Goal: Answer question/provide support: Share knowledge or assist other users

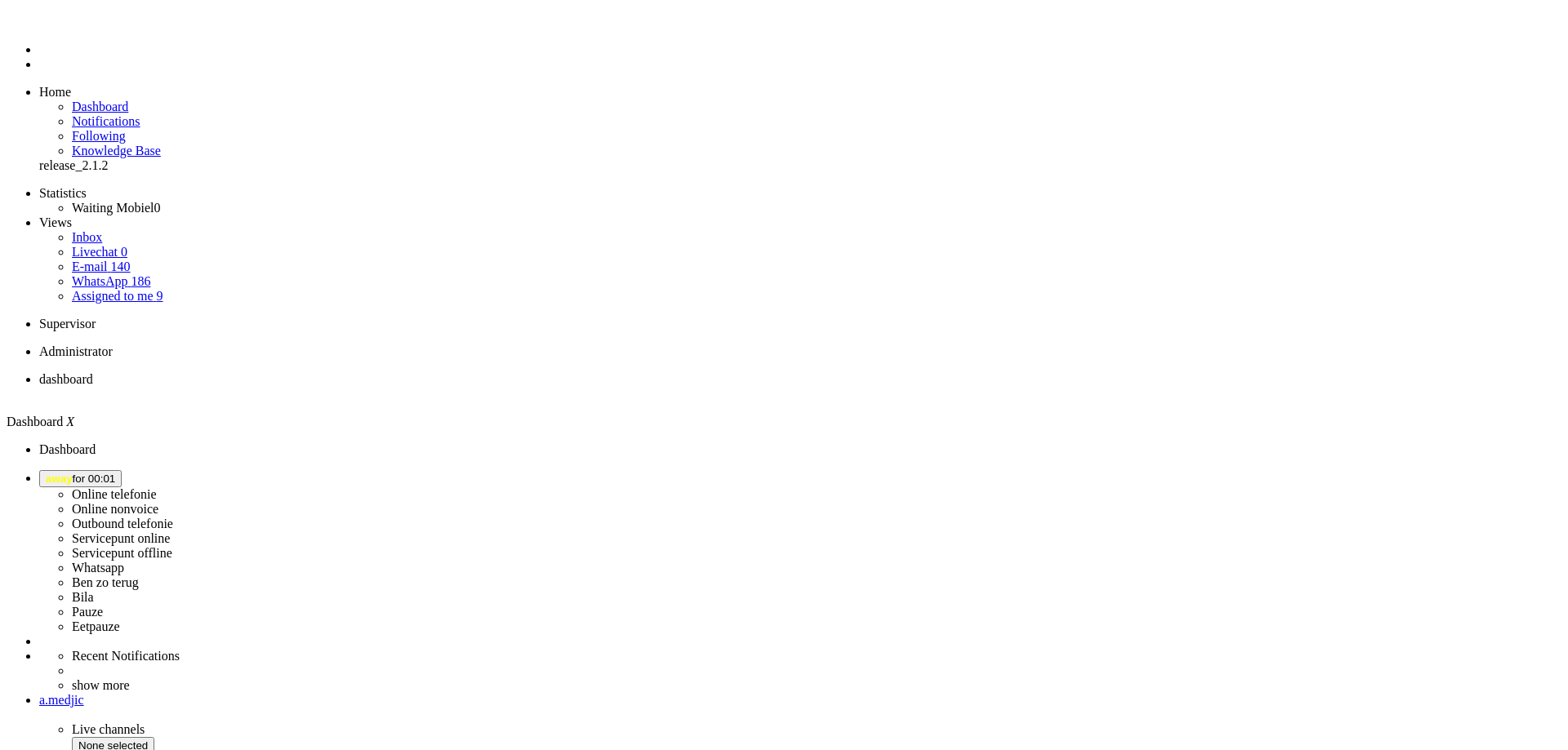
click at [115, 473] on span "away for 00:01" at bounding box center [80, 479] width 69 height 12
click at [159, 502] on label "Online nonvoice" at bounding box center [115, 509] width 87 height 14
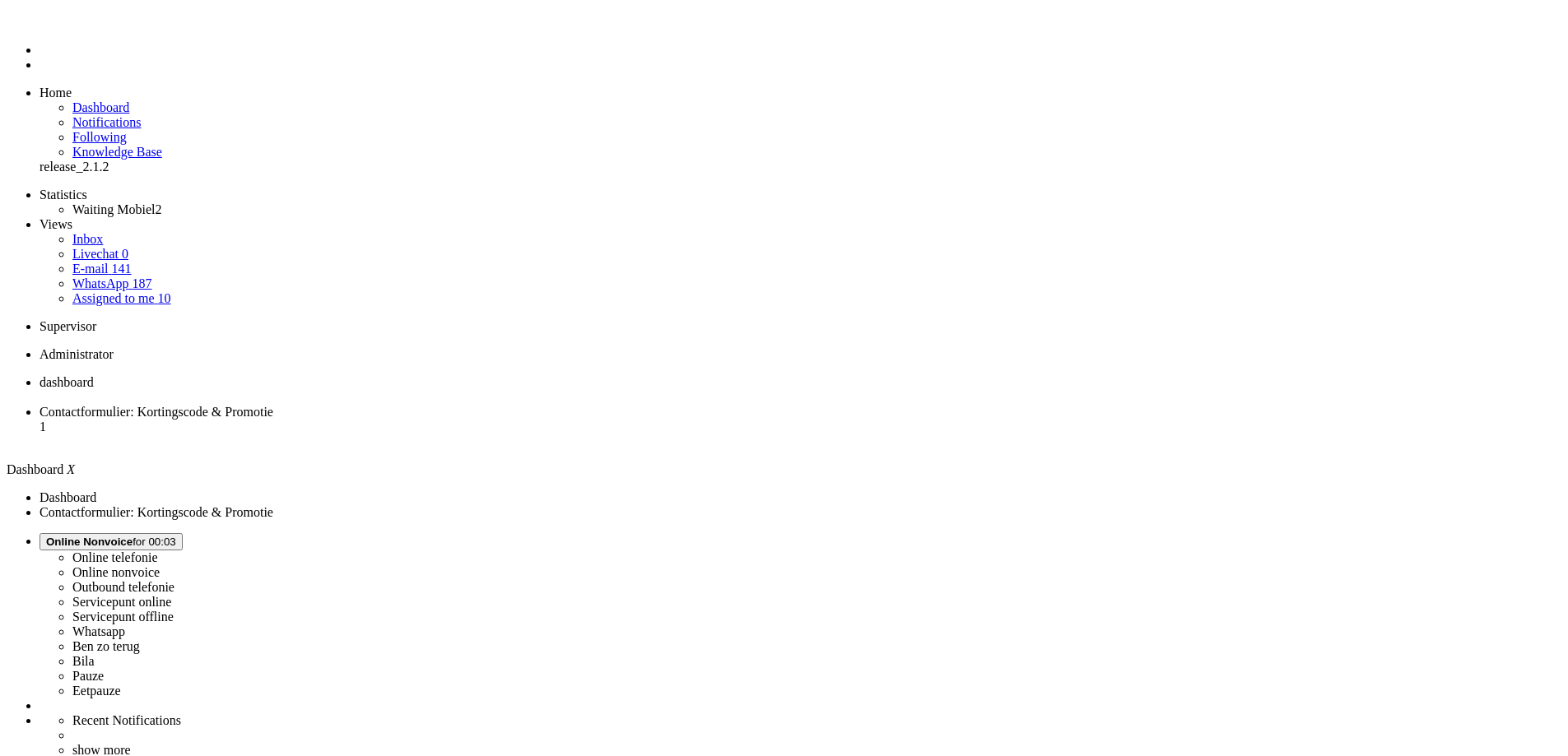
click at [405, 405] on li "Contactformulier: Kortingscode & Promotie 1" at bounding box center [800, 427] width 1522 height 44
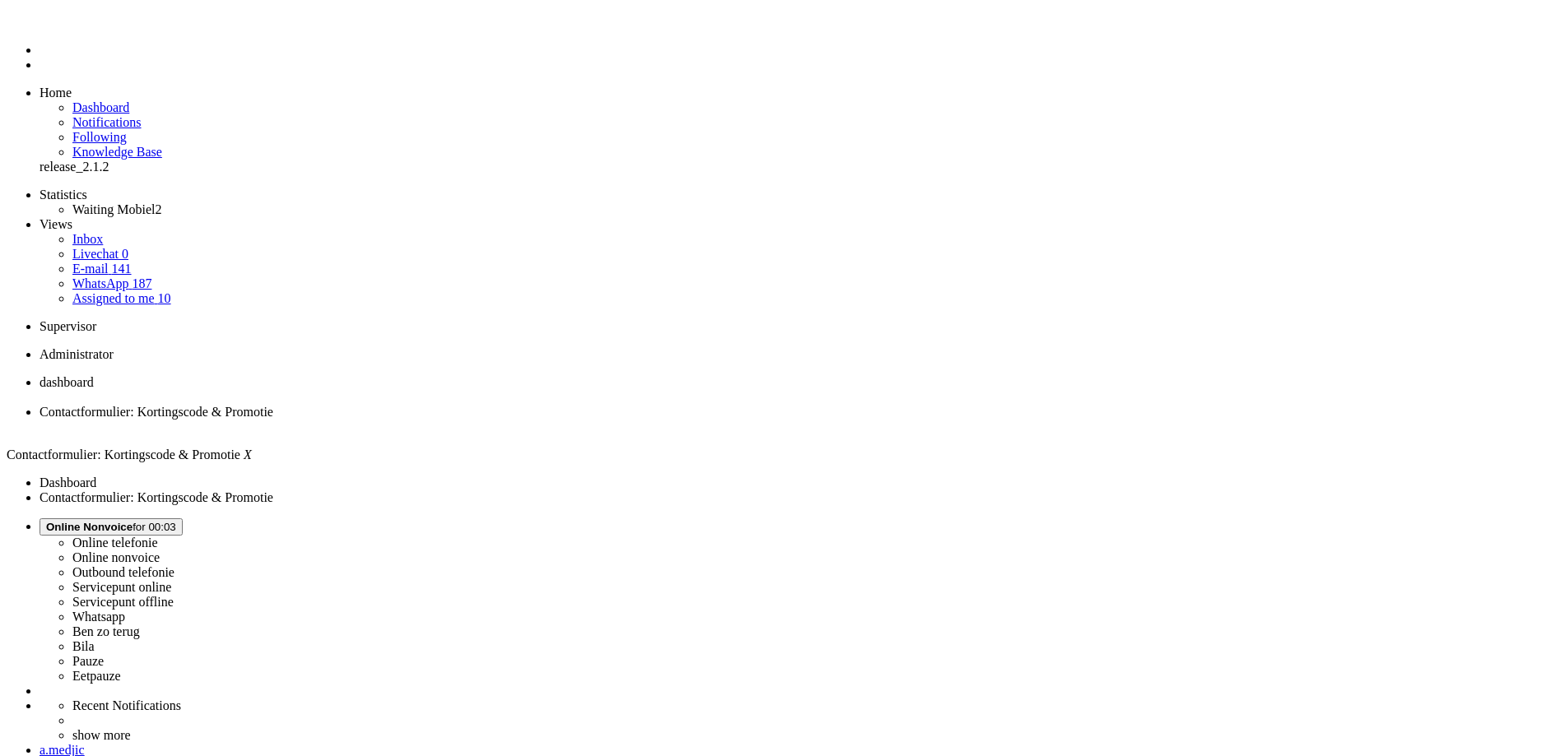
drag, startPoint x: 1224, startPoint y: 511, endPoint x: 1292, endPoint y: 519, distance: 68.5
copy div "AMBKKHCXQC"
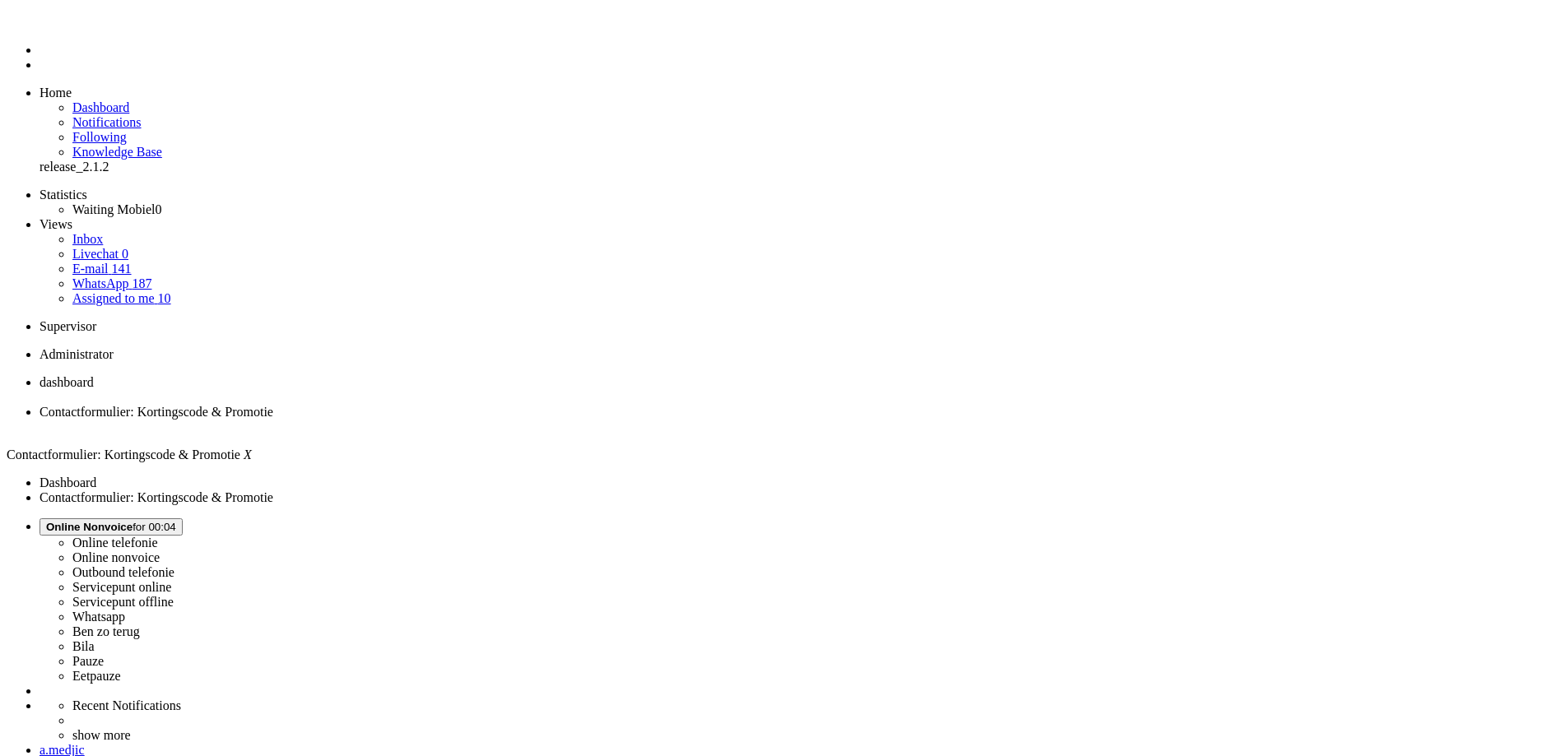
copy div "AMBKG9TTMG"
copy div "AMBKKHCXQC"
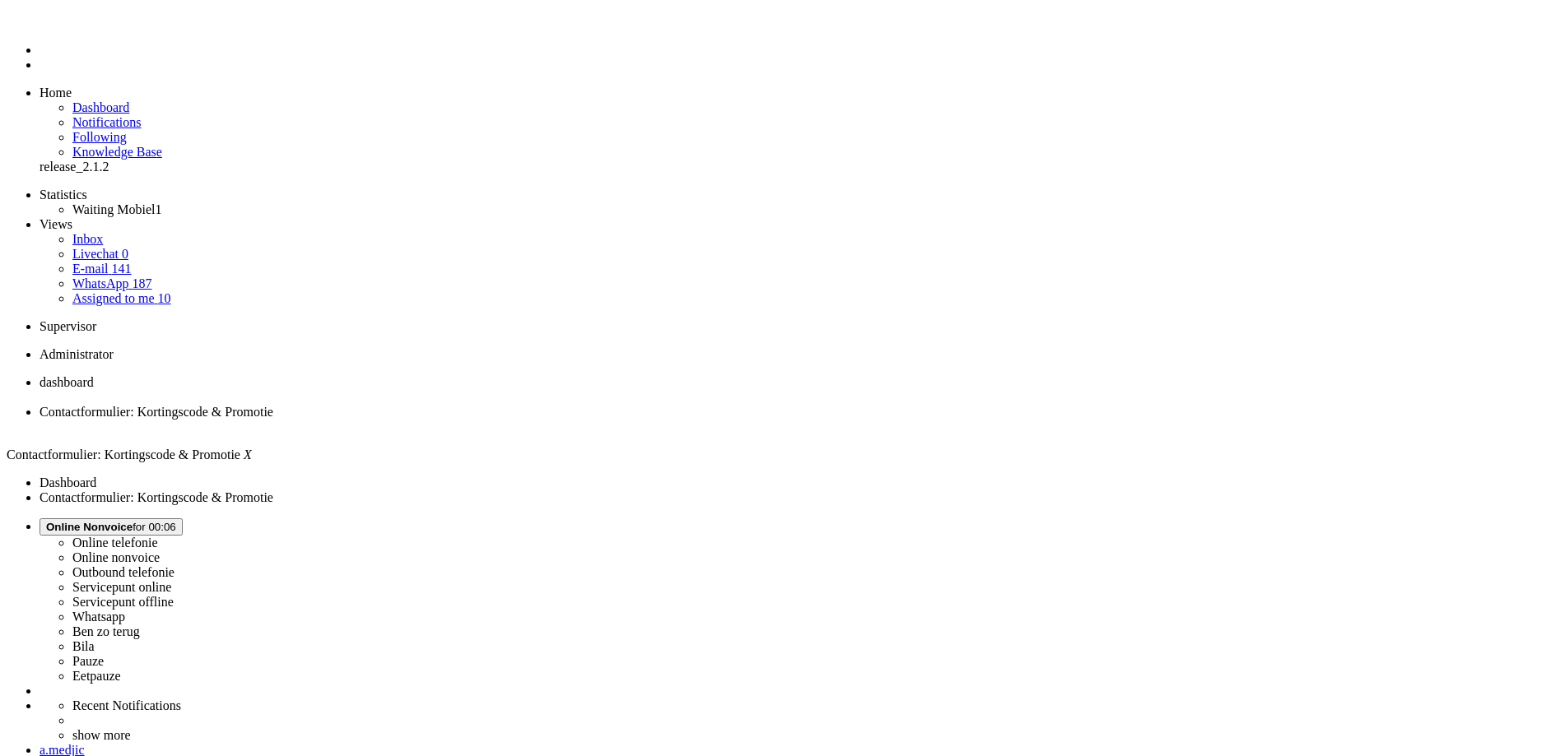
copy div "AMBKKHCXQC"
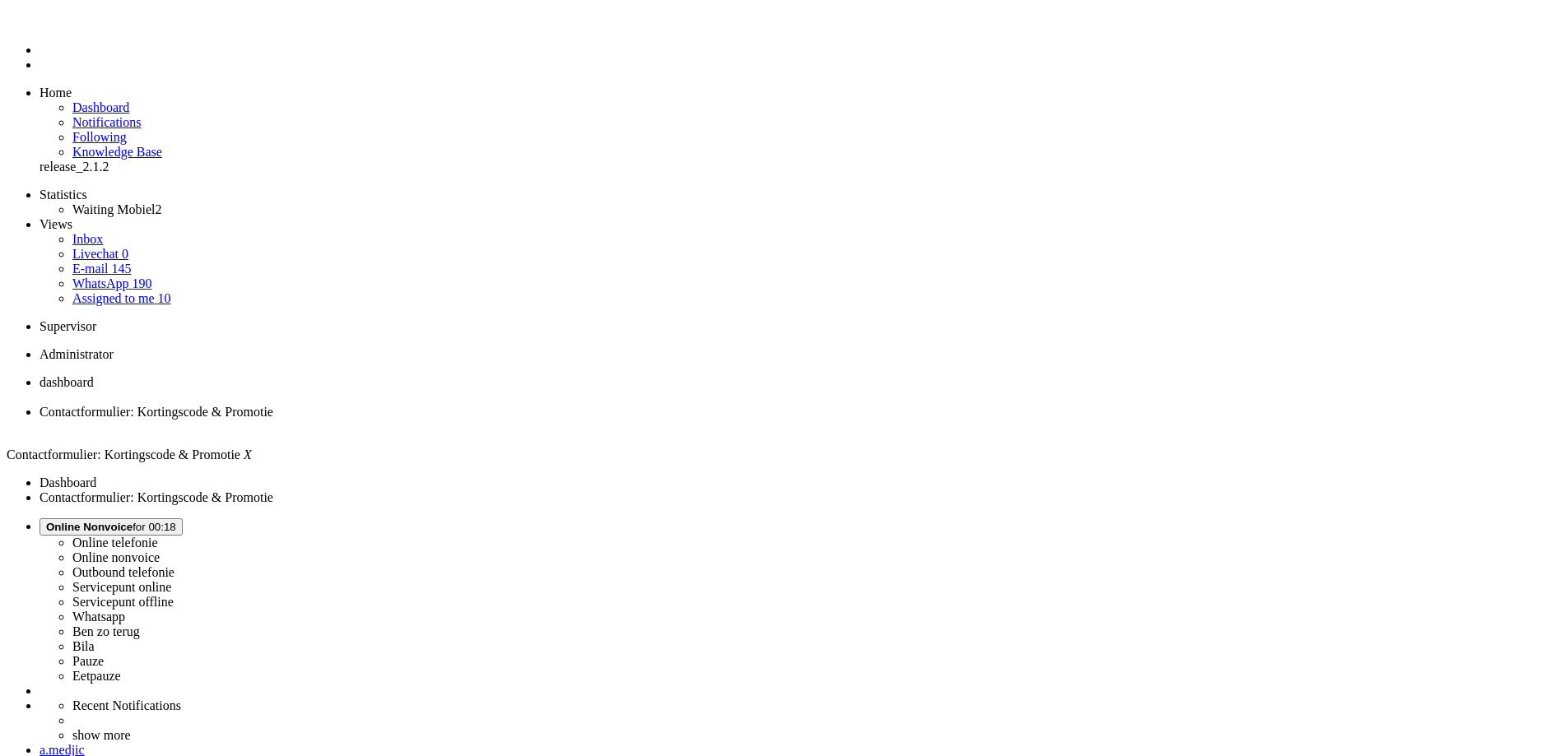
copy div "AMBKG9TTMG"
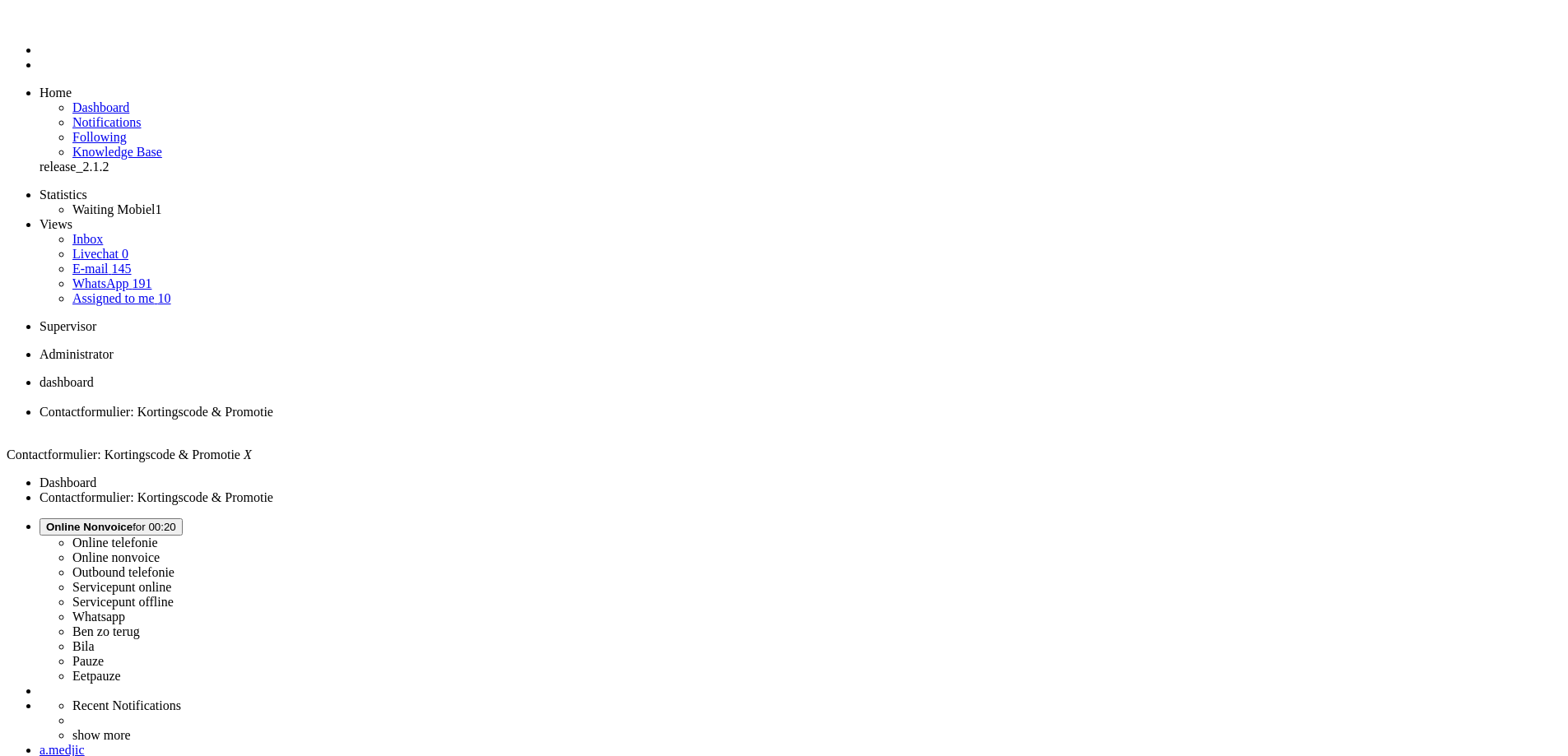
scroll to position [164, 0]
click at [478, 420] on div "Close tab" at bounding box center [800, 427] width 1522 height 15
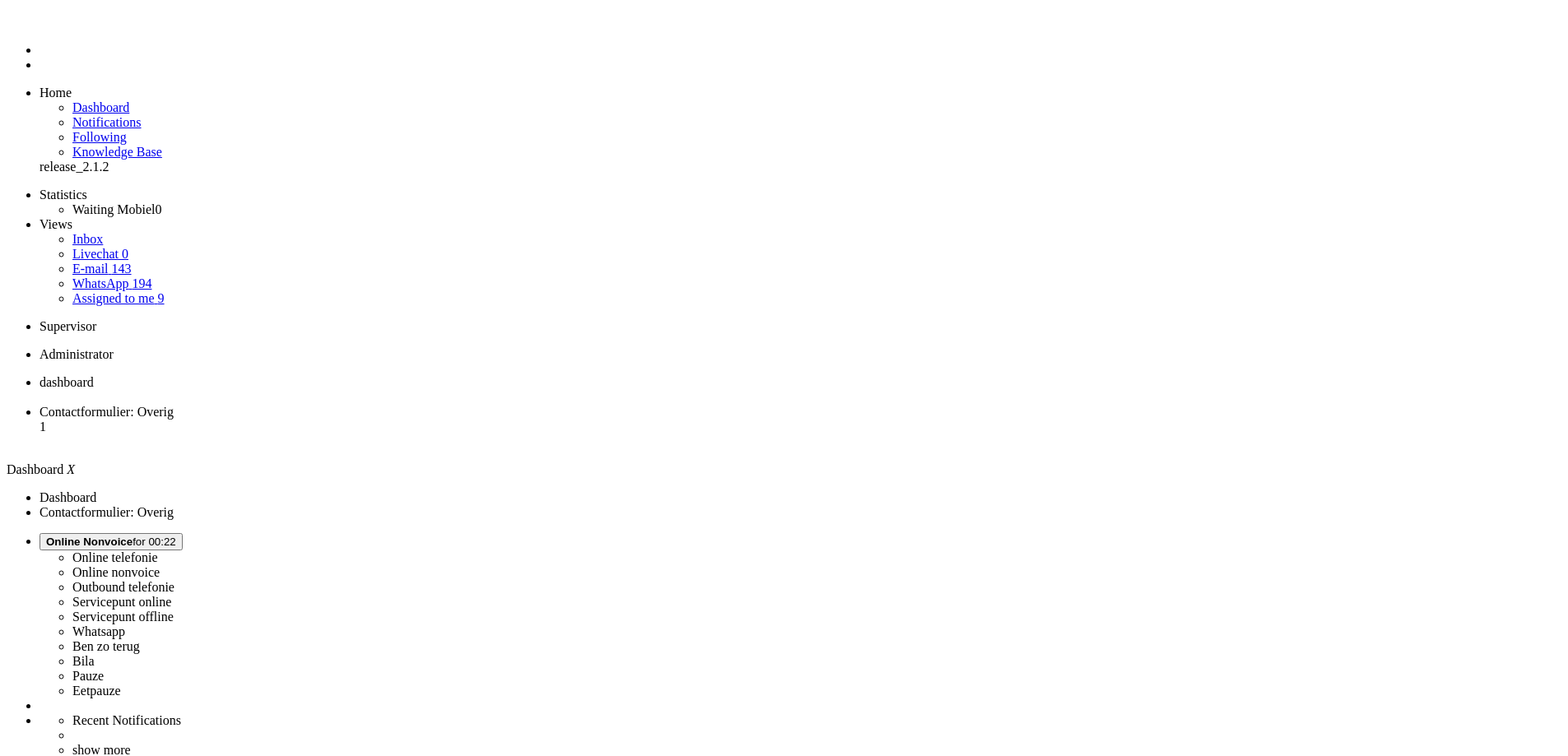
click at [173, 405] on span "Contactformulier: Overig" at bounding box center [106, 412] width 134 height 14
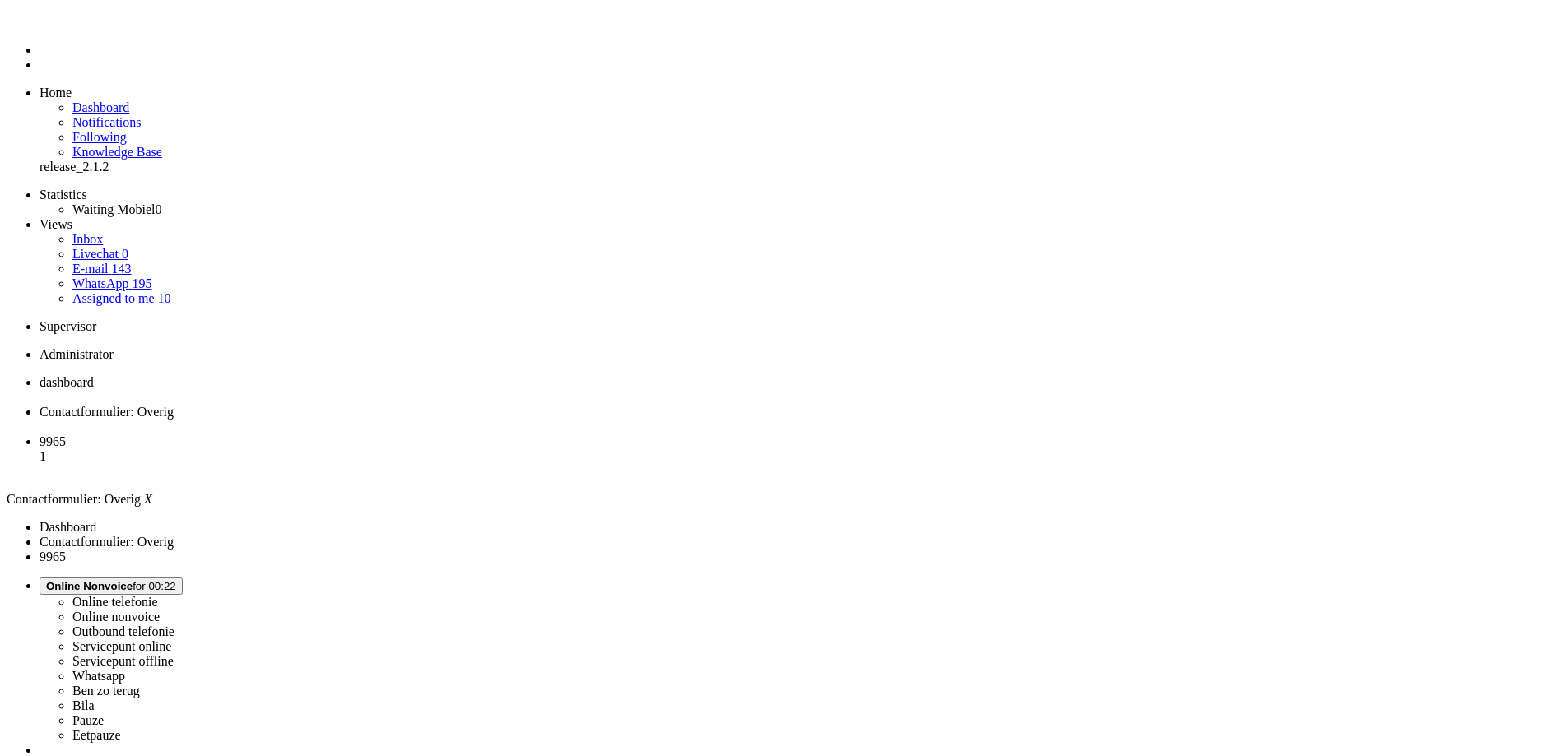
click at [476, 420] on div "Close tab" at bounding box center [800, 427] width 1522 height 15
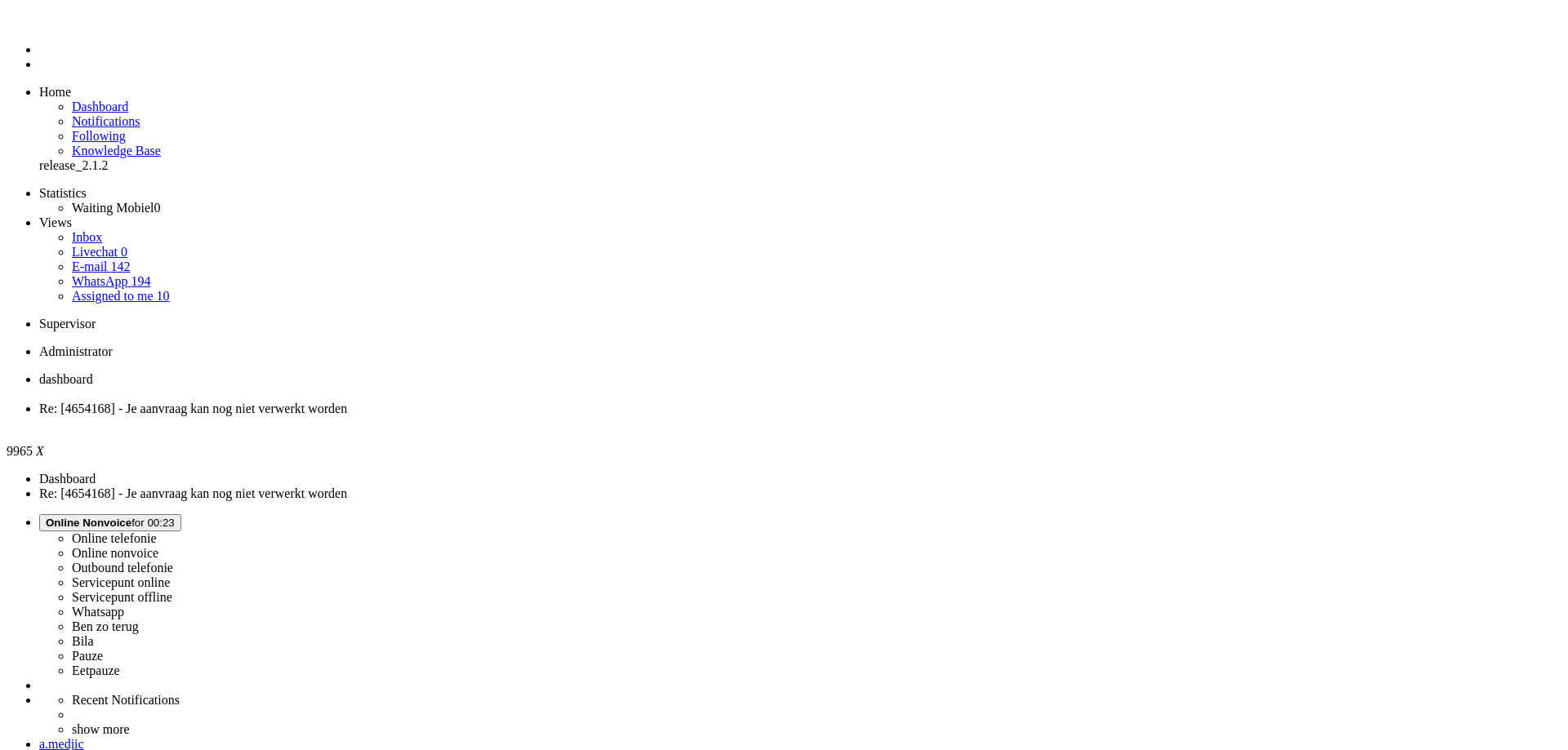
paste body "Rich Text Area. Press ALT-0 for help."
drag, startPoint x: 51, startPoint y: 2900, endPoint x: 173, endPoint y: 2898, distance: 122.0
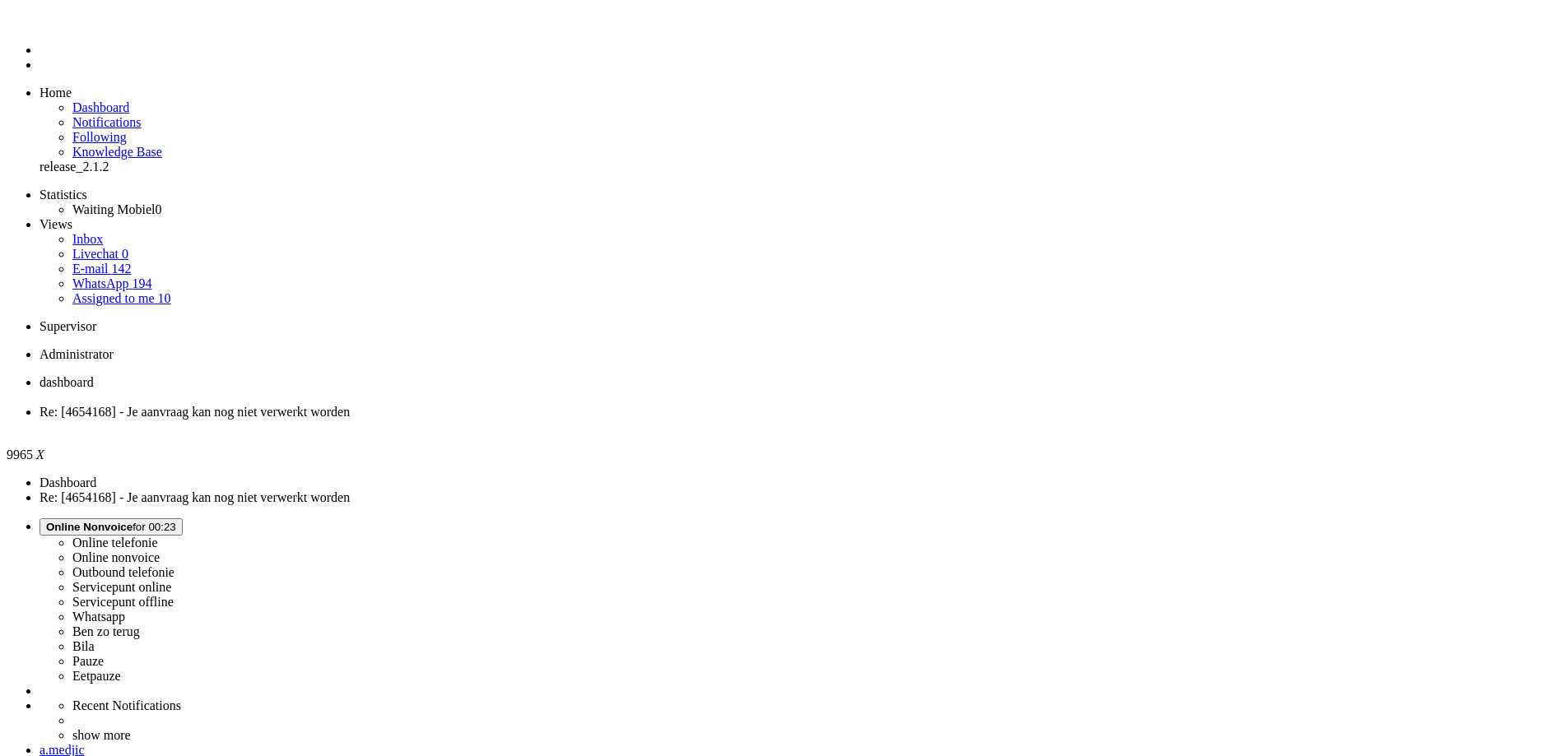
click at [472, 420] on div "Close tab" at bounding box center [800, 427] width 1522 height 15
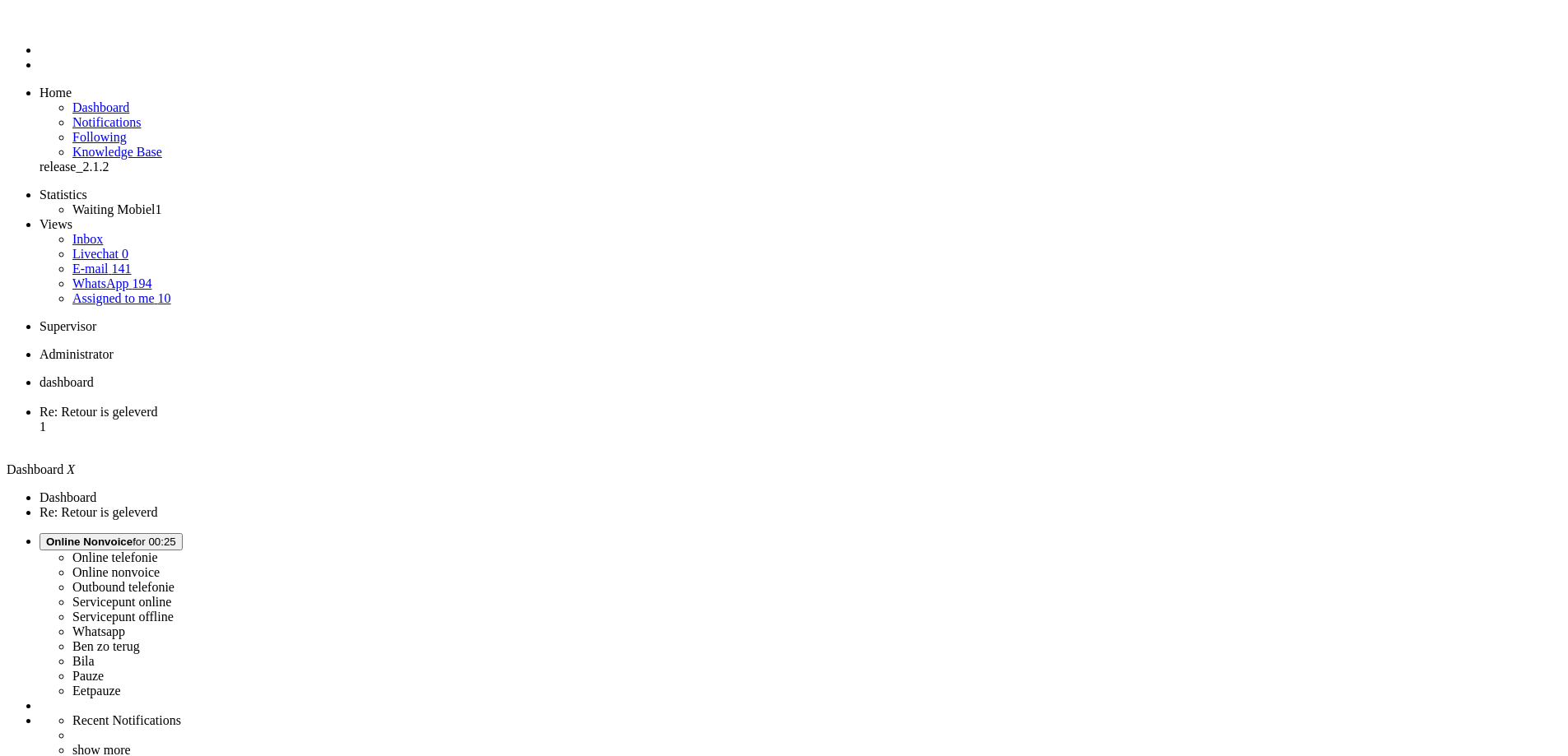
click at [158, 405] on span "Re: Retour is geleverd" at bounding box center [98, 412] width 118 height 14
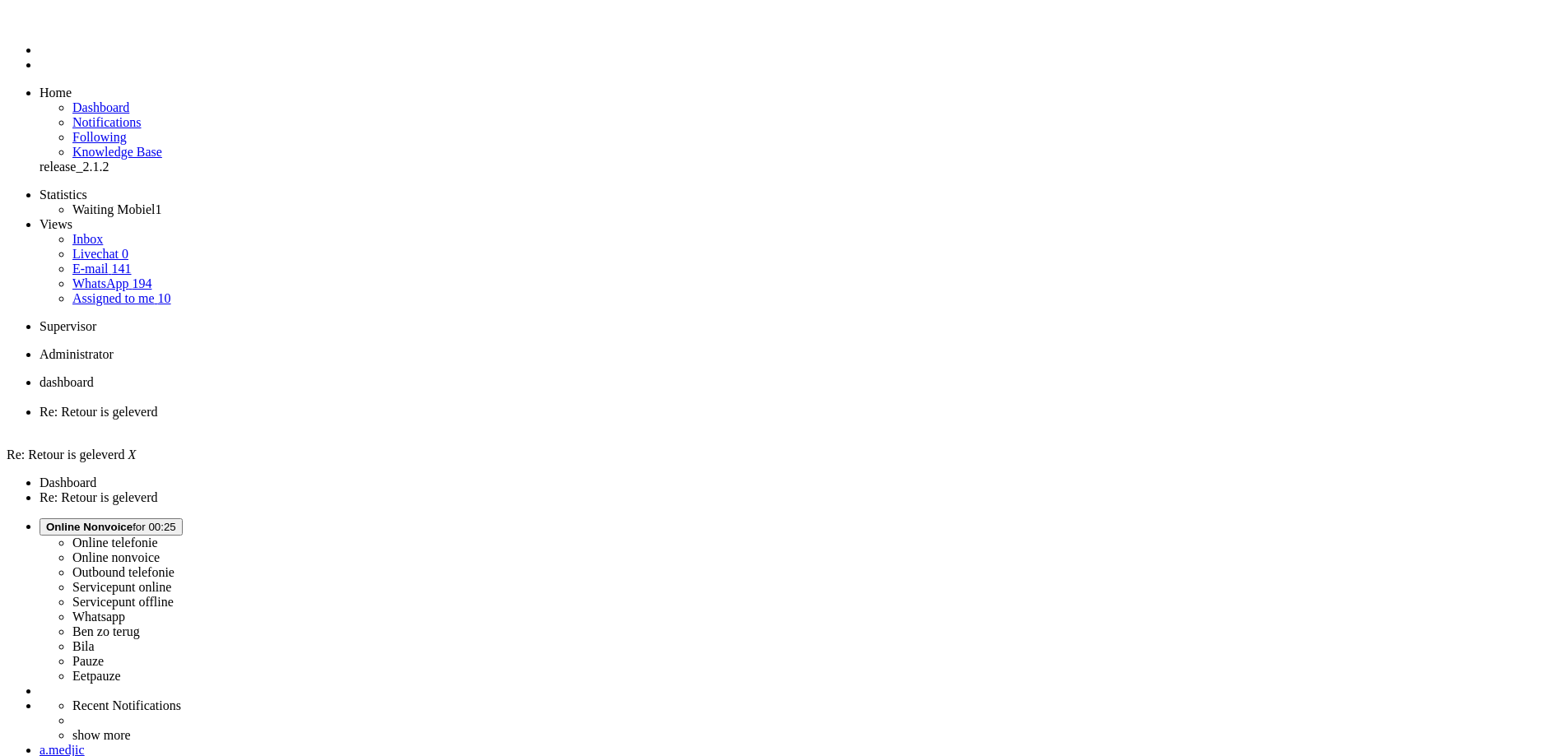
drag, startPoint x: 308, startPoint y: 2976, endPoint x: 275, endPoint y: 2977, distance: 33.0
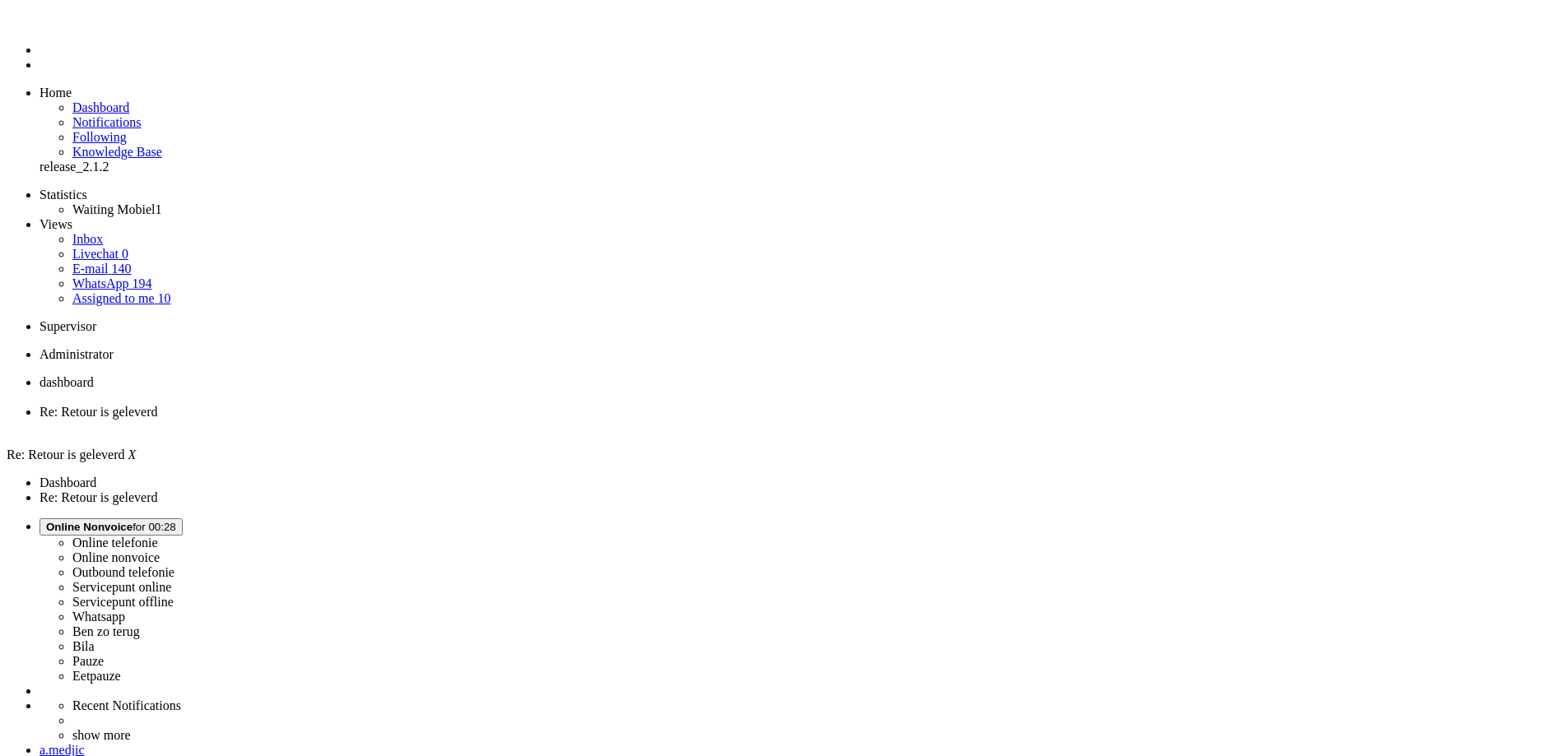
drag, startPoint x: 225, startPoint y: 684, endPoint x: 331, endPoint y: 721, distance: 112.3
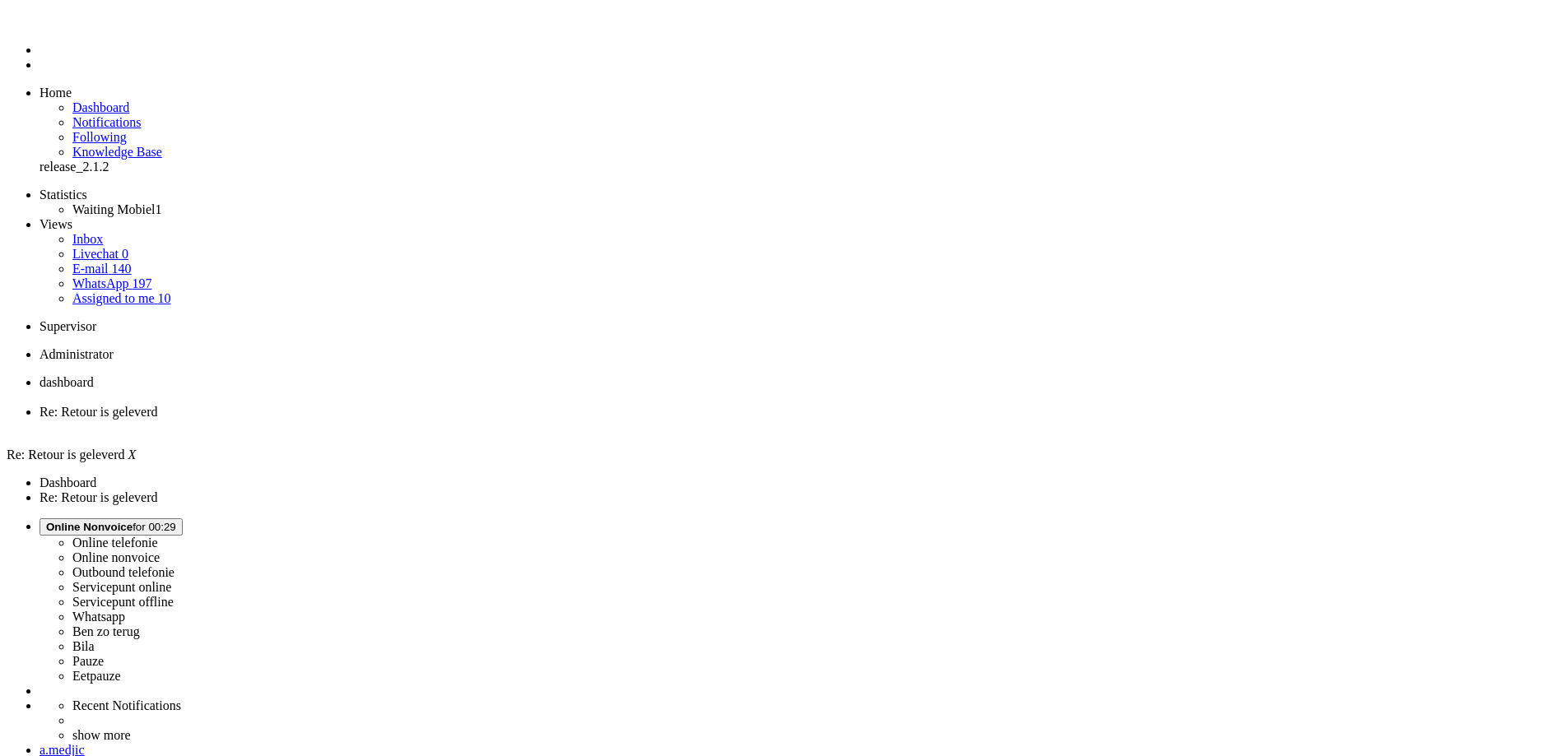
click at [471, 420] on div "Close tab" at bounding box center [800, 427] width 1522 height 15
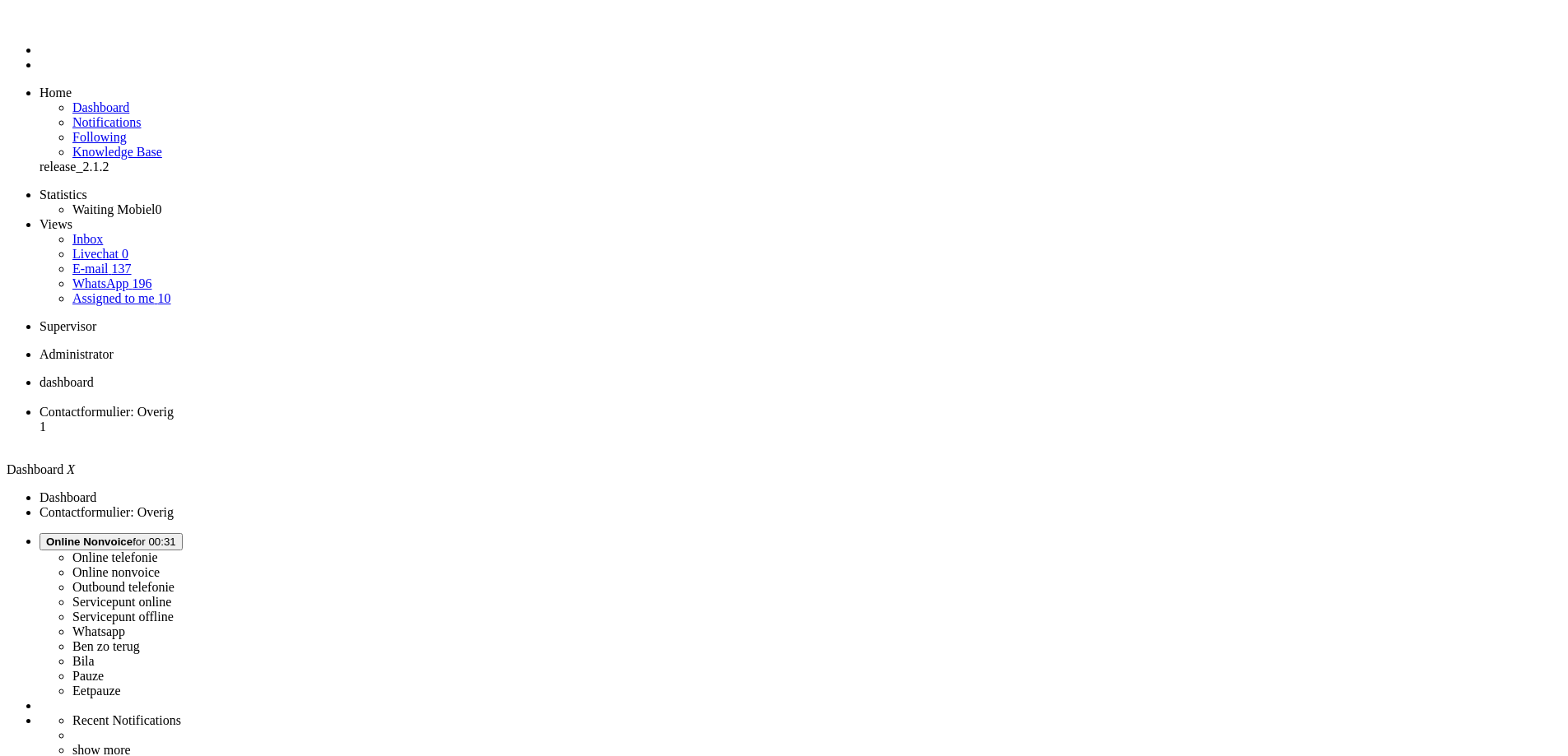
click at [389, 405] on li "Contactformulier: Overig 1" at bounding box center [800, 427] width 1522 height 44
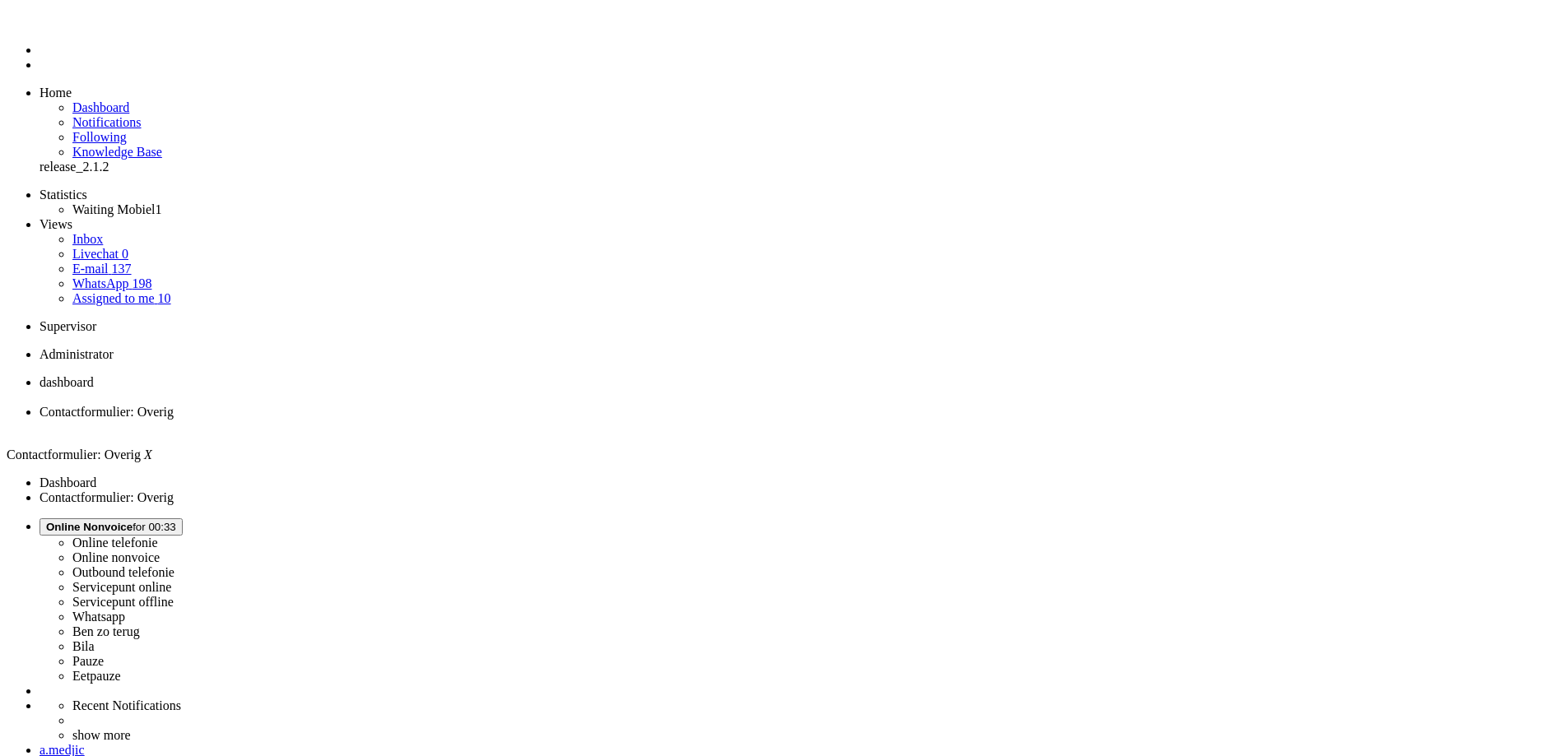
copy div "4646203"
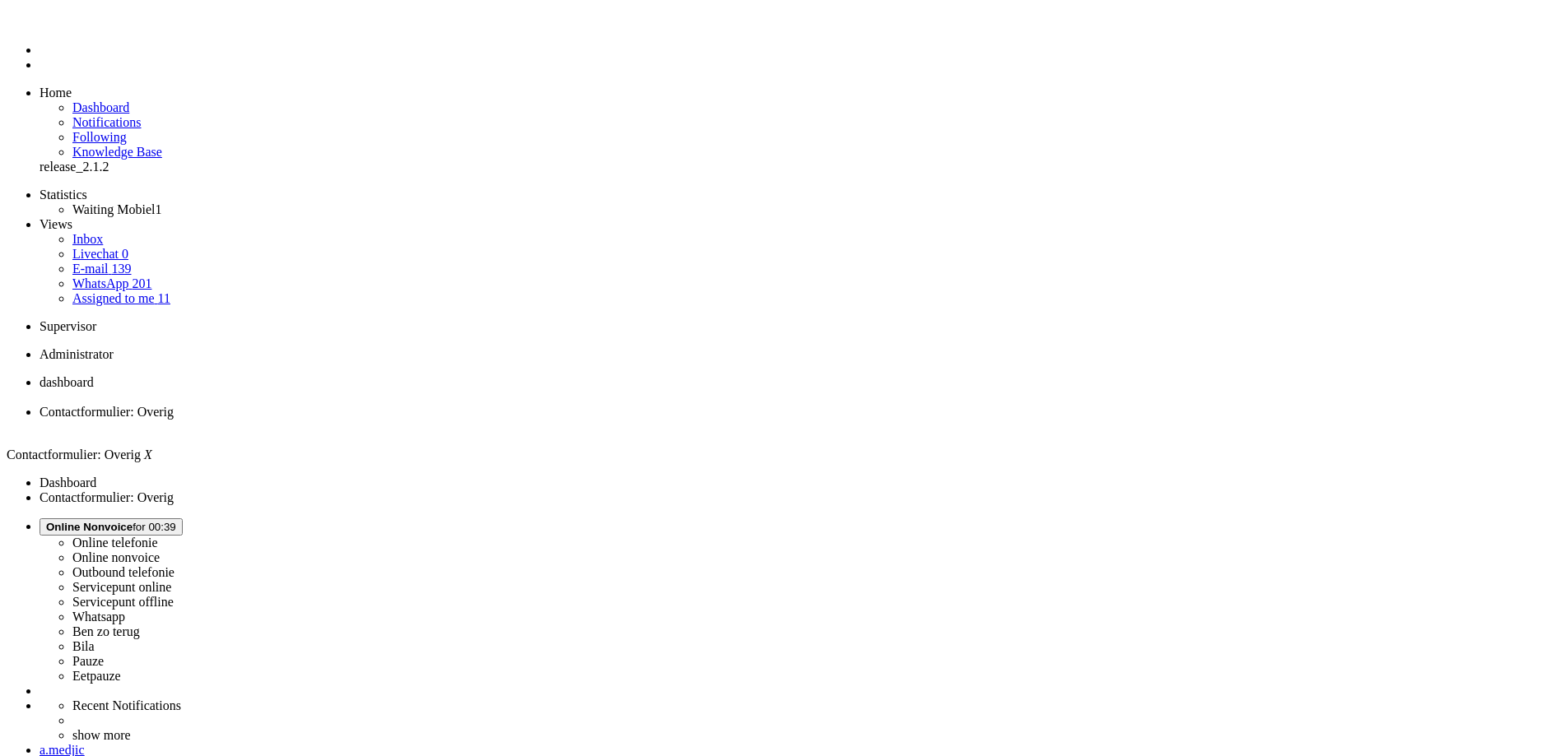
click at [469, 420] on div "Close tab" at bounding box center [800, 427] width 1522 height 15
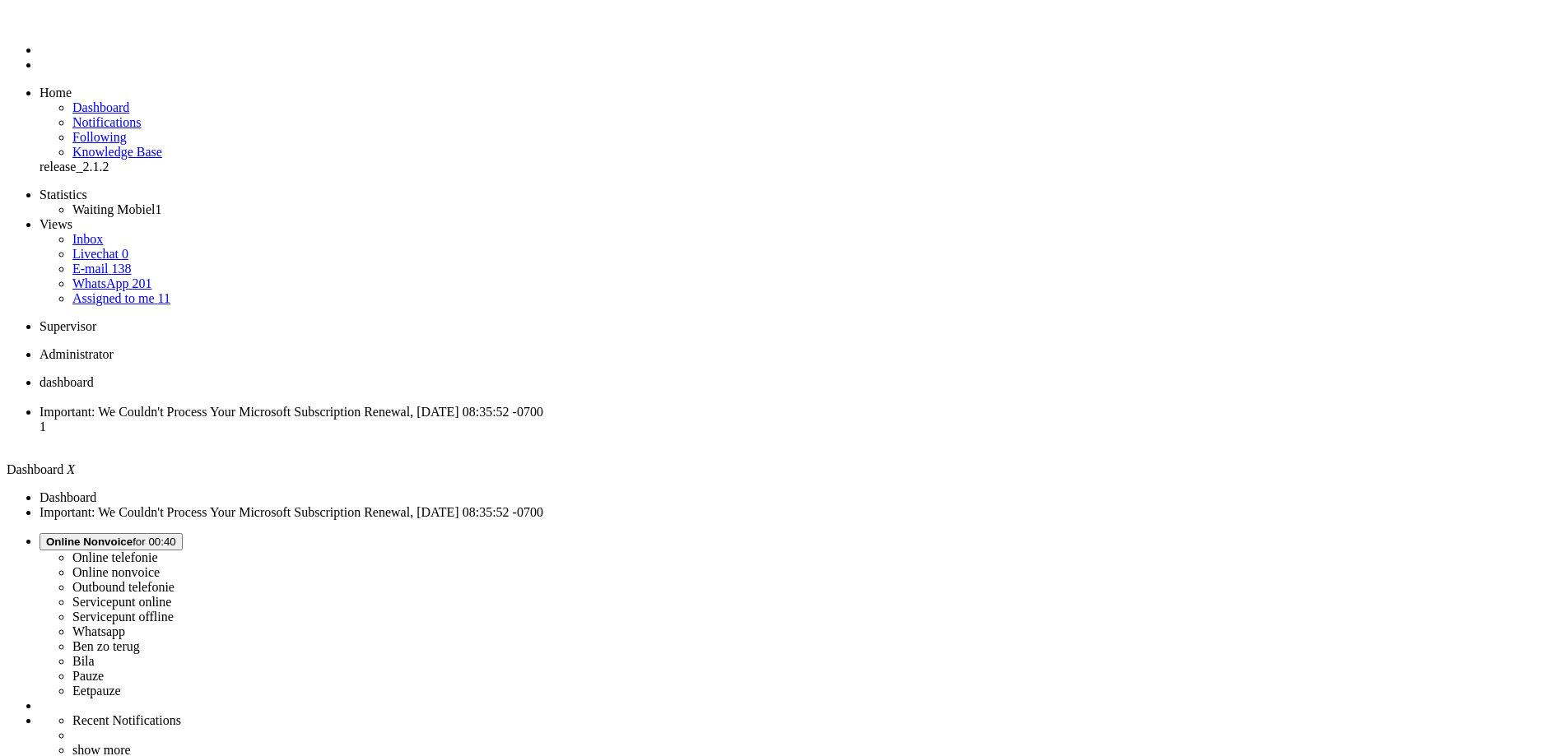
click at [423, 405] on li "Important: We Couldn't Process Your Microsoft Subscription Renewal, Tue, 26 Aug…" at bounding box center [800, 427] width 1522 height 44
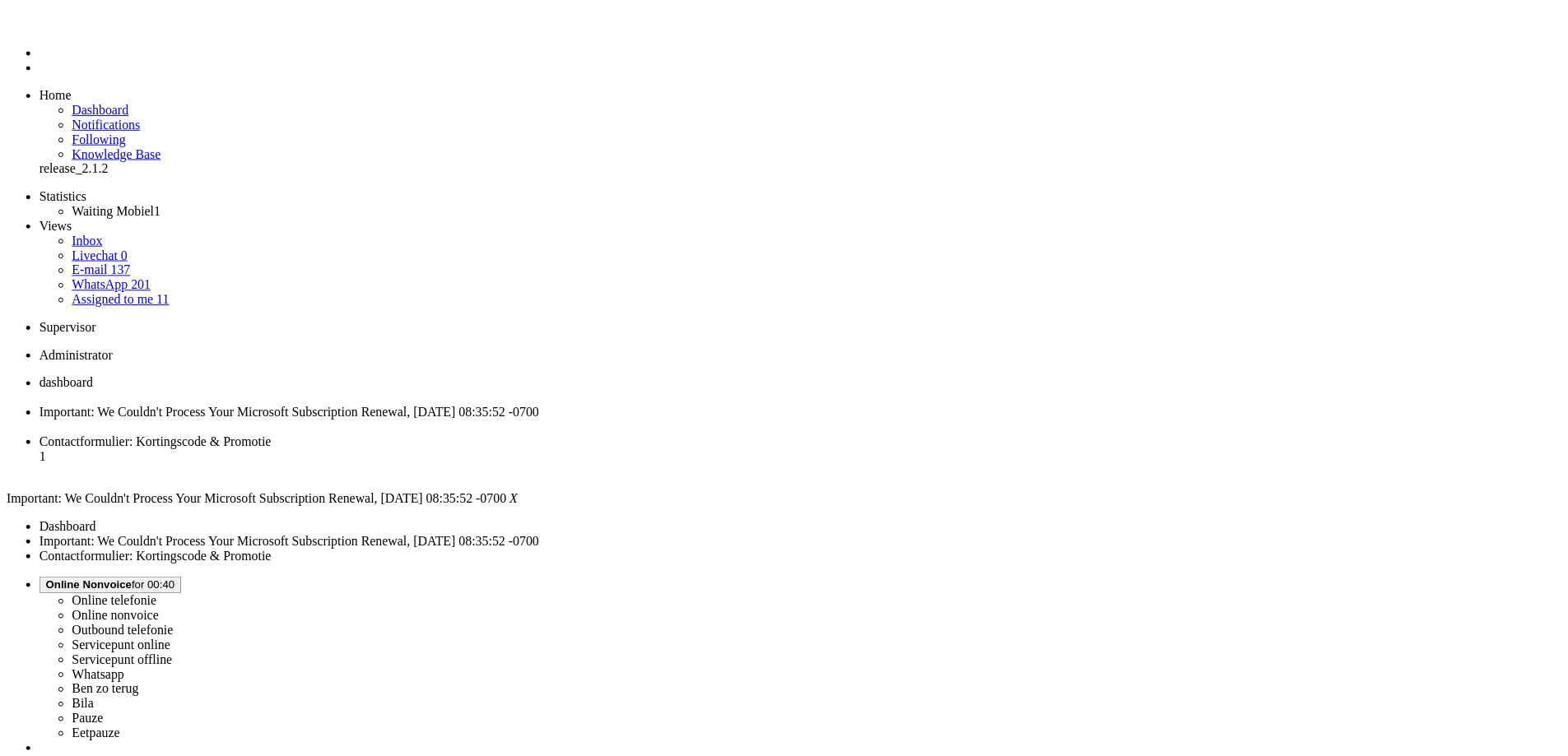
scroll to position [0, 0]
click at [472, 420] on div "Close tab" at bounding box center [806, 427] width 1534 height 15
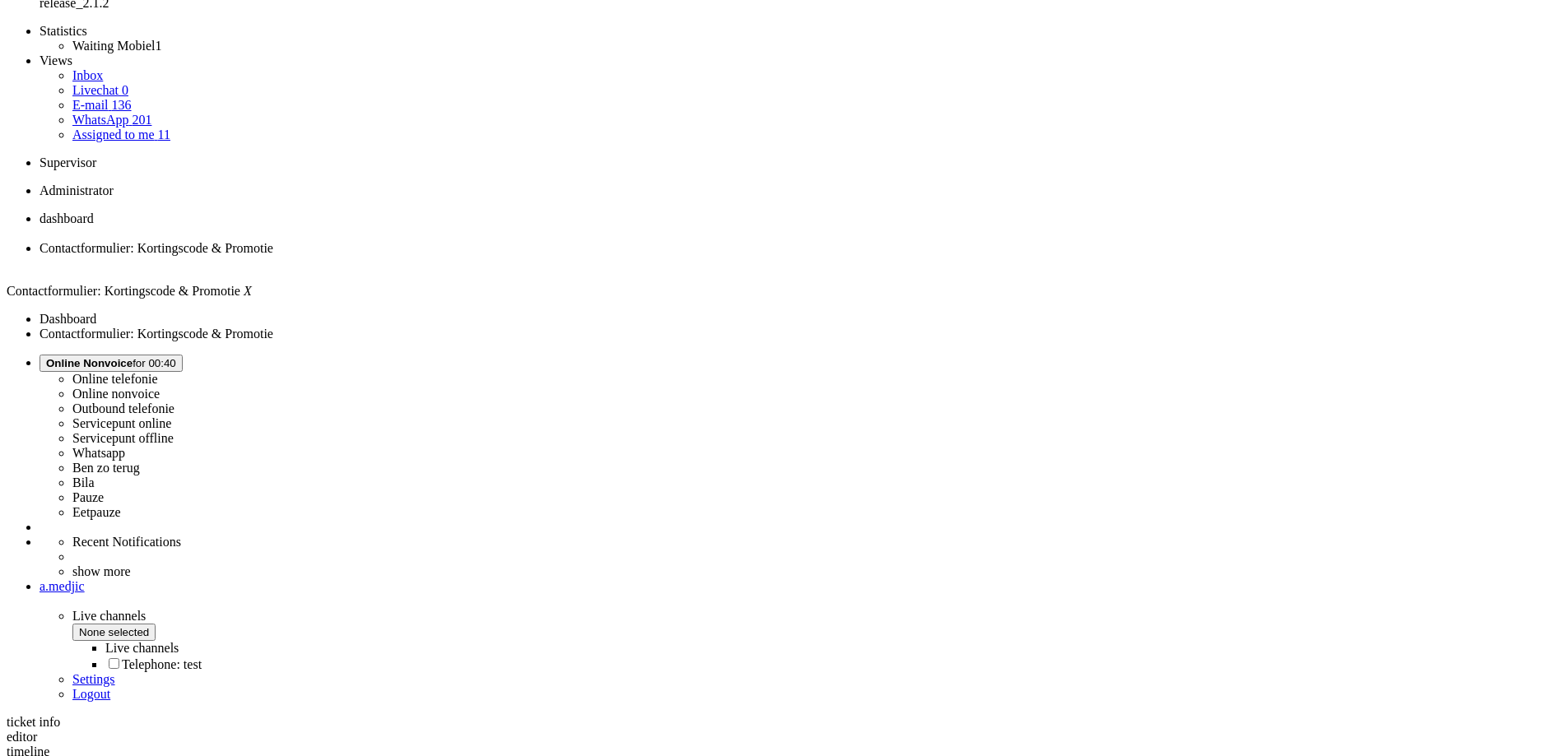
scroll to position [164, 0]
copy p "4652579"
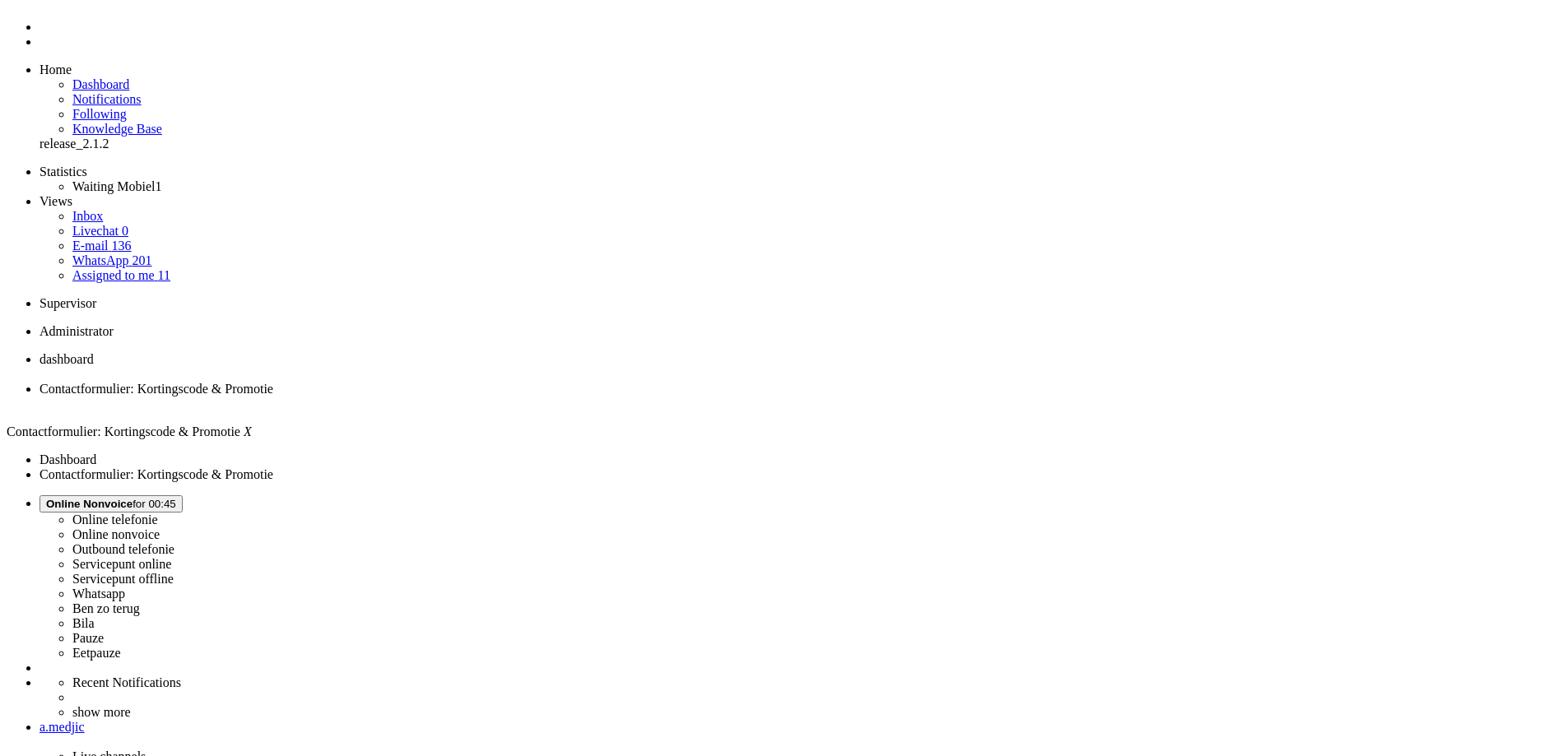
scroll to position [0, 0]
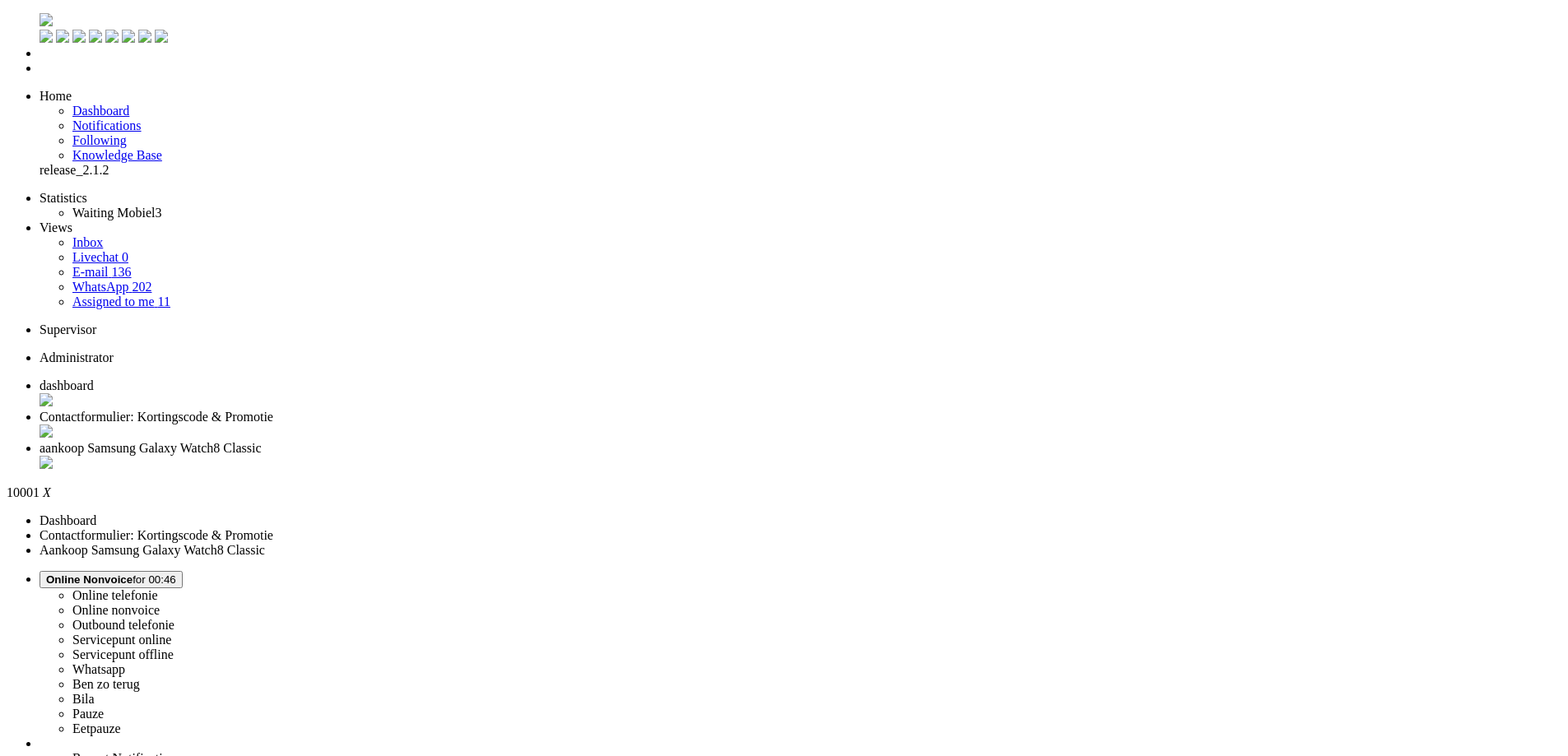
click at [427, 410] on li "Contactformulier: Kortingscode & Promotie" at bounding box center [800, 425] width 1522 height 31
click at [261, 441] on span "aankoop Samsung Galaxy Watch8 Classic" at bounding box center [150, 448] width 221 height 14
click at [616, 456] on div "Close tab" at bounding box center [800, 464] width 1522 height 17
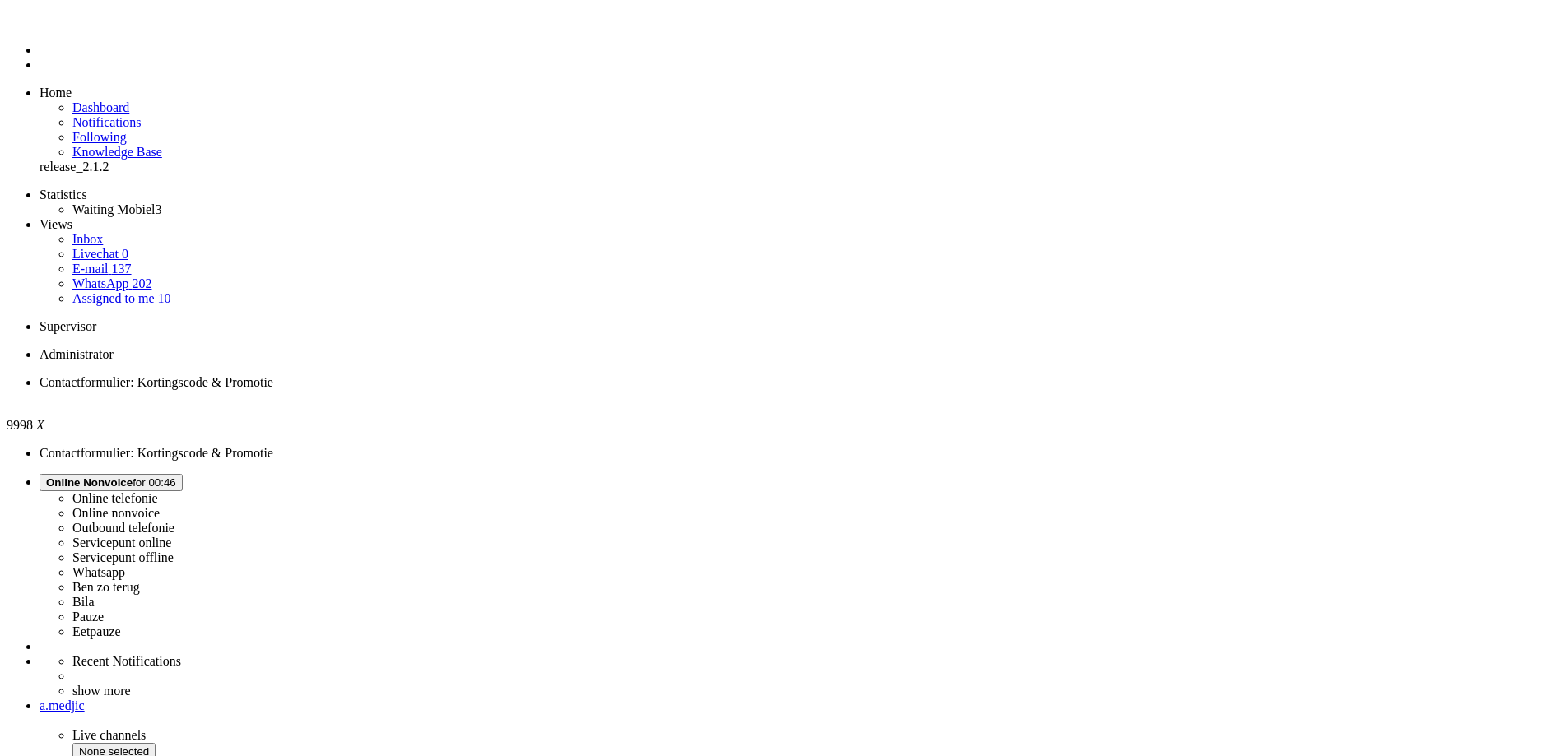
click at [337, 390] on div "Close tab" at bounding box center [800, 397] width 1522 height 15
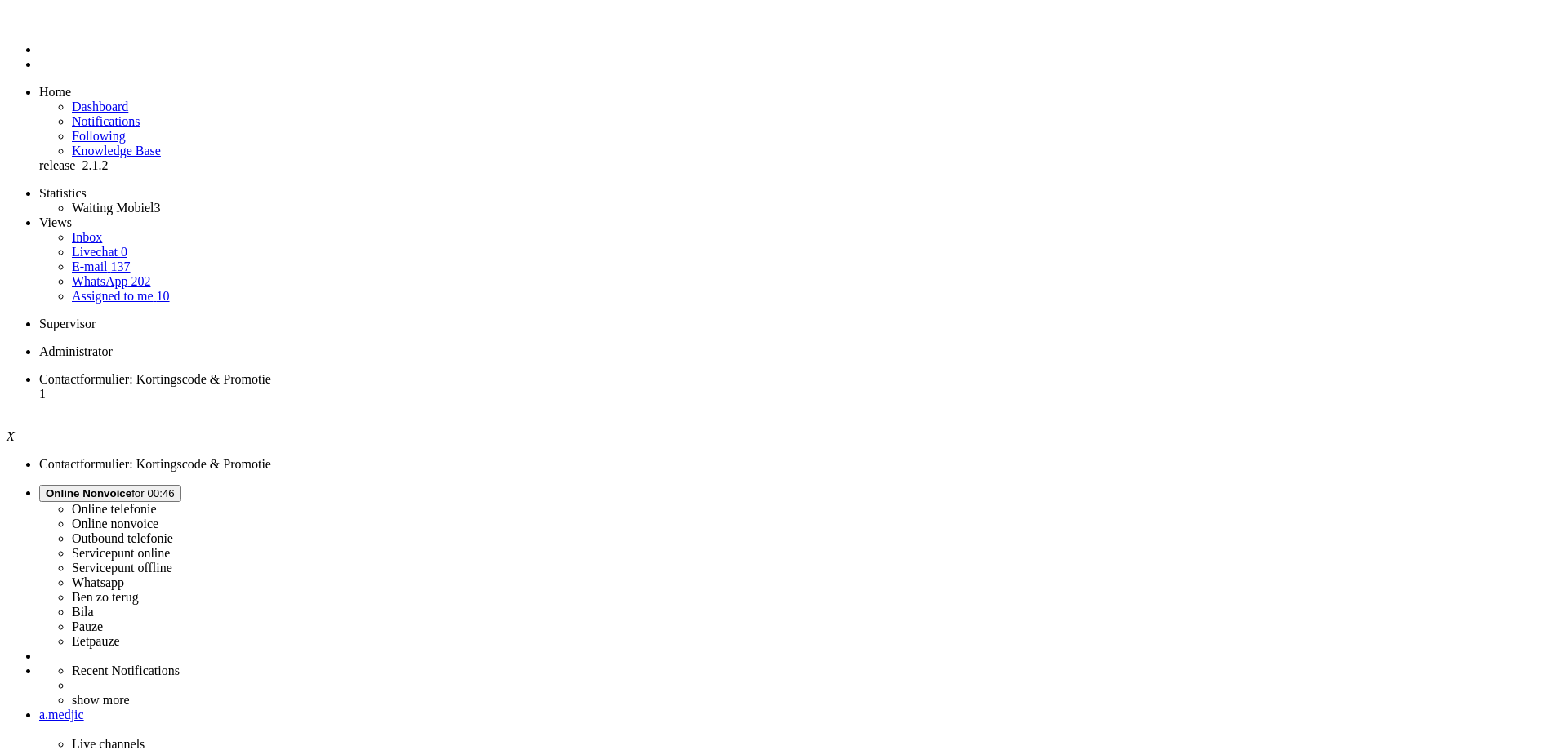
click at [256, 373] on span "Contactformulier: Kortingscode & Promotie" at bounding box center [155, 379] width 232 height 14
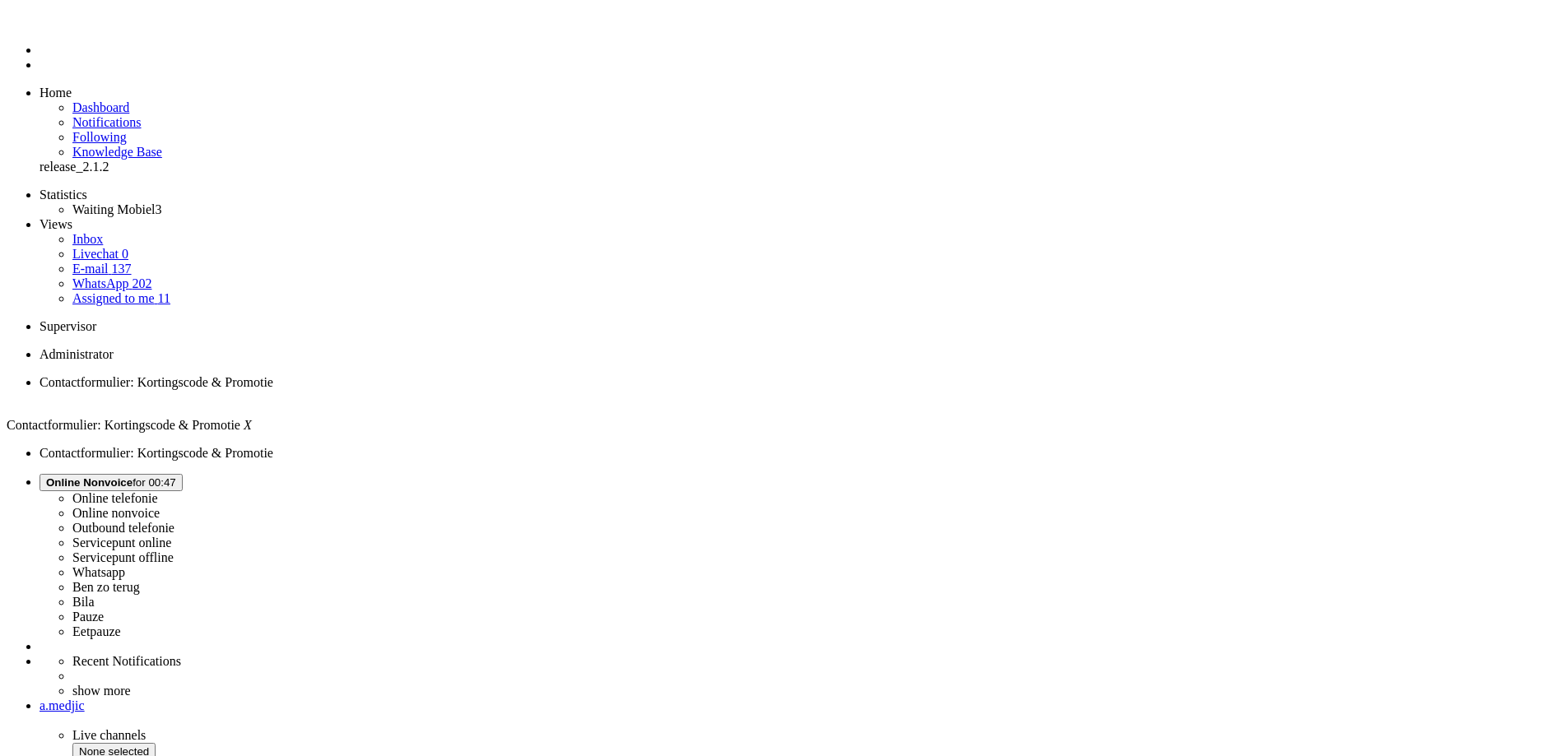
click at [330, 390] on div "Close tab" at bounding box center [800, 397] width 1522 height 15
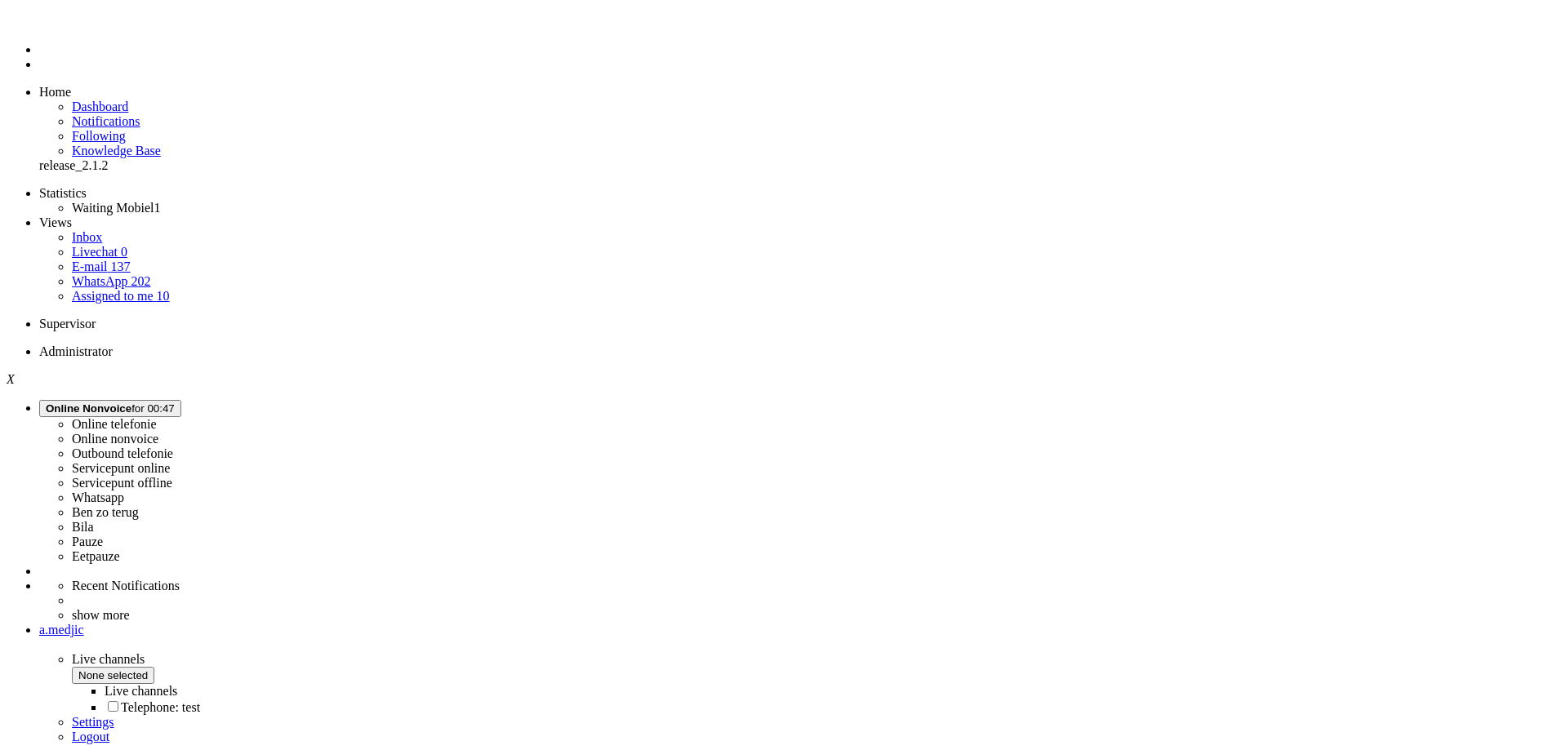
click at [131, 402] on span "Online Nonvoice" at bounding box center [88, 408] width 86 height 12
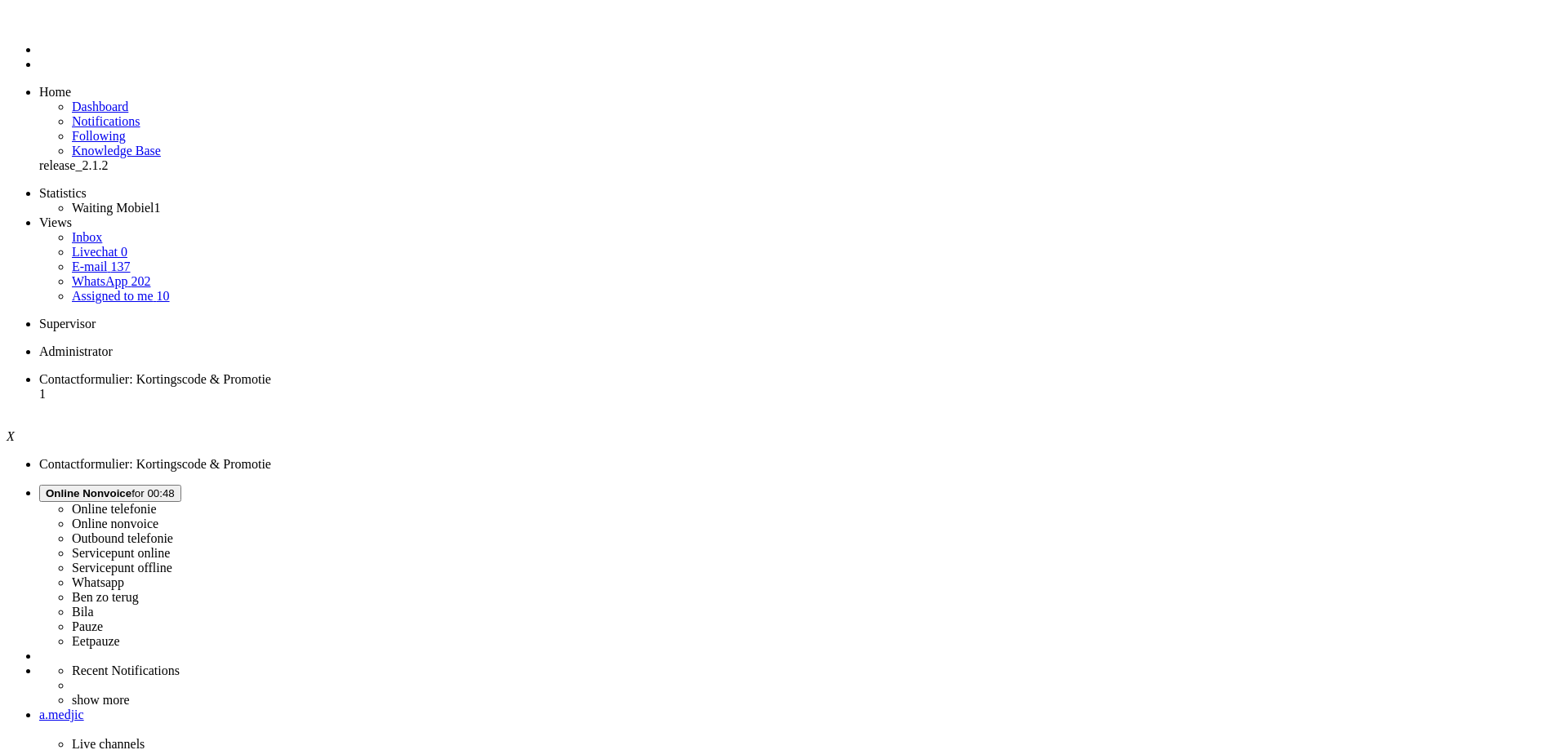
click at [124, 575] on label "Whatsapp" at bounding box center [97, 582] width 52 height 14
click at [248, 373] on span "Contactformulier: Kortingscode & Promotie" at bounding box center [155, 379] width 232 height 14
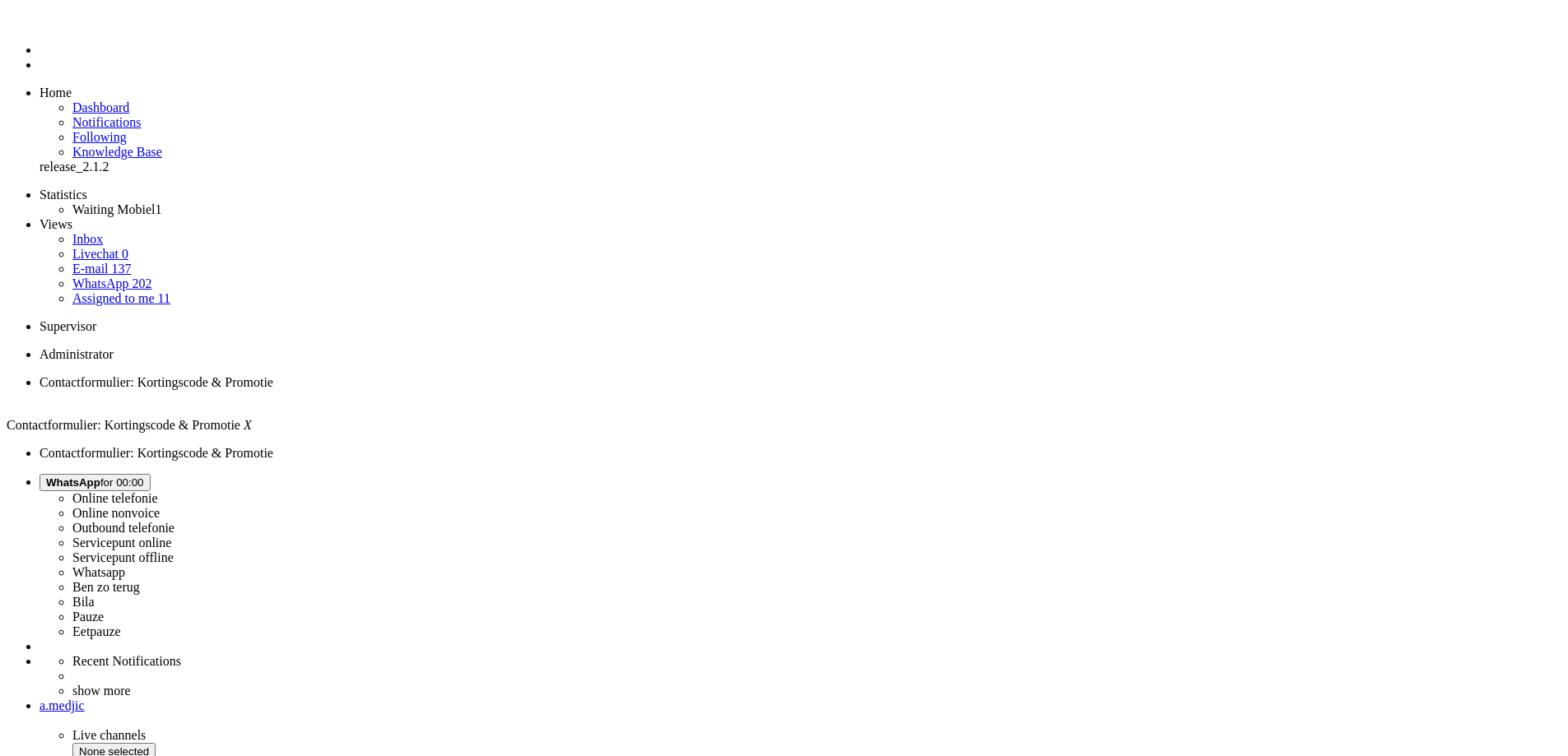
click at [341, 390] on div "Close tab" at bounding box center [800, 397] width 1522 height 15
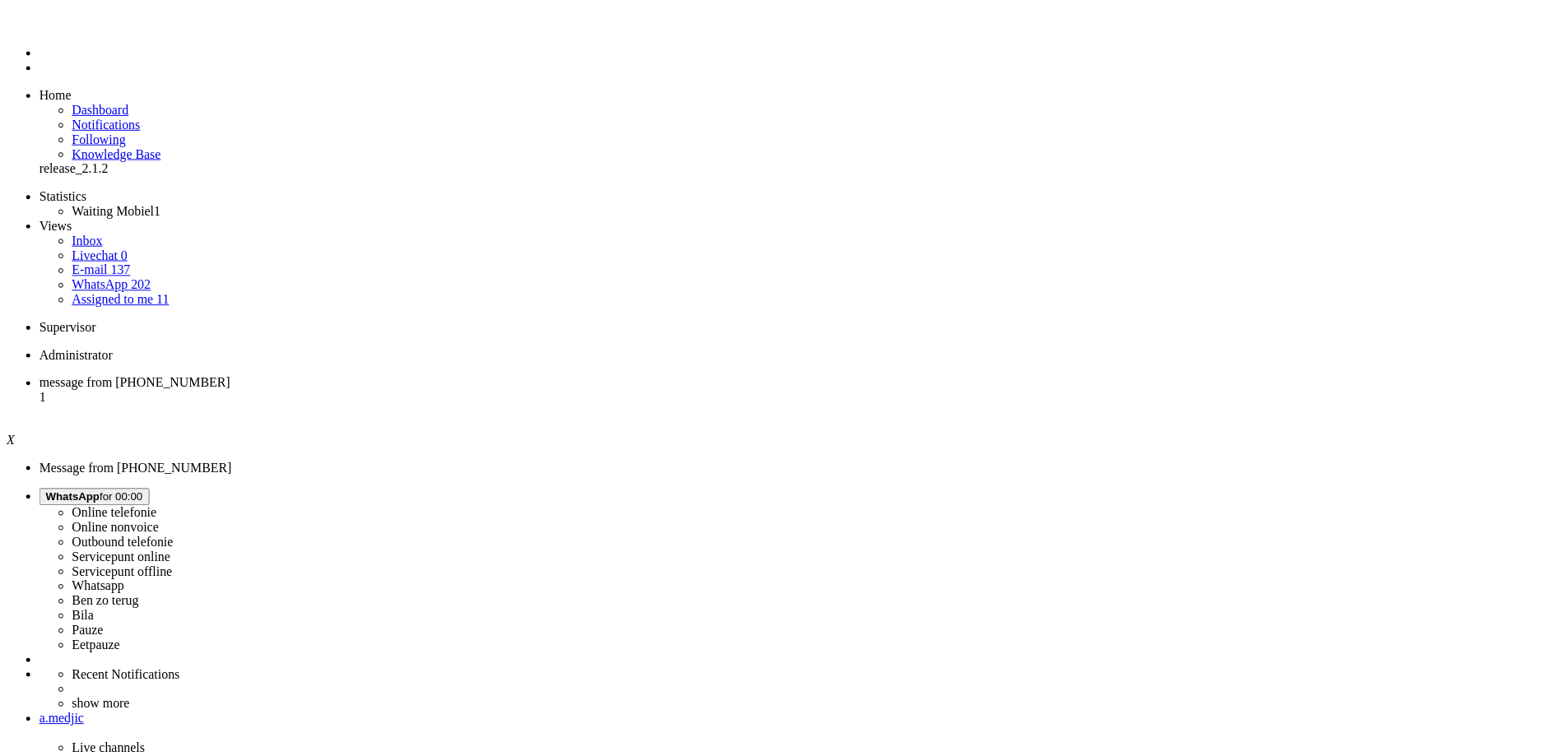
scroll to position [0, 0]
click at [288, 375] on li "message from [PHONE_NUMBER] 1" at bounding box center [806, 397] width 1534 height 44
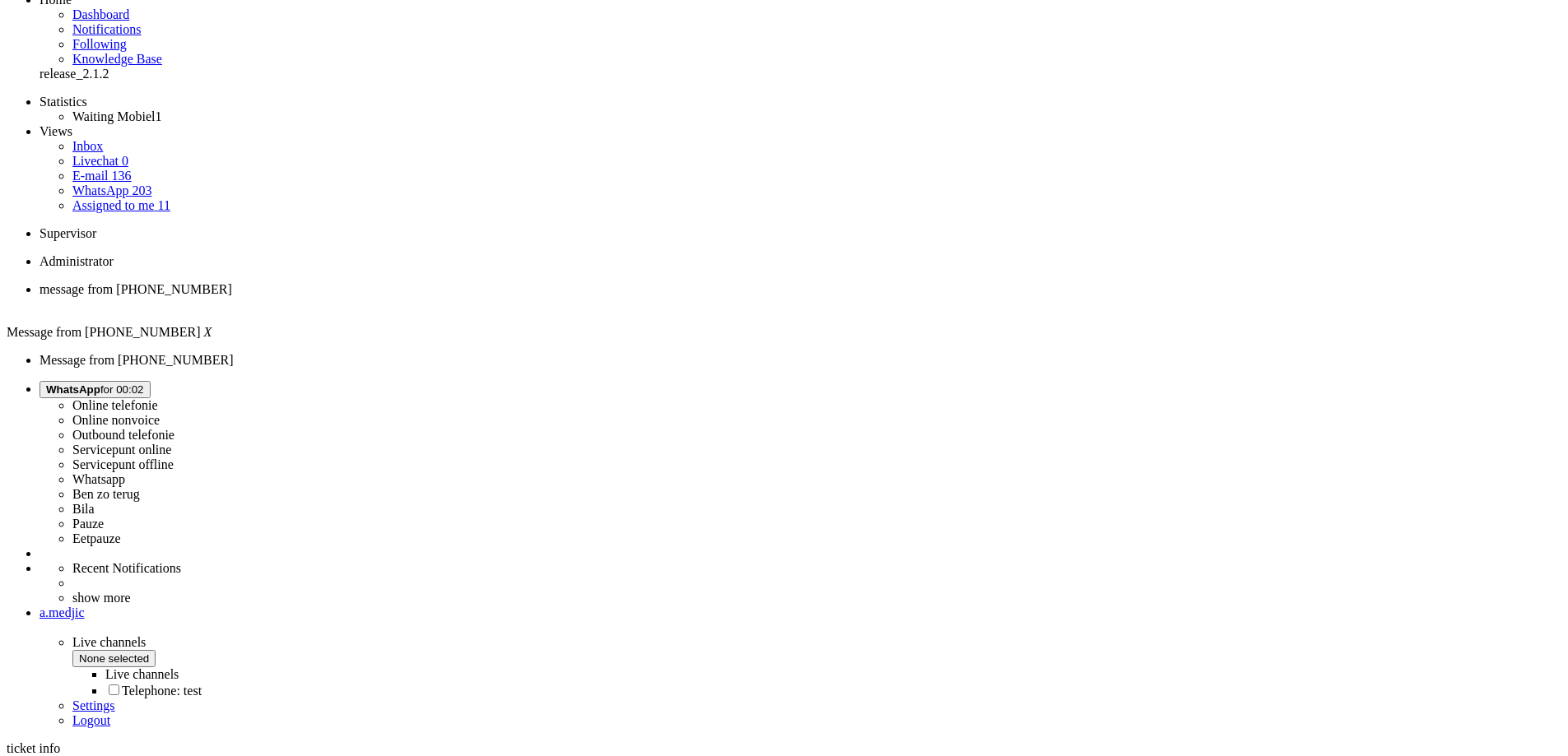
scroll to position [164, 0]
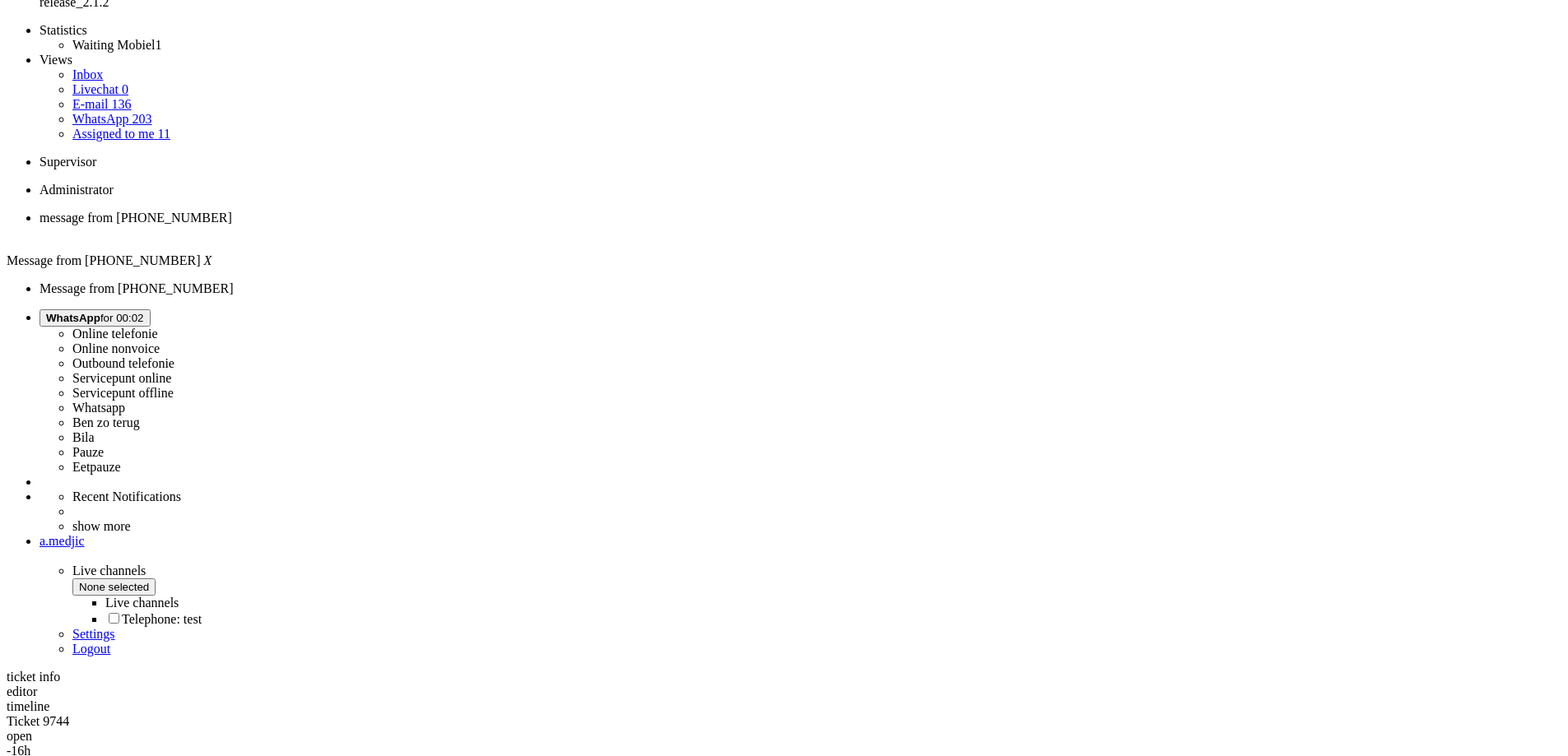
checkbox input "true"
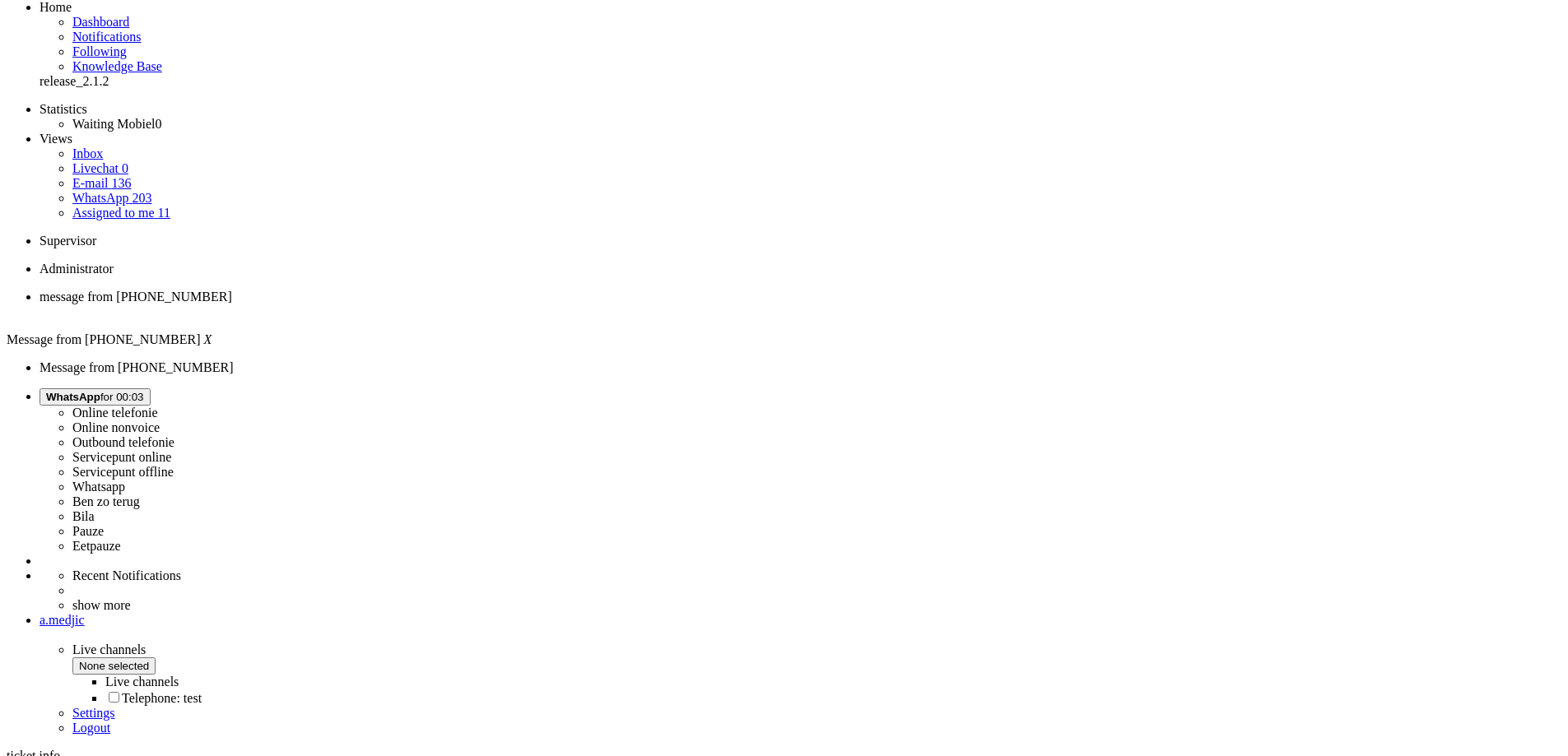
scroll to position [0, 0]
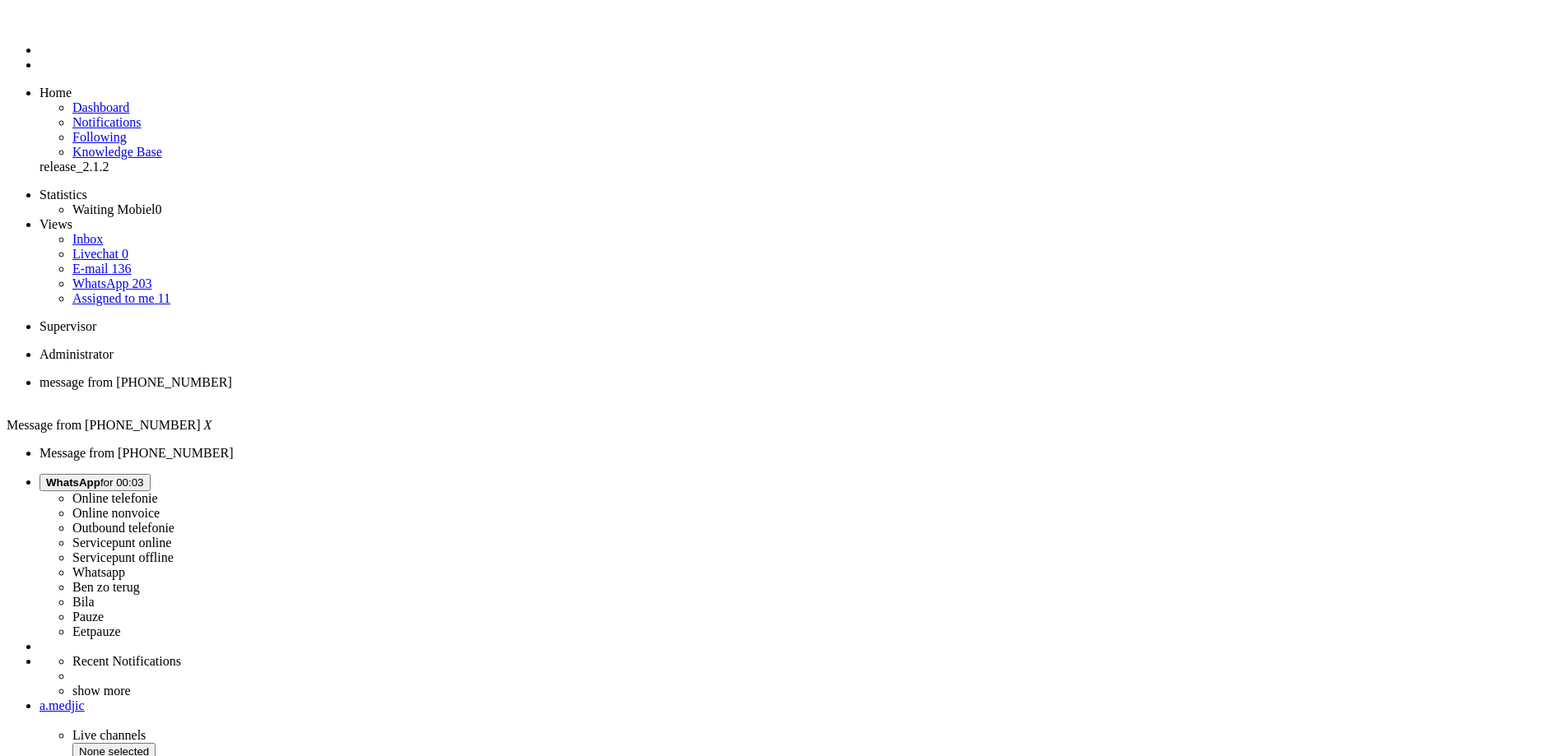
type input "reeds"
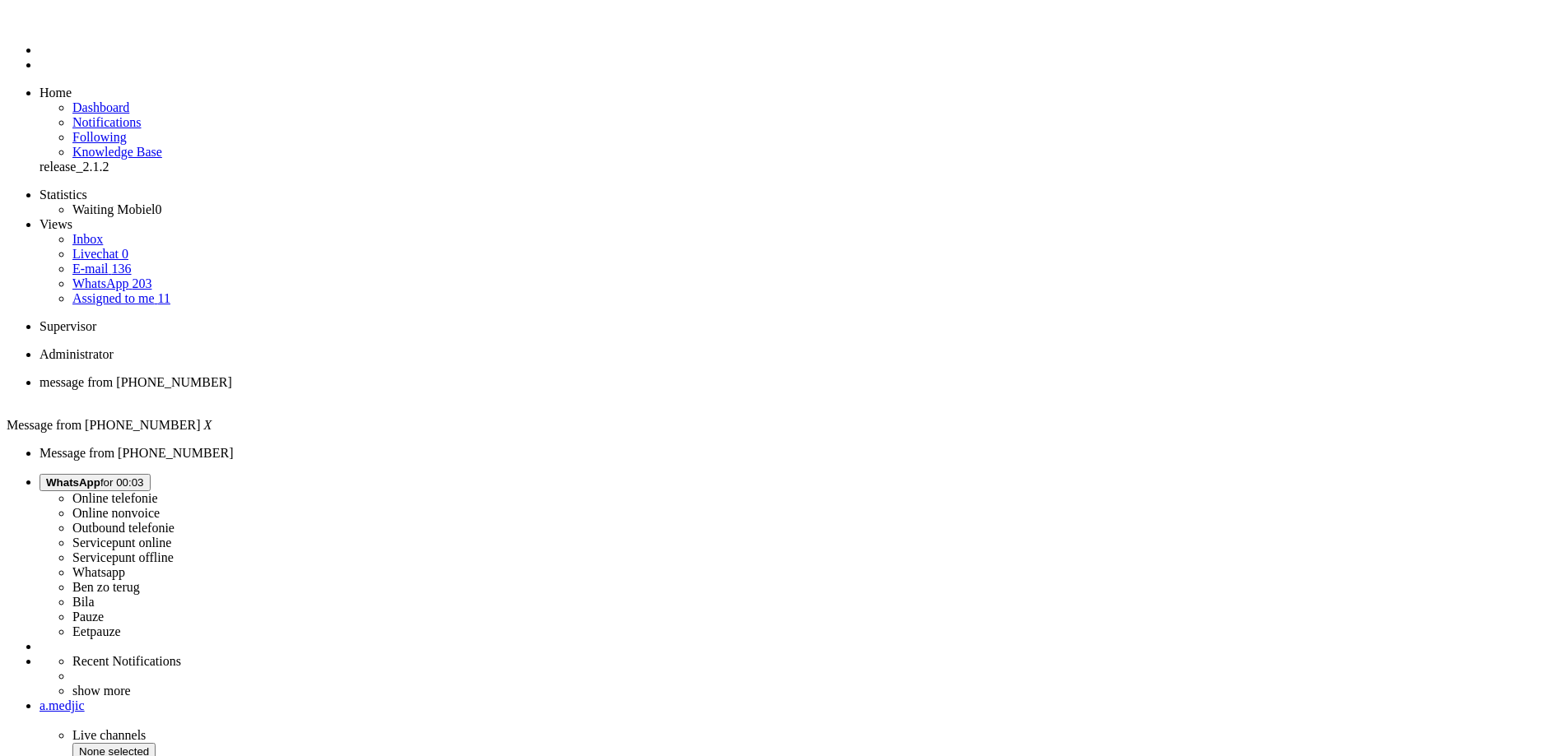
click at [342, 375] on li "message from [PHONE_NUMBER]" at bounding box center [800, 390] width 1522 height 29
click at [340, 390] on div "Close tab" at bounding box center [800, 397] width 1522 height 15
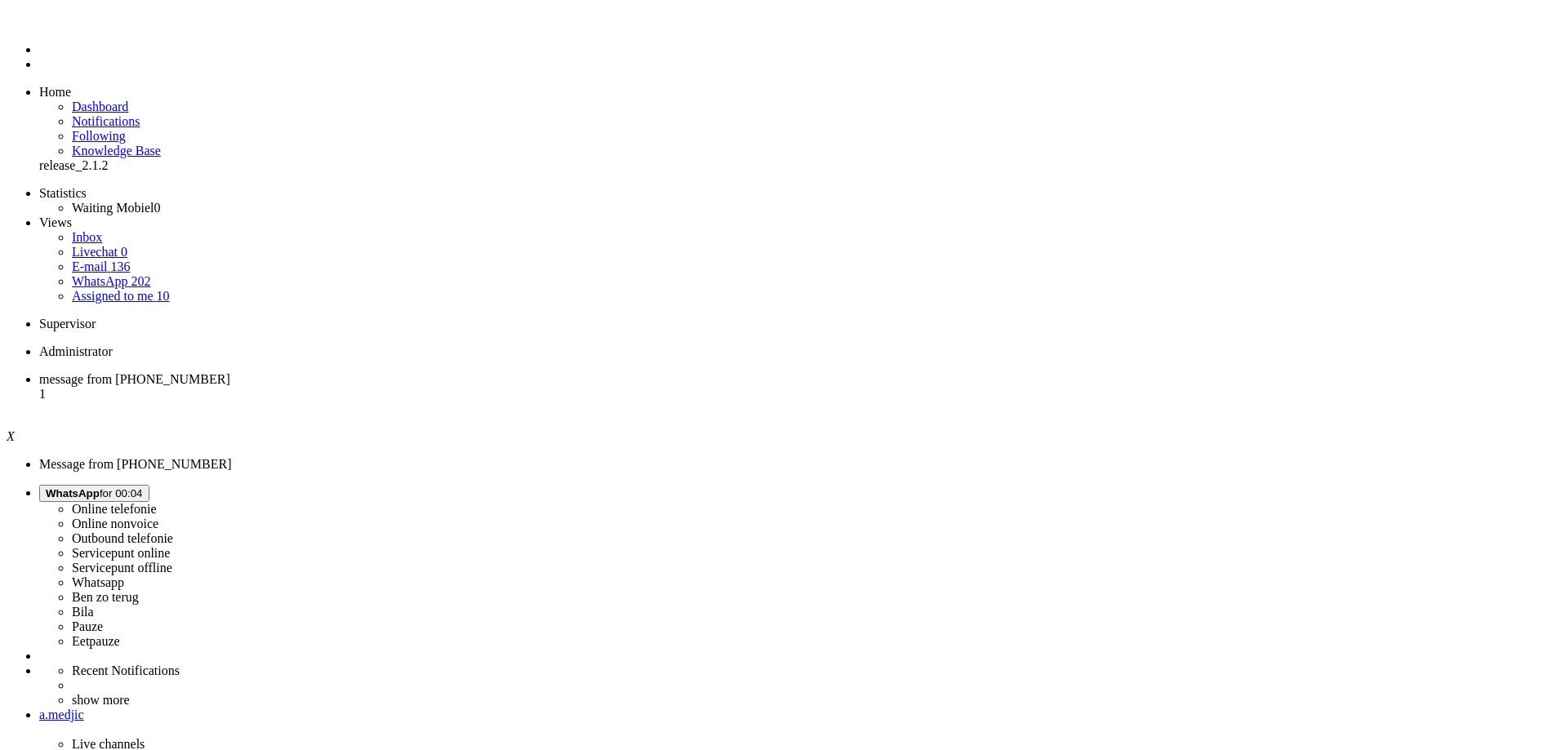
click at [288, 373] on li "message from [PHONE_NUMBER] 1" at bounding box center [800, 394] width 1522 height 44
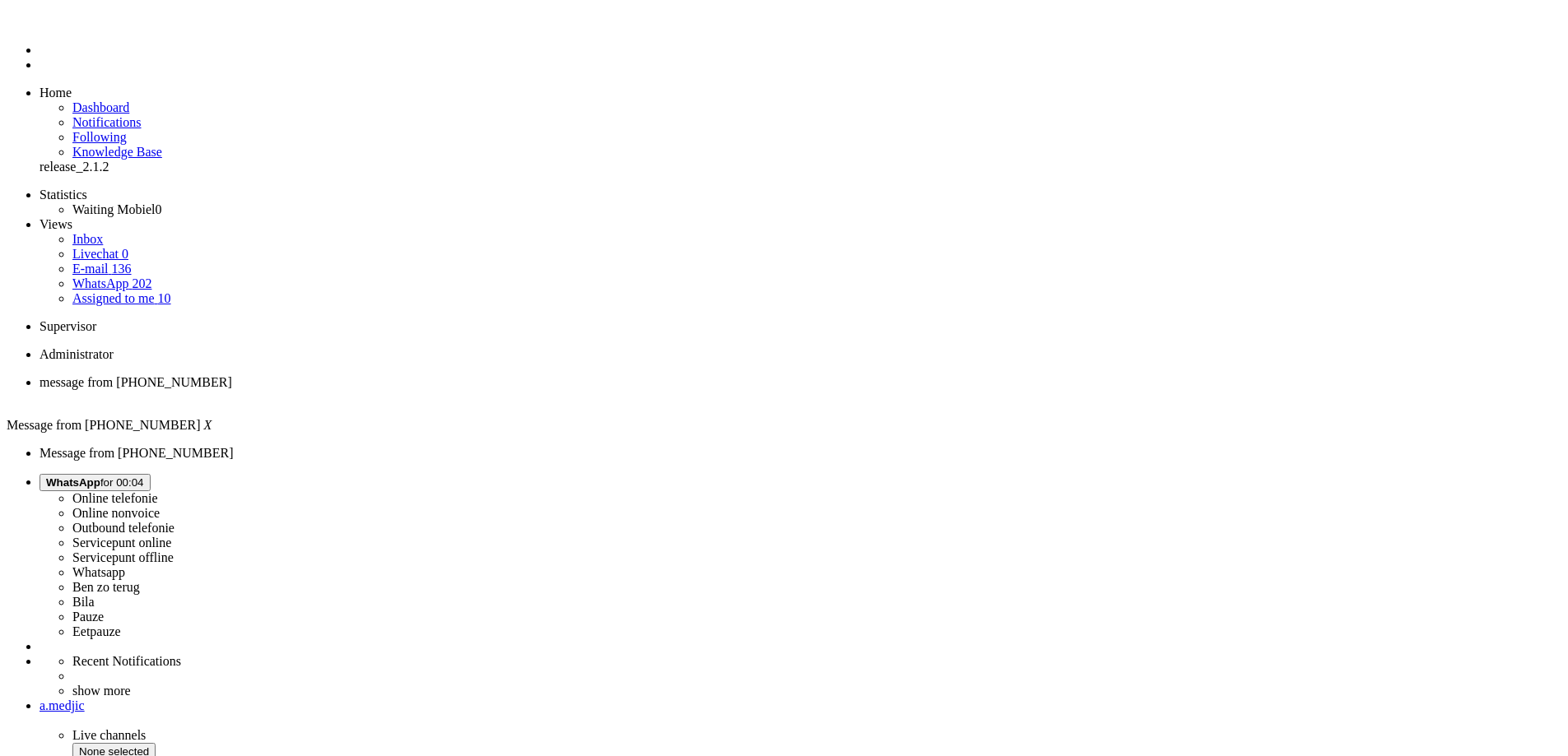
click at [339, 390] on div "Close tab" at bounding box center [800, 397] width 1522 height 15
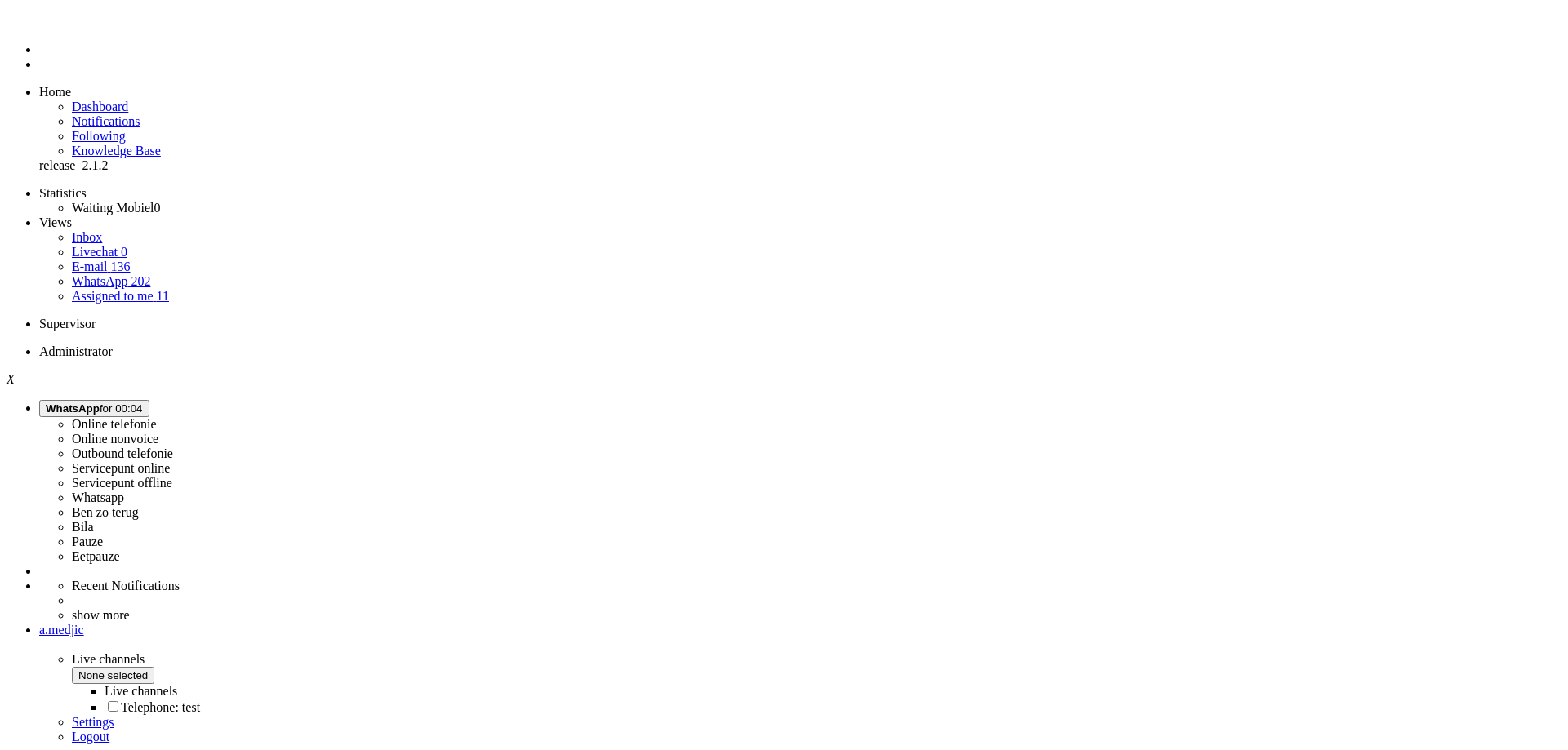
click at [102, 230] on link "Inbox" at bounding box center [87, 237] width 30 height 14
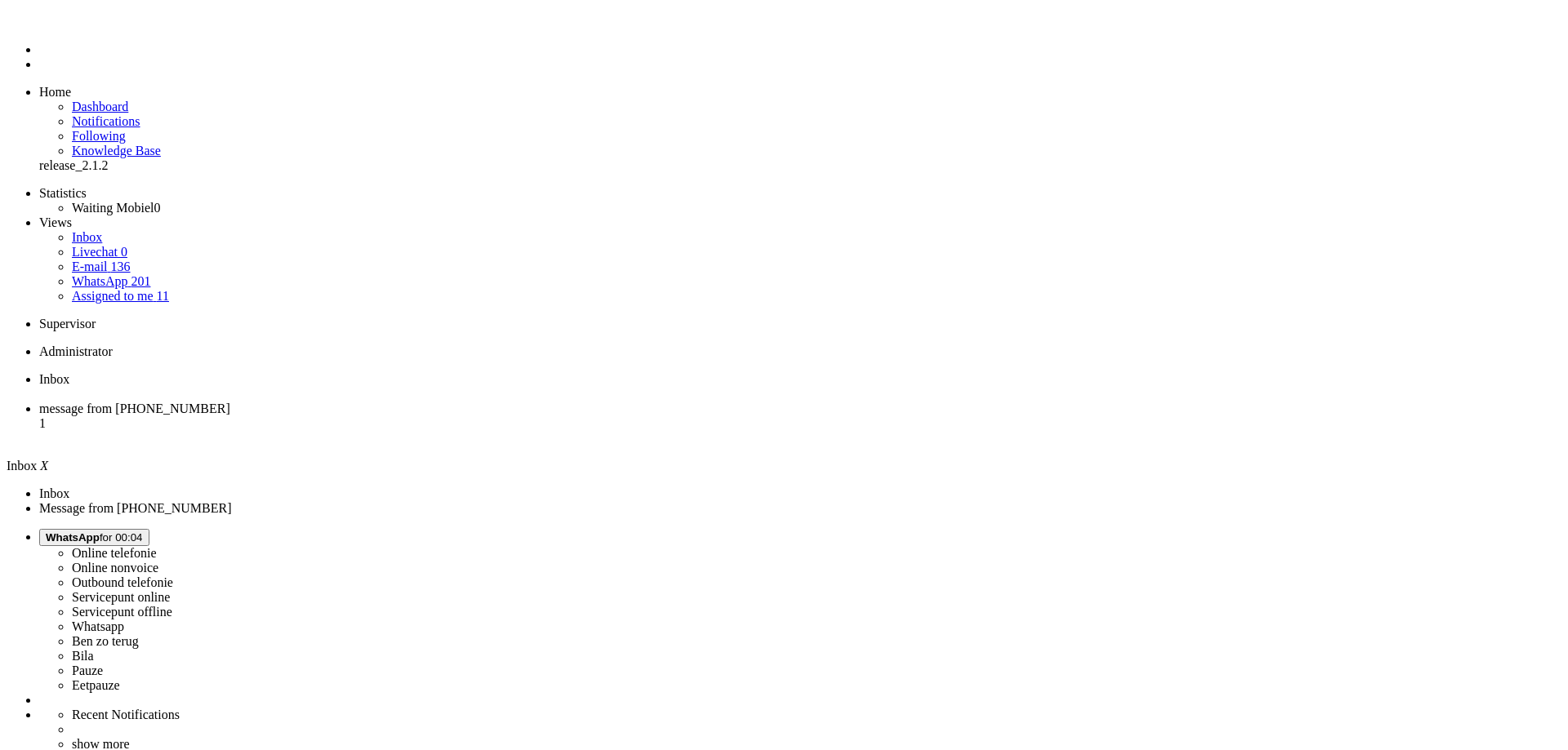
click at [39, 57] on li "Dashboard menu" at bounding box center [800, 50] width 1522 height 15
click at [123, 100] on li "Dashboard" at bounding box center [816, 107] width 1490 height 15
click at [128, 100] on link "Dashboard" at bounding box center [100, 106] width 57 height 14
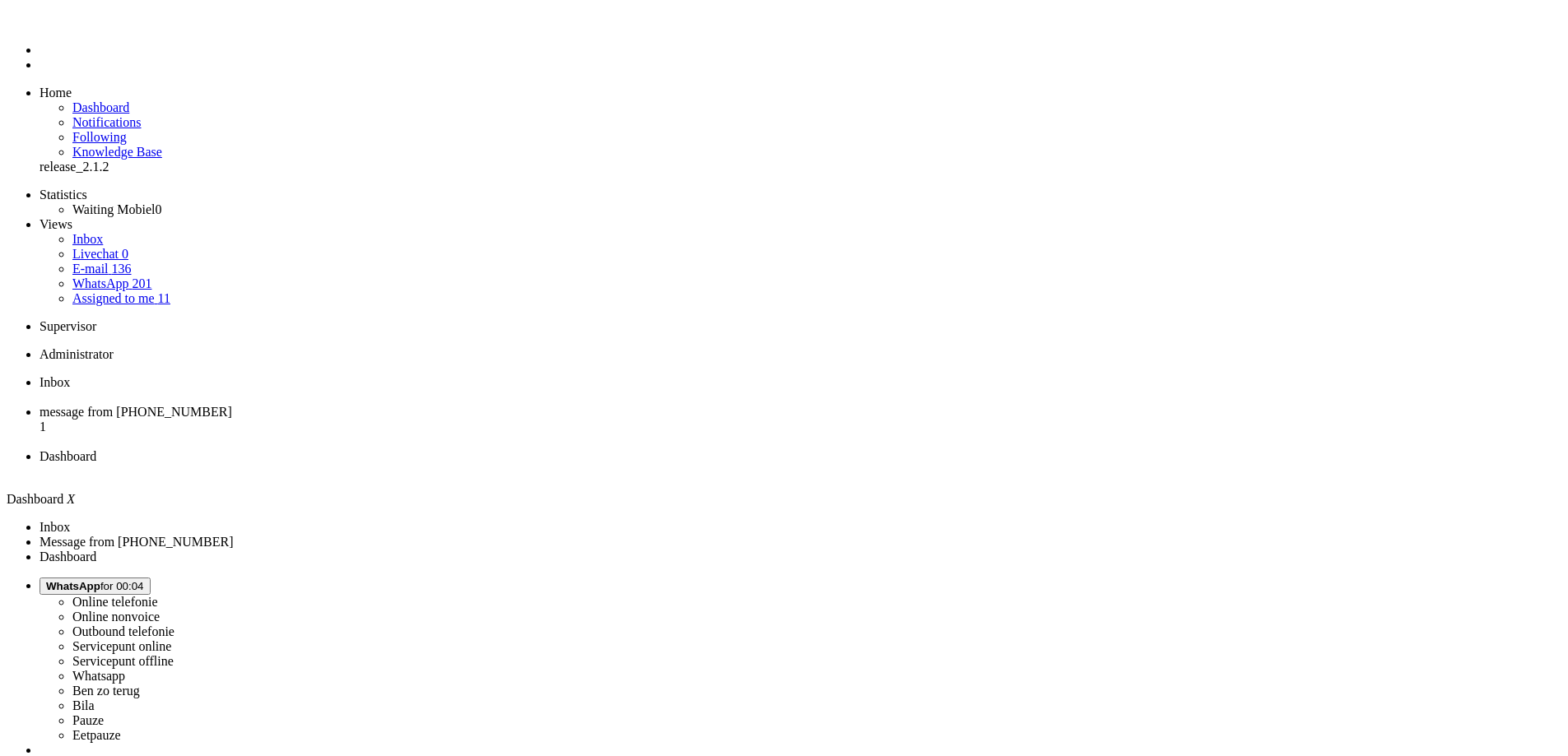
click at [335, 390] on div "Close tab" at bounding box center [800, 397] width 1522 height 15
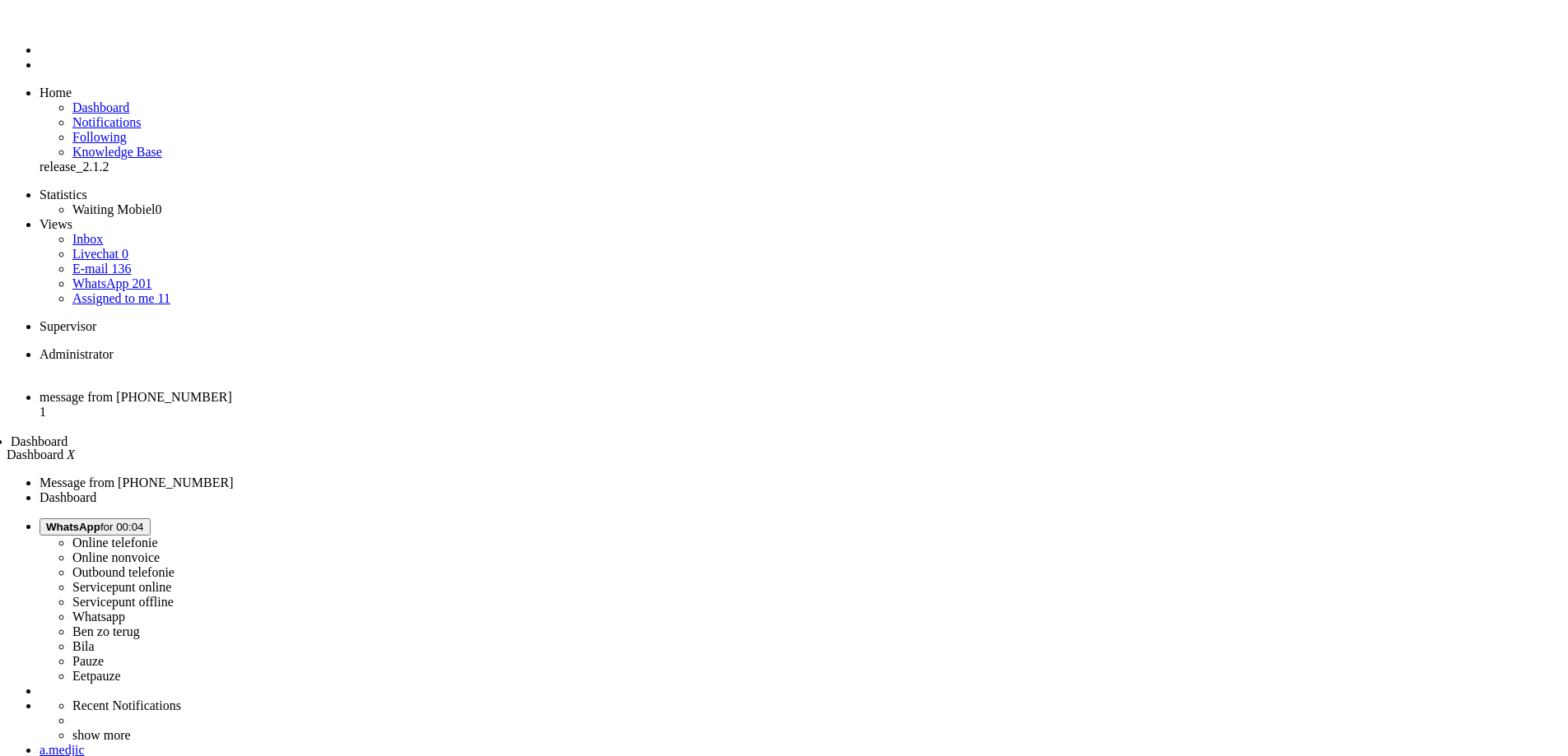
drag, startPoint x: 397, startPoint y: 25, endPoint x: 268, endPoint y: 18, distance: 129.2
click at [68, 434] on span "Dashboard" at bounding box center [39, 441] width 57 height 14
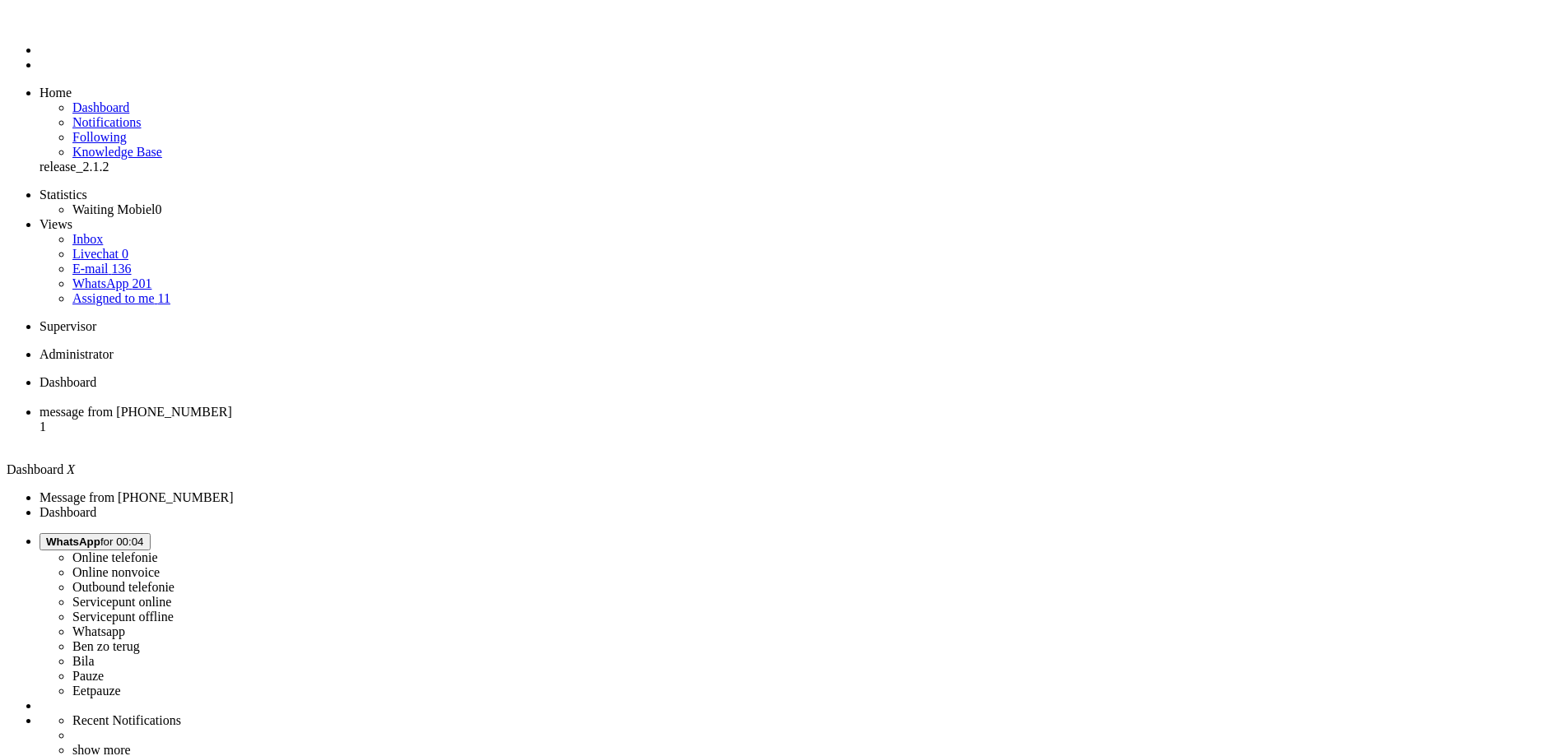
click at [232, 405] on span "message from +31684510893" at bounding box center [136, 412] width 193 height 14
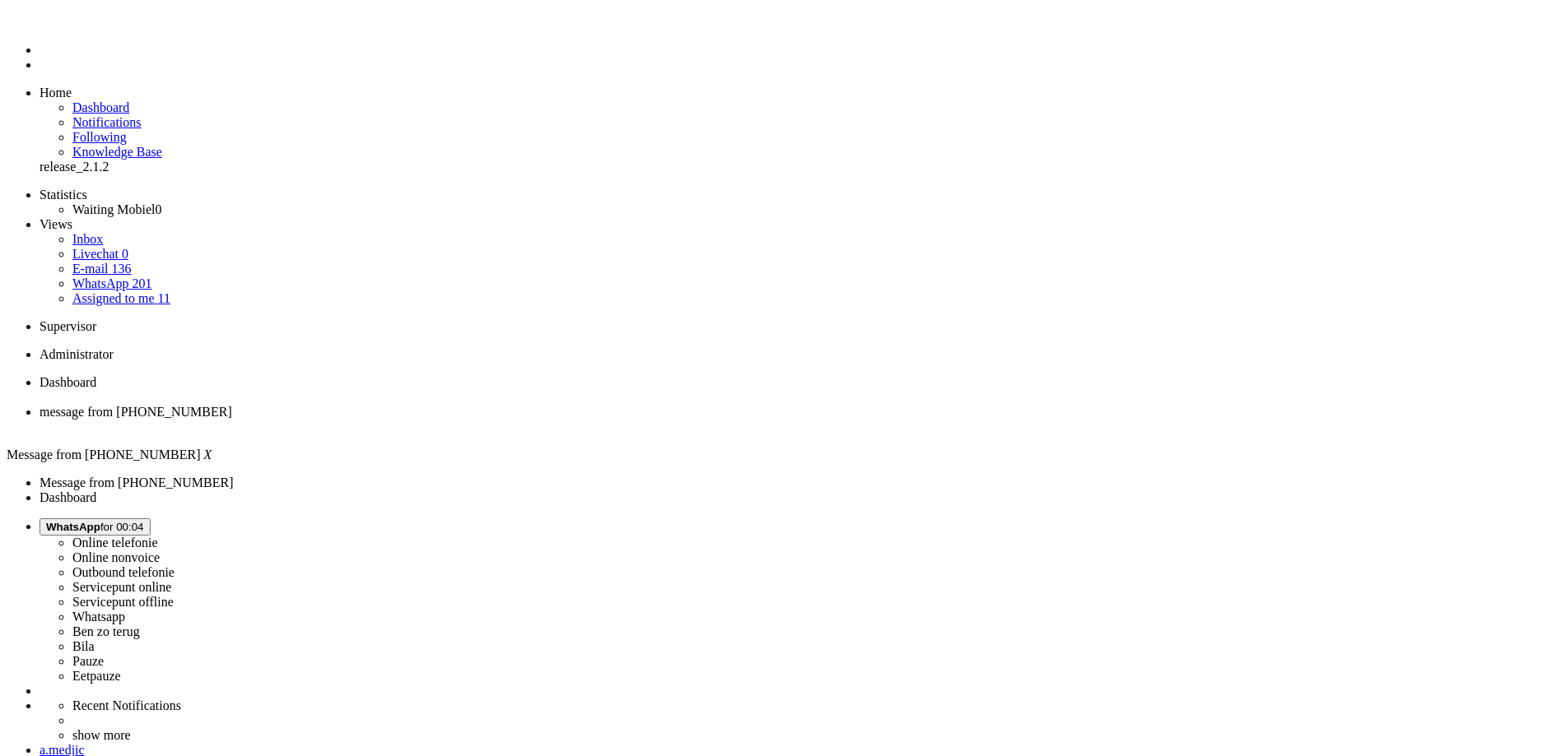
click at [479, 405] on li "message from +31684510893" at bounding box center [800, 419] width 1522 height 29
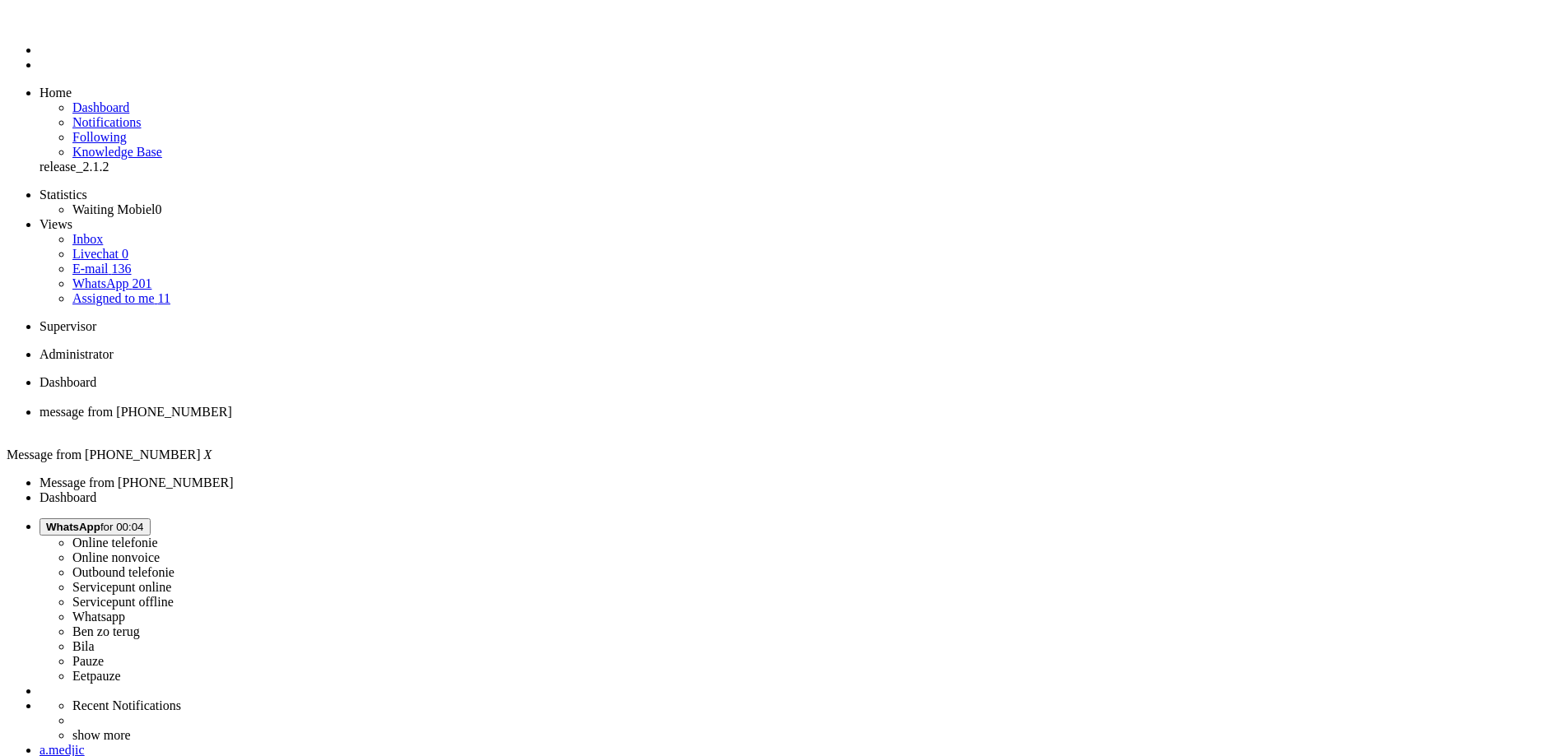
click at [478, 420] on div "Close tab" at bounding box center [800, 427] width 1522 height 15
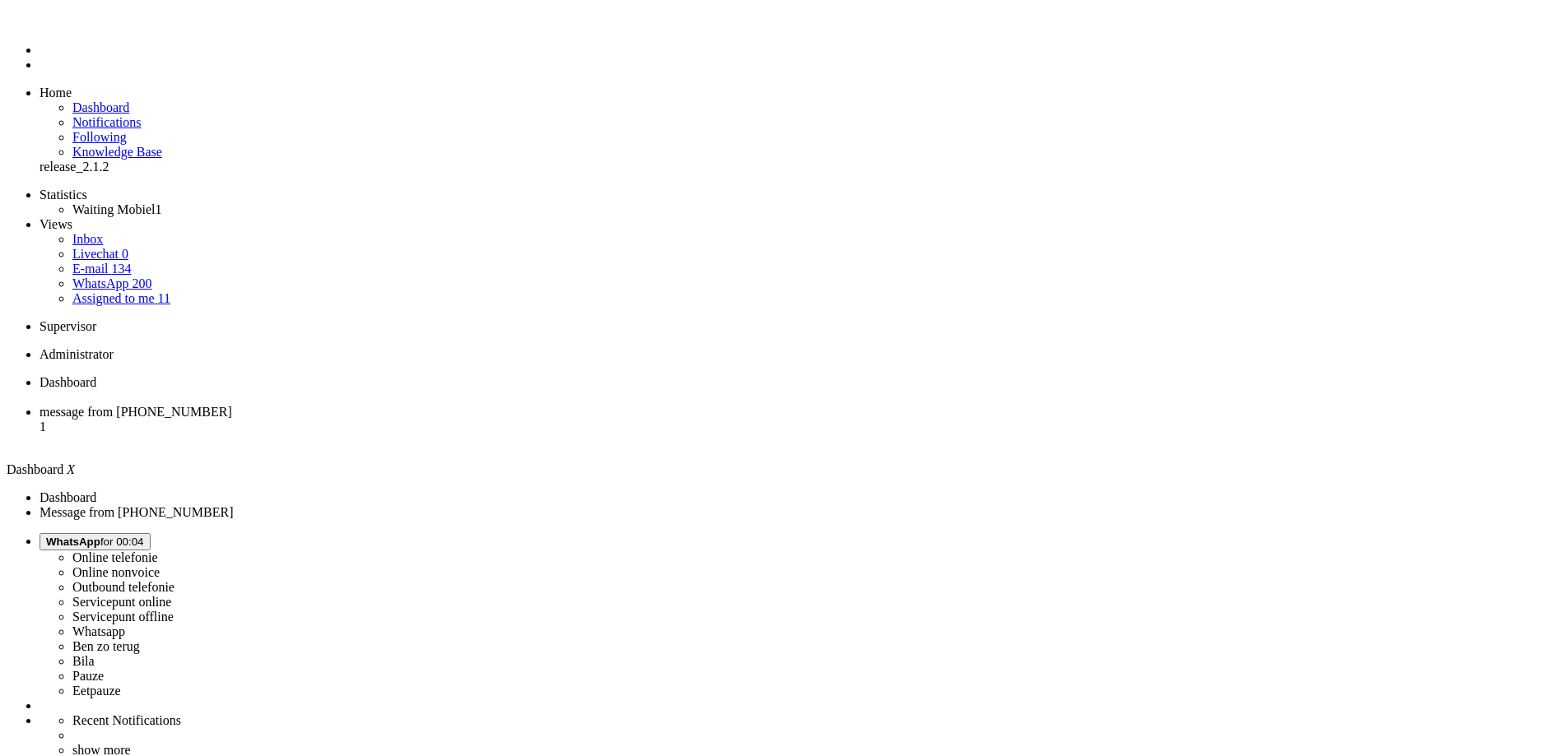
click at [232, 405] on span "message from +31647506064" at bounding box center [136, 412] width 193 height 14
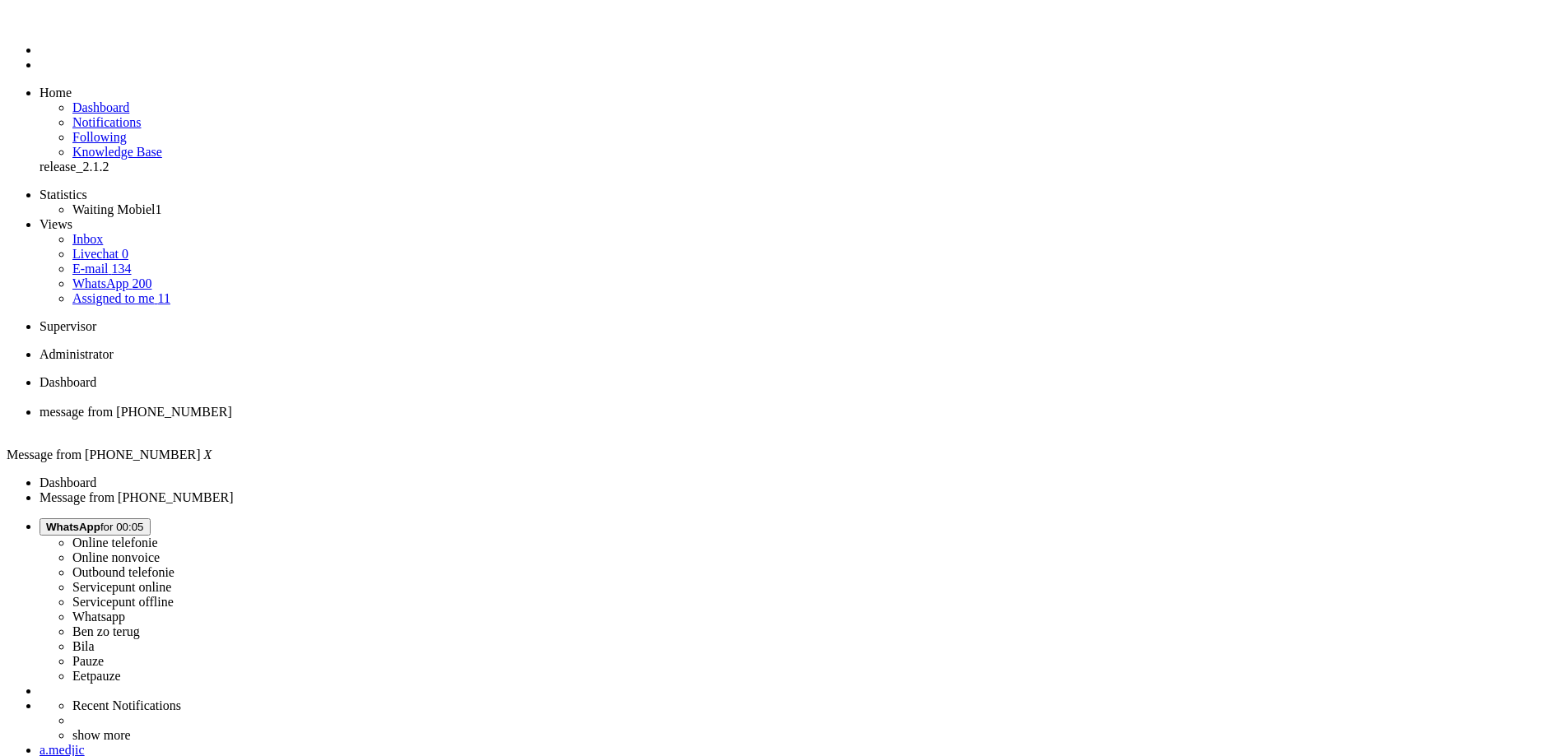
drag, startPoint x: 91, startPoint y: 2854, endPoint x: -29, endPoint y: 2848, distance: 120.1
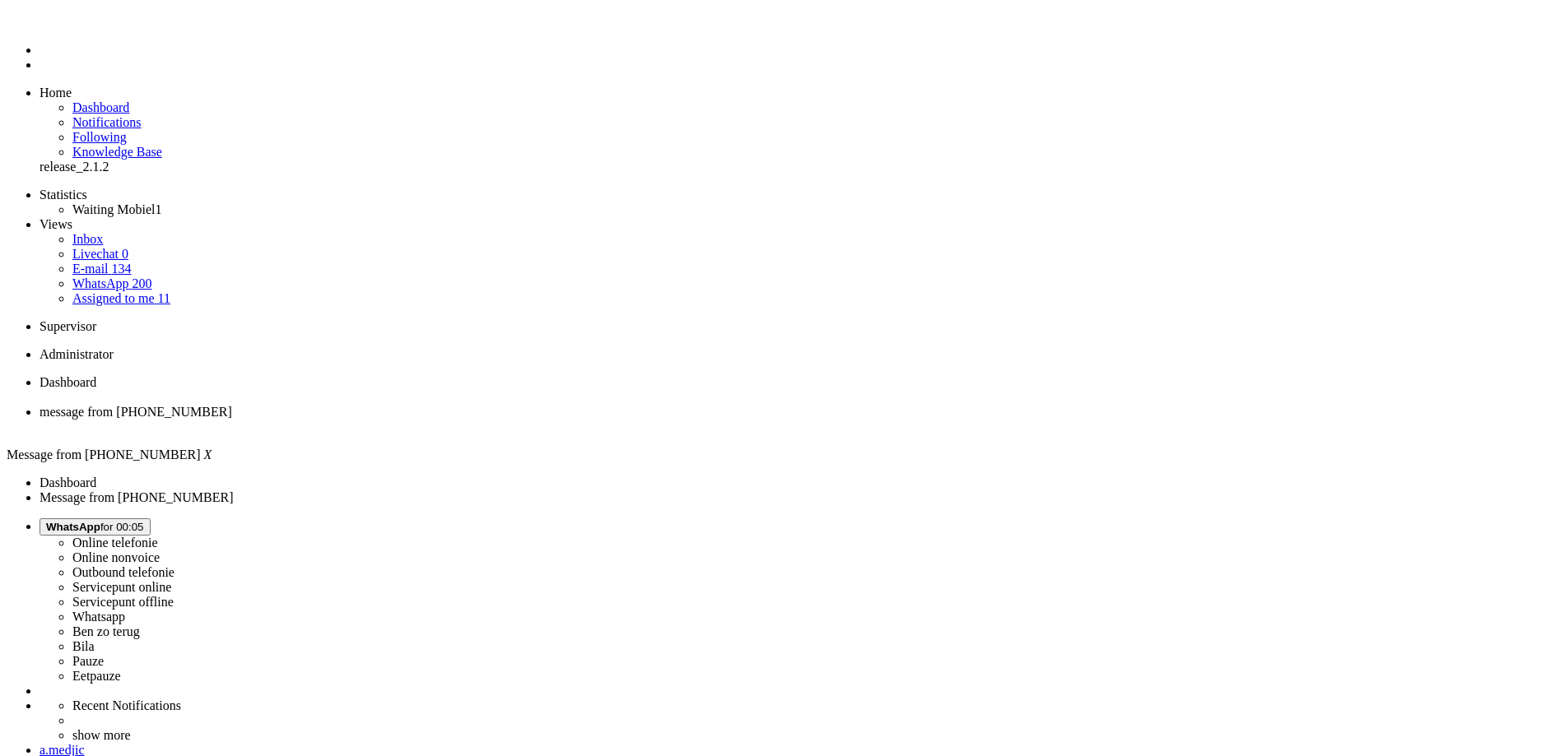
click at [476, 420] on div "Close tab" at bounding box center [800, 427] width 1522 height 15
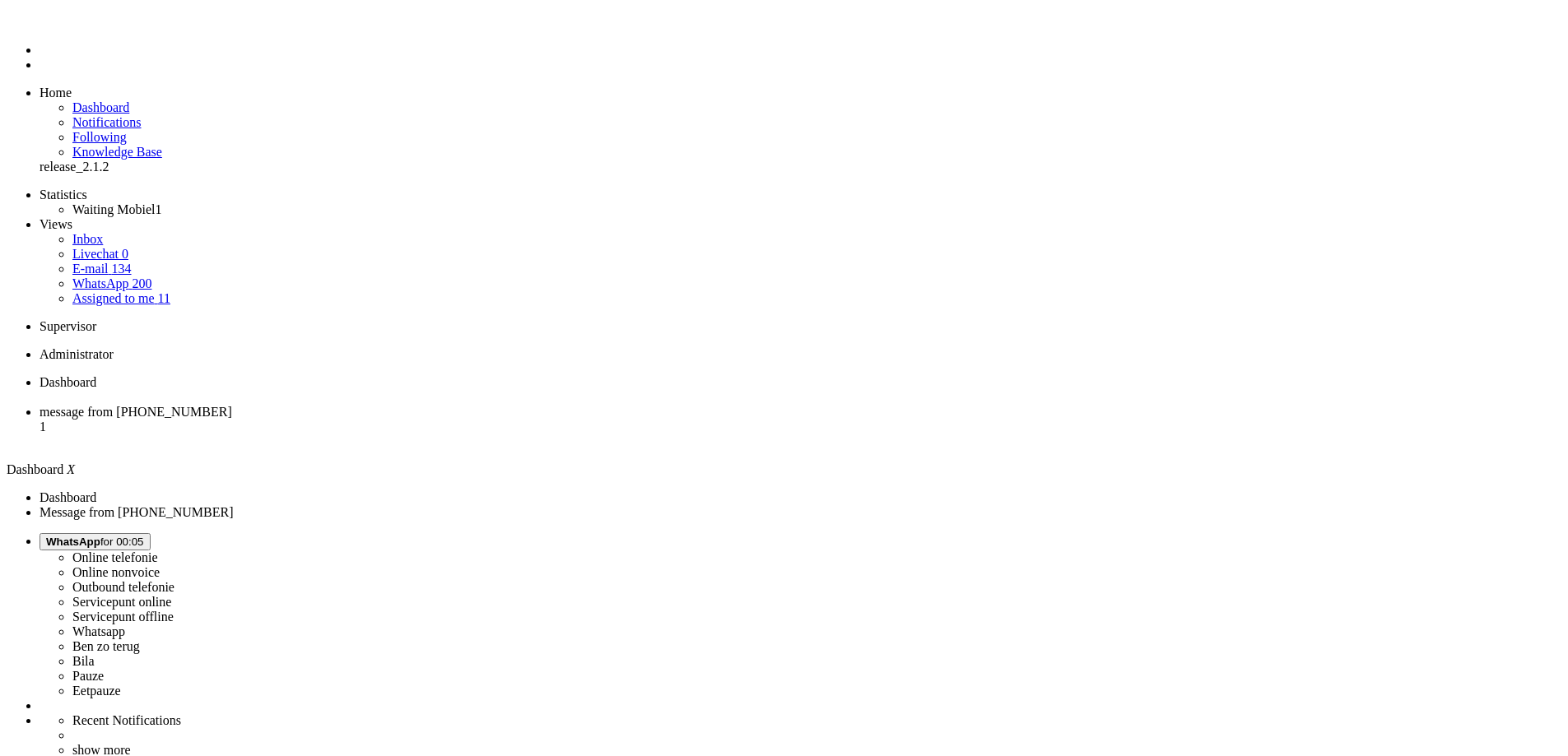
click at [232, 405] on span "message from +31657694698" at bounding box center [136, 412] width 193 height 14
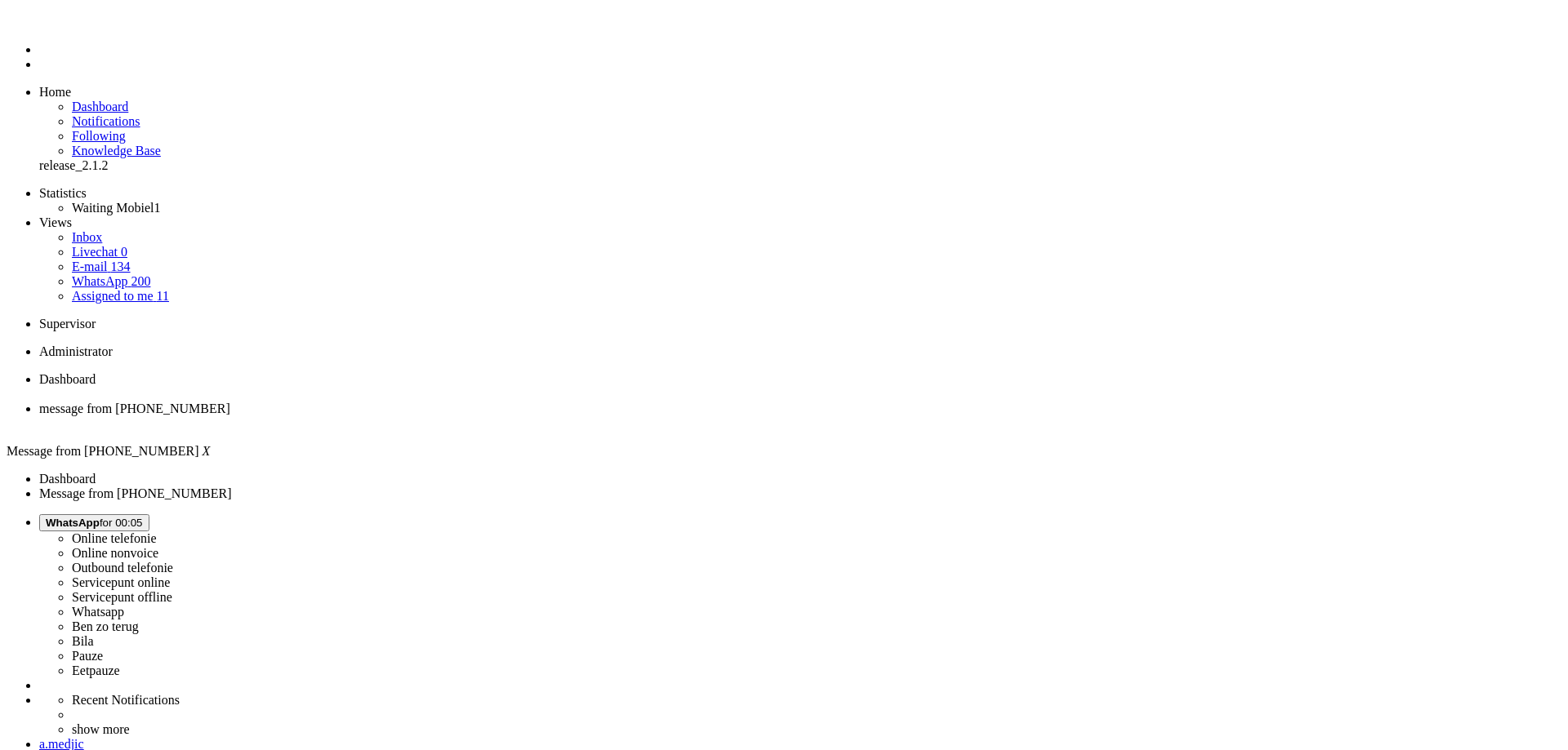
copy div "4658347"
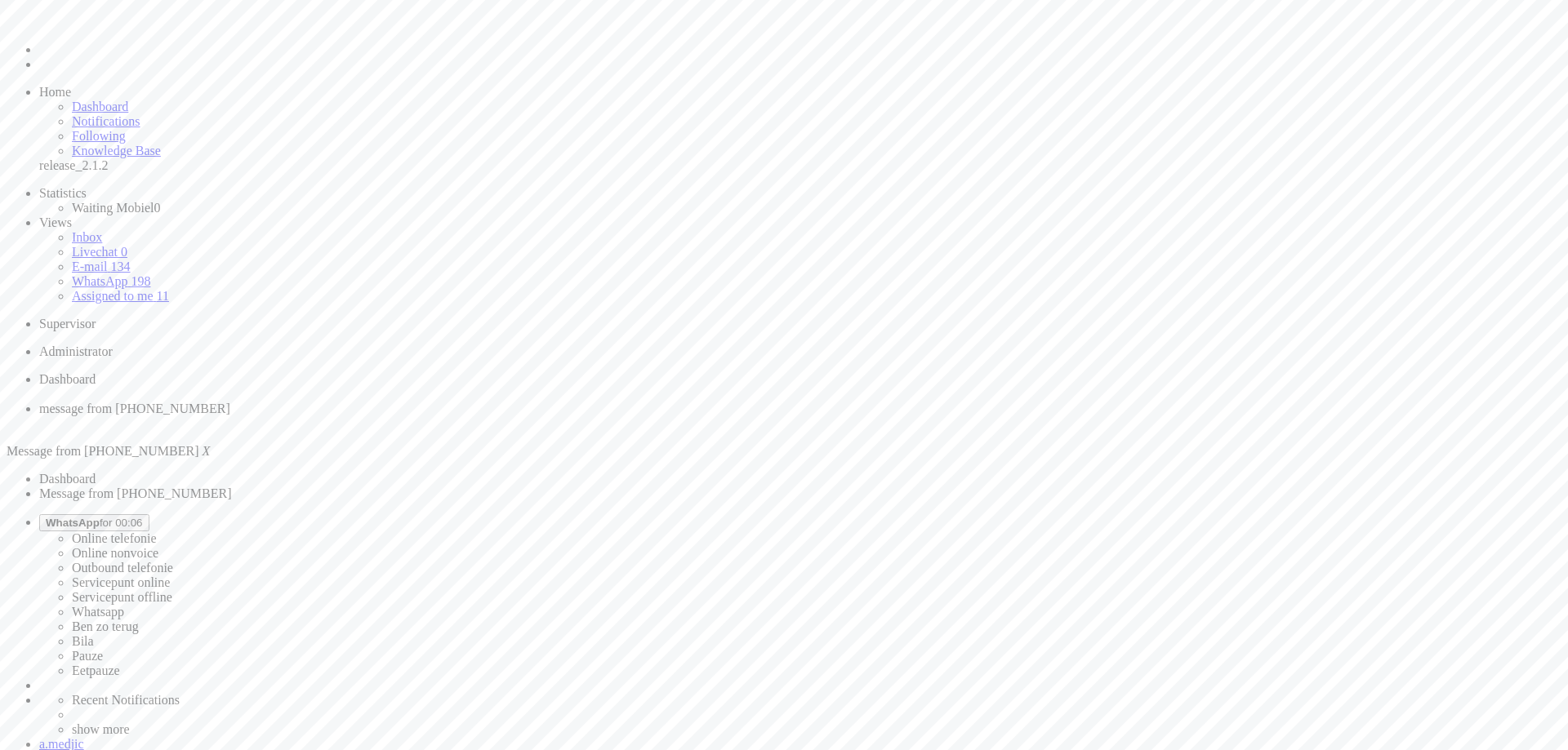
drag, startPoint x: 537, startPoint y: 2822, endPoint x: 484, endPoint y: 2818, distance: 53.2
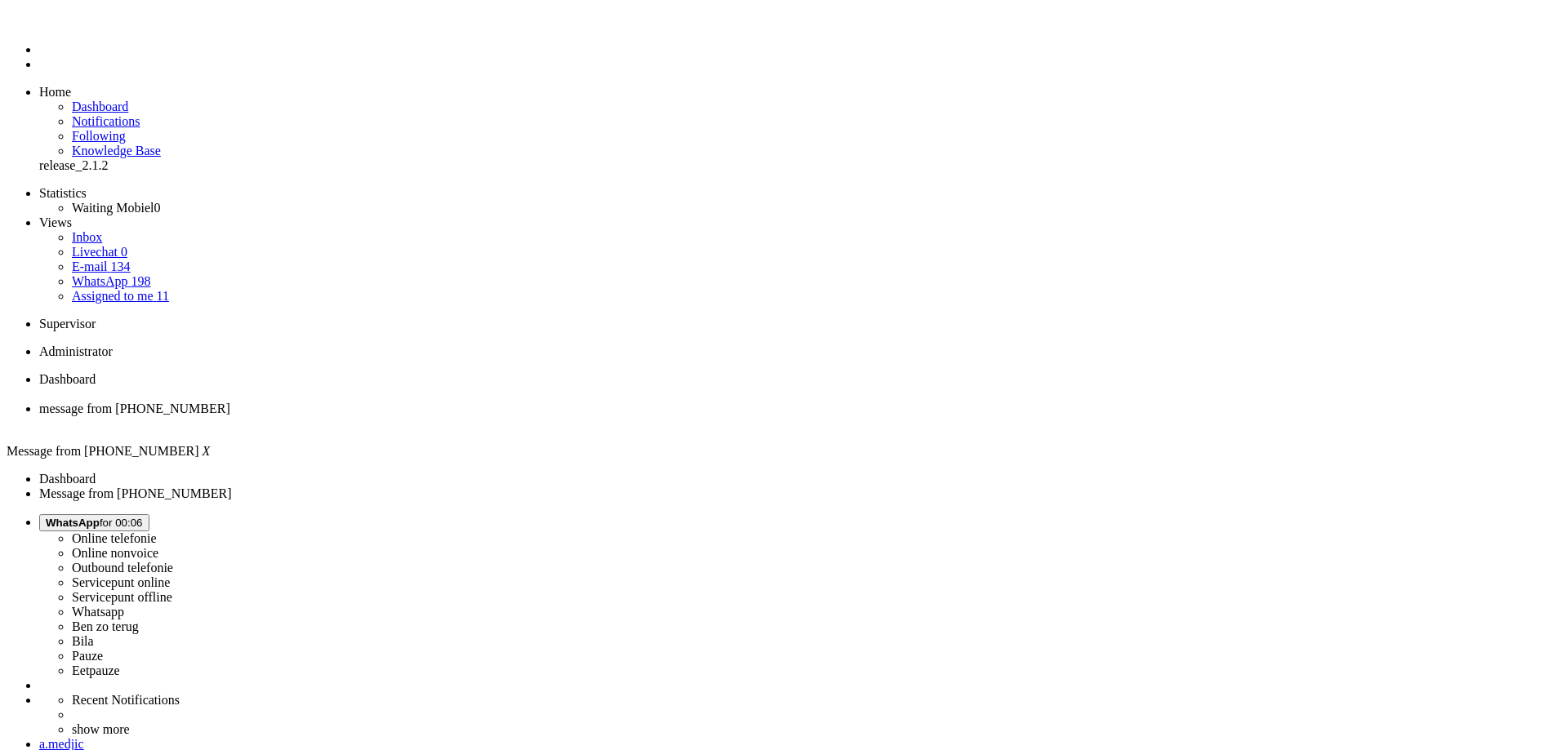
drag, startPoint x: 539, startPoint y: 2815, endPoint x: 455, endPoint y: 2817, distance: 84.0
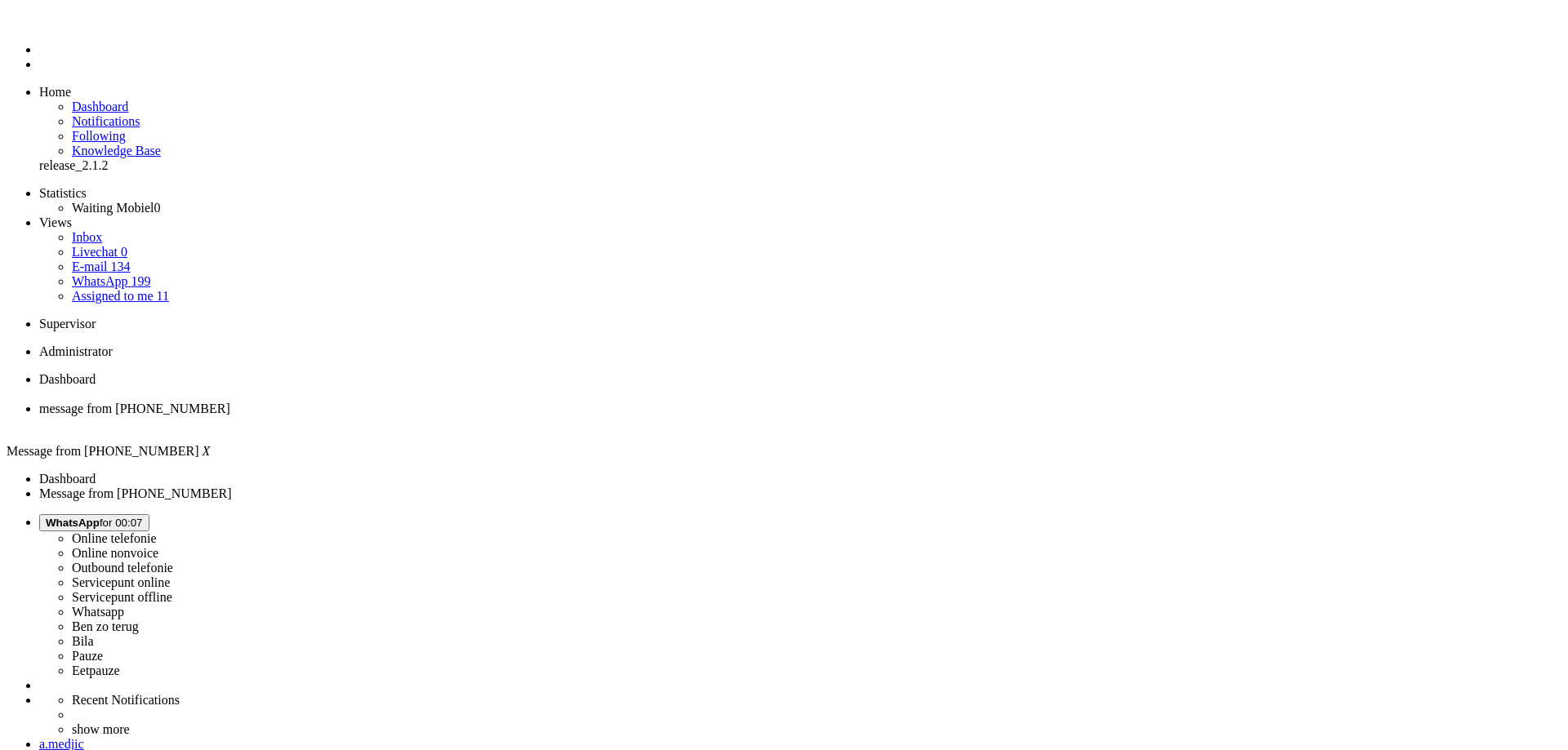
click at [470, 417] on div "Close tab" at bounding box center [800, 424] width 1522 height 15
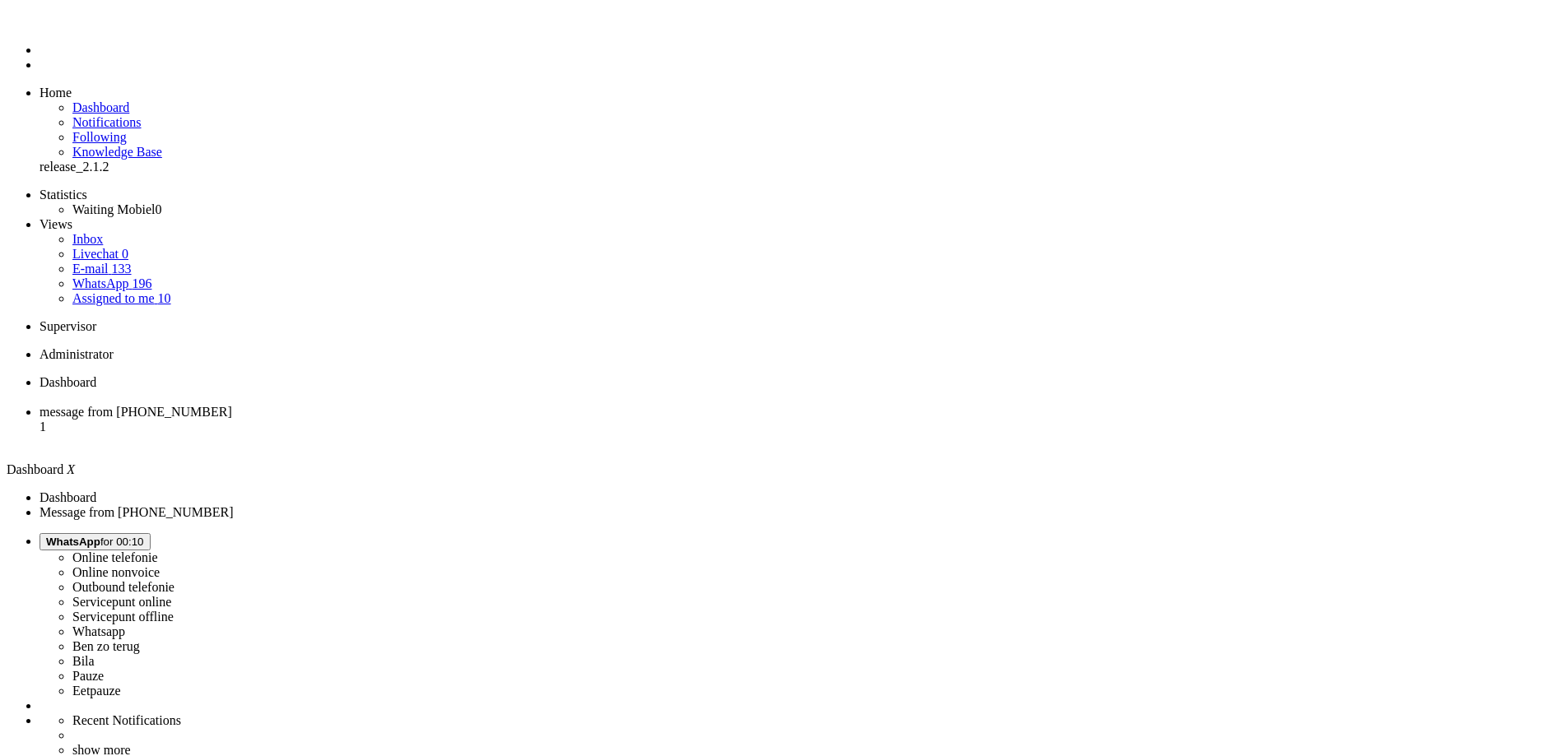
click at [410, 405] on li "message from +31653392184 1" at bounding box center [800, 427] width 1522 height 44
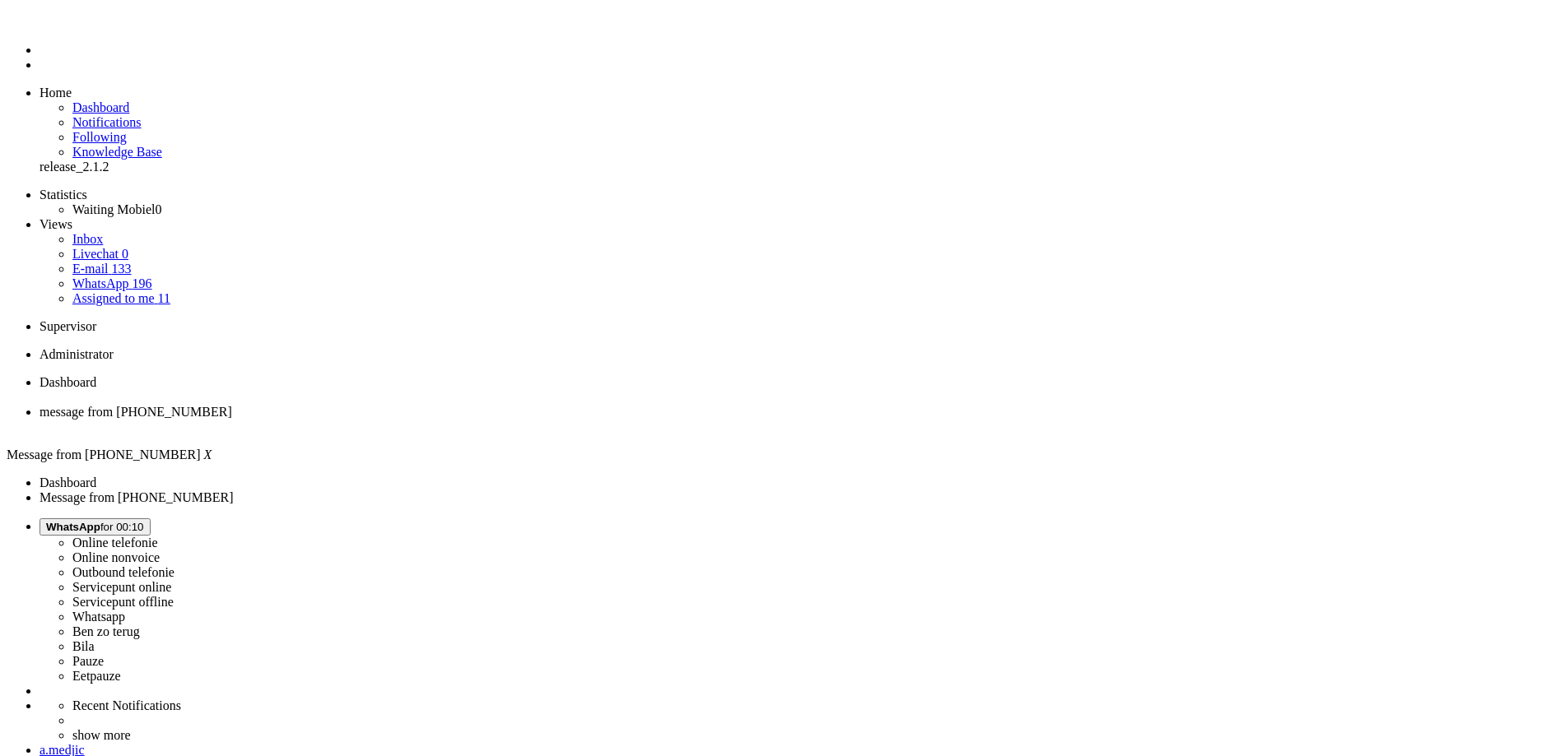
click at [472, 420] on div "Close tab" at bounding box center [800, 427] width 1522 height 15
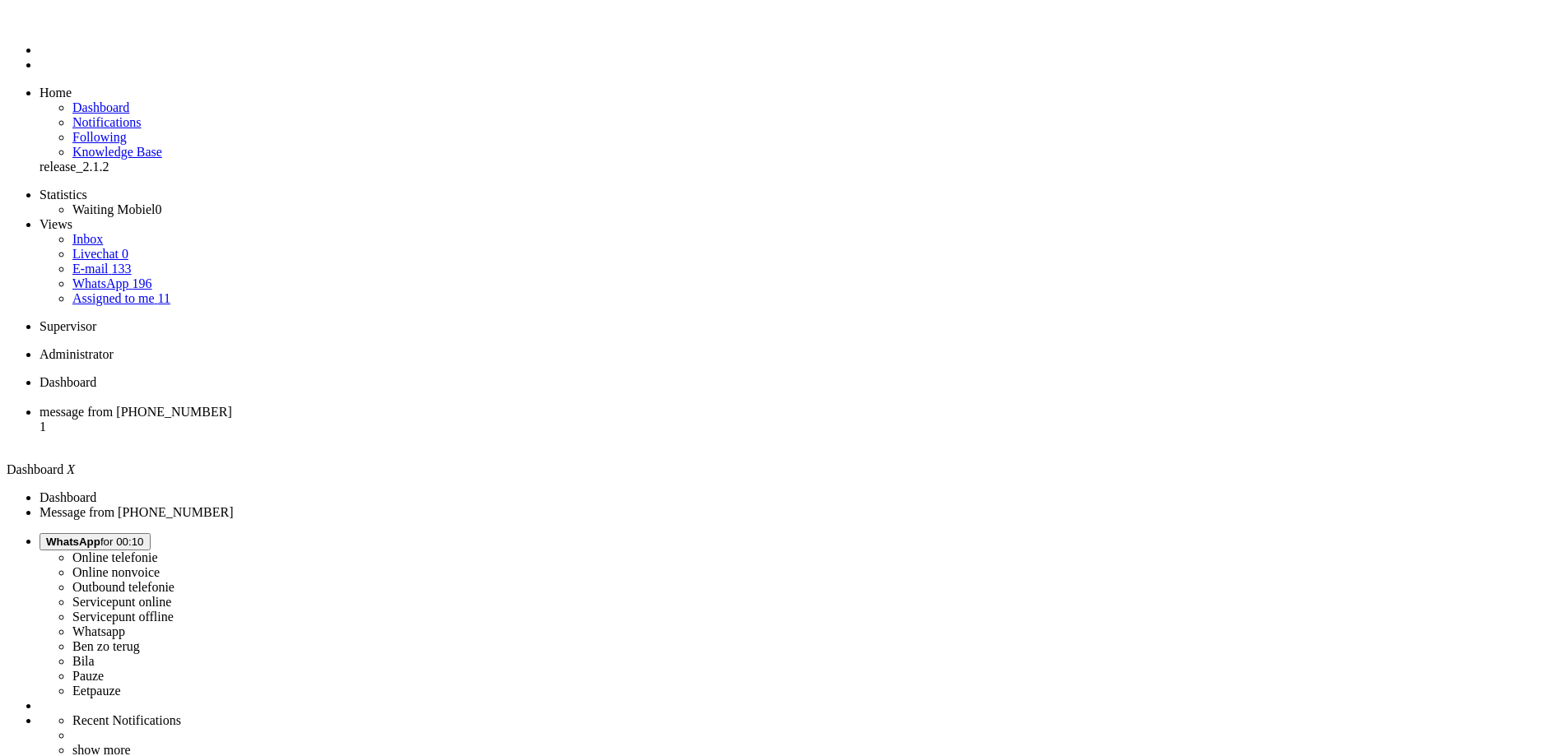
click at [366, 375] on ul "Dashboard message from +31611431577 1" at bounding box center [784, 412] width 1555 height 74
click at [232, 405] on span "message from +31611431577" at bounding box center [136, 412] width 193 height 14
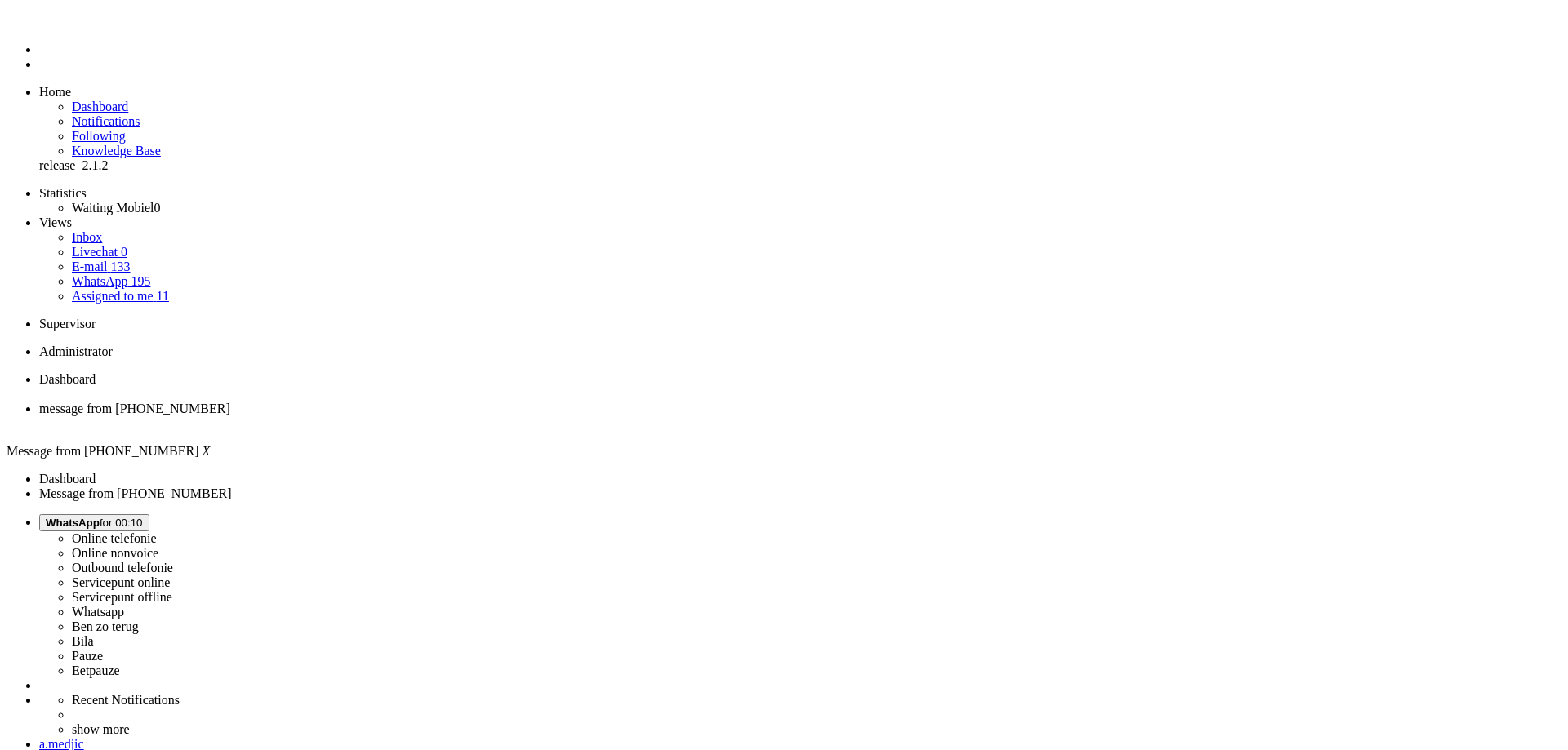
copy div "4642527"
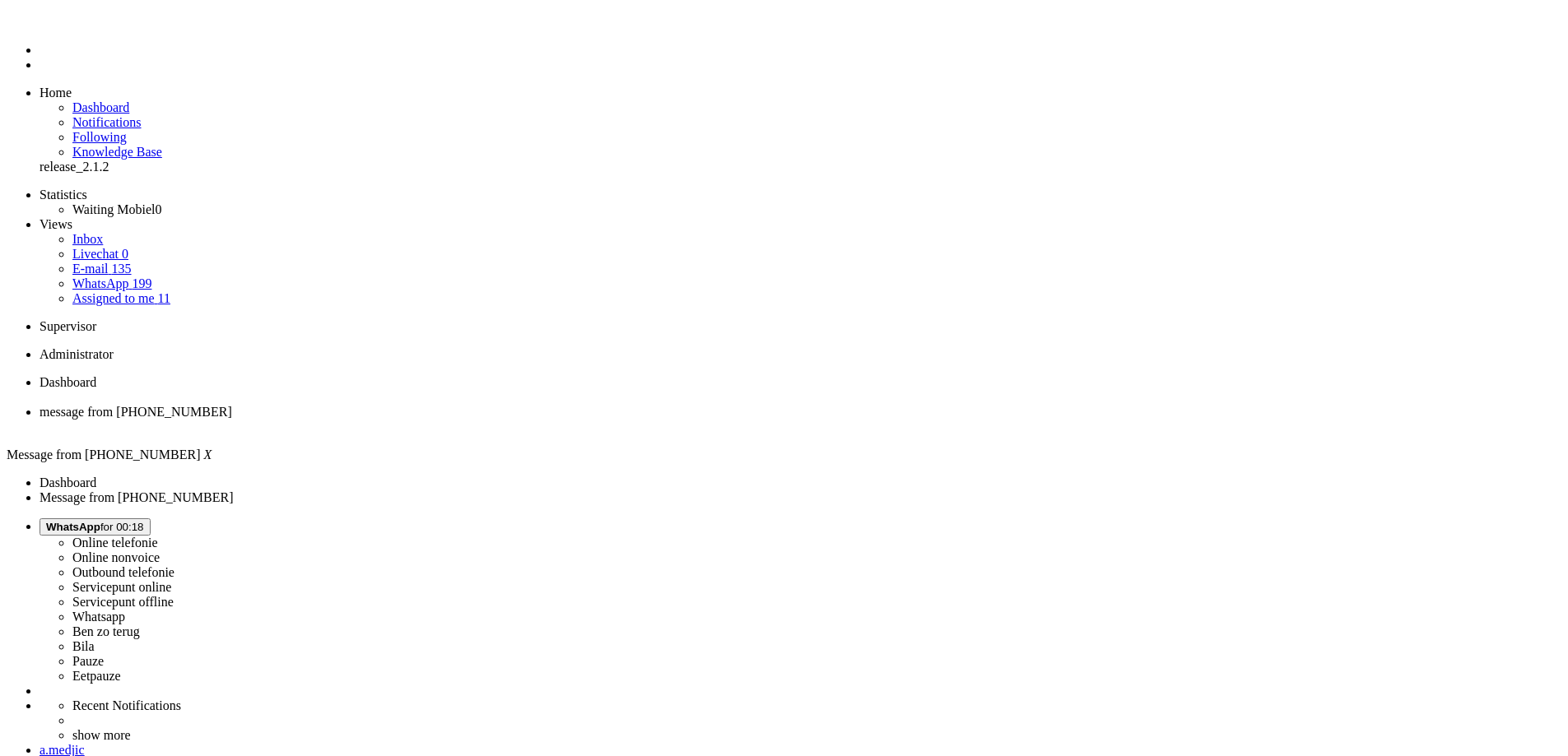
click at [479, 420] on div "Close tab" at bounding box center [800, 427] width 1522 height 15
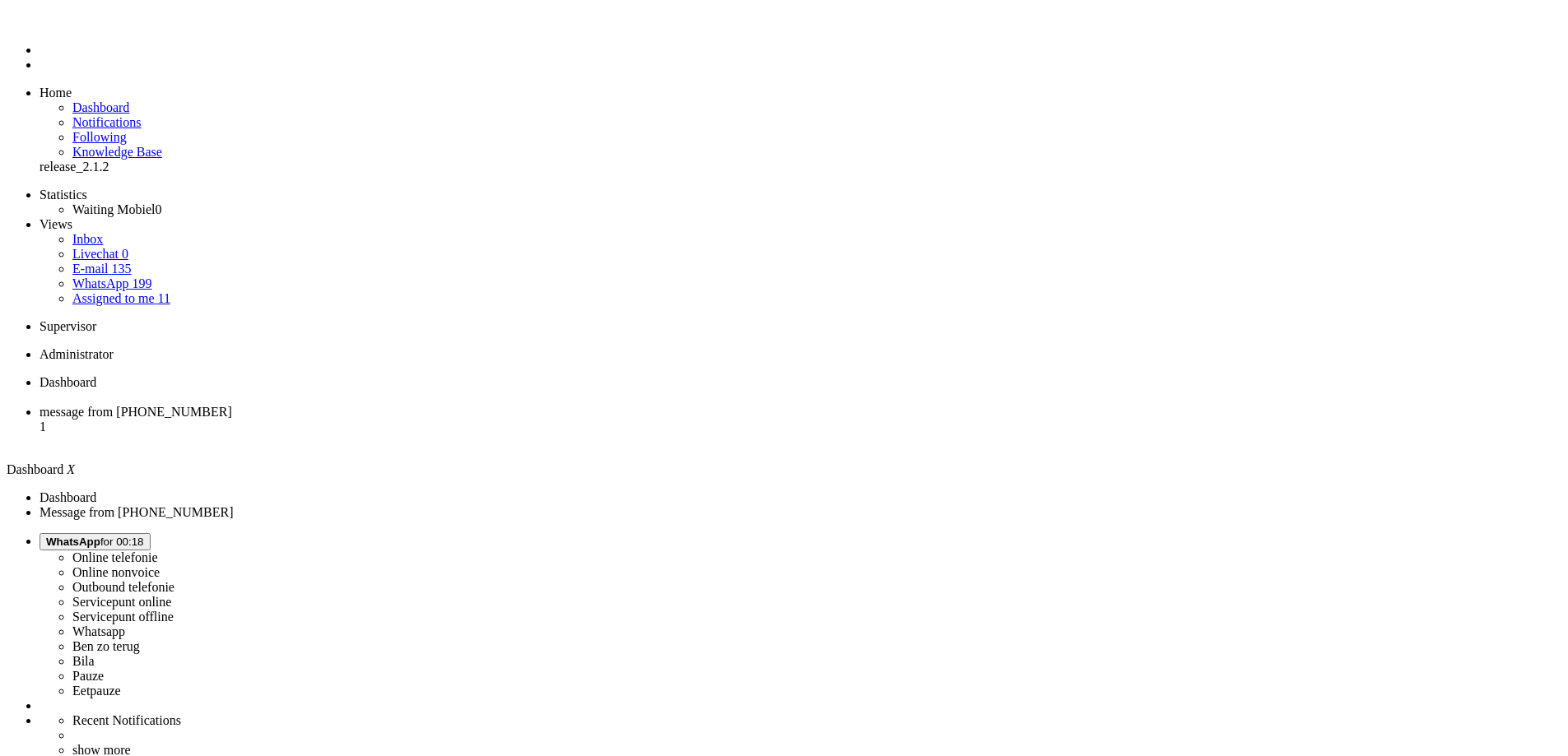
click at [397, 405] on li "message from +31617241742 1" at bounding box center [800, 427] width 1522 height 44
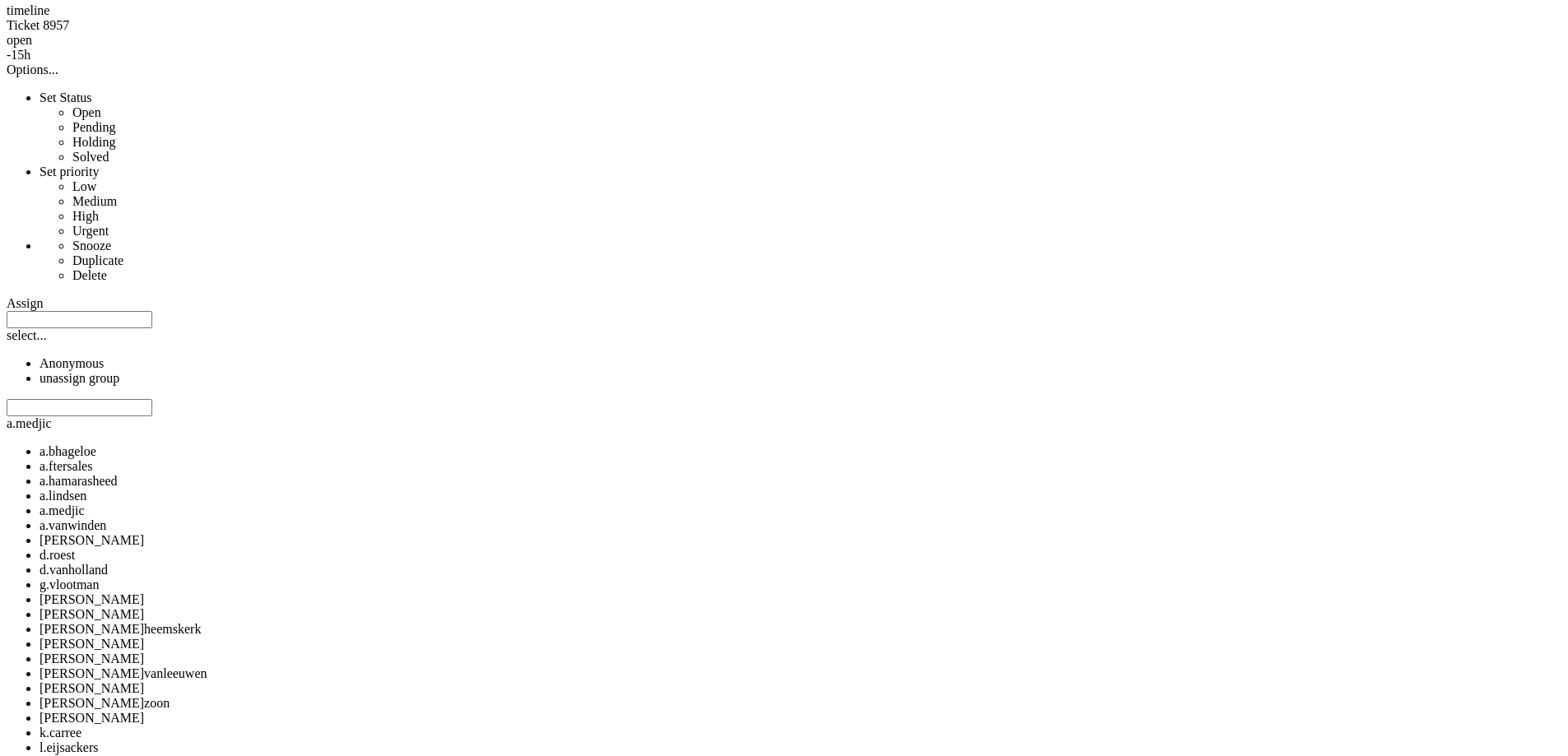
scroll to position [1235, 0]
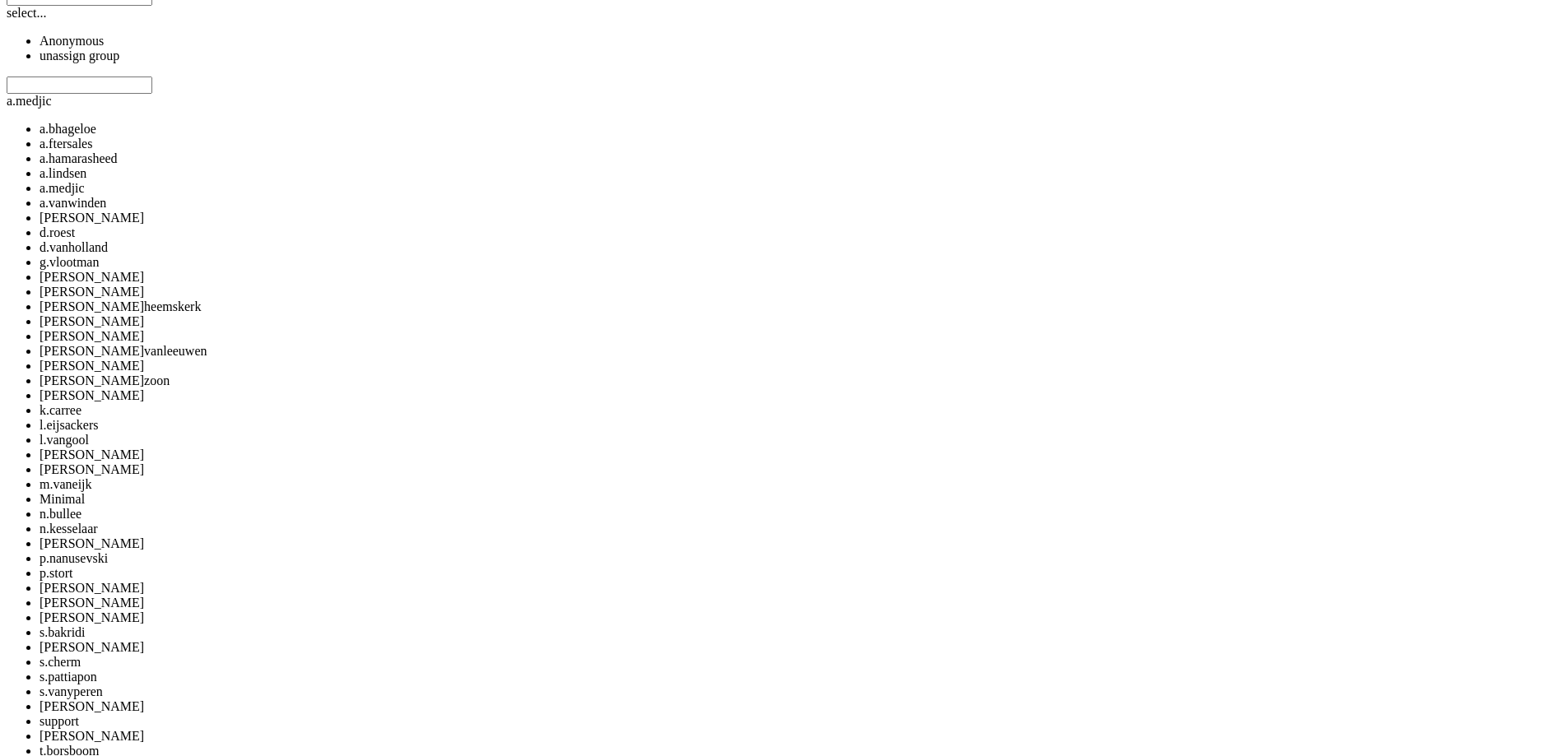
drag, startPoint x: 458, startPoint y: 382, endPoint x: 499, endPoint y: 383, distance: 41.0
copy div "4656689"
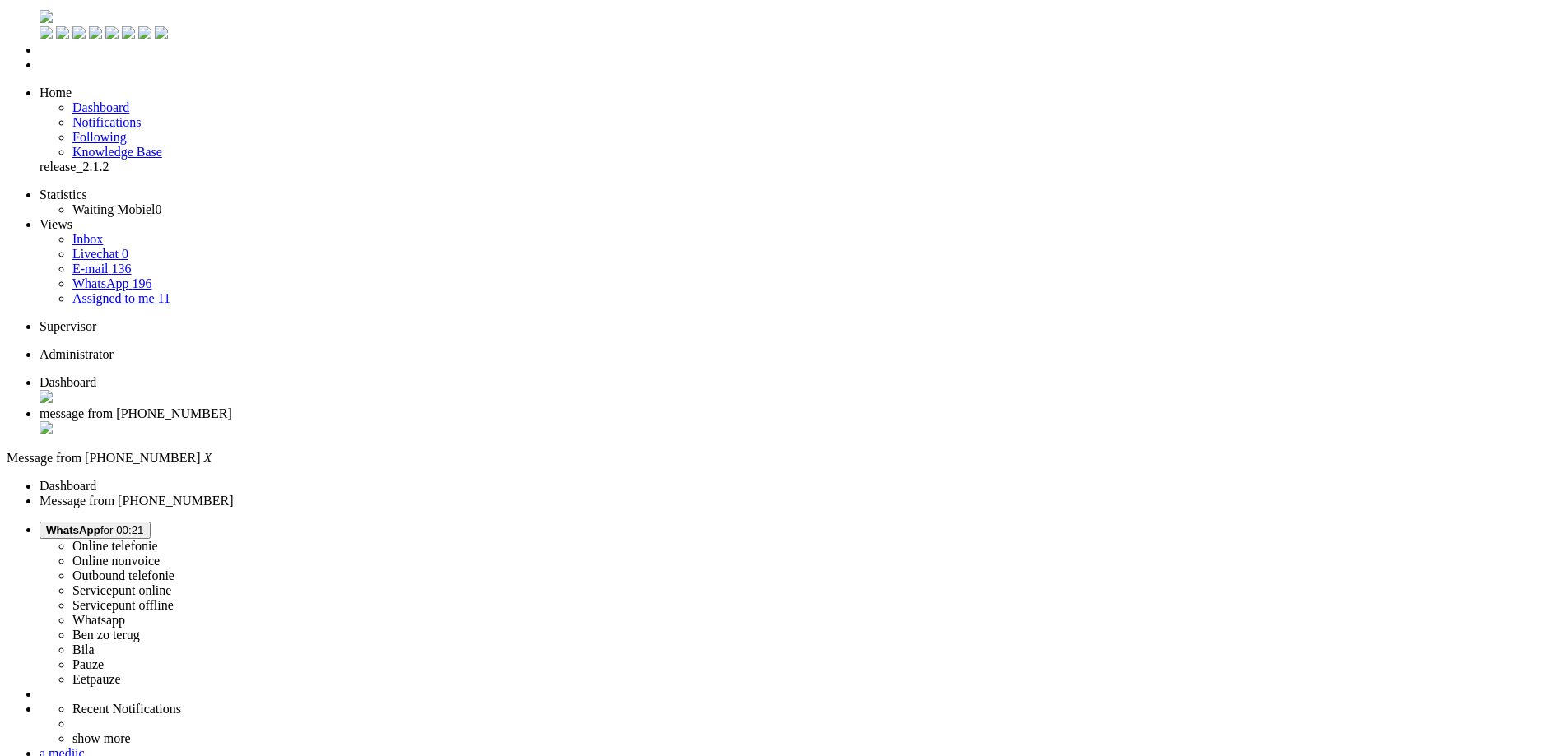
scroll to position [0, 0]
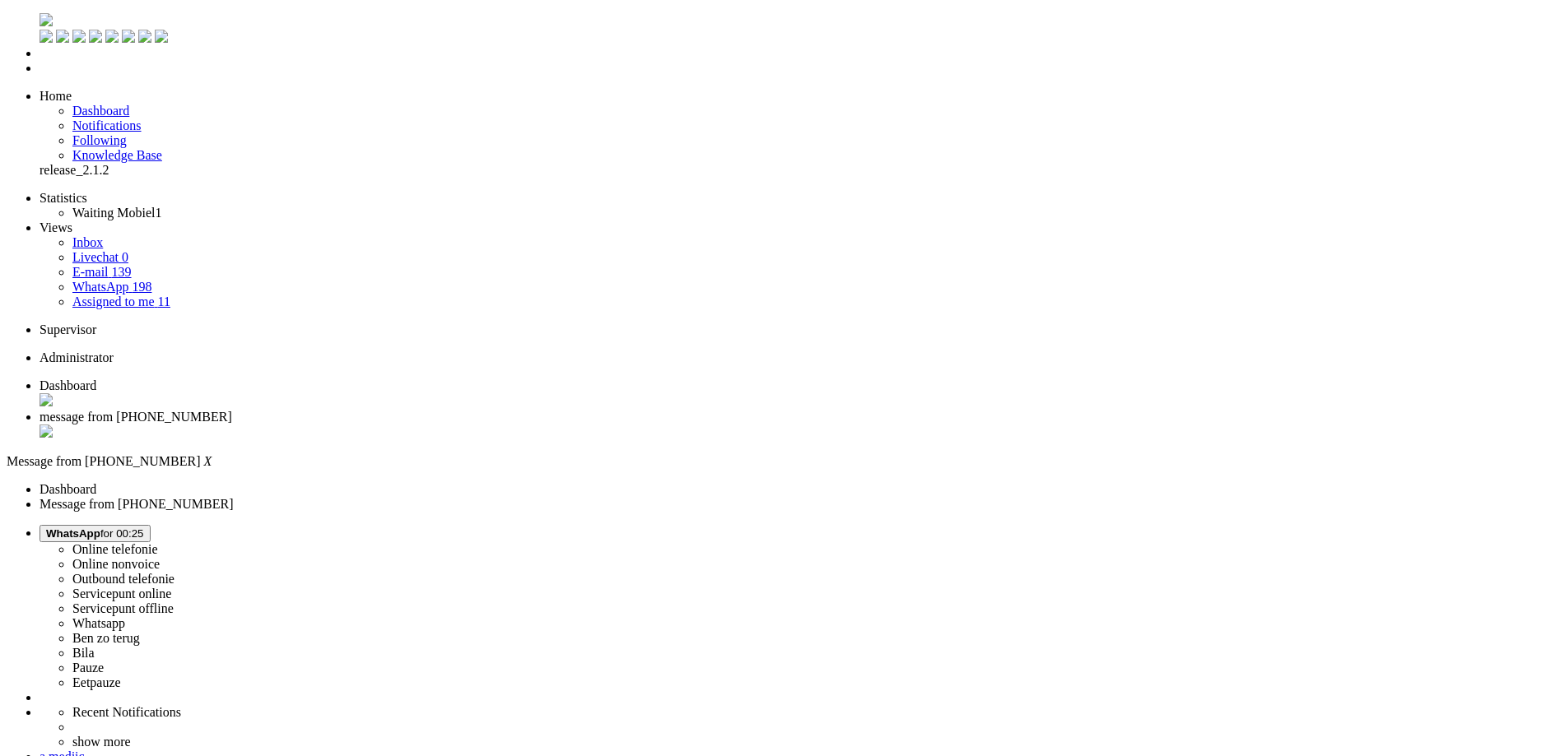
click at [479, 425] on div "Close tab" at bounding box center [800, 433] width 1522 height 17
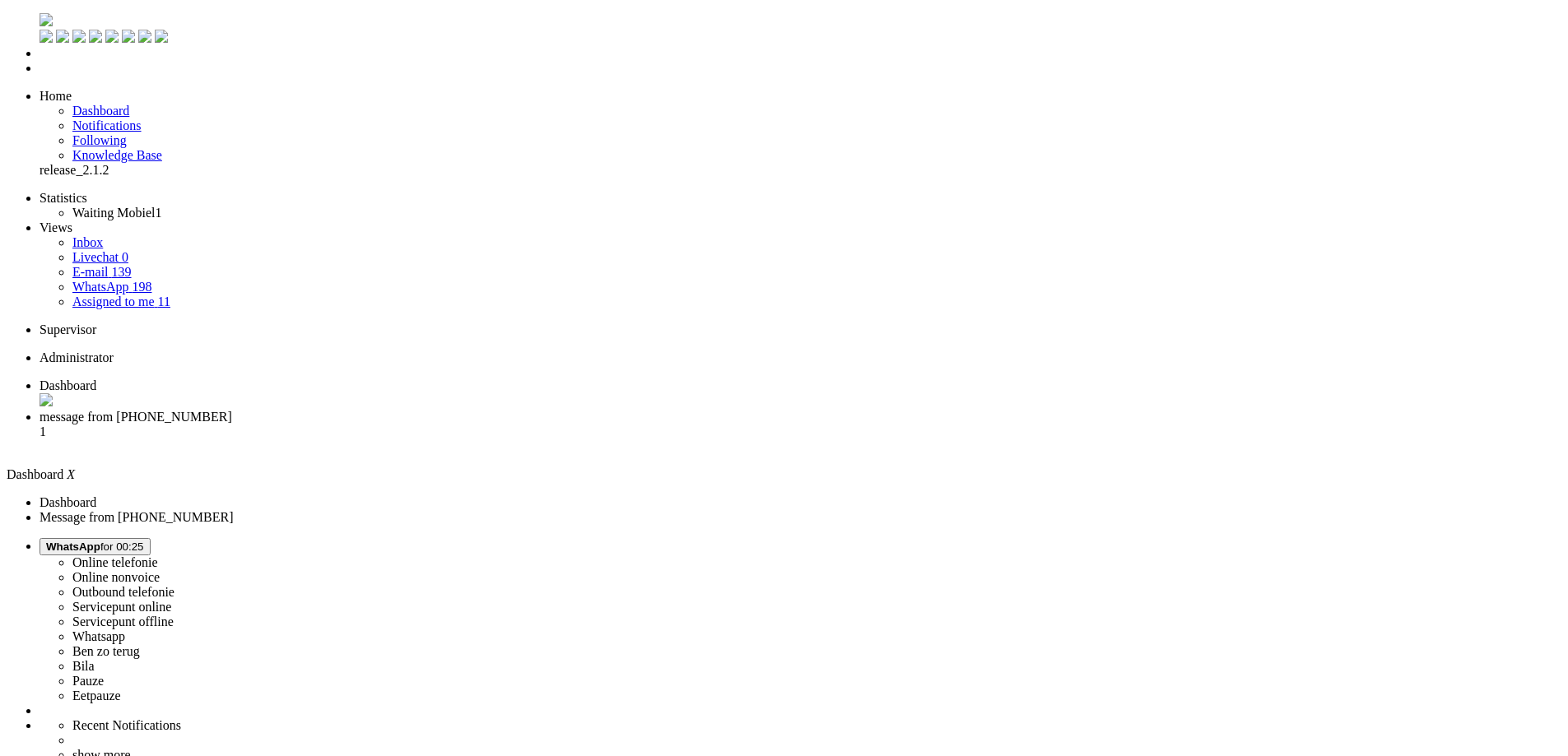
click at [232, 410] on span "message from +31639255227" at bounding box center [136, 417] width 193 height 14
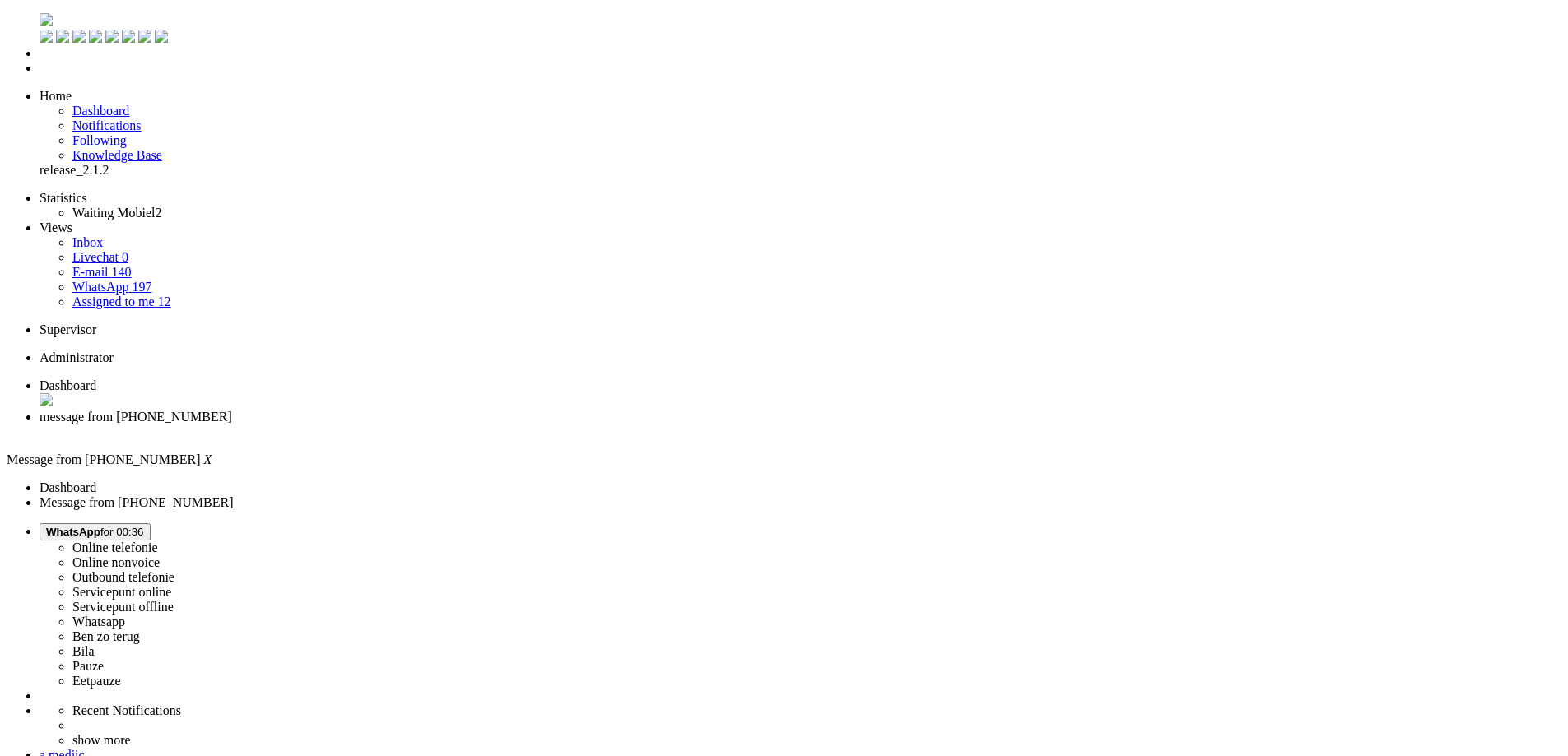
scroll to position [247, 0]
click at [478, 425] on div "Close tab" at bounding box center [800, 432] width 1522 height 15
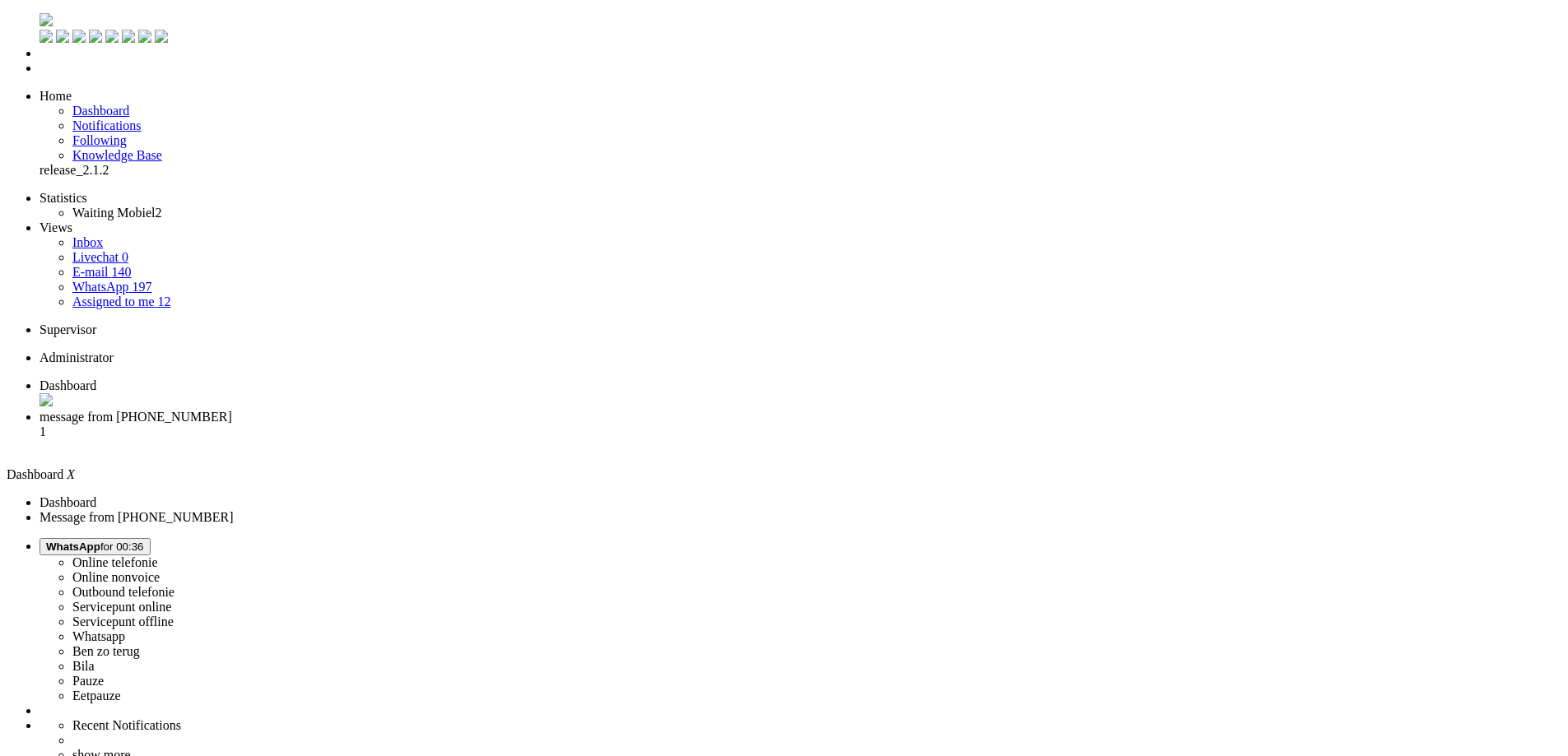
drag, startPoint x: 825, startPoint y: 549, endPoint x: 842, endPoint y: 543, distance: 18.0
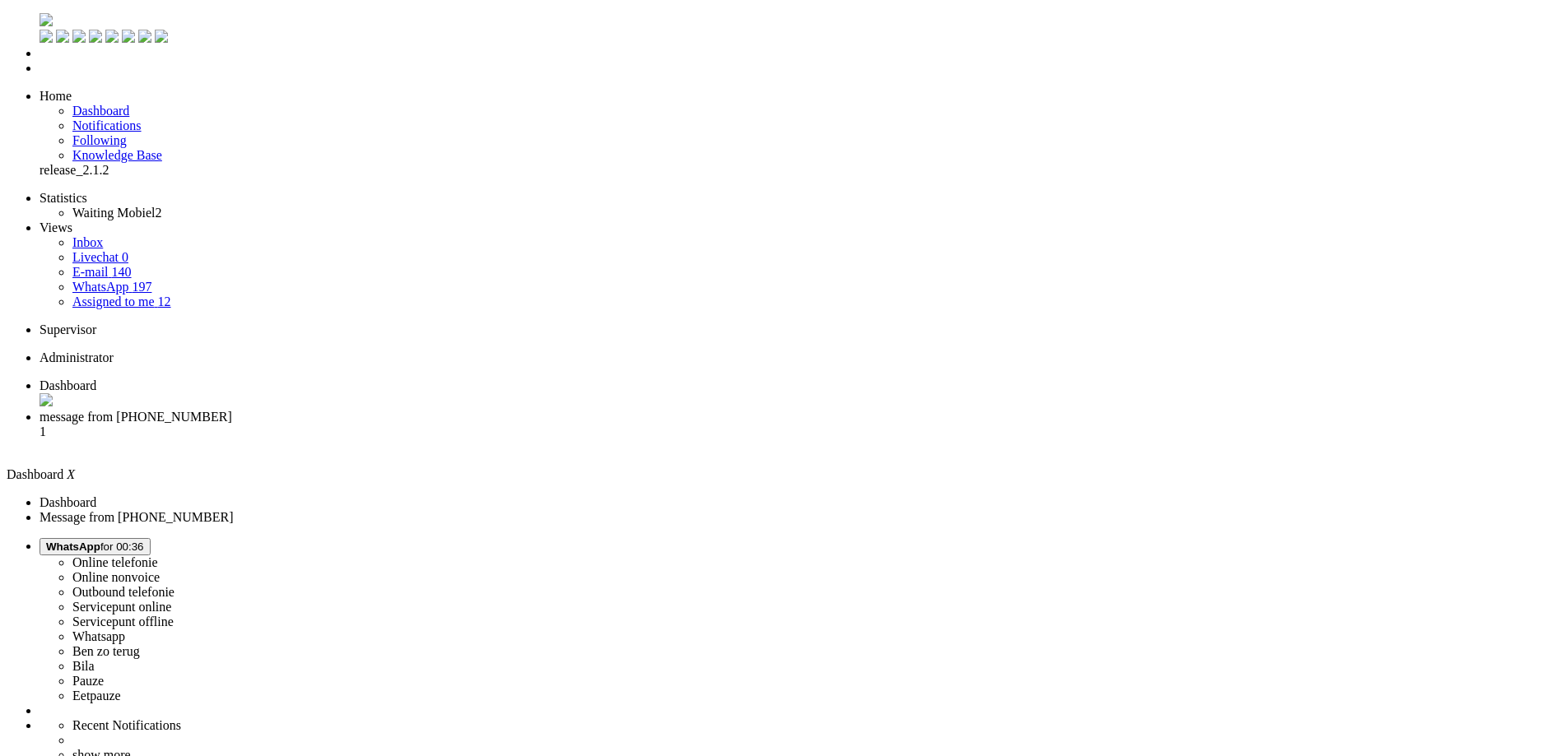
drag, startPoint x: 833, startPoint y: 681, endPoint x: 814, endPoint y: 676, distance: 19.6
click at [397, 410] on li "message from +31629748433 1" at bounding box center [800, 432] width 1522 height 44
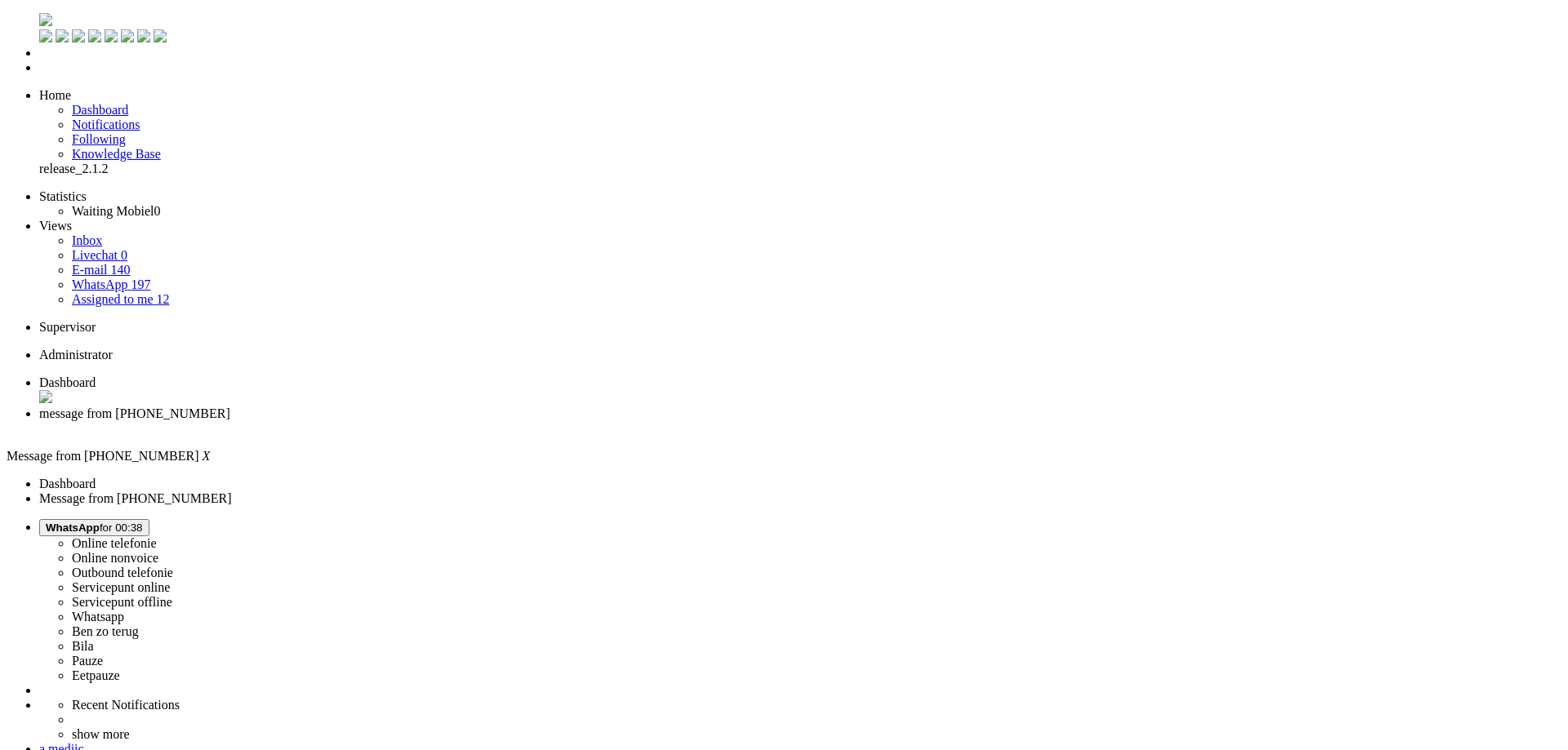
copy div "4656756"
click at [280, 376] on li "Dashboard" at bounding box center [800, 391] width 1522 height 31
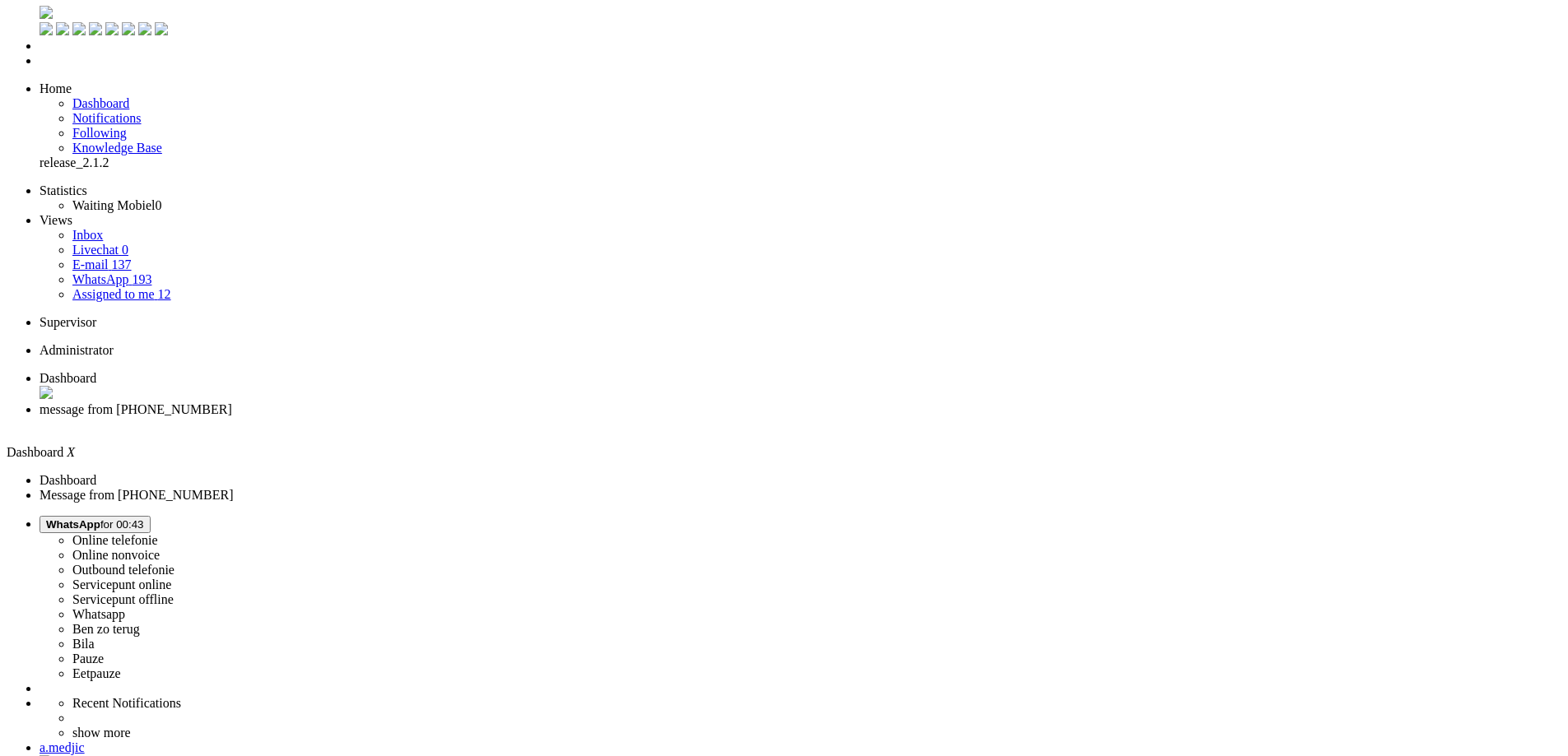
scroll to position [9, 0]
drag, startPoint x: 844, startPoint y: 674, endPoint x: 807, endPoint y: 678, distance: 37.2
drag, startPoint x: 841, startPoint y: 676, endPoint x: 815, endPoint y: 677, distance: 26.0
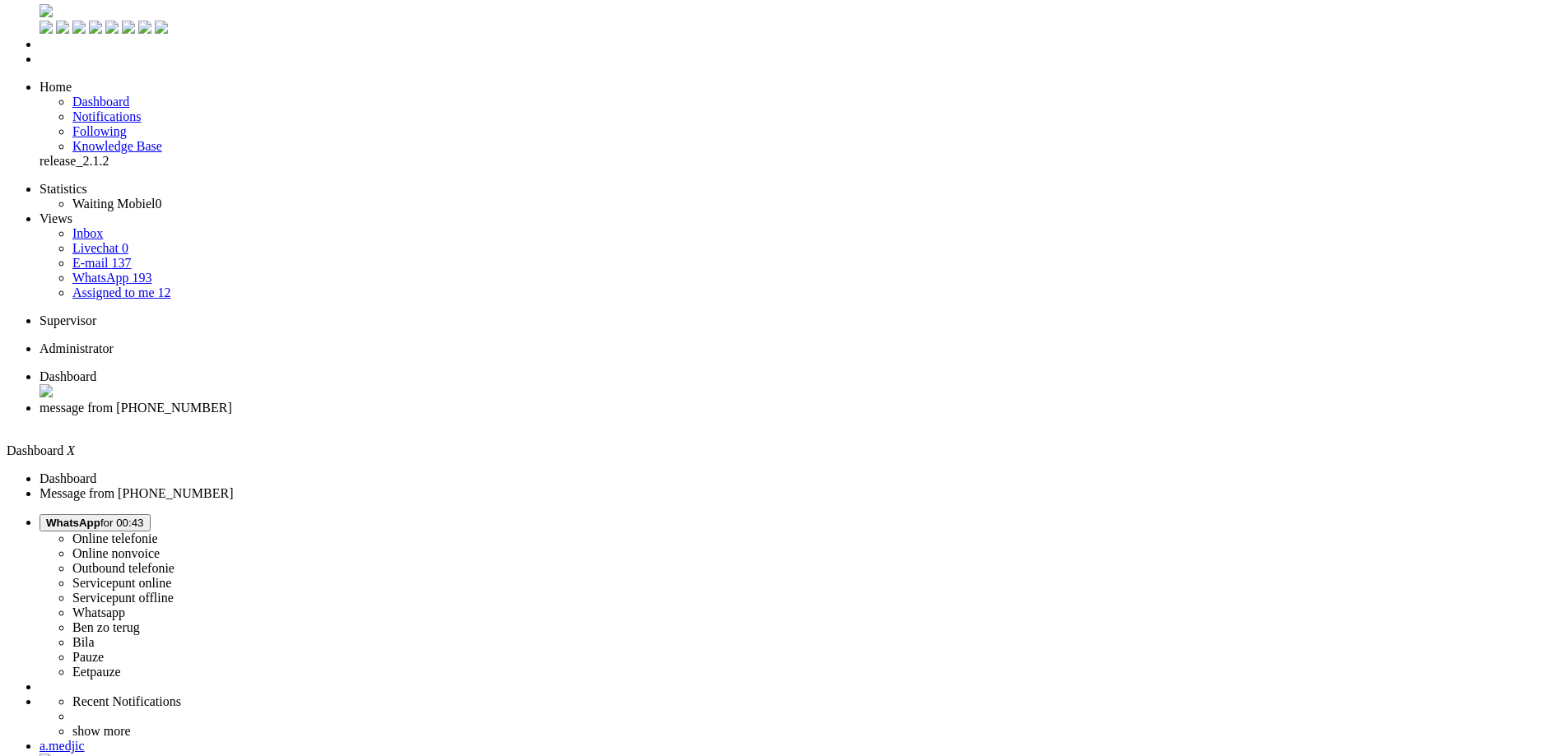
drag, startPoint x: 836, startPoint y: 604, endPoint x: 820, endPoint y: 549, distance: 57.3
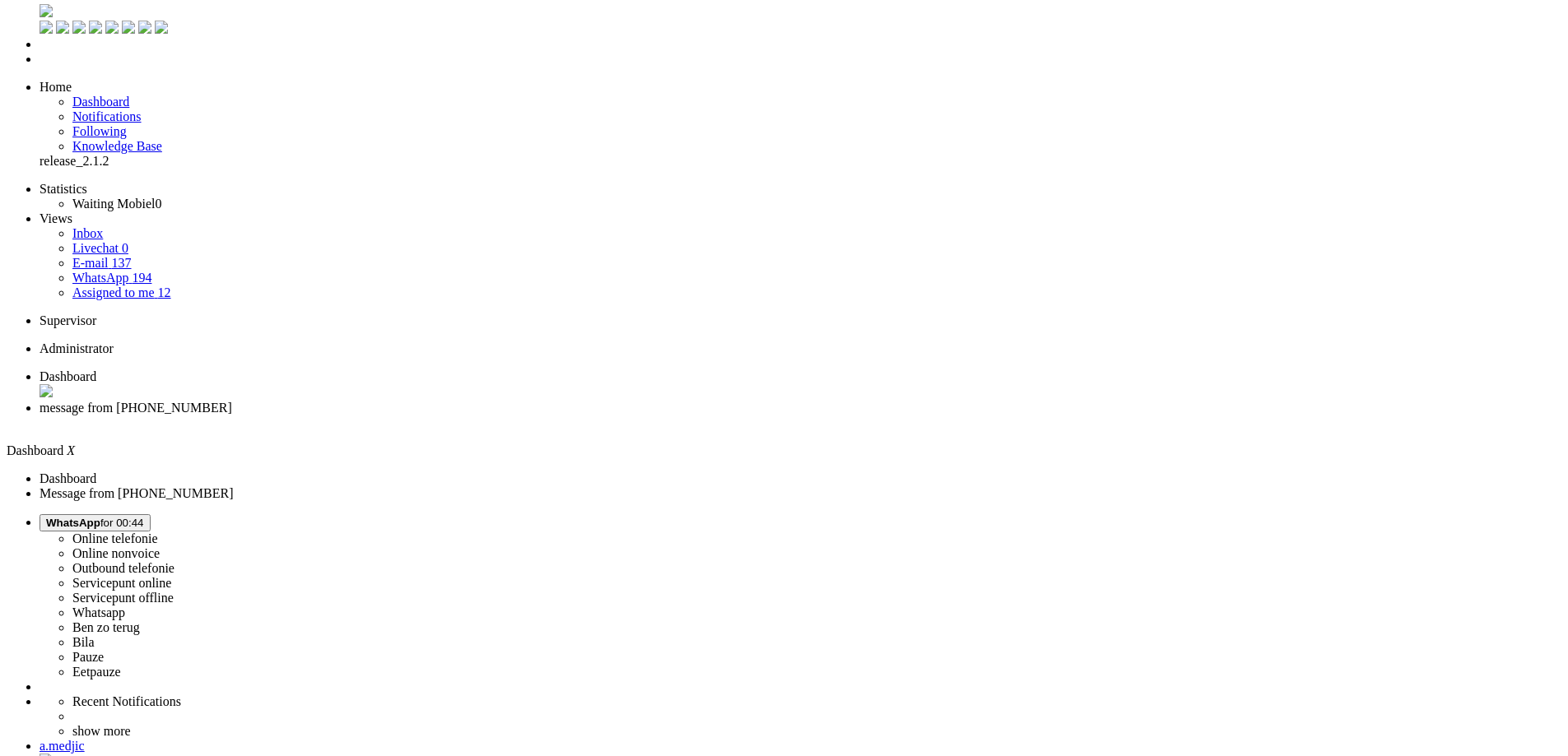
drag, startPoint x: 824, startPoint y: 543, endPoint x: 851, endPoint y: 544, distance: 27.0
drag, startPoint x: 827, startPoint y: 546, endPoint x: 872, endPoint y: 546, distance: 45.0
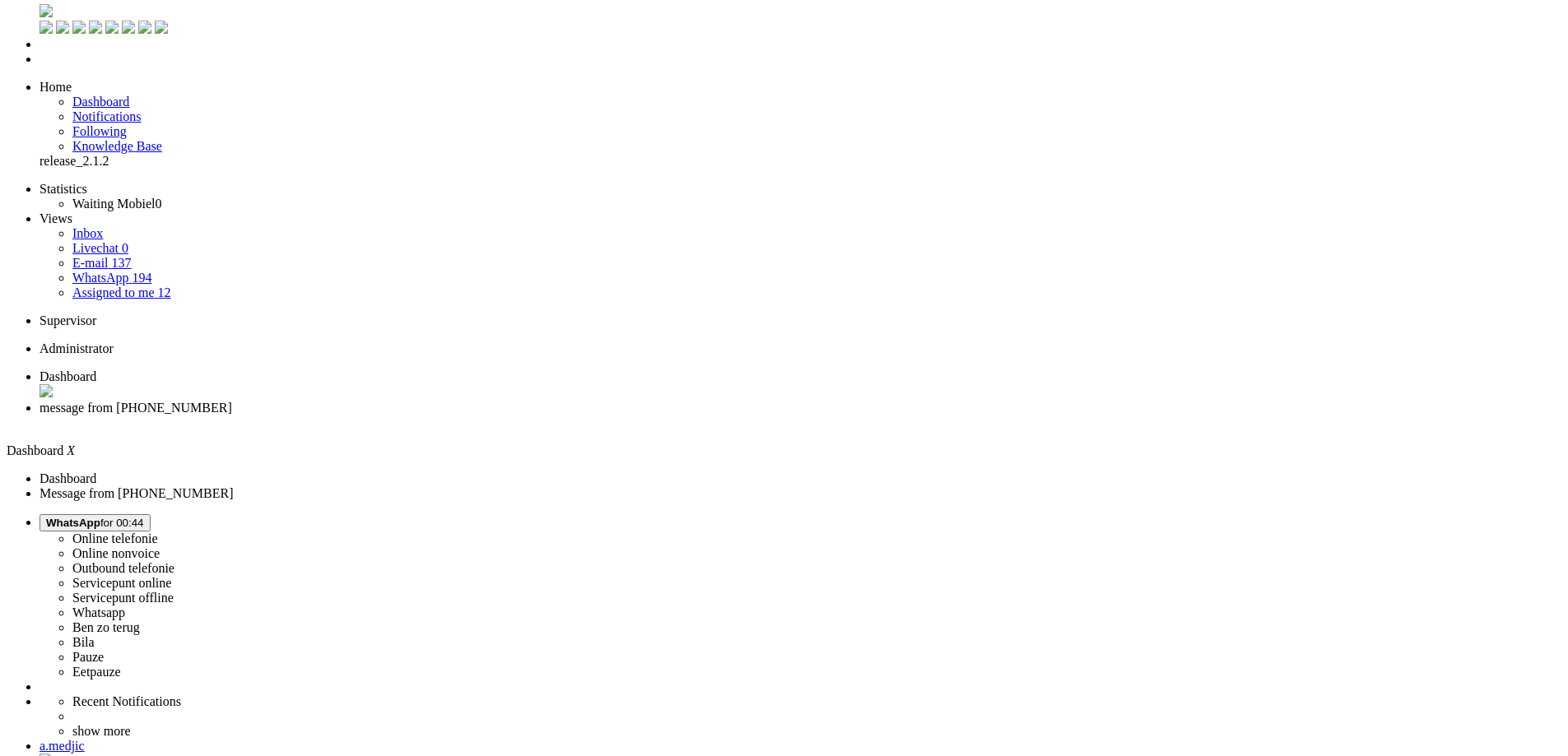
drag, startPoint x: 824, startPoint y: 537, endPoint x: 846, endPoint y: 588, distance: 55.5
drag, startPoint x: 836, startPoint y: 675, endPoint x: 832, endPoint y: 538, distance: 137.1
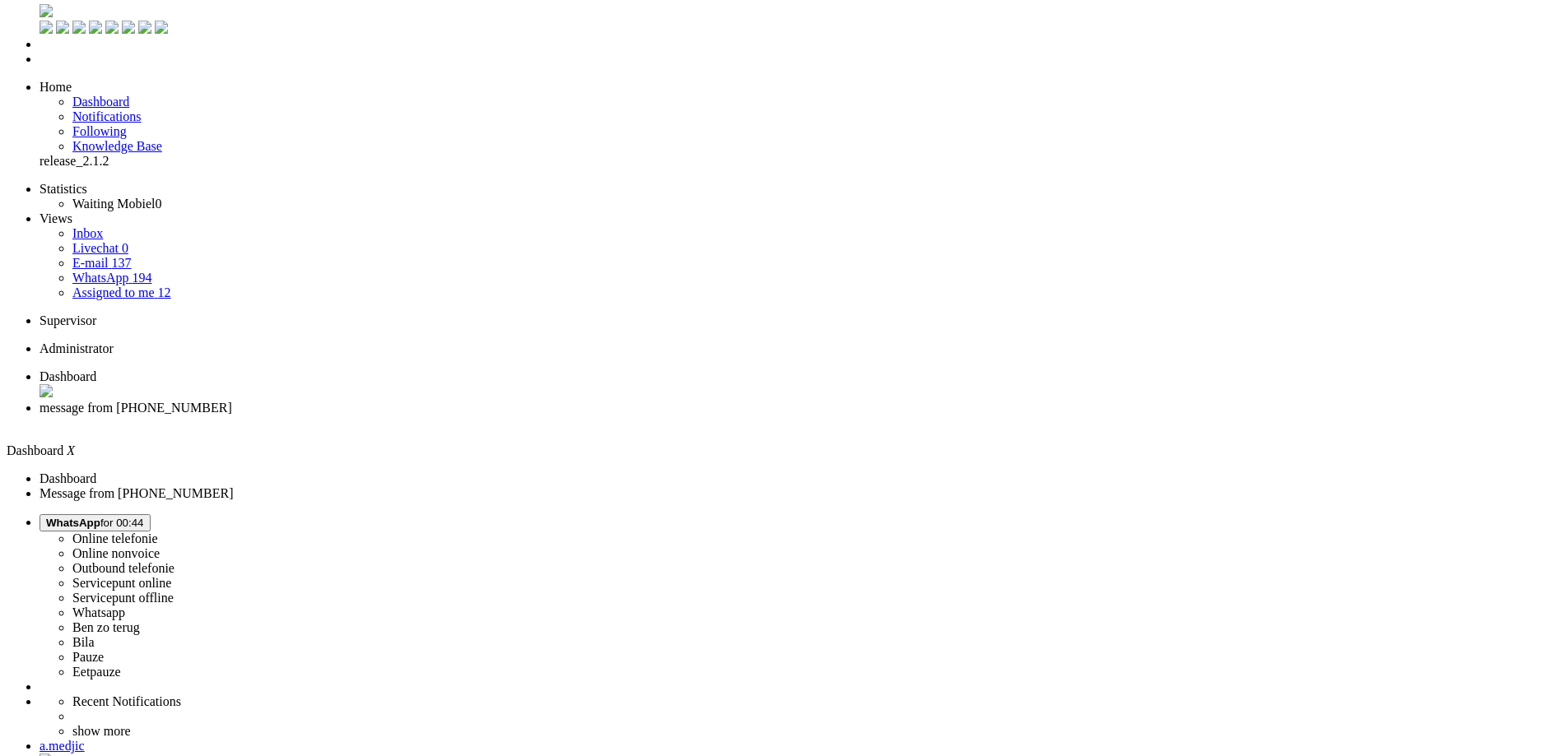
drag, startPoint x: 827, startPoint y: 541, endPoint x: 853, endPoint y: 663, distance: 124.7
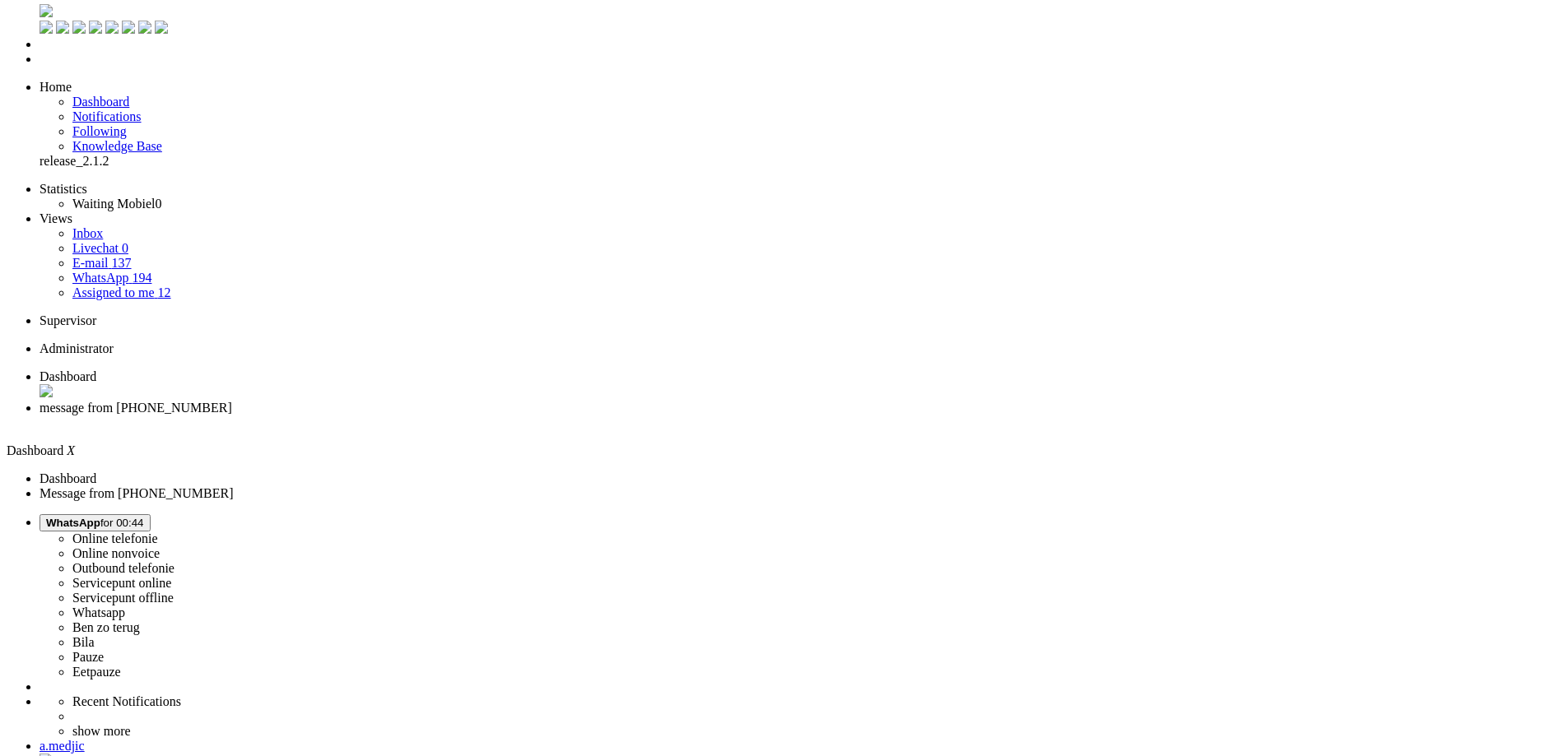
click at [232, 401] on span "message from +31629748433" at bounding box center [136, 407] width 193 height 14
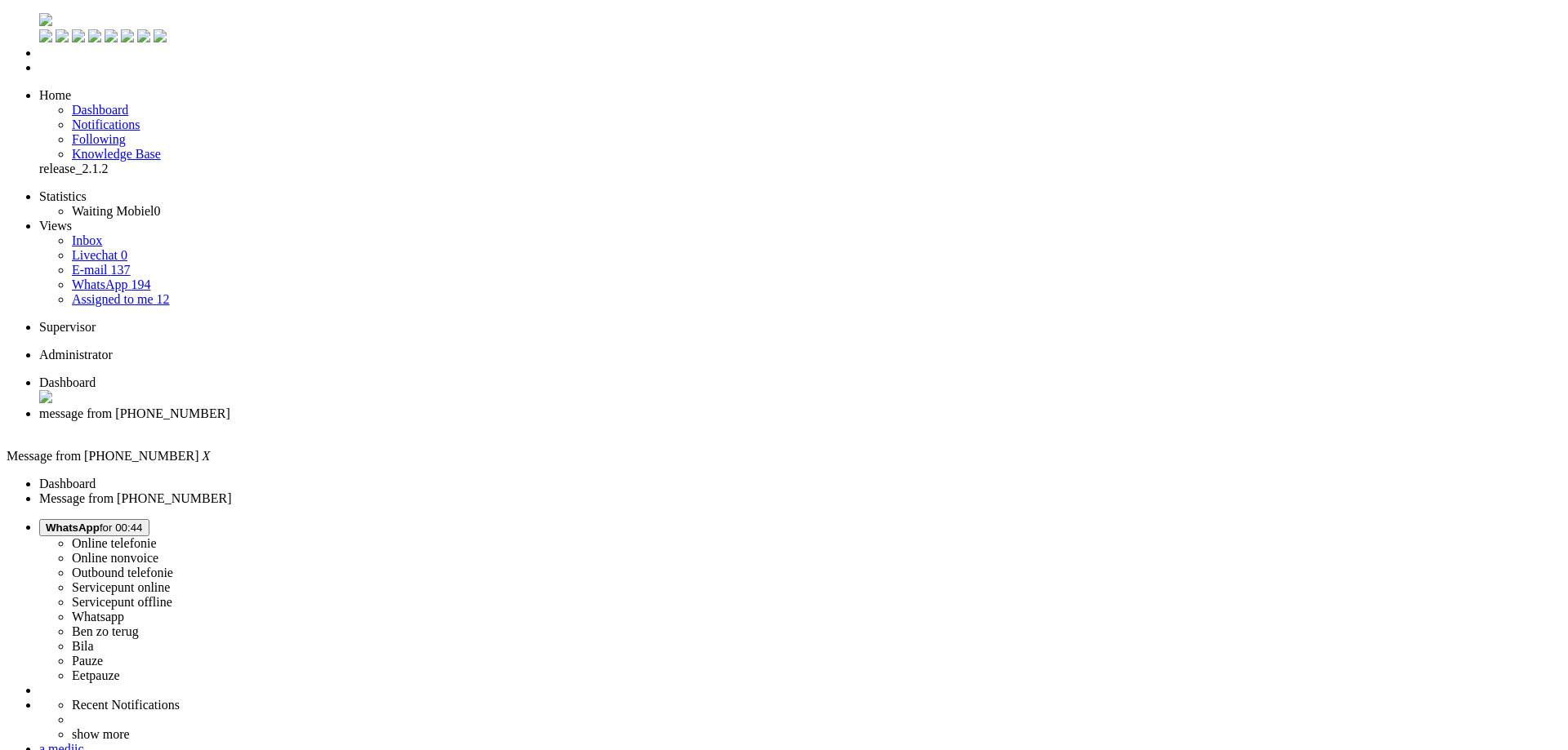
click at [272, 376] on li "Dashboard" at bounding box center [800, 391] width 1522 height 31
click at [230, 407] on span "message from +31629748433" at bounding box center [135, 413] width 191 height 14
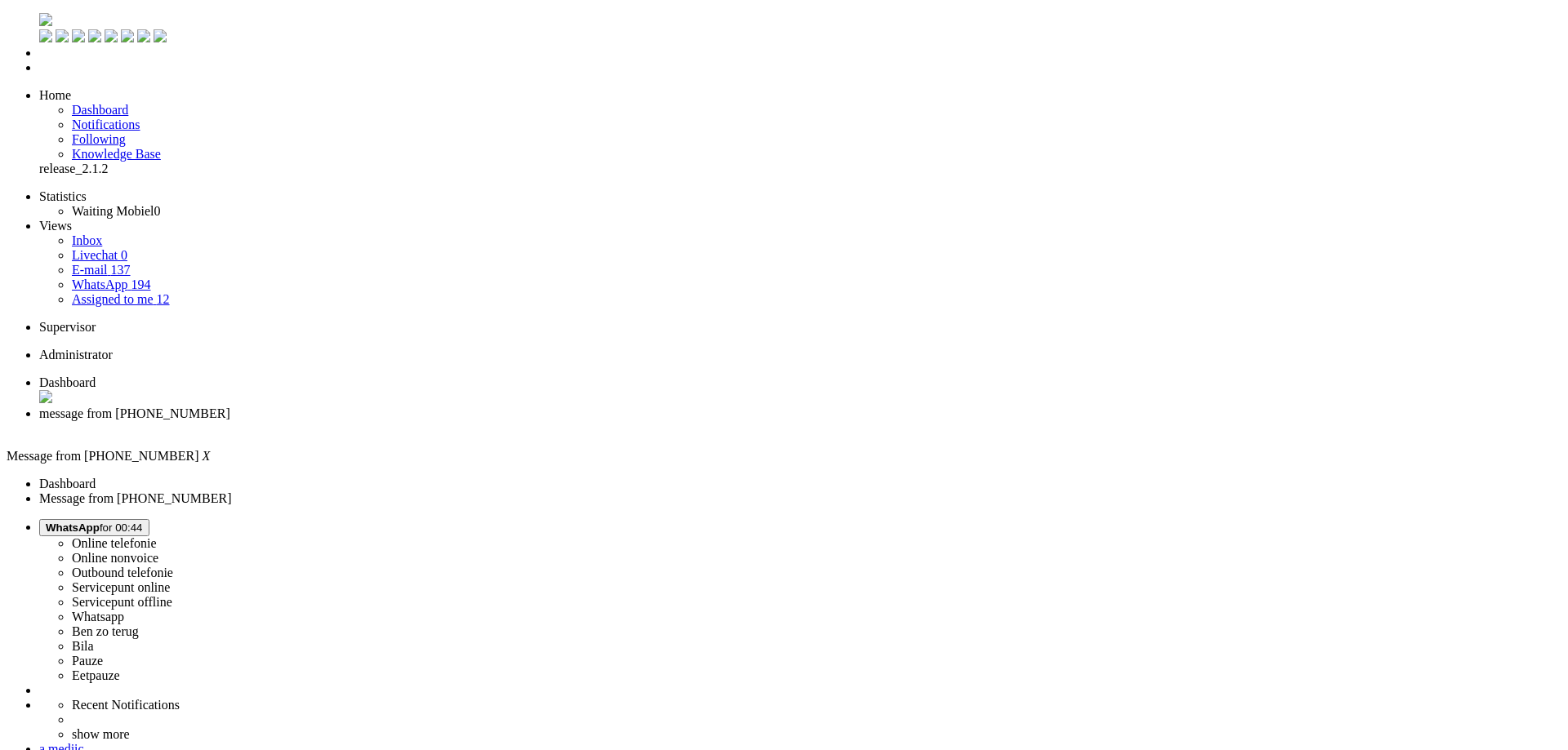
drag, startPoint x: 573, startPoint y: 2820, endPoint x: 472, endPoint y: 2820, distance: 101.0
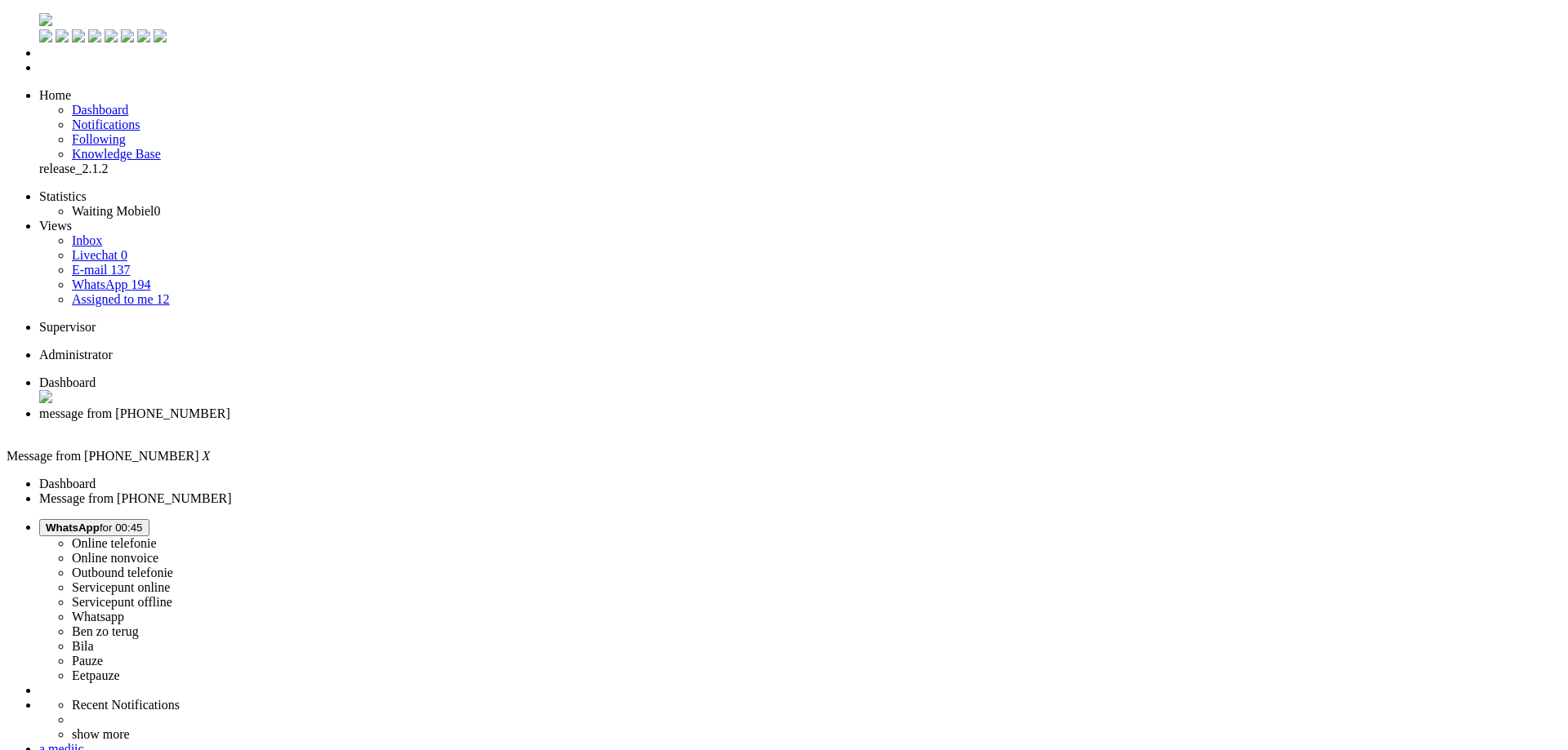
drag, startPoint x: 571, startPoint y: 2820, endPoint x: 495, endPoint y: 2820, distance: 76.0
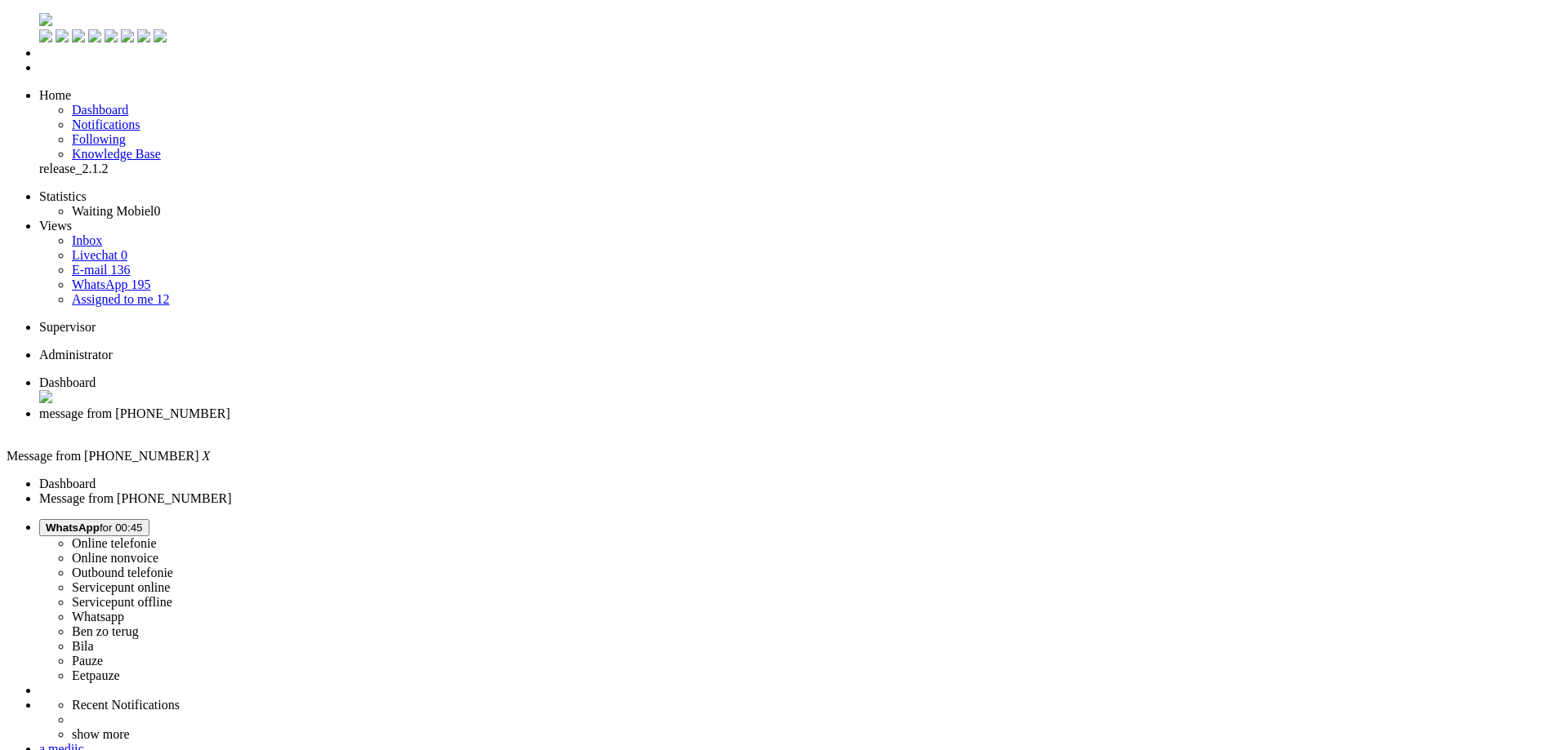
click at [465, 422] on div "Close tab" at bounding box center [800, 429] width 1522 height 15
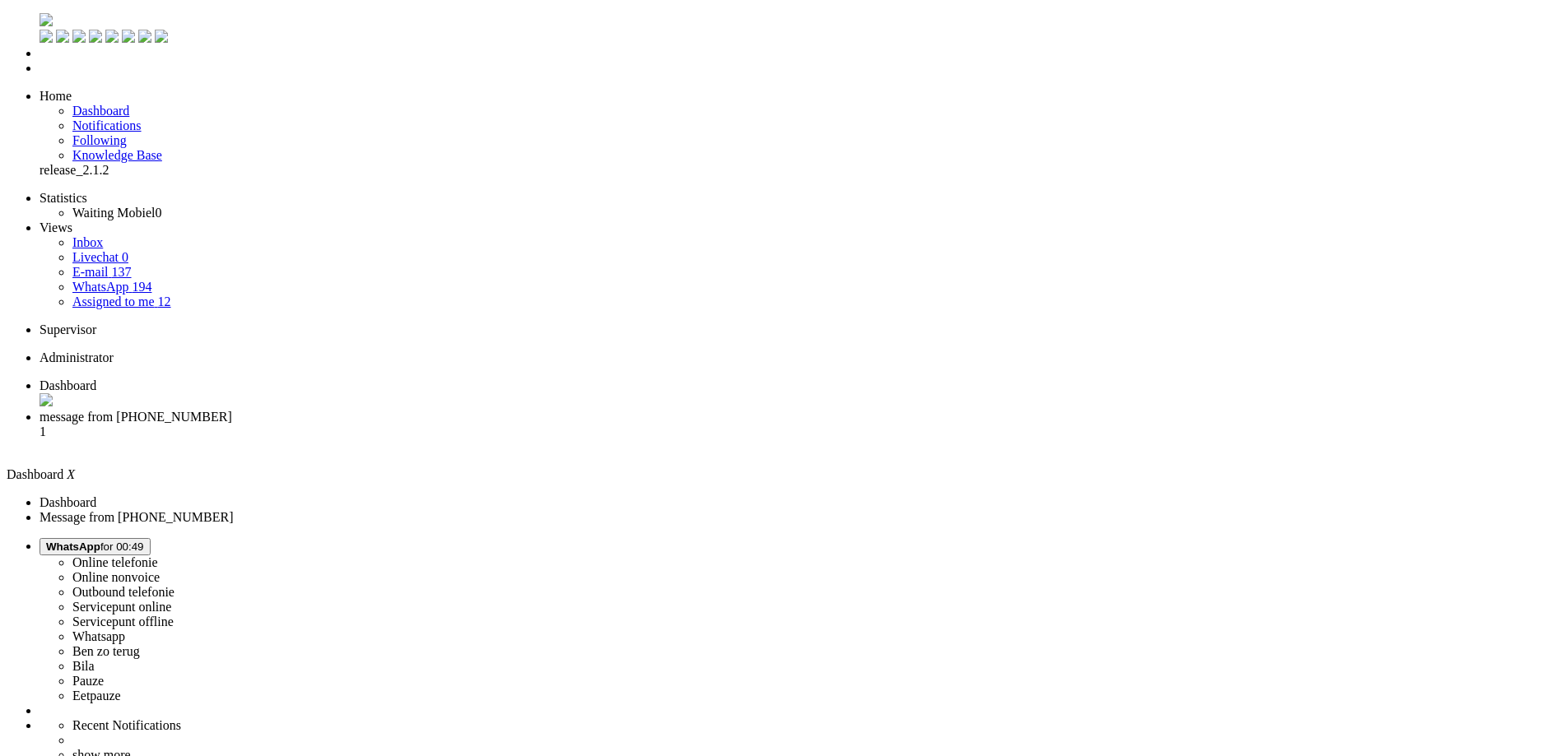
click at [232, 410] on span "message from +31623348611" at bounding box center [136, 417] width 193 height 14
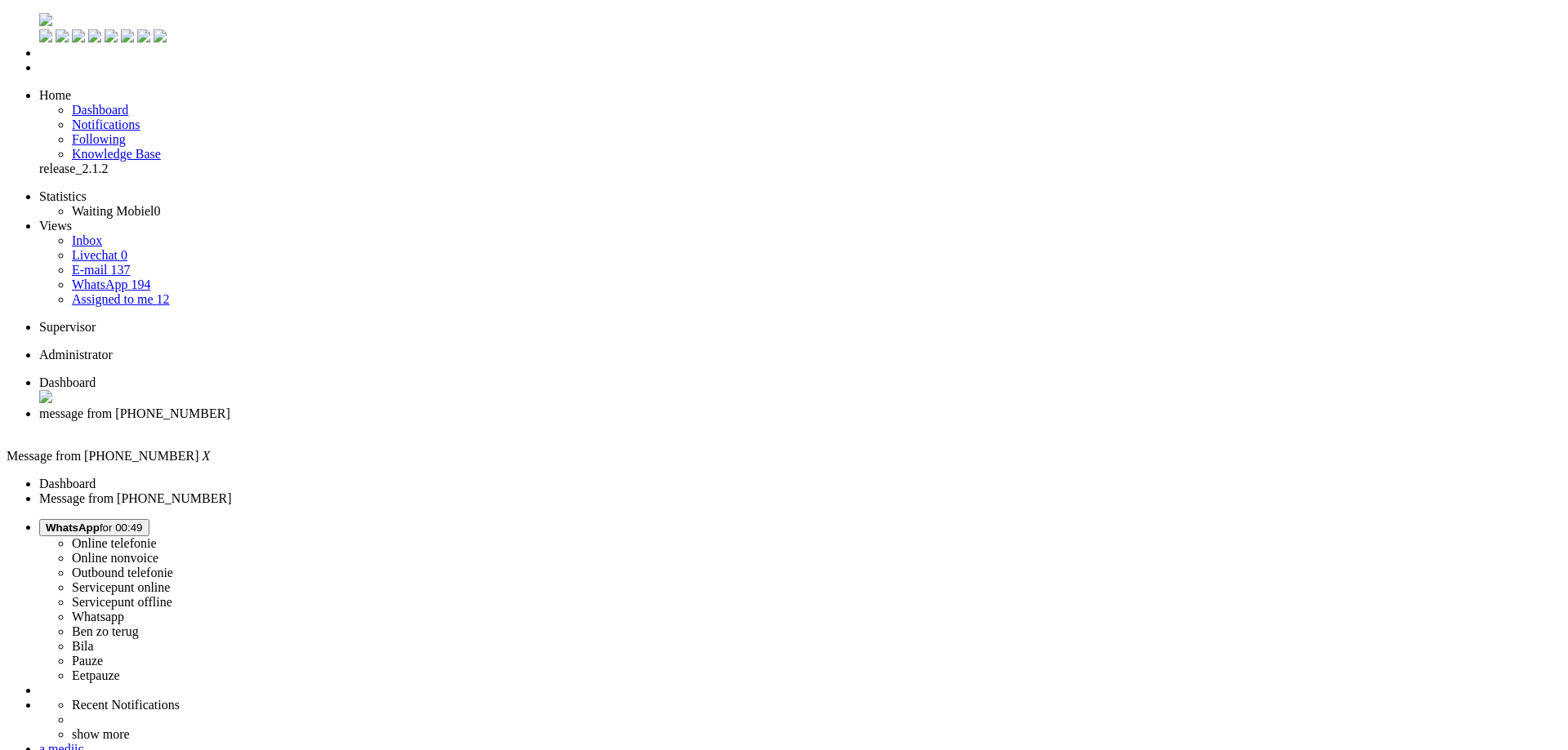
copy div "4141983"
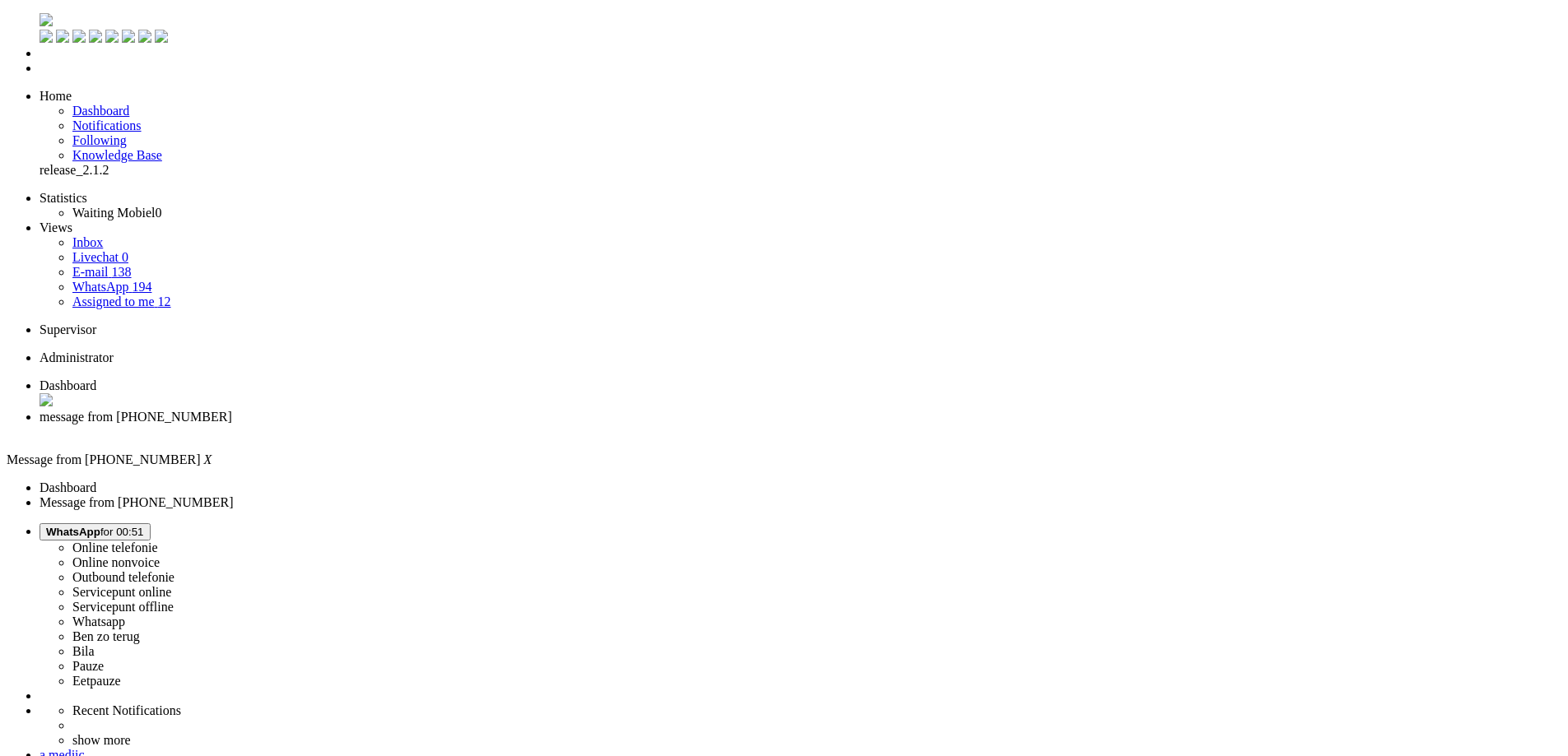
click at [476, 425] on div "Close tab" at bounding box center [800, 432] width 1522 height 15
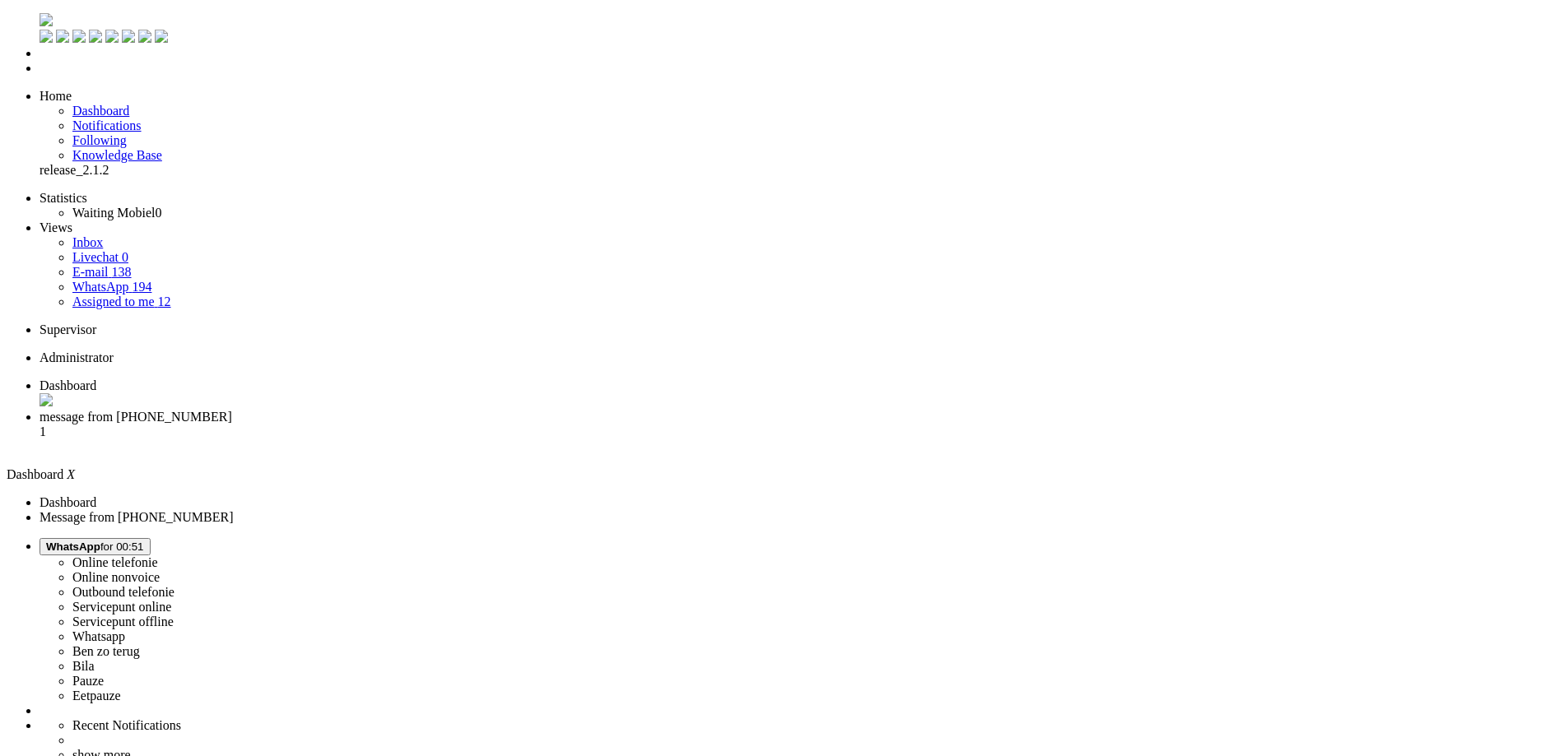
click at [232, 410] on span "message from +31645188583" at bounding box center [136, 417] width 193 height 14
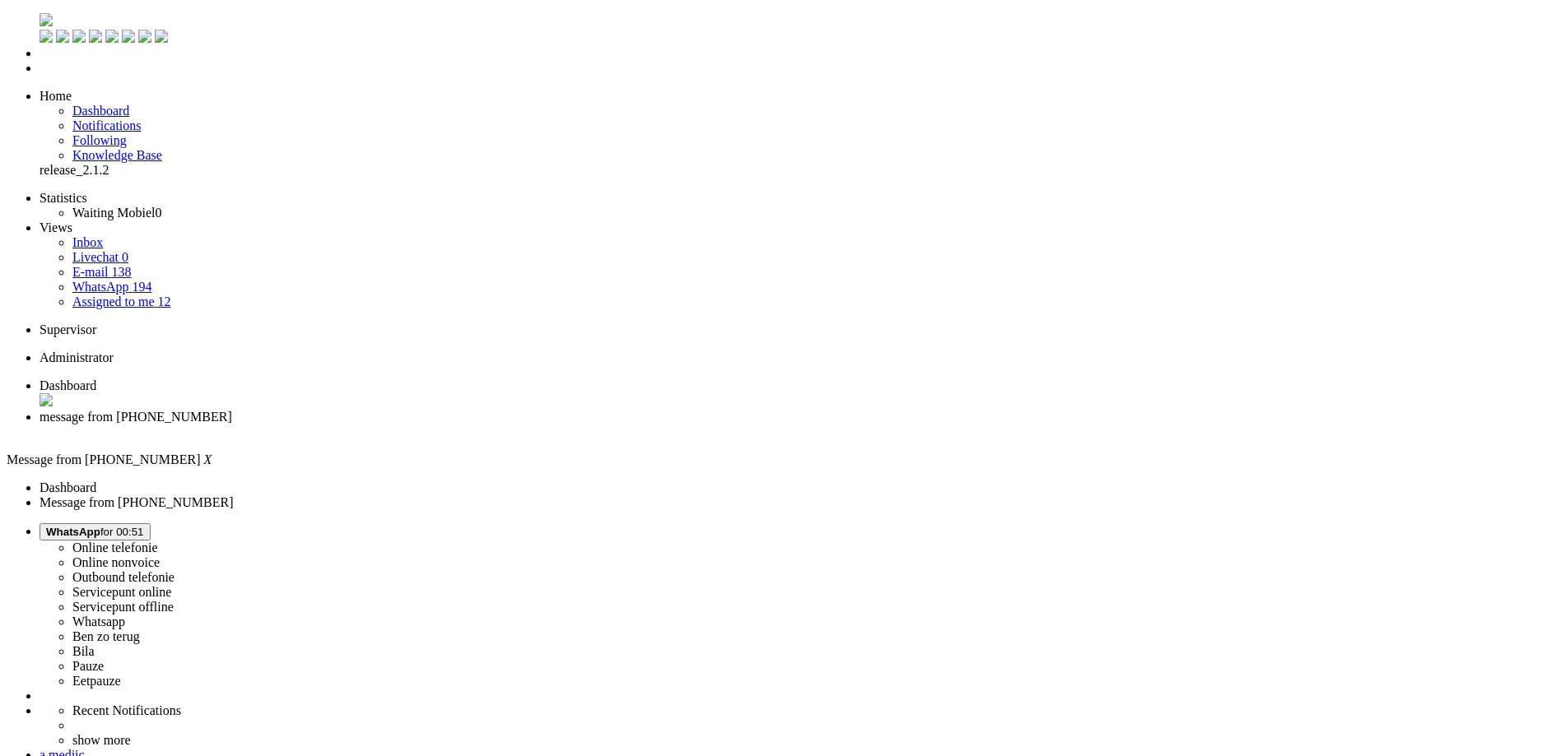
click at [472, 425] on div "Close tab" at bounding box center [800, 432] width 1522 height 15
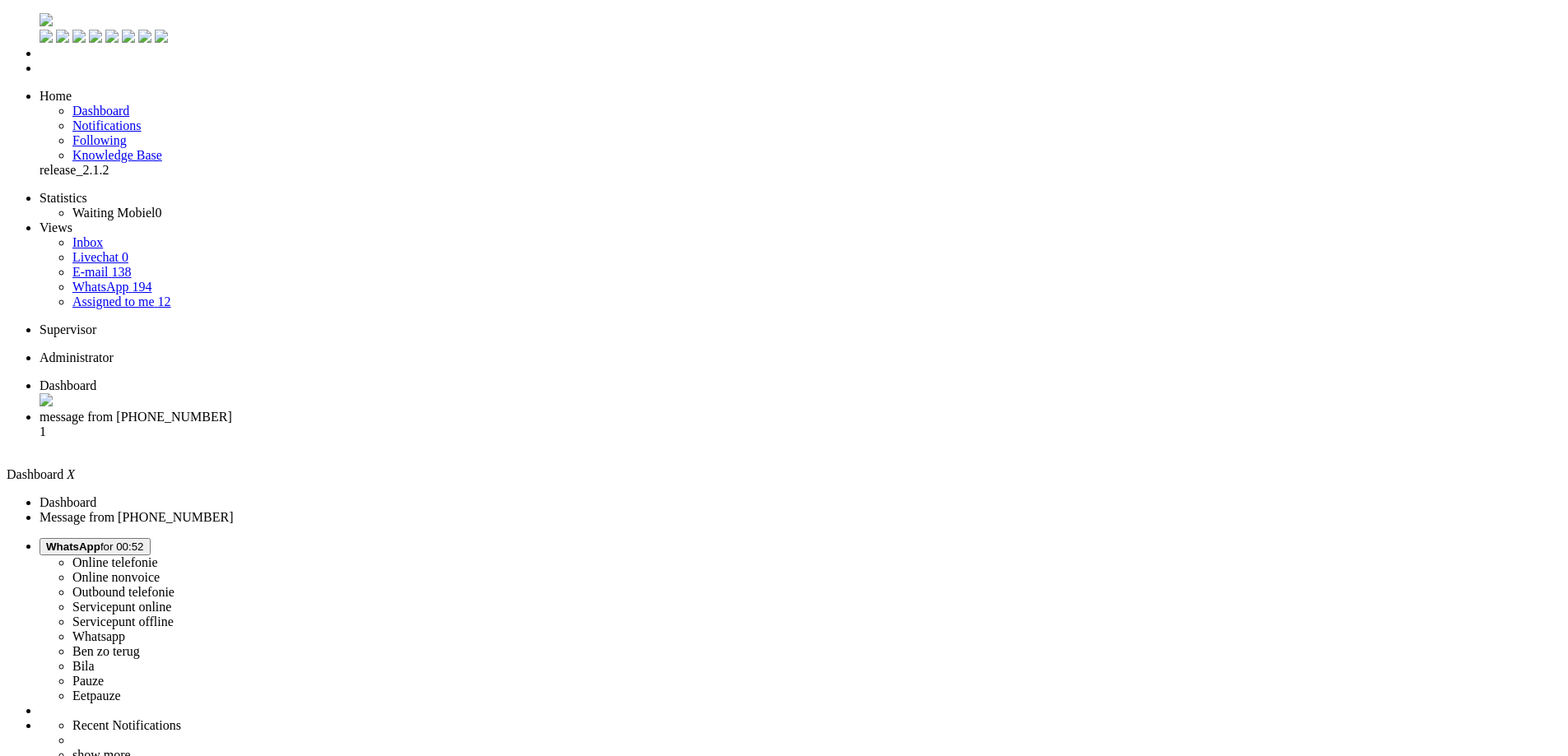
click at [0, 0] on div "Result Contactredenen is required but not filled in." at bounding box center [0, 0] width 0 height 0
click at [232, 410] on span "message from +31645188583" at bounding box center [136, 417] width 193 height 14
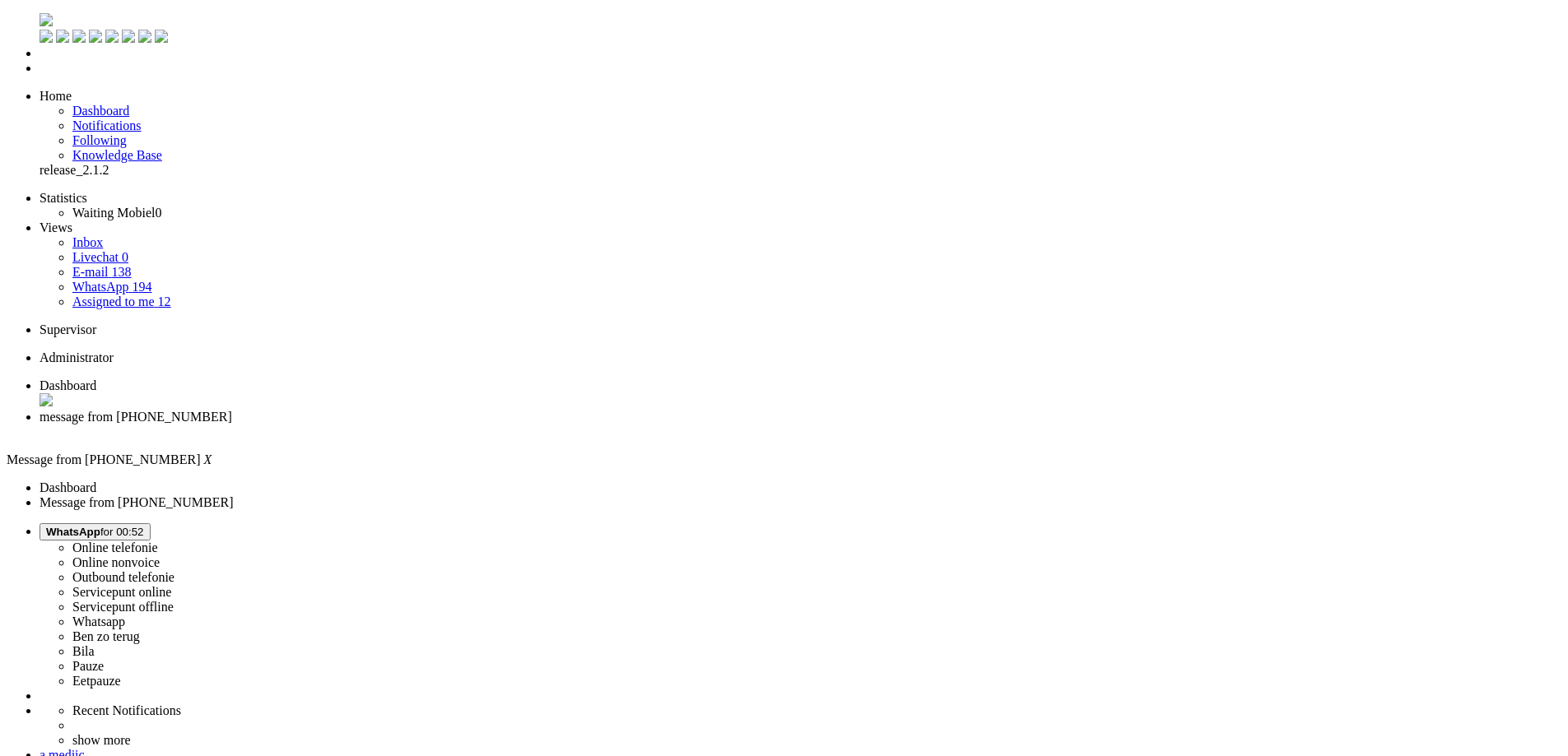
click at [477, 425] on div "Close tab" at bounding box center [800, 432] width 1522 height 15
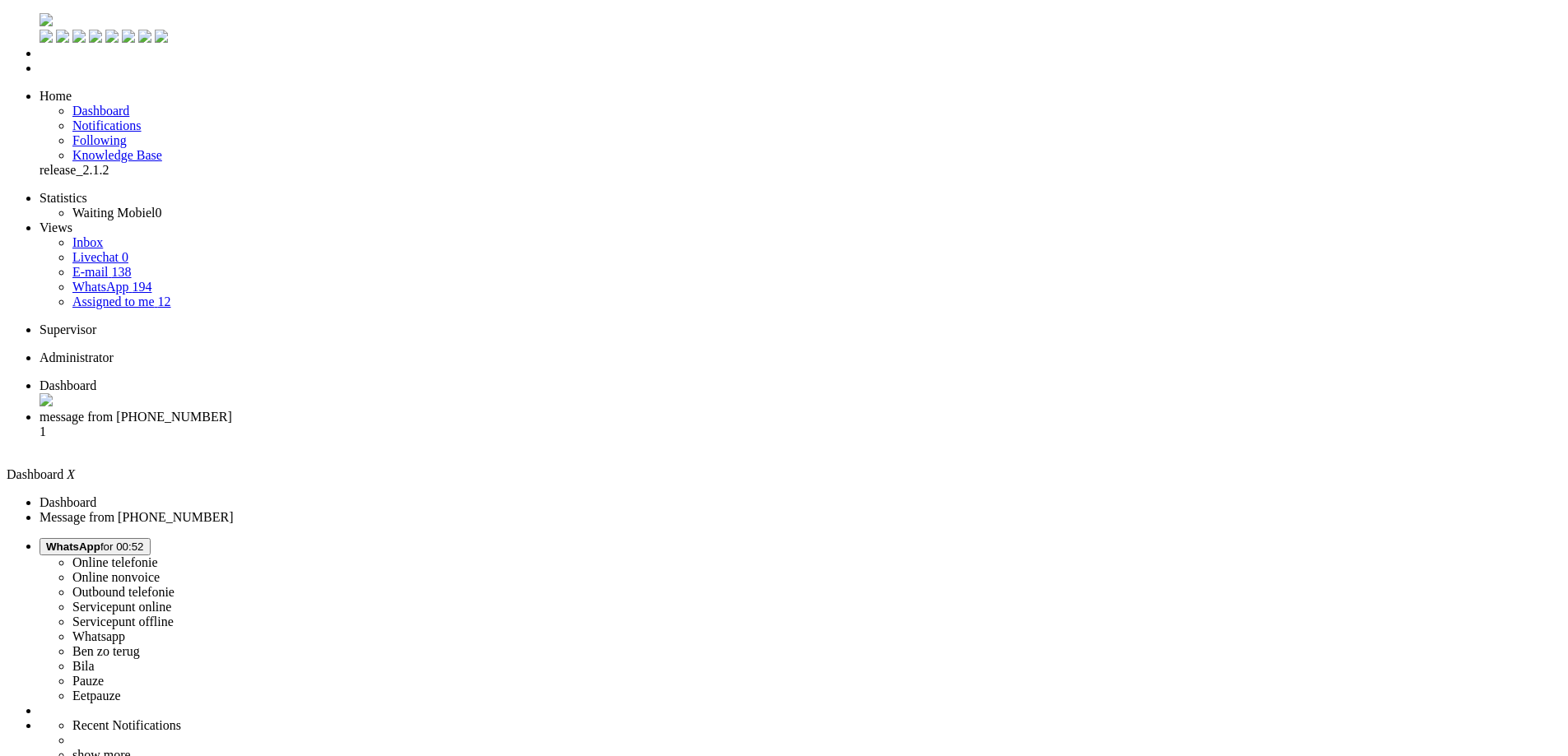
click at [232, 410] on span "message from +31645188583" at bounding box center [136, 417] width 193 height 14
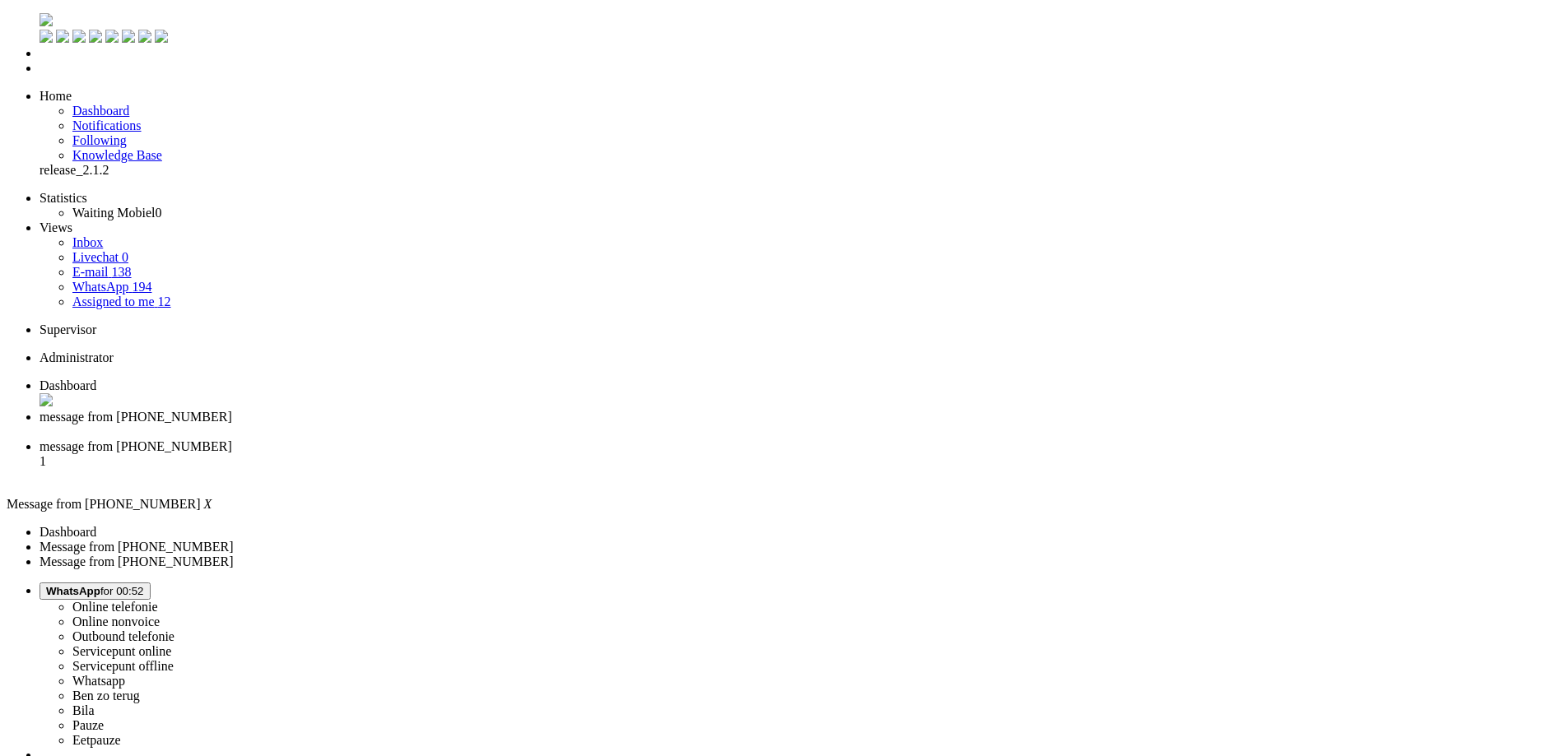
click at [474, 425] on div "Close tab" at bounding box center [800, 432] width 1522 height 15
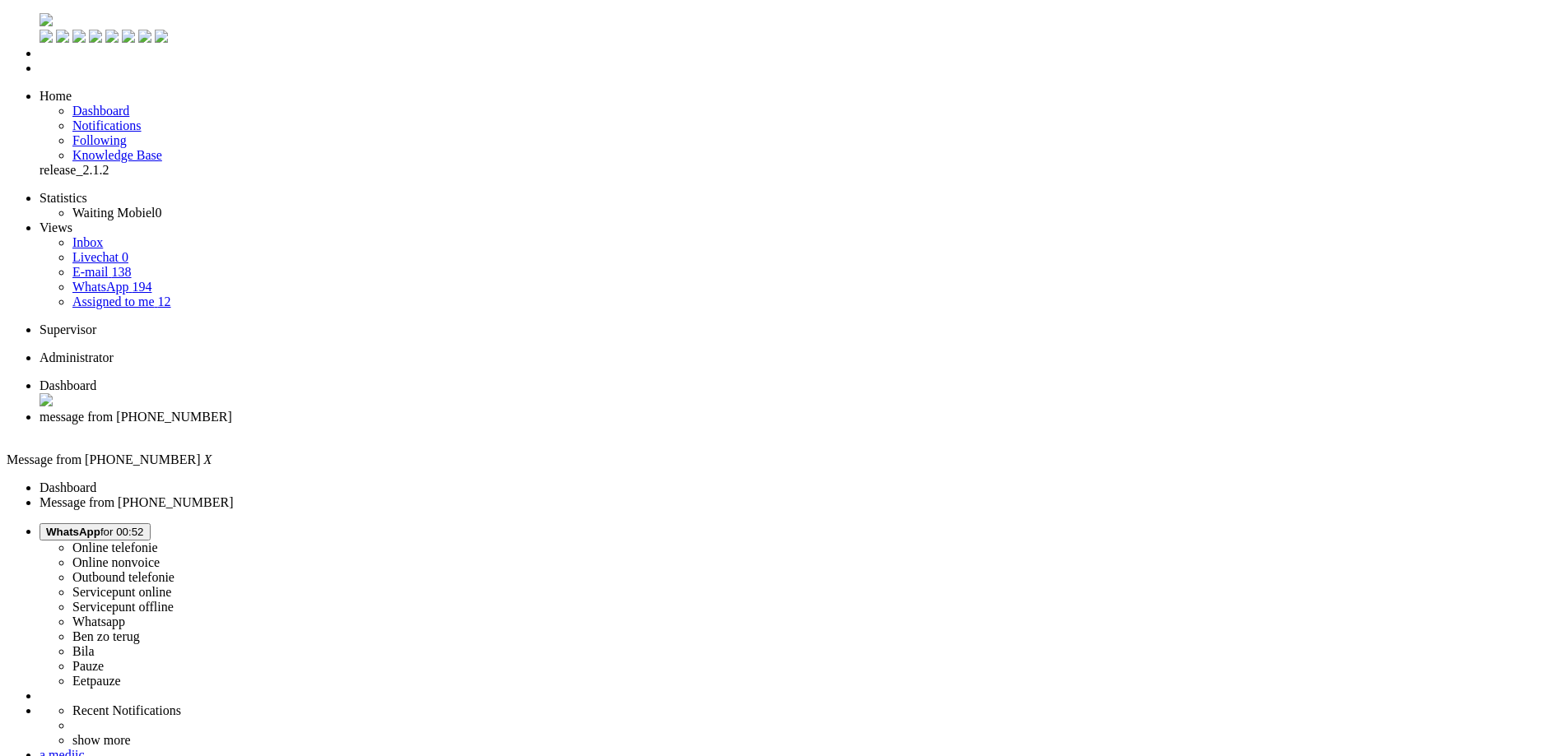
drag, startPoint x: 468, startPoint y: 2843, endPoint x: 453, endPoint y: 2849, distance: 16.2
drag, startPoint x: 465, startPoint y: 2845, endPoint x: 389, endPoint y: 2842, distance: 76.1
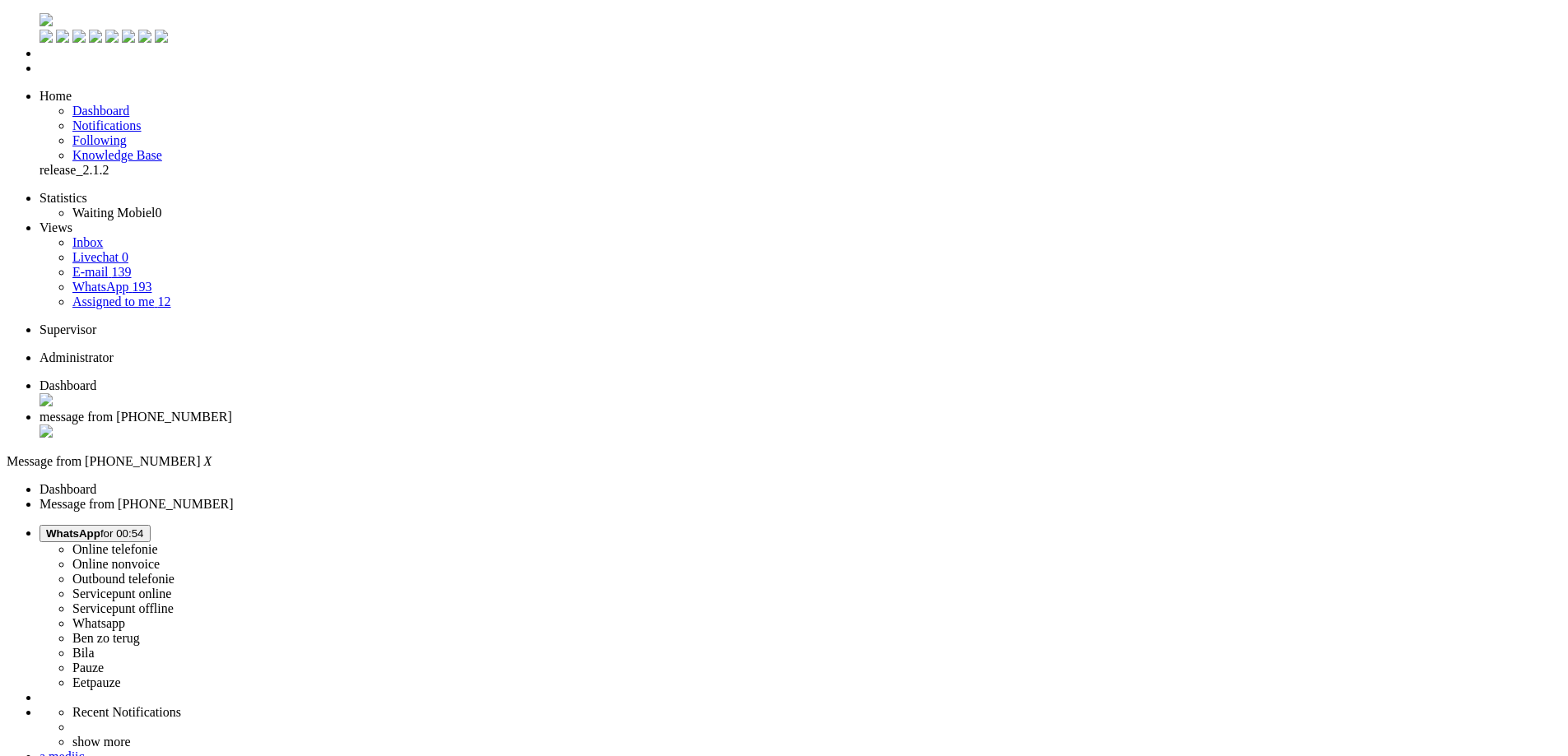
click at [473, 425] on div "Close tab" at bounding box center [800, 433] width 1522 height 17
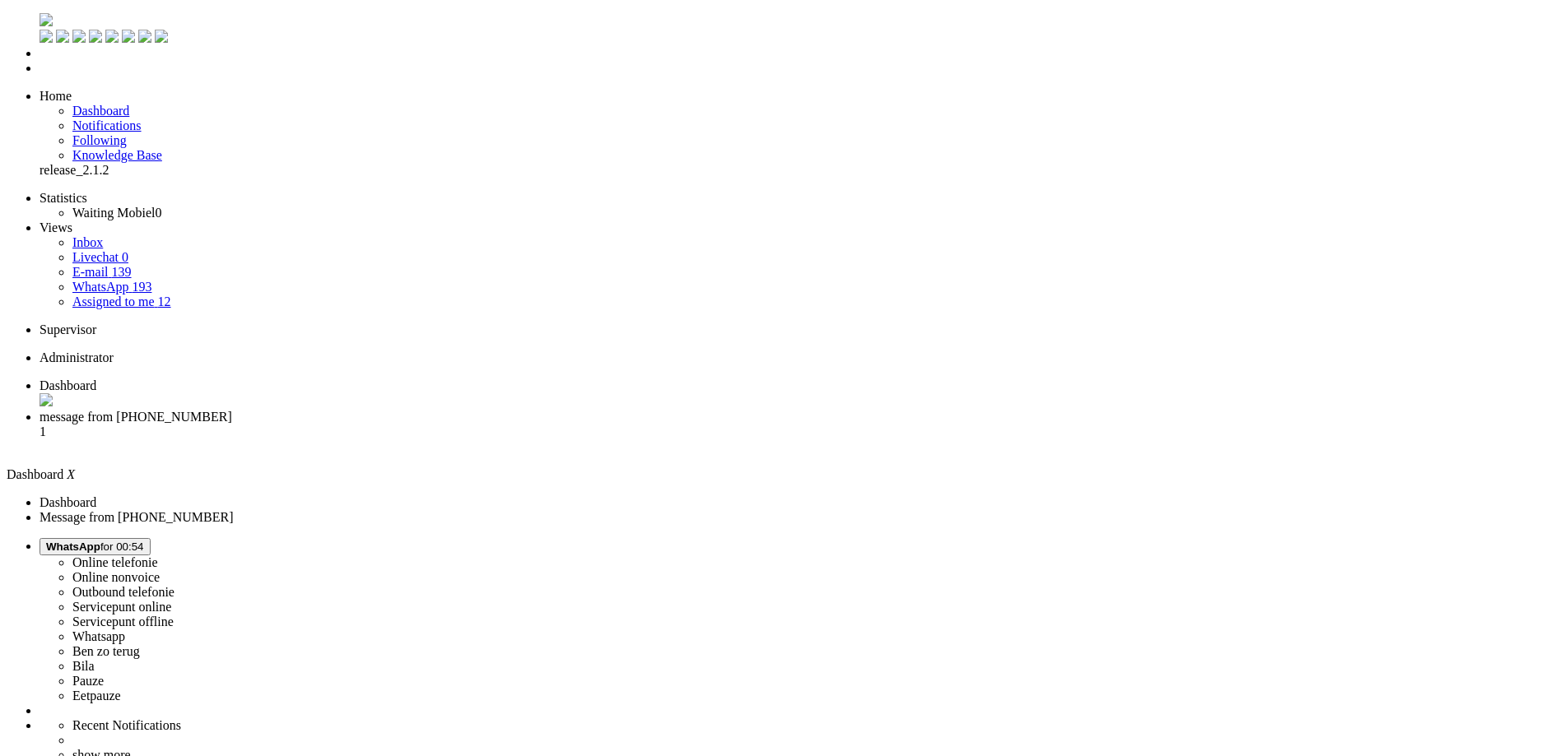
click at [39, 75] on li "Tickets menu" at bounding box center [800, 69] width 1522 height 15
click at [232, 410] on span "message from +31650935425" at bounding box center [136, 417] width 193 height 14
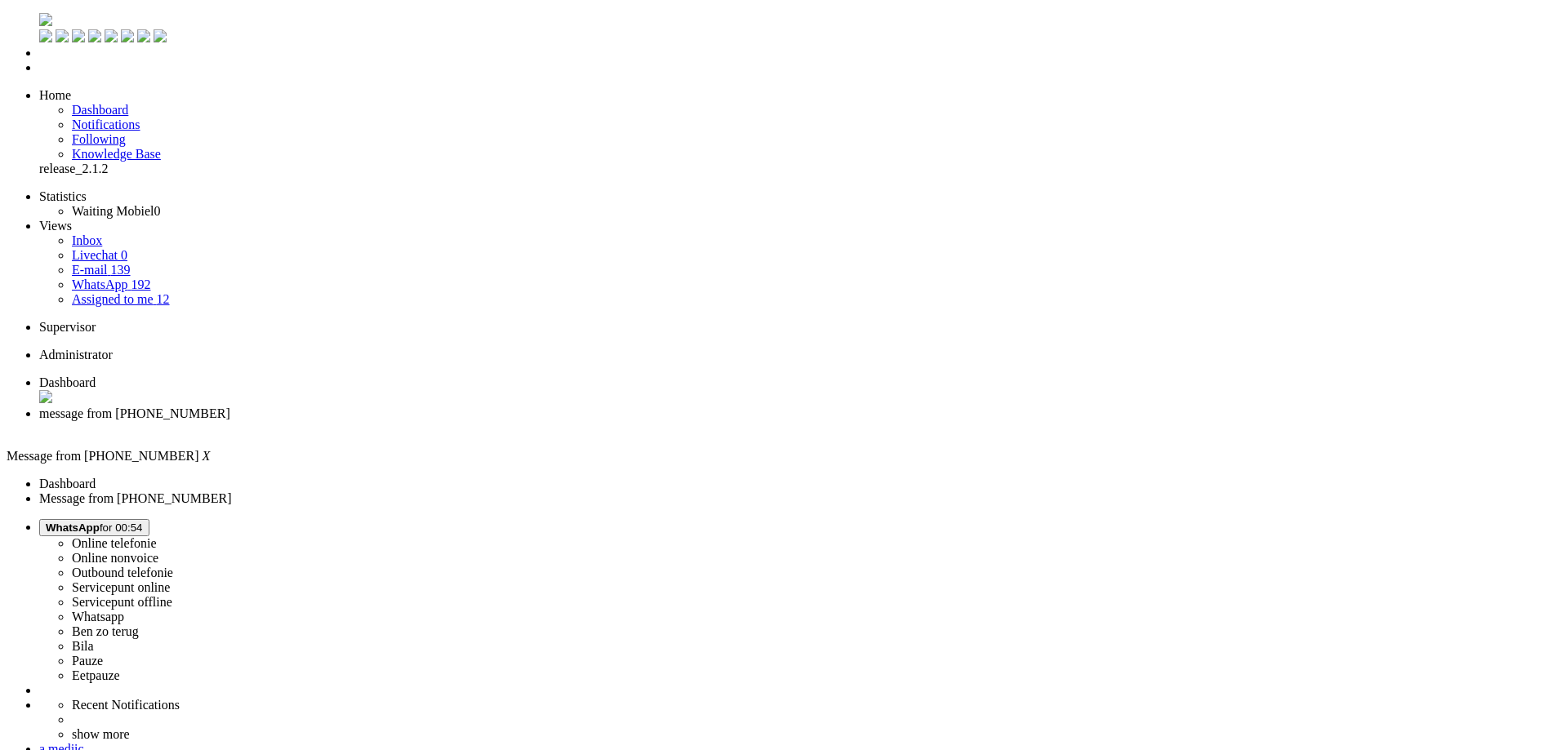
drag, startPoint x: 489, startPoint y: 337, endPoint x: 448, endPoint y: 340, distance: 41.1
copy div "6211bz"
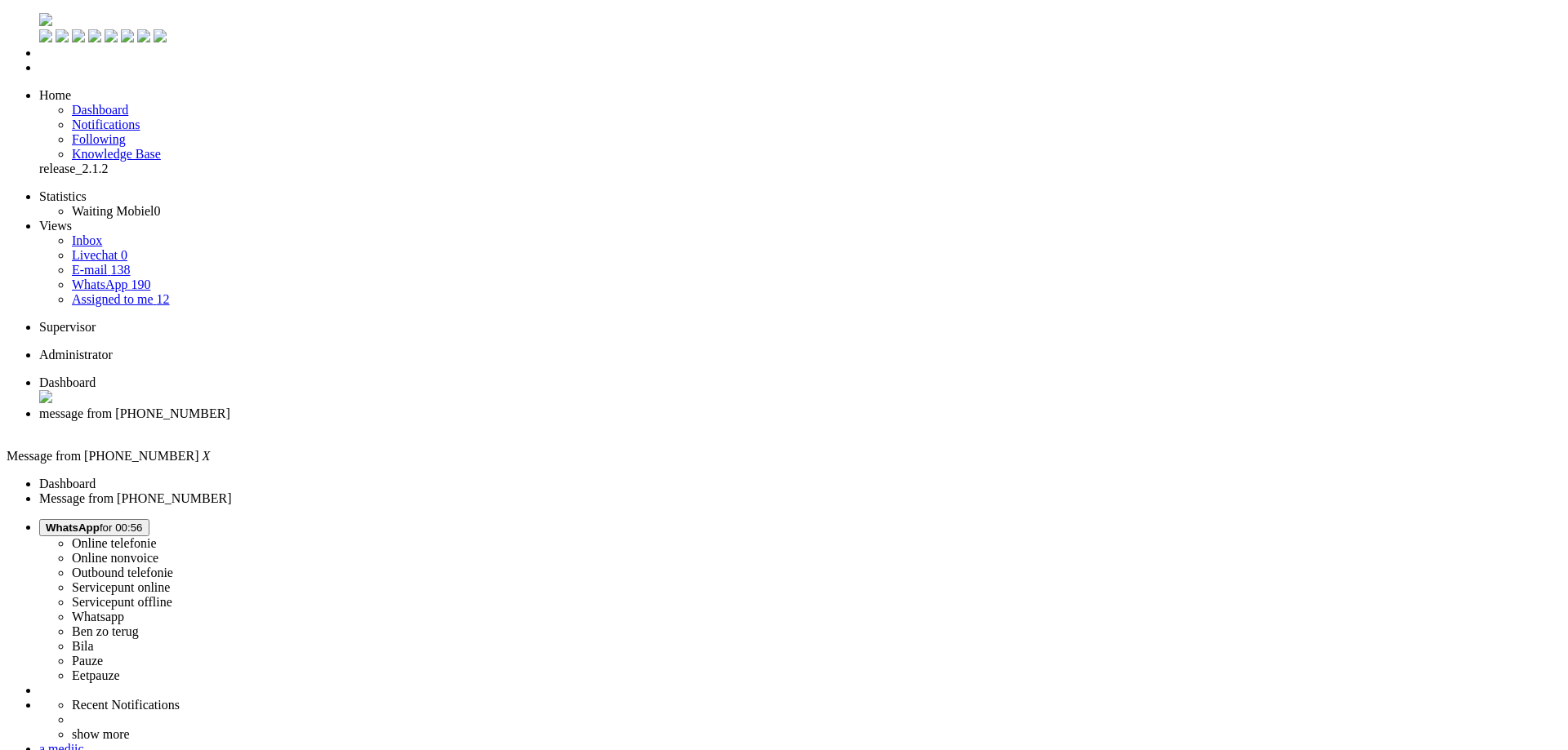
drag, startPoint x: 607, startPoint y: 210, endPoint x: 330, endPoint y: 587, distance: 467.8
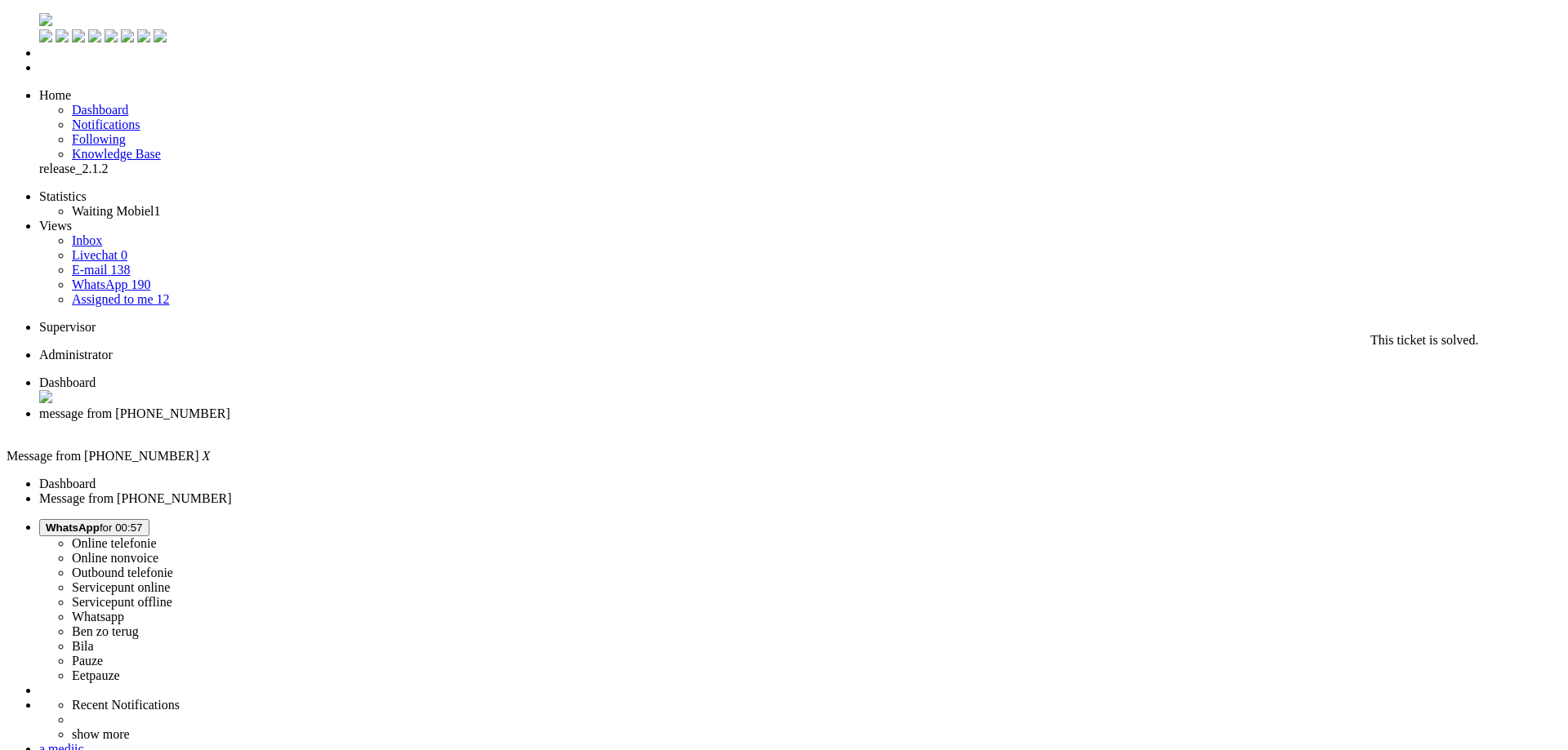
click at [469, 422] on div "Close tab" at bounding box center [800, 429] width 1522 height 15
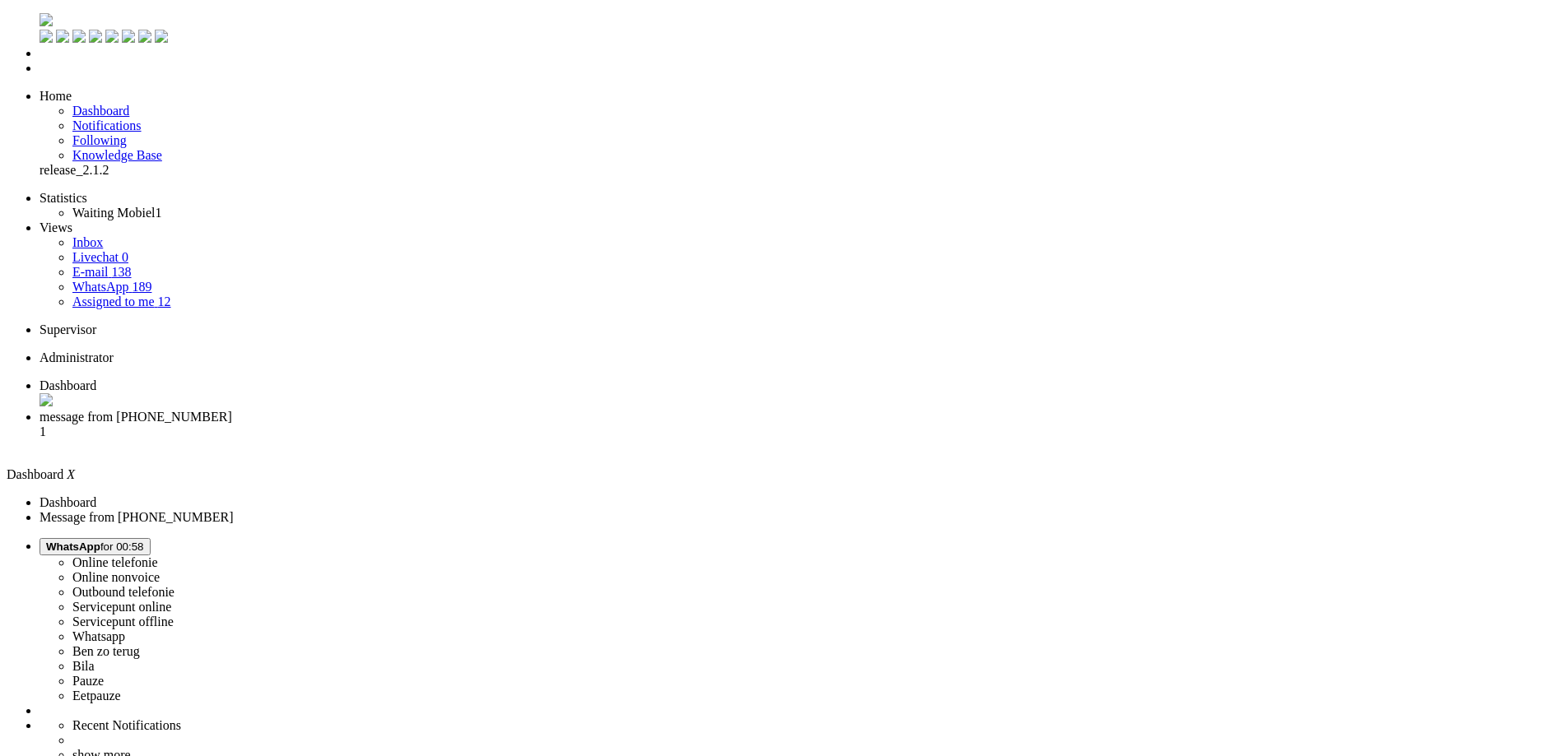
click at [232, 410] on span "message from +31628902301" at bounding box center [136, 417] width 193 height 14
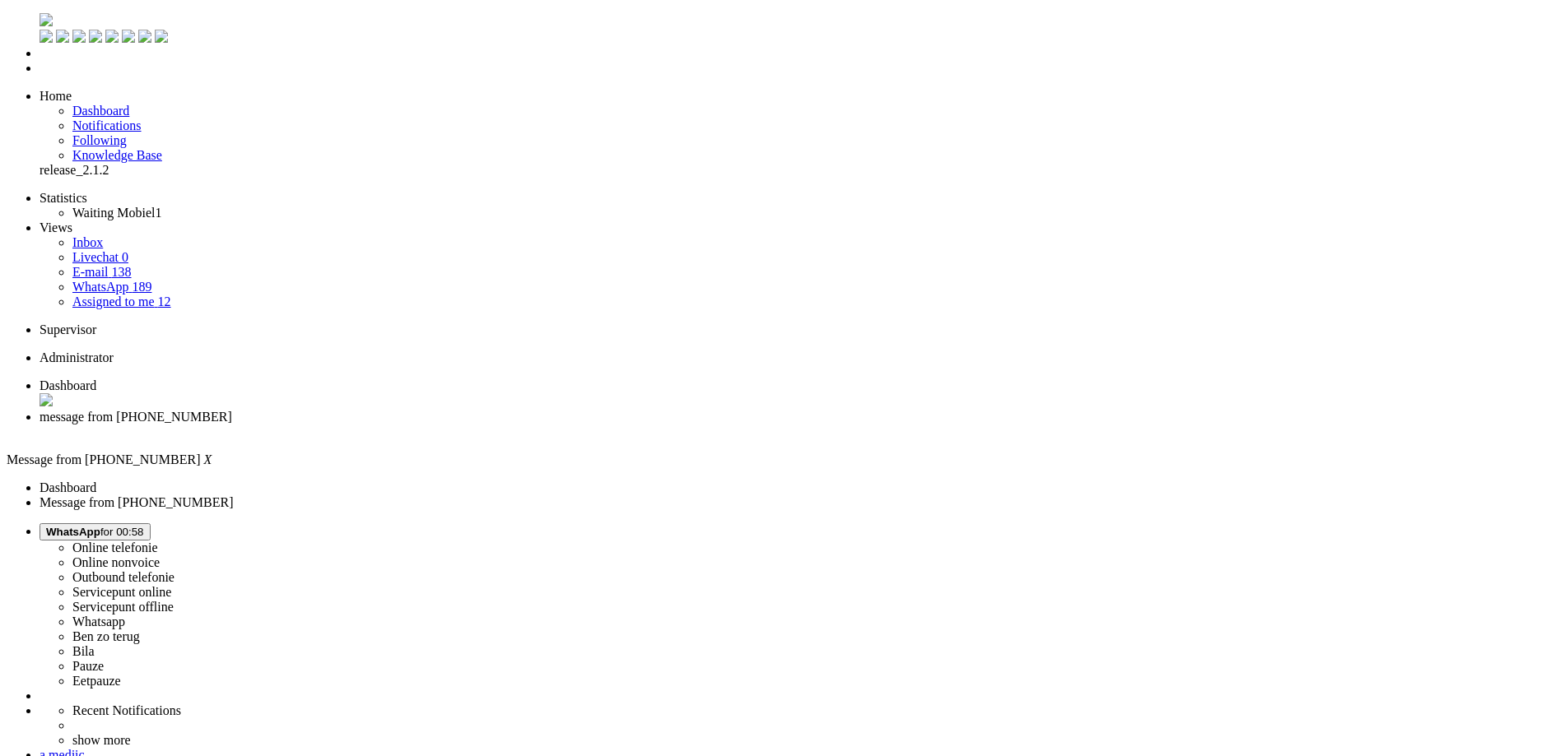
copy div "4651654"
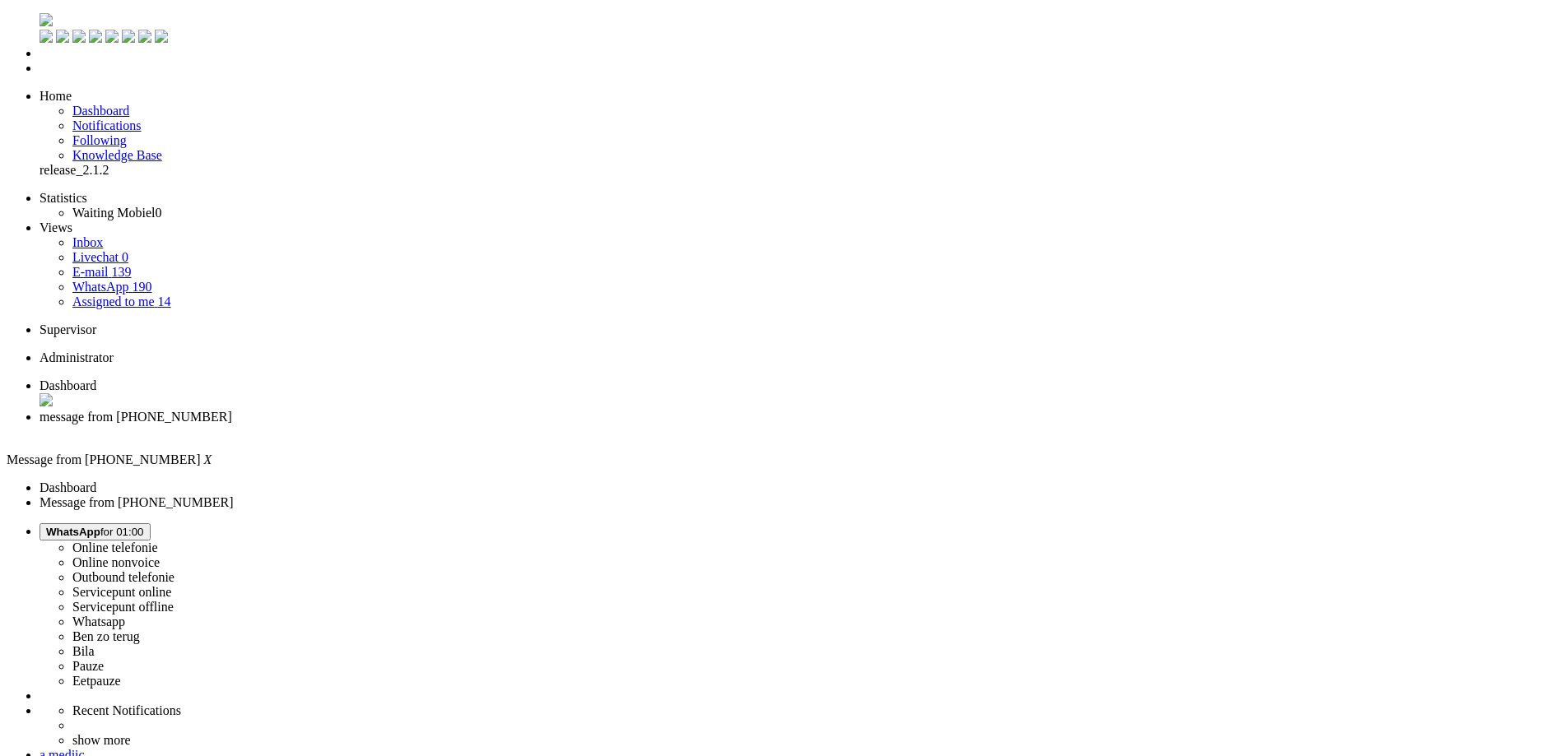
click at [472, 425] on div "Close tab" at bounding box center [800, 432] width 1522 height 15
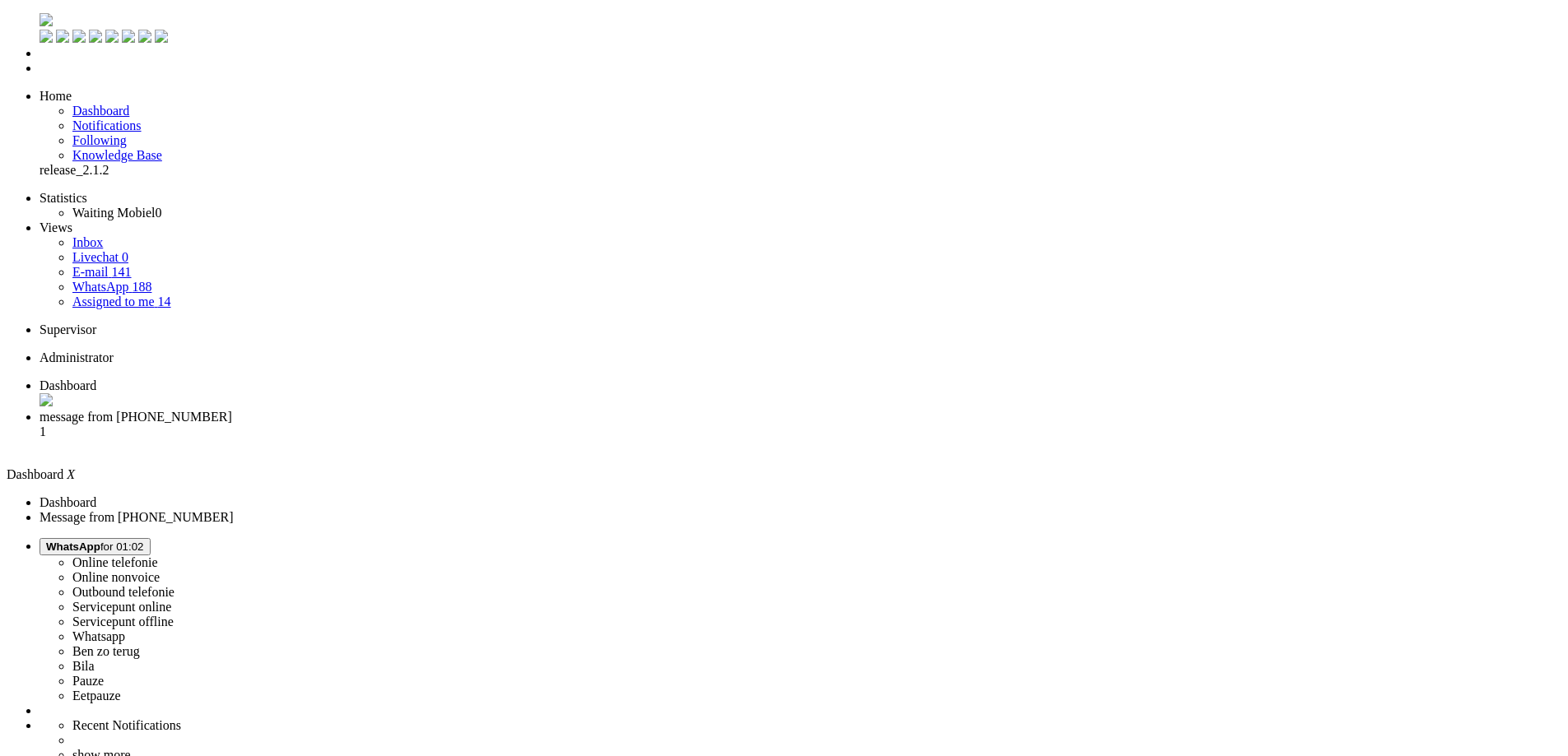
click at [422, 410] on li "message from +31681988529 1" at bounding box center [800, 432] width 1522 height 44
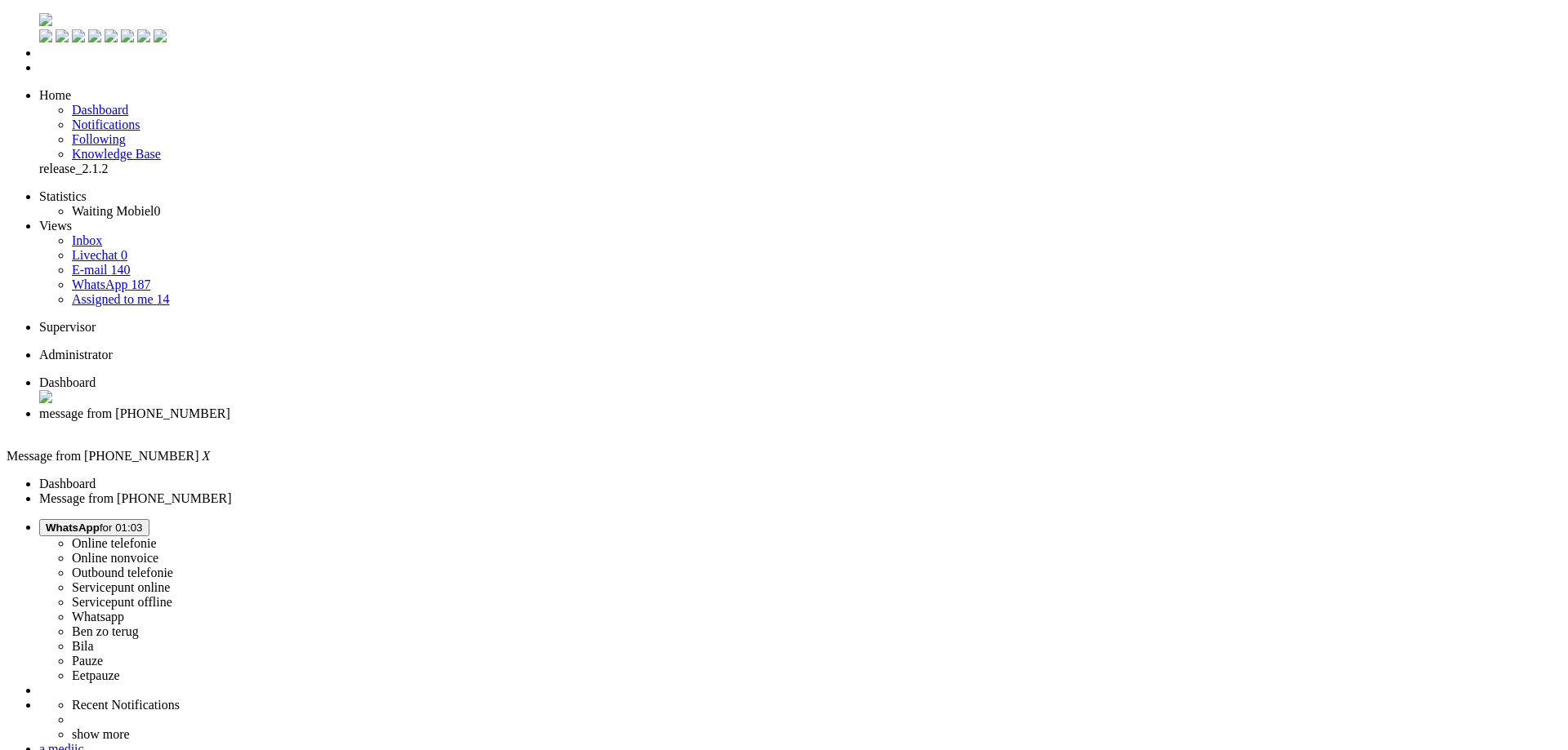
type input "annuleren"
drag, startPoint x: 660, startPoint y: 2820, endPoint x: 578, endPoint y: 2823, distance: 82.1
drag, startPoint x: 853, startPoint y: 2818, endPoint x: 579, endPoint y: 2822, distance: 274.0
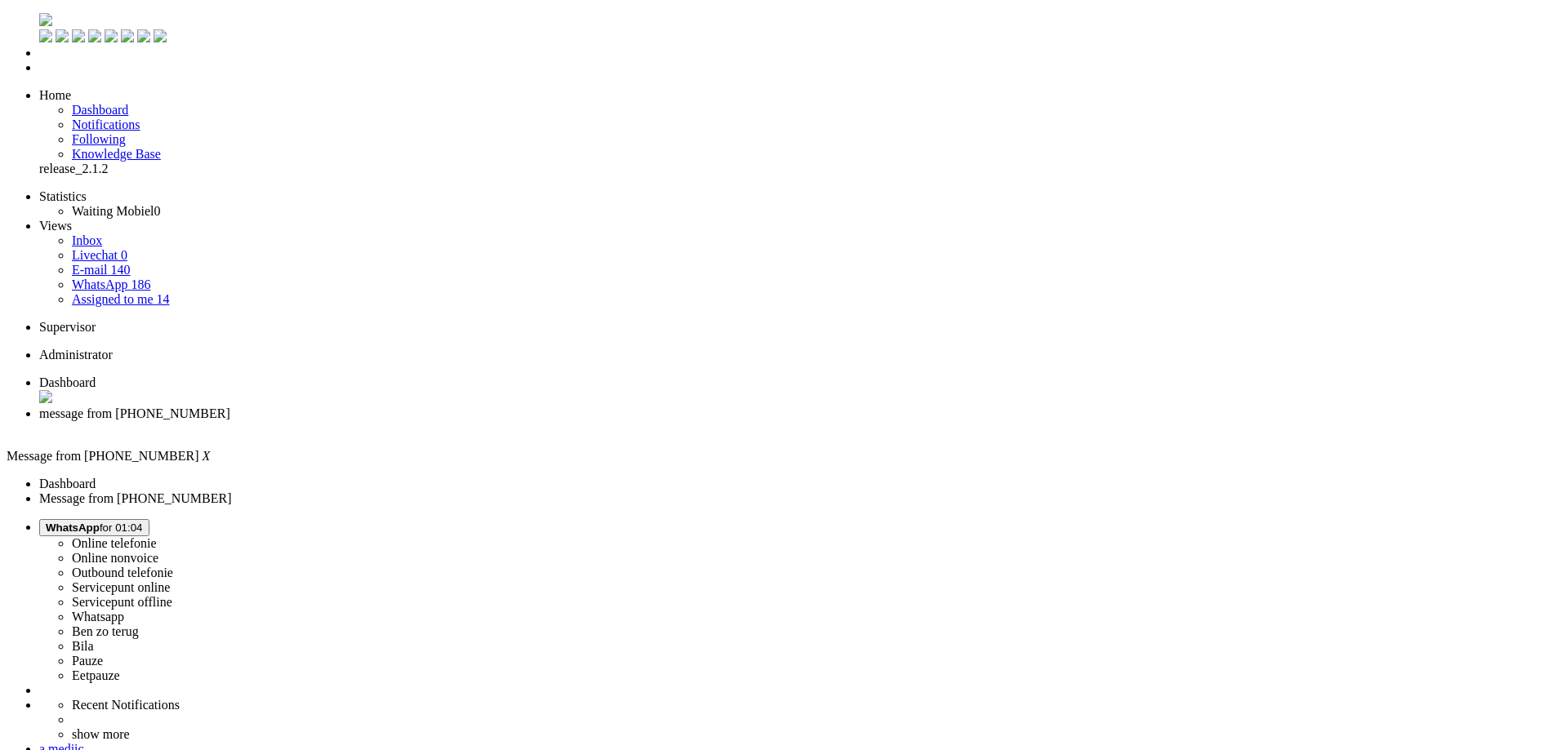
click at [470, 422] on div "Close tab" at bounding box center [800, 429] width 1522 height 15
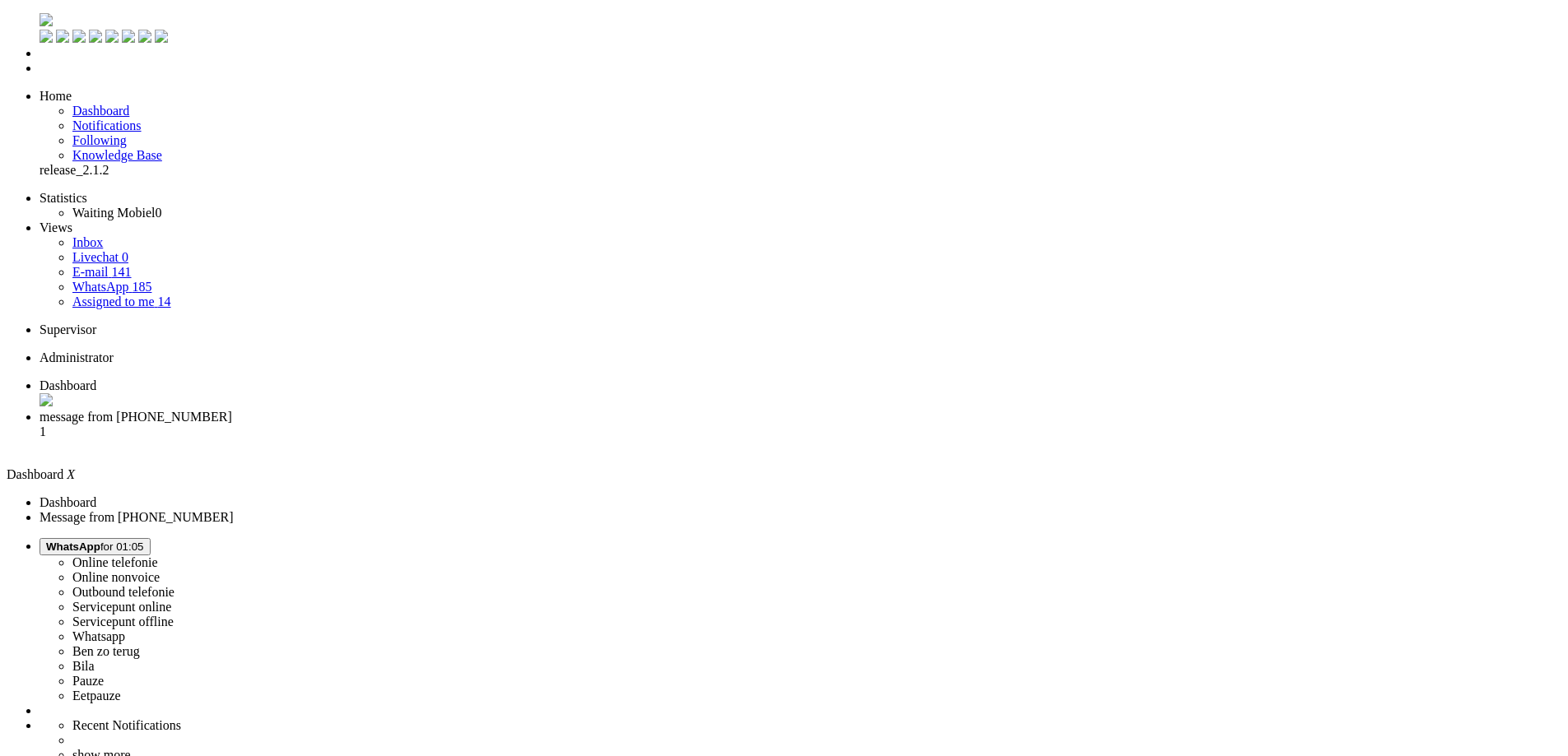
click at [232, 410] on span "message from +31628260686" at bounding box center [136, 417] width 193 height 14
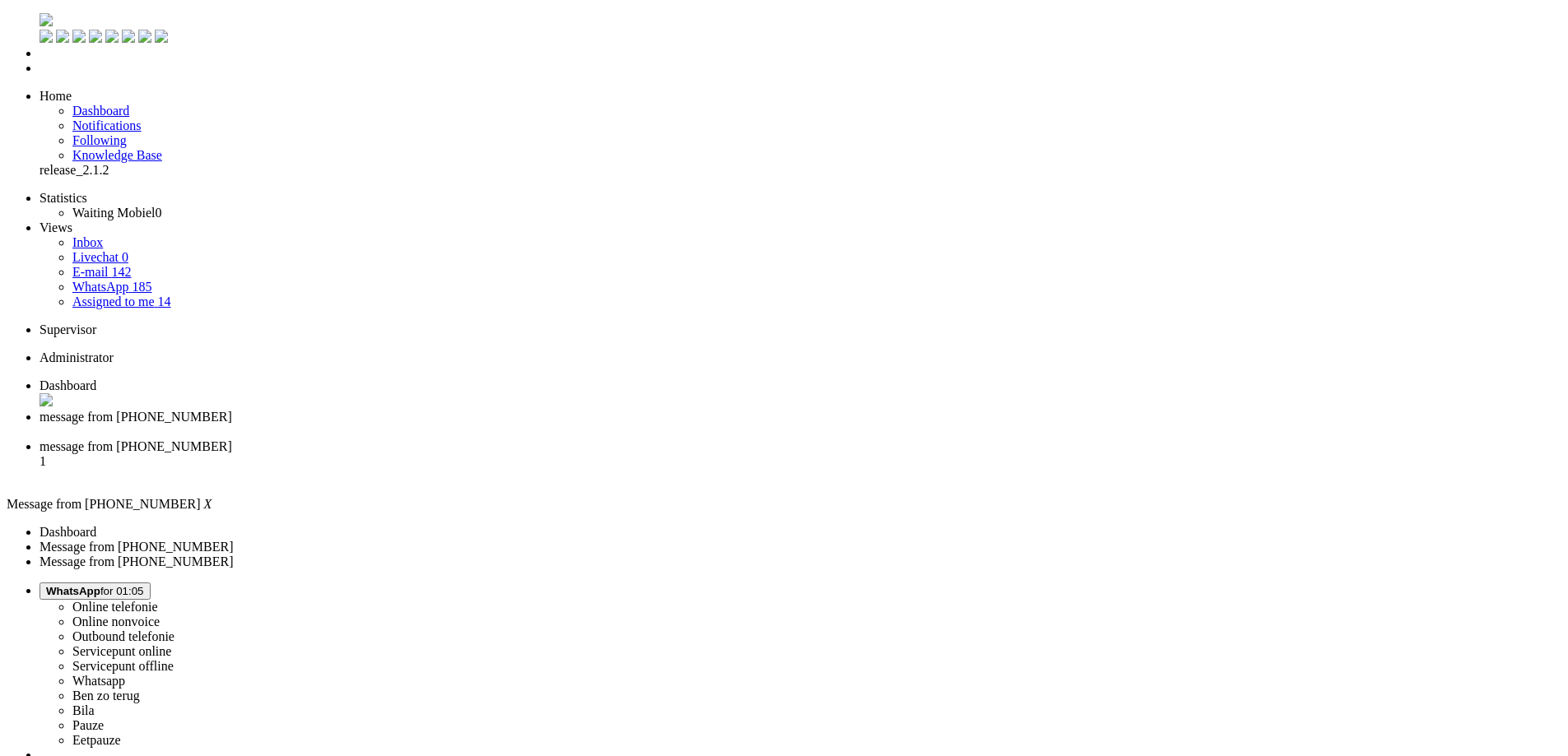
scroll to position [0, 0]
drag, startPoint x: 1401, startPoint y: 67, endPoint x: 1508, endPoint y: 68, distance: 107.0
click at [478, 425] on div "Close tab" at bounding box center [800, 432] width 1522 height 15
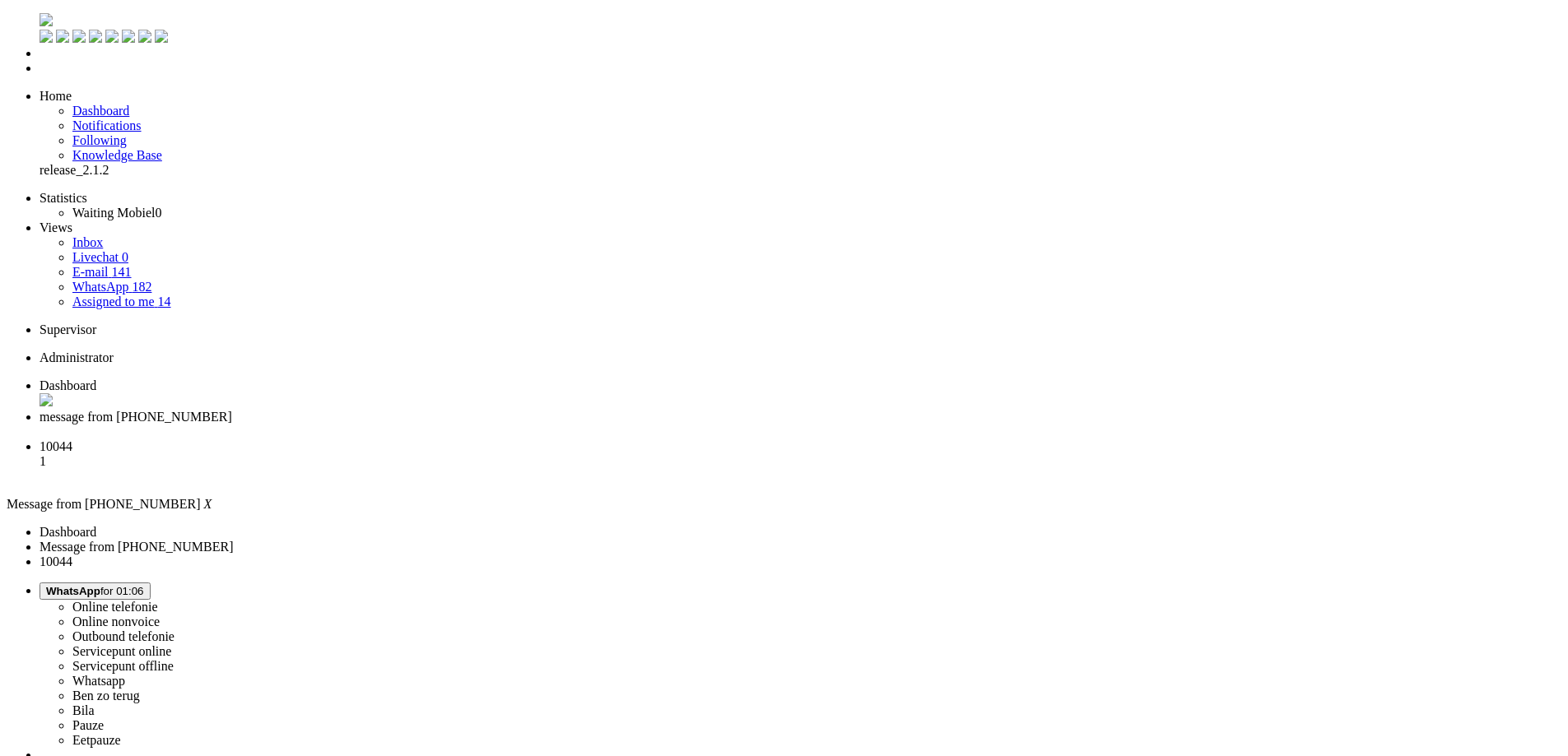
click at [475, 425] on div "Close tab" at bounding box center [800, 432] width 1522 height 15
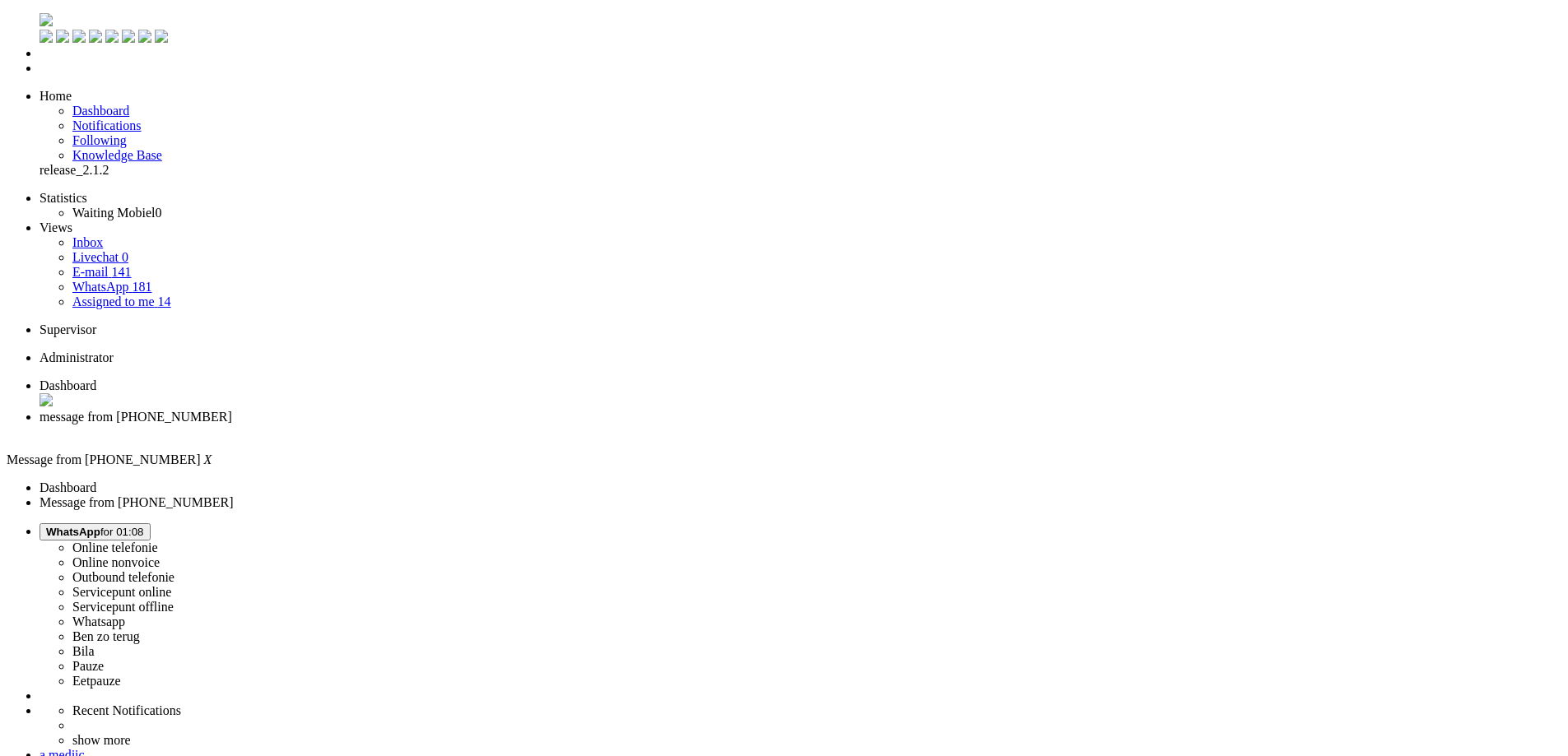
copy div "4655350"
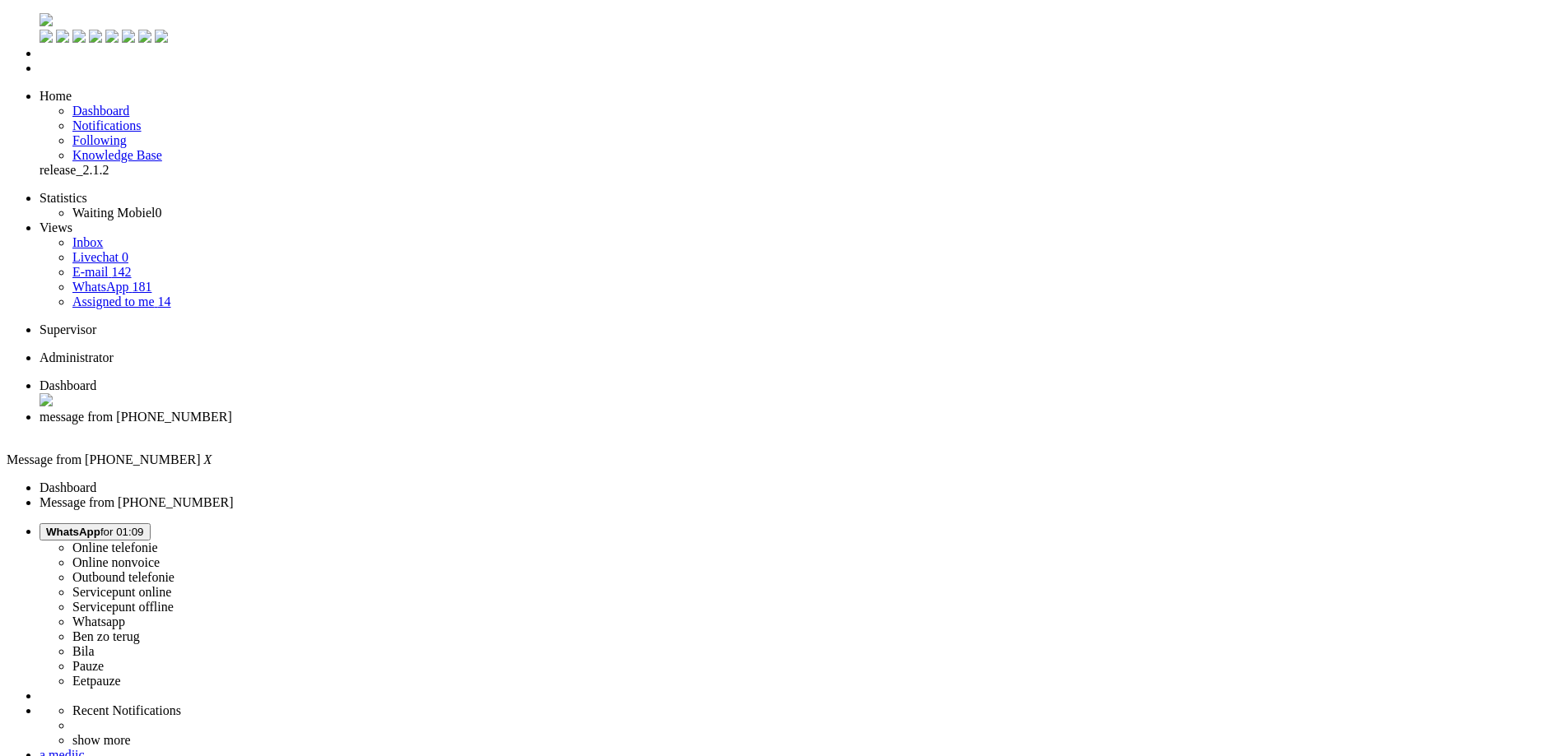
click at [480, 425] on div "Close tab" at bounding box center [800, 432] width 1522 height 15
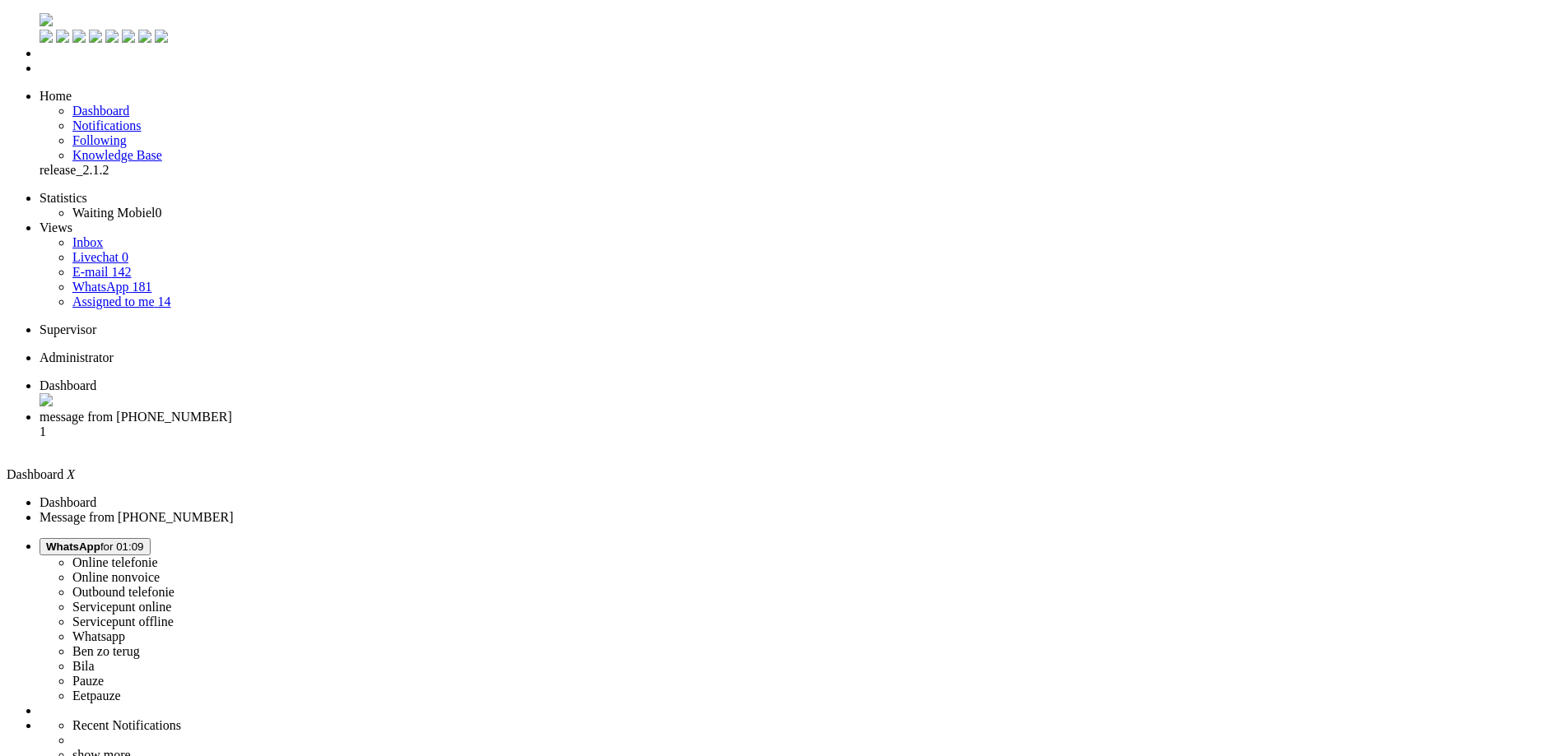
click at [232, 410] on span "message from +31647786620" at bounding box center [136, 417] width 193 height 14
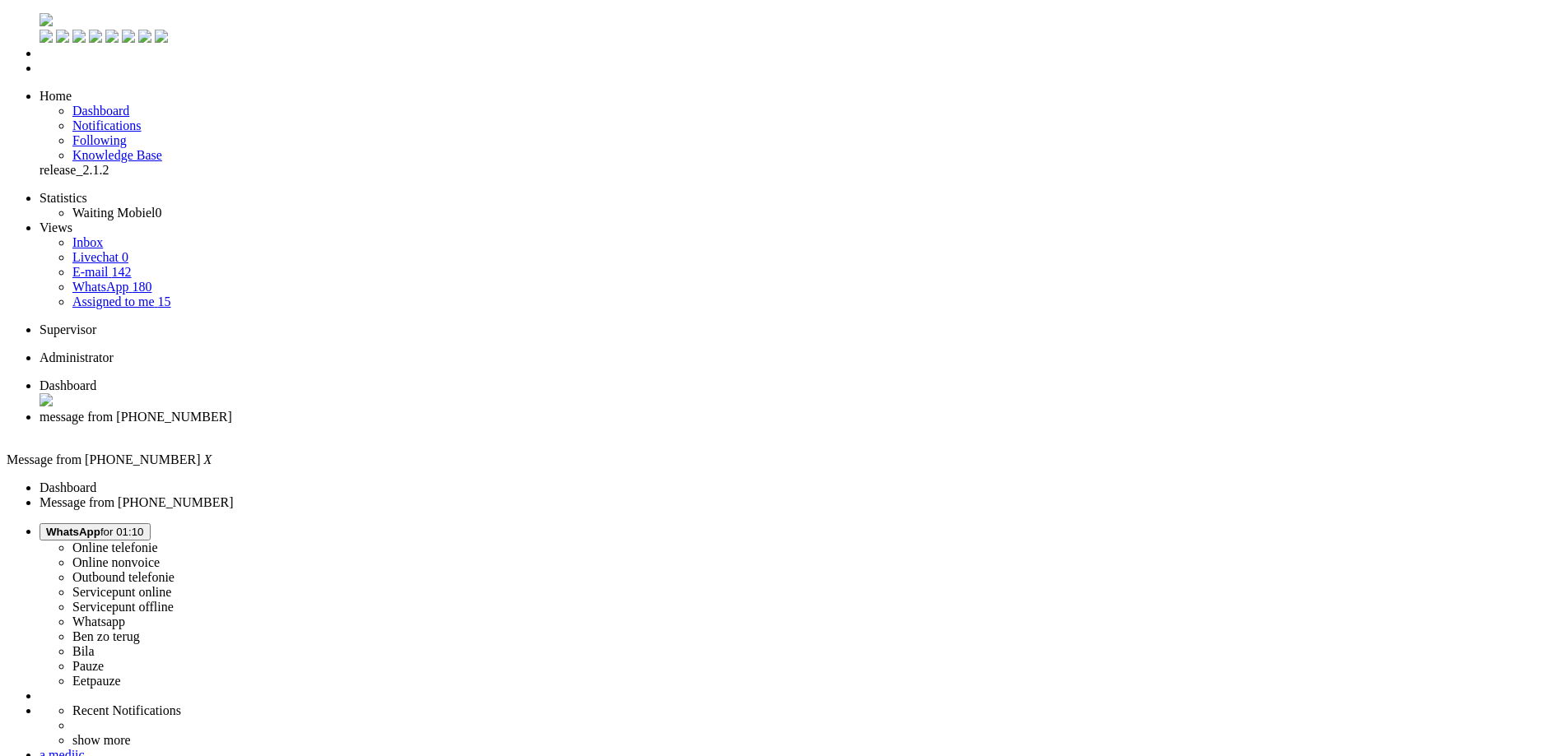
click at [96, 379] on span "Dashboard" at bounding box center [68, 386] width 57 height 14
click at [232, 410] on span "message from +31647786620" at bounding box center [136, 417] width 193 height 14
click at [96, 379] on span "Dashboard" at bounding box center [68, 386] width 57 height 14
drag, startPoint x: 849, startPoint y: 551, endPoint x: 831, endPoint y: 550, distance: 18.0
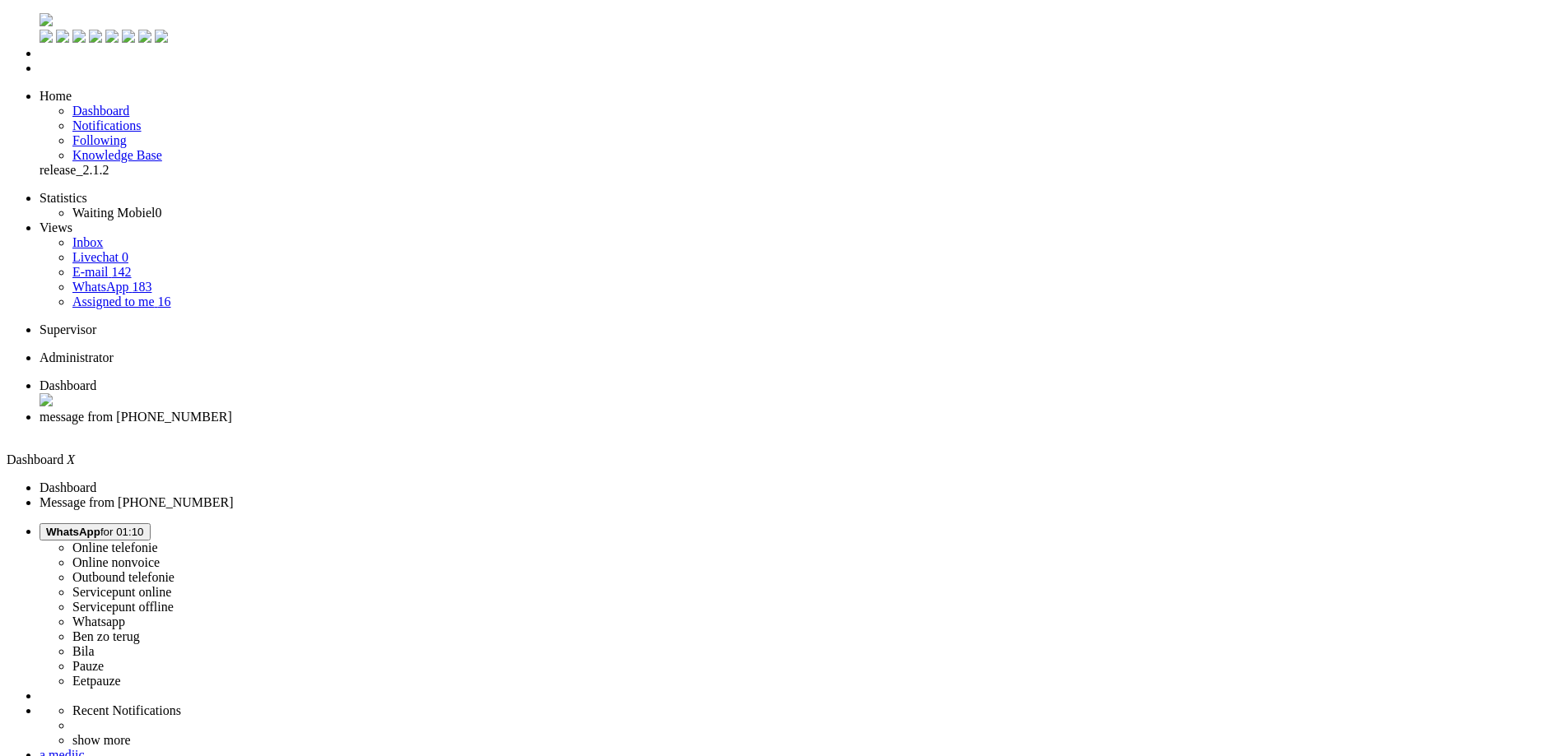
click at [232, 410] on span "message from +31647786620" at bounding box center [136, 417] width 193 height 14
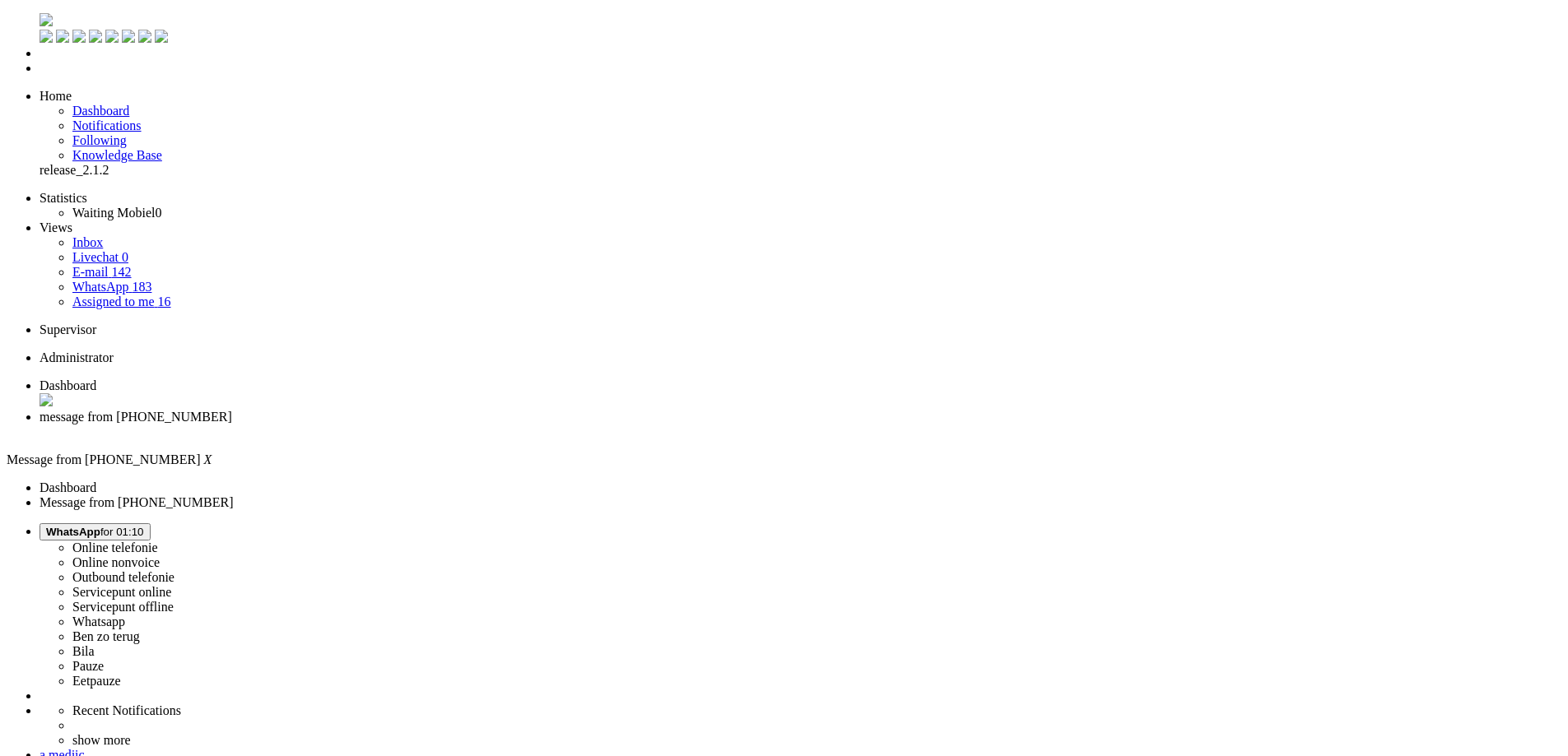
copy div "4658605"
drag, startPoint x: 379, startPoint y: 2841, endPoint x: 300, endPoint y: 2845, distance: 79.1
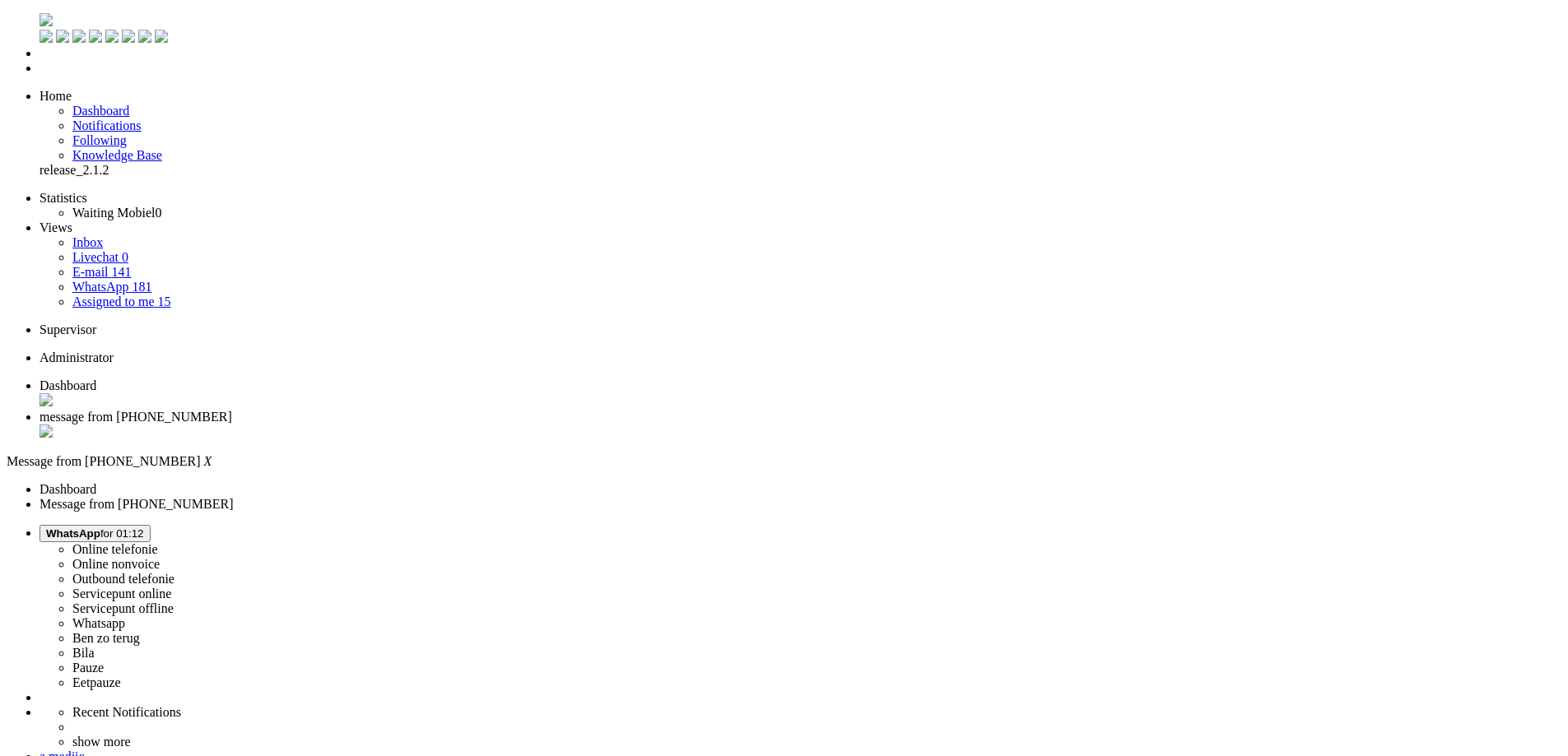
scroll to position [247, 0]
click at [474, 425] on div "Close tab" at bounding box center [800, 433] width 1522 height 17
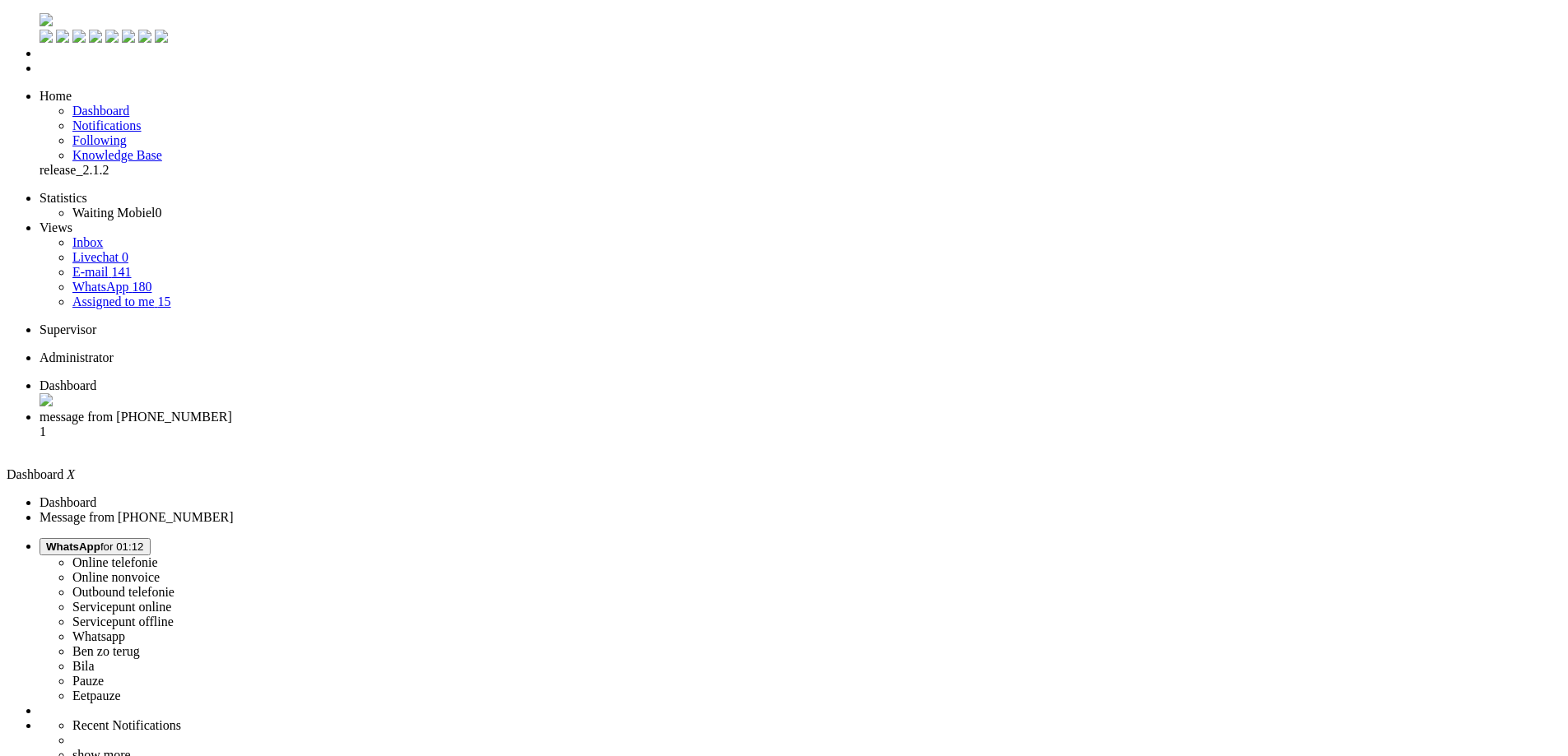
click at [232, 410] on span "message from +31630192612" at bounding box center [136, 417] width 193 height 14
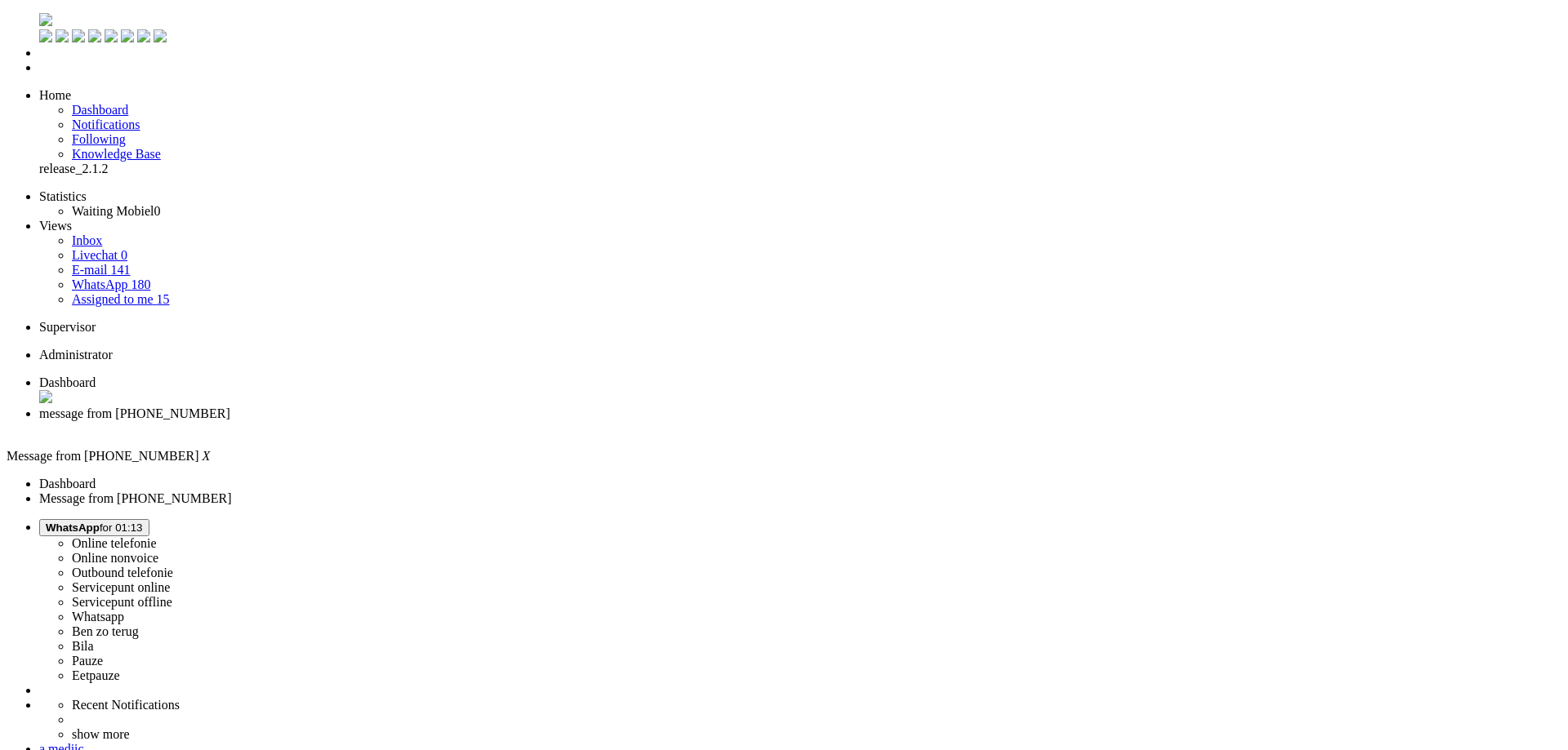
drag, startPoint x: 270, startPoint y: 2821, endPoint x: -51, endPoint y: 2824, distance: 321.0
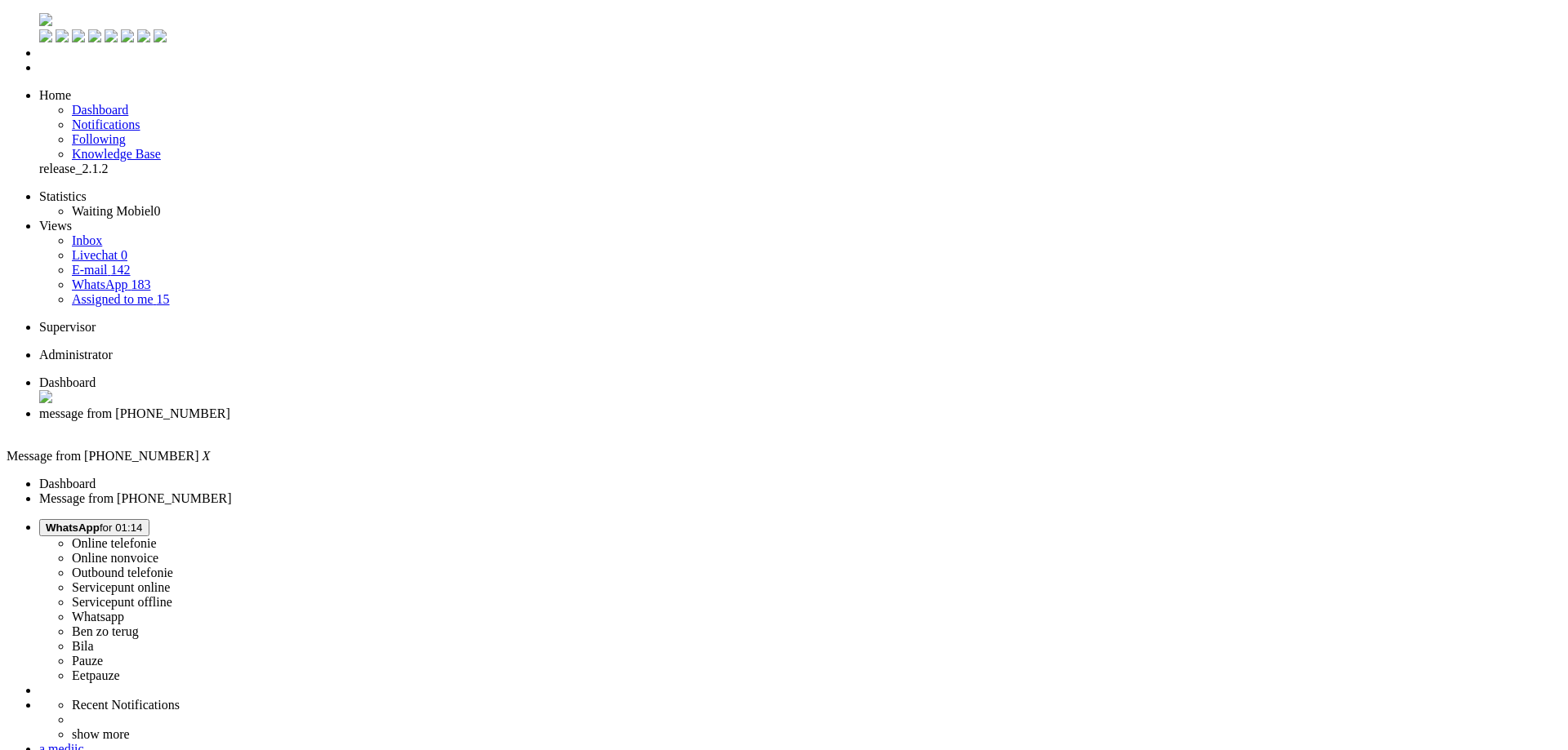
click at [474, 422] on div "Close tab" at bounding box center [800, 429] width 1522 height 15
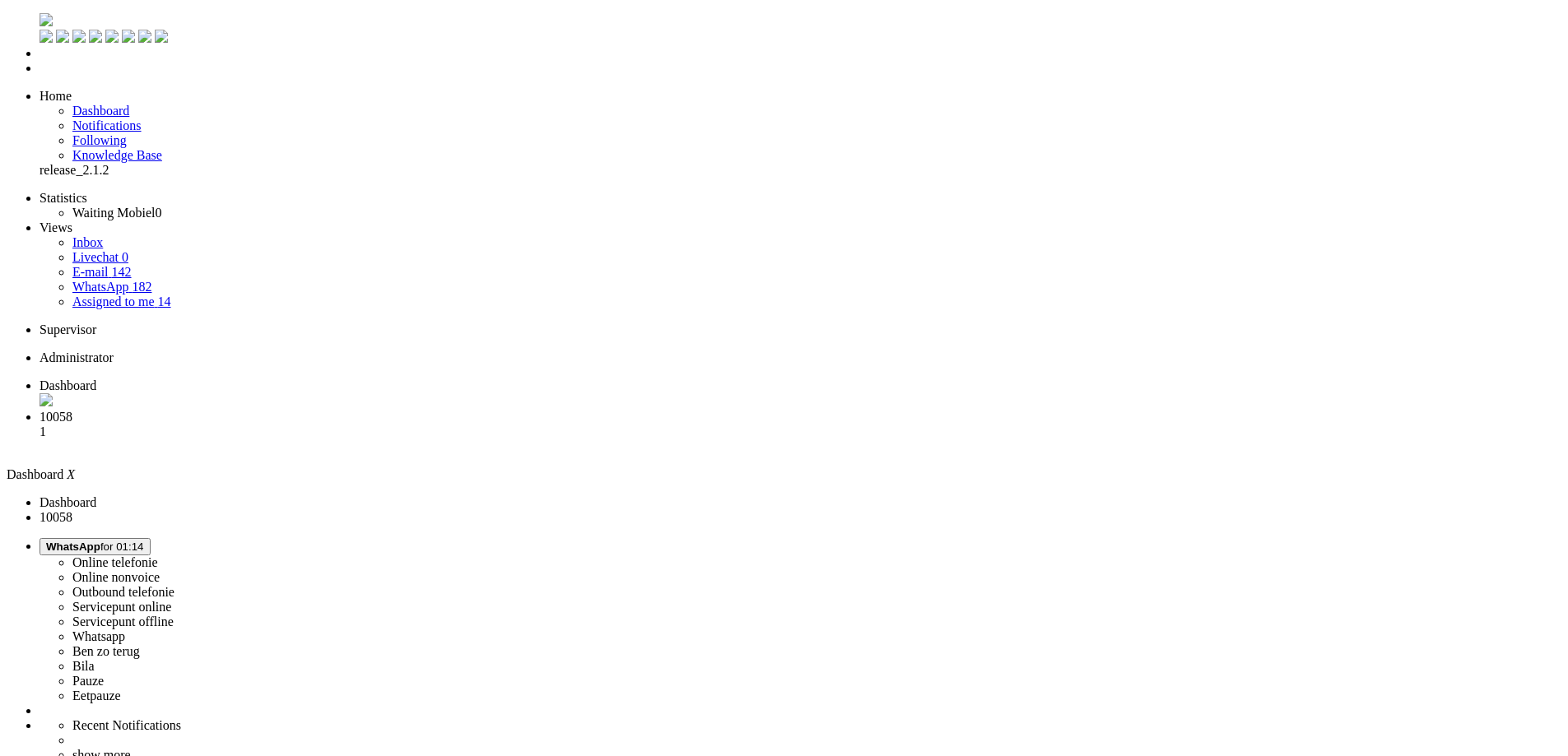
click at [72, 410] on span "10058" at bounding box center [55, 417] width 33 height 14
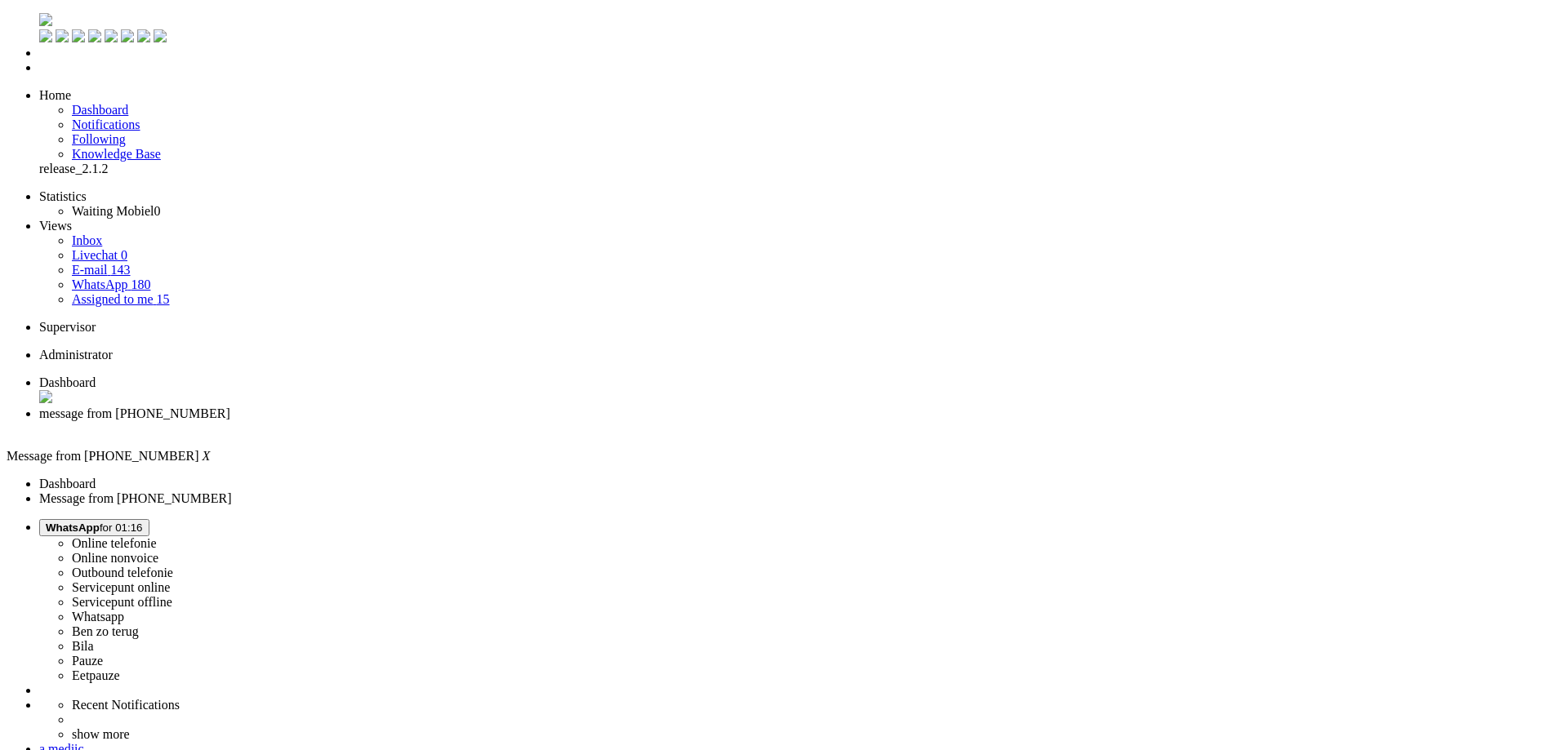
click at [469, 422] on div "Close tab" at bounding box center [800, 429] width 1522 height 15
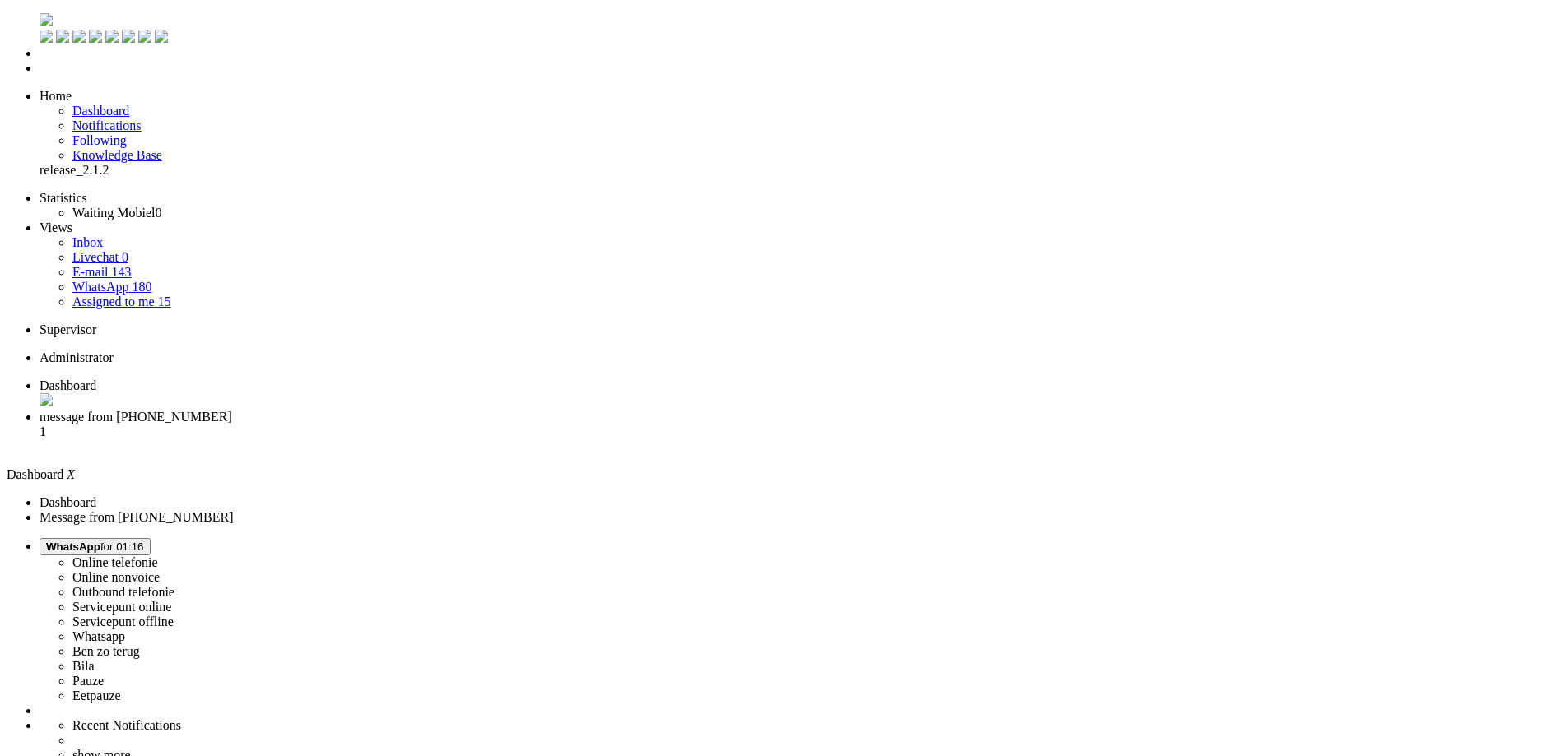
click at [379, 410] on li "message from +31651561395 1" at bounding box center [800, 432] width 1522 height 44
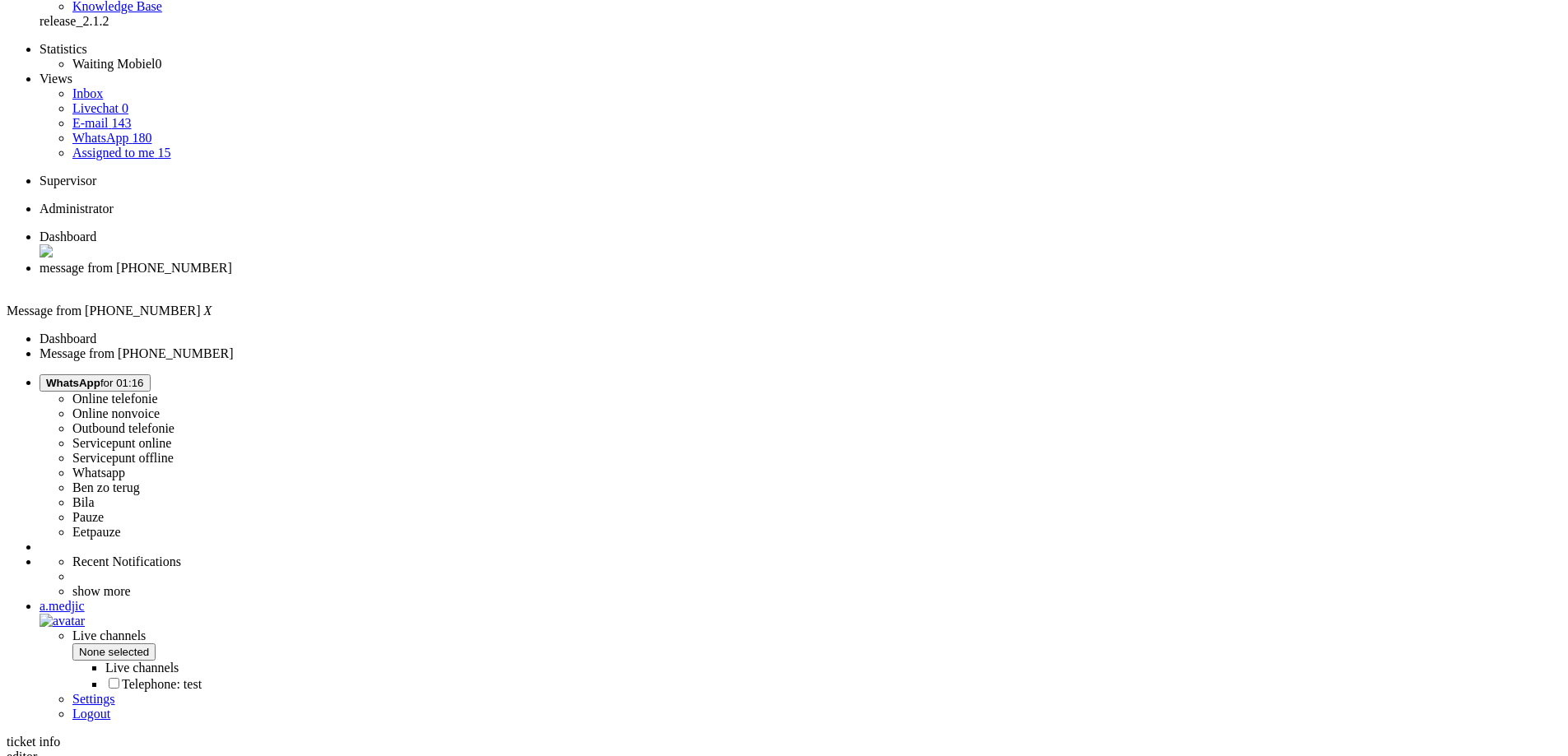
scroll to position [247, 0]
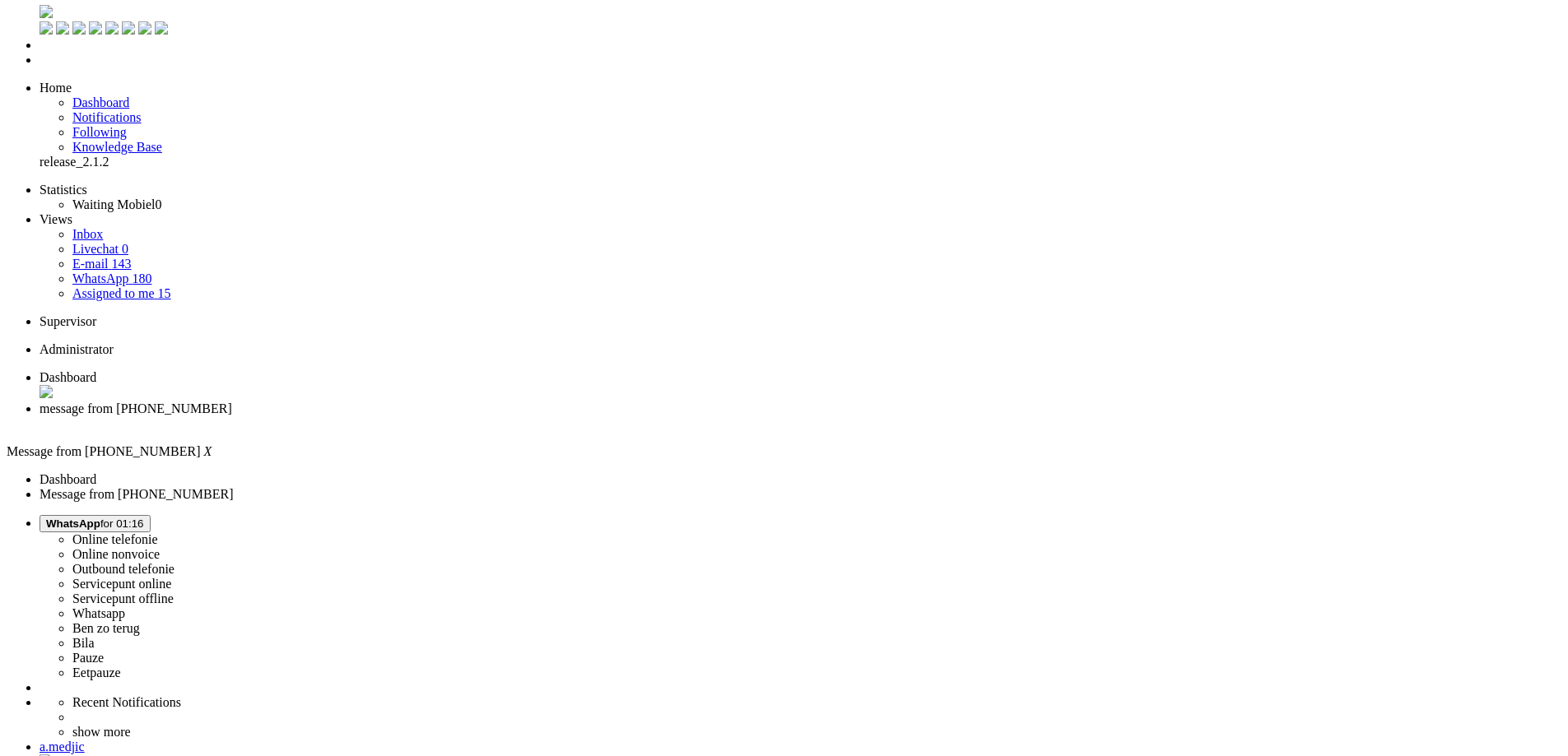
scroll to position [0, 0]
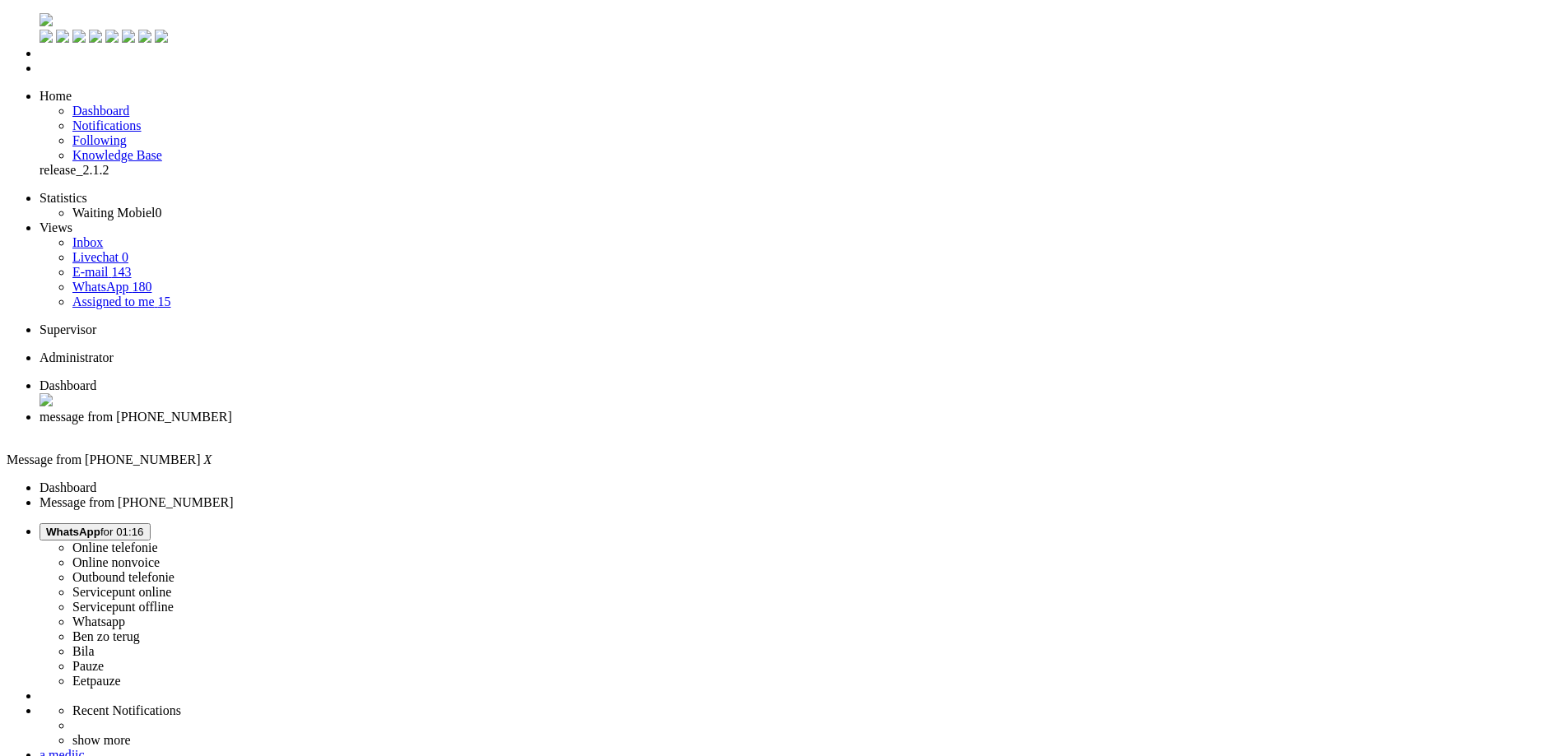
type input "reed"
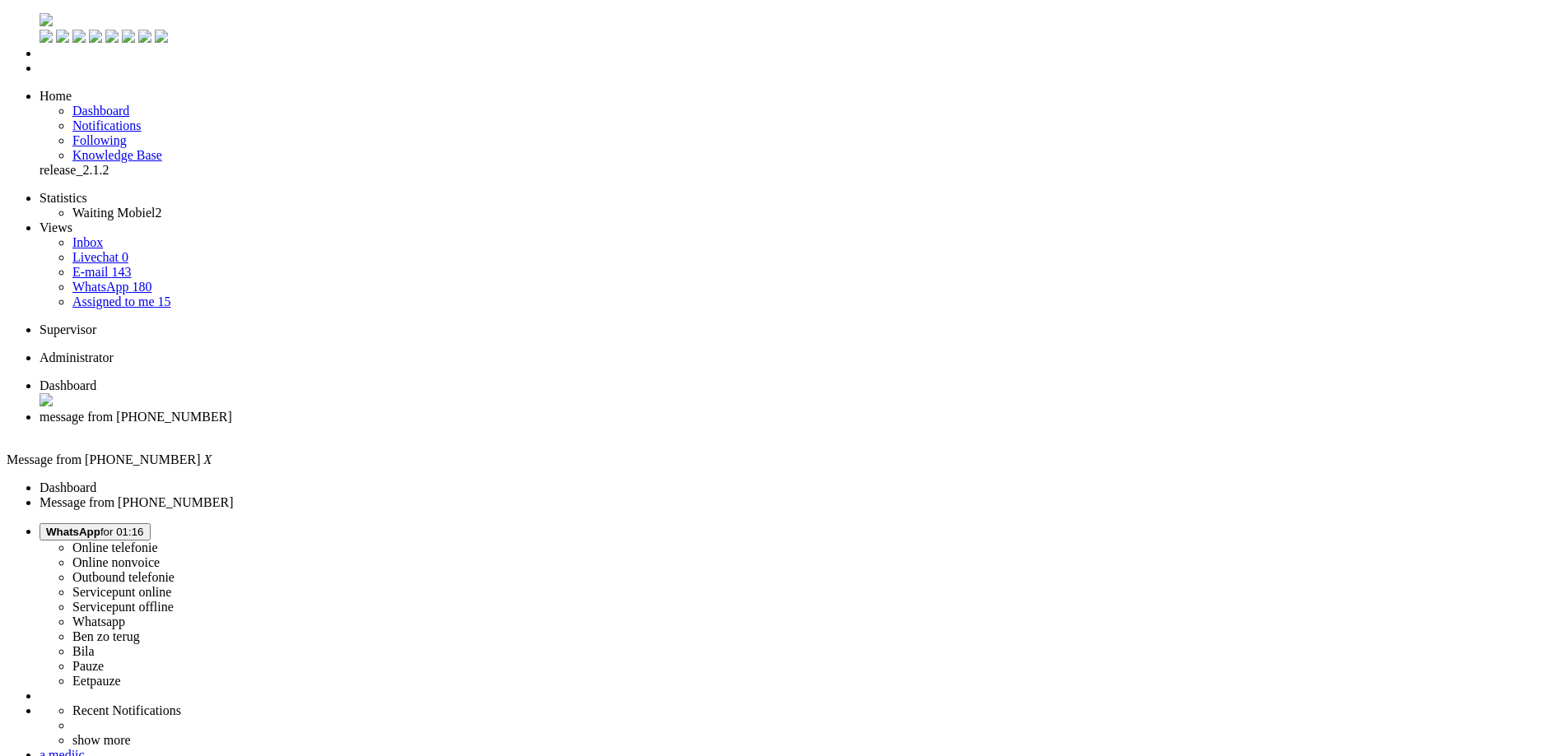
click at [474, 425] on div "Close tab" at bounding box center [800, 432] width 1522 height 15
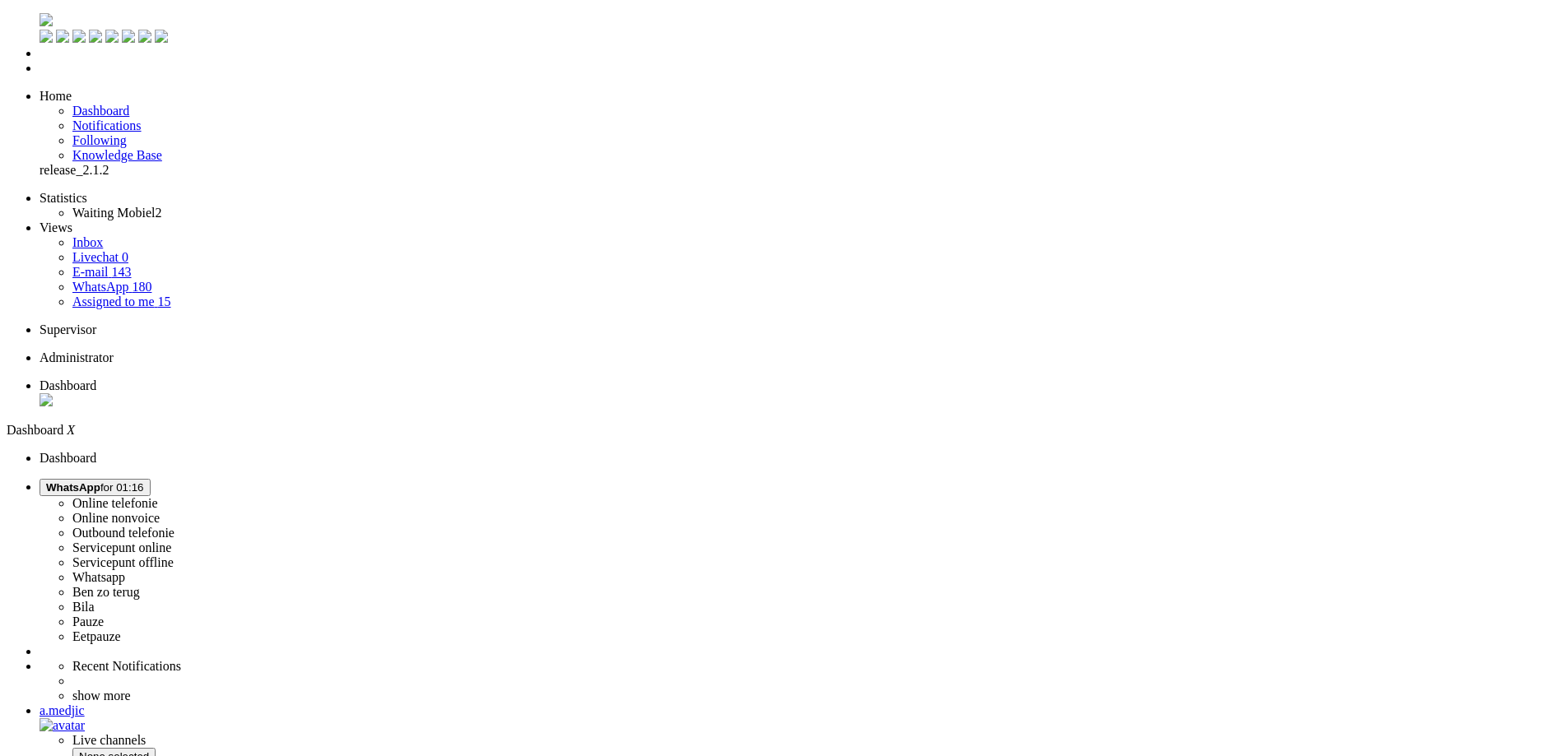
click at [39, 17] on img "Omnidesk" at bounding box center [46, 20] width 13 height 13
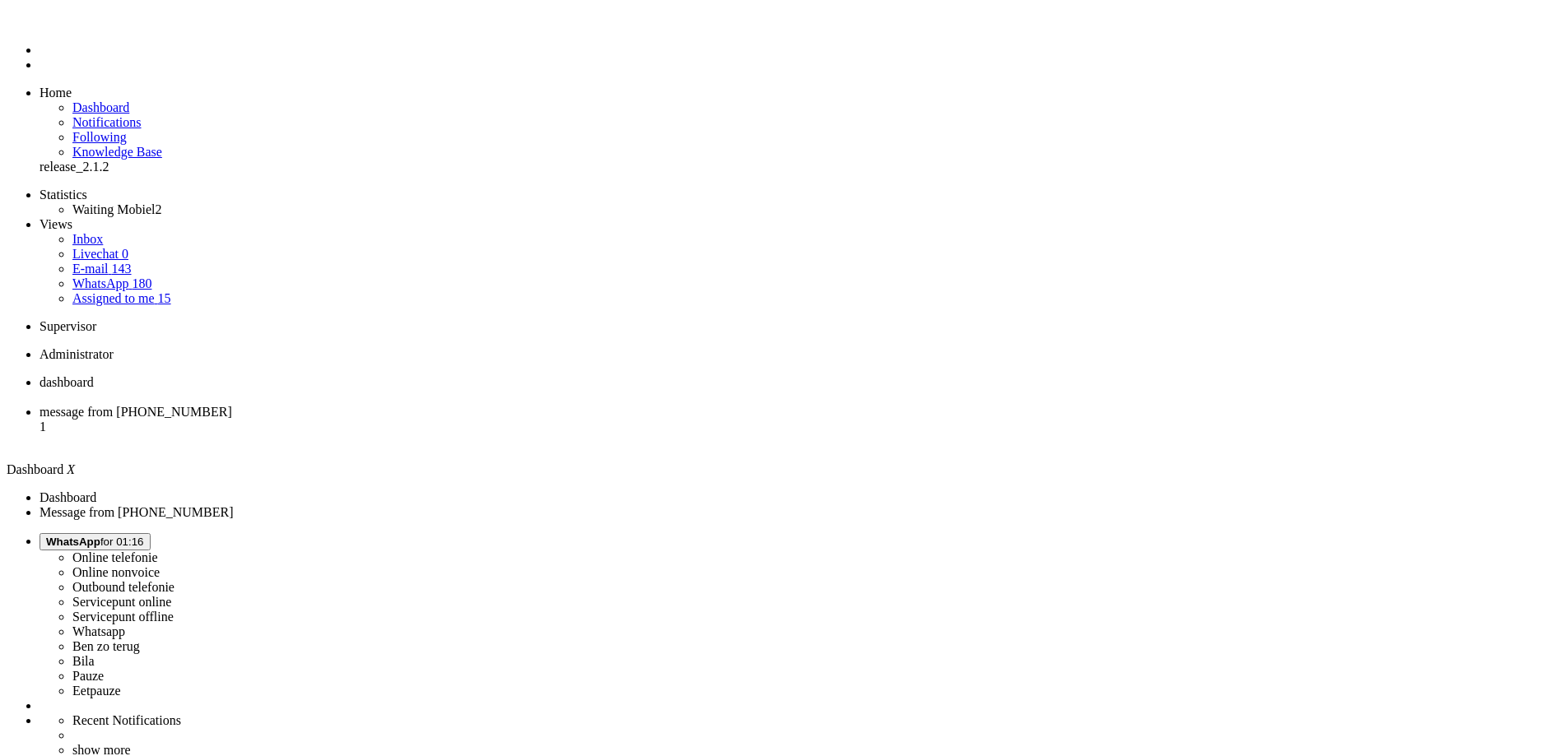
click at [421, 405] on li "message from +31687945136 1" at bounding box center [800, 427] width 1522 height 44
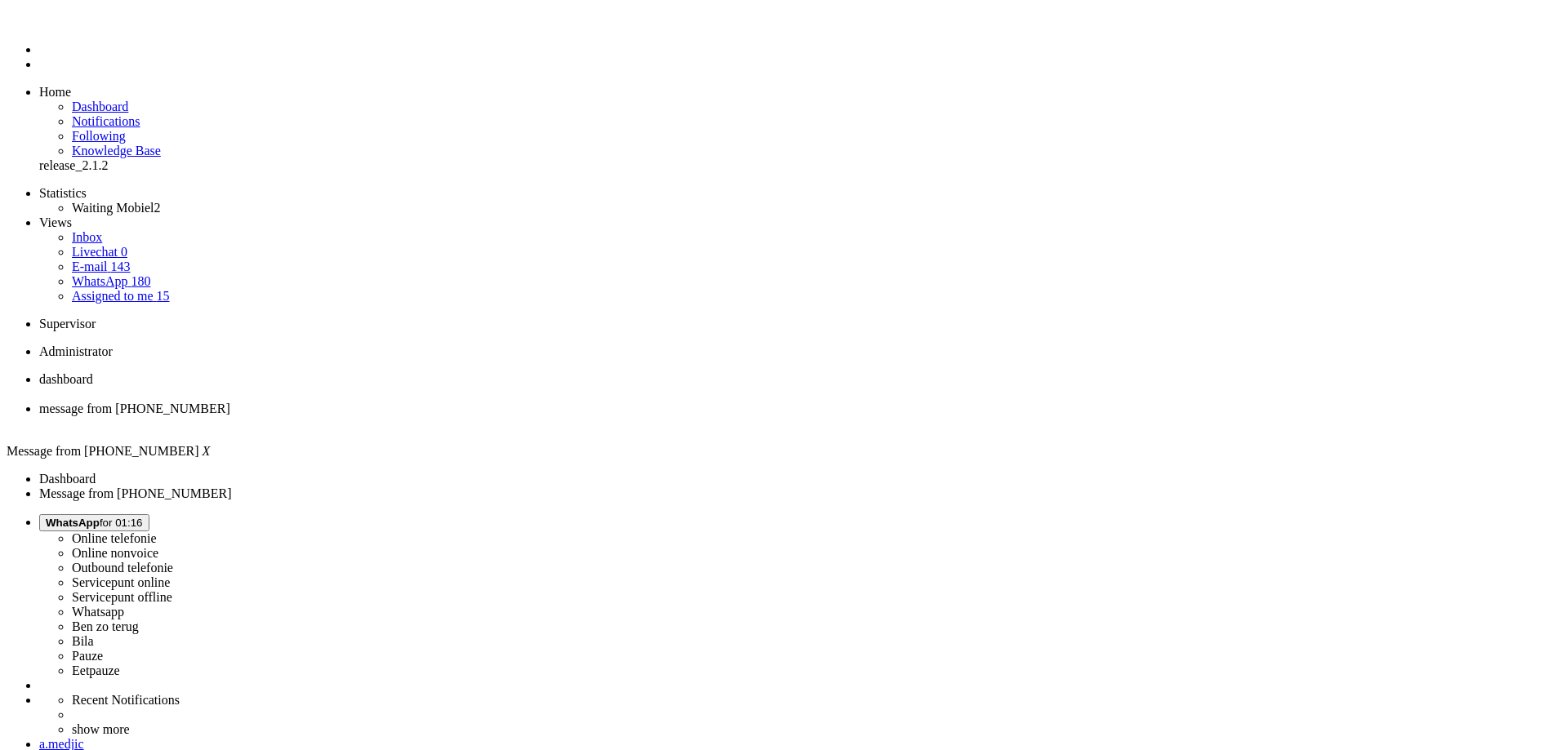
drag, startPoint x: 507, startPoint y: 451, endPoint x: 428, endPoint y: 448, distance: 79.1
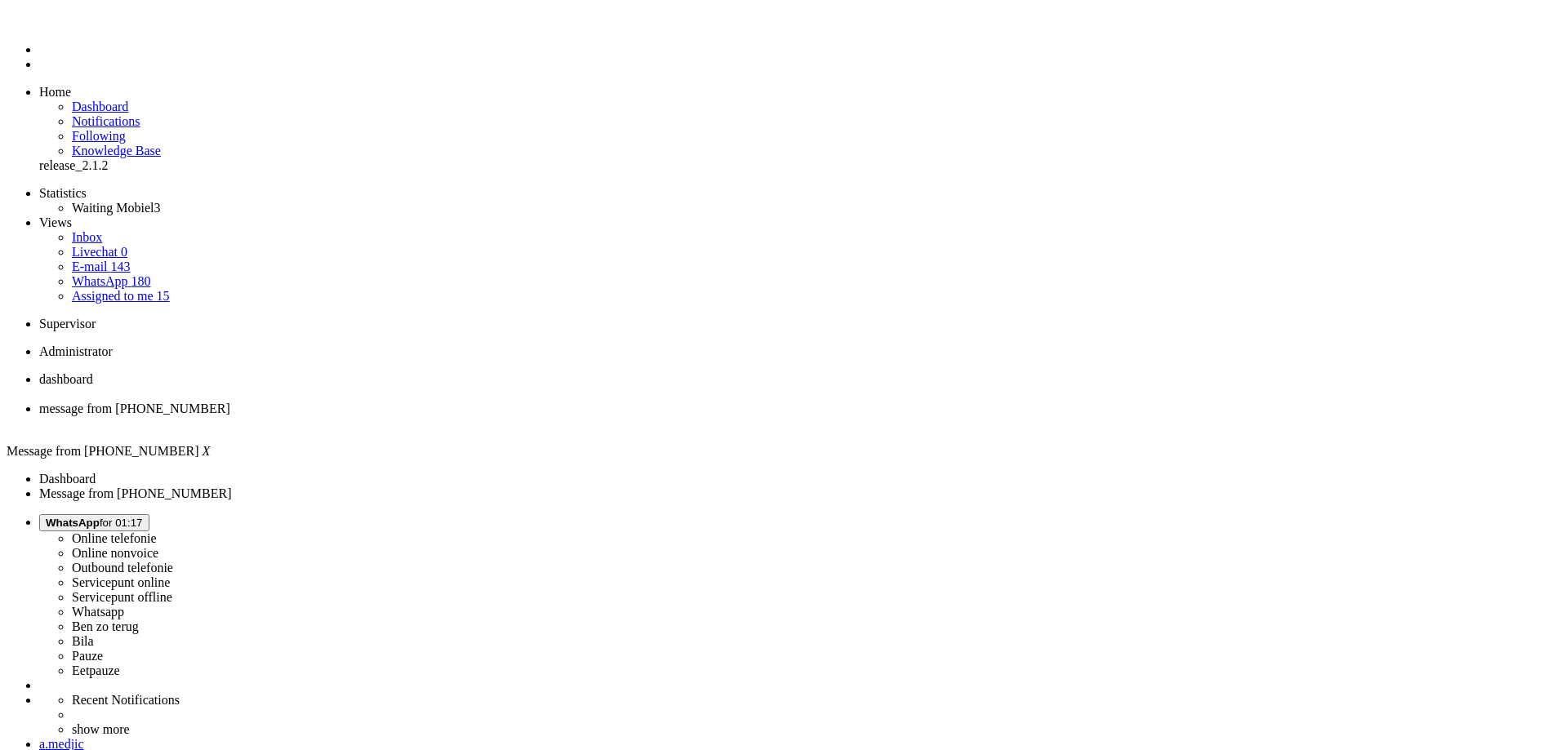
copy div "aljaradahmad86@gmail.com"
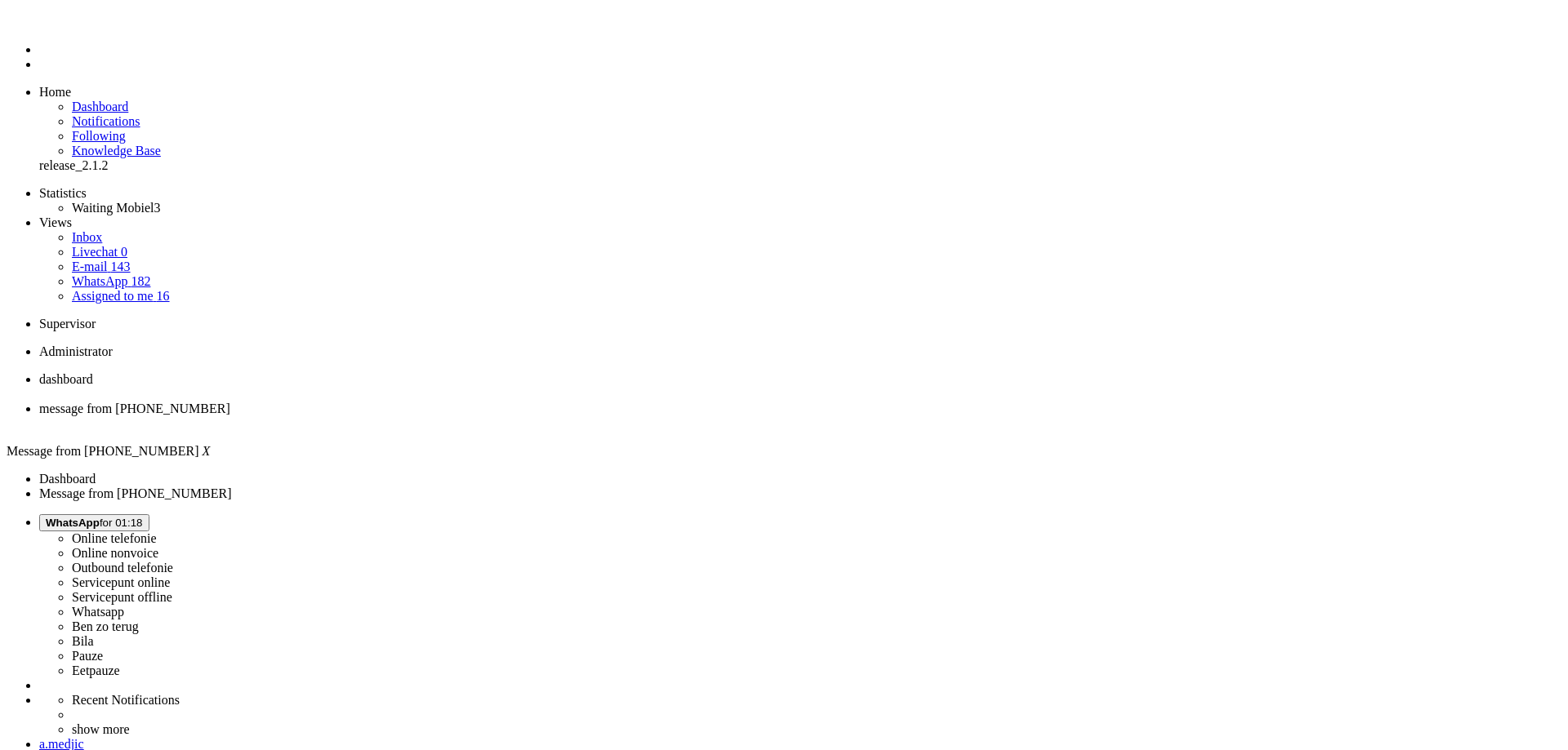
click at [471, 417] on div "Close tab" at bounding box center [800, 424] width 1522 height 15
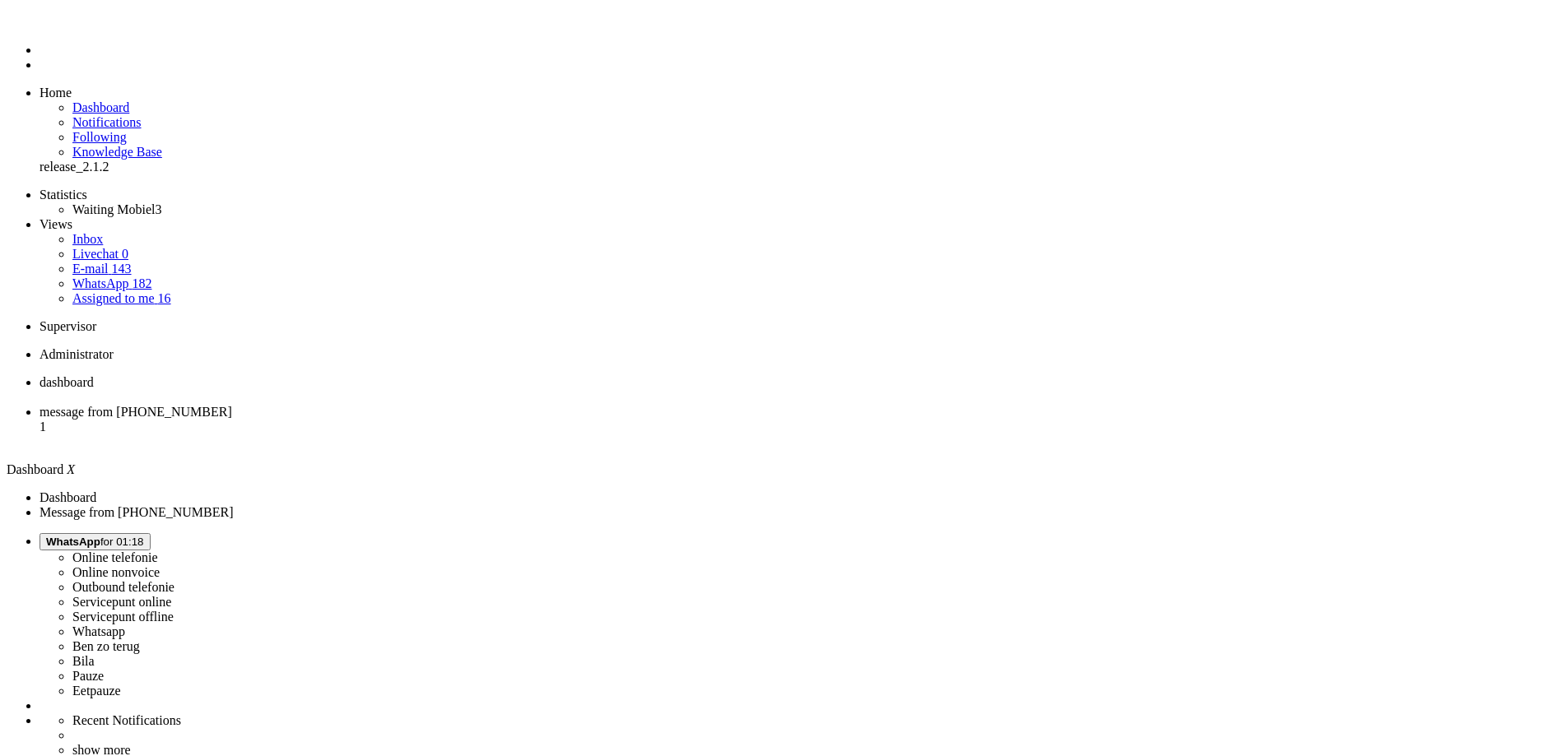
click at [232, 405] on span "message from +31649195424" at bounding box center [136, 412] width 193 height 14
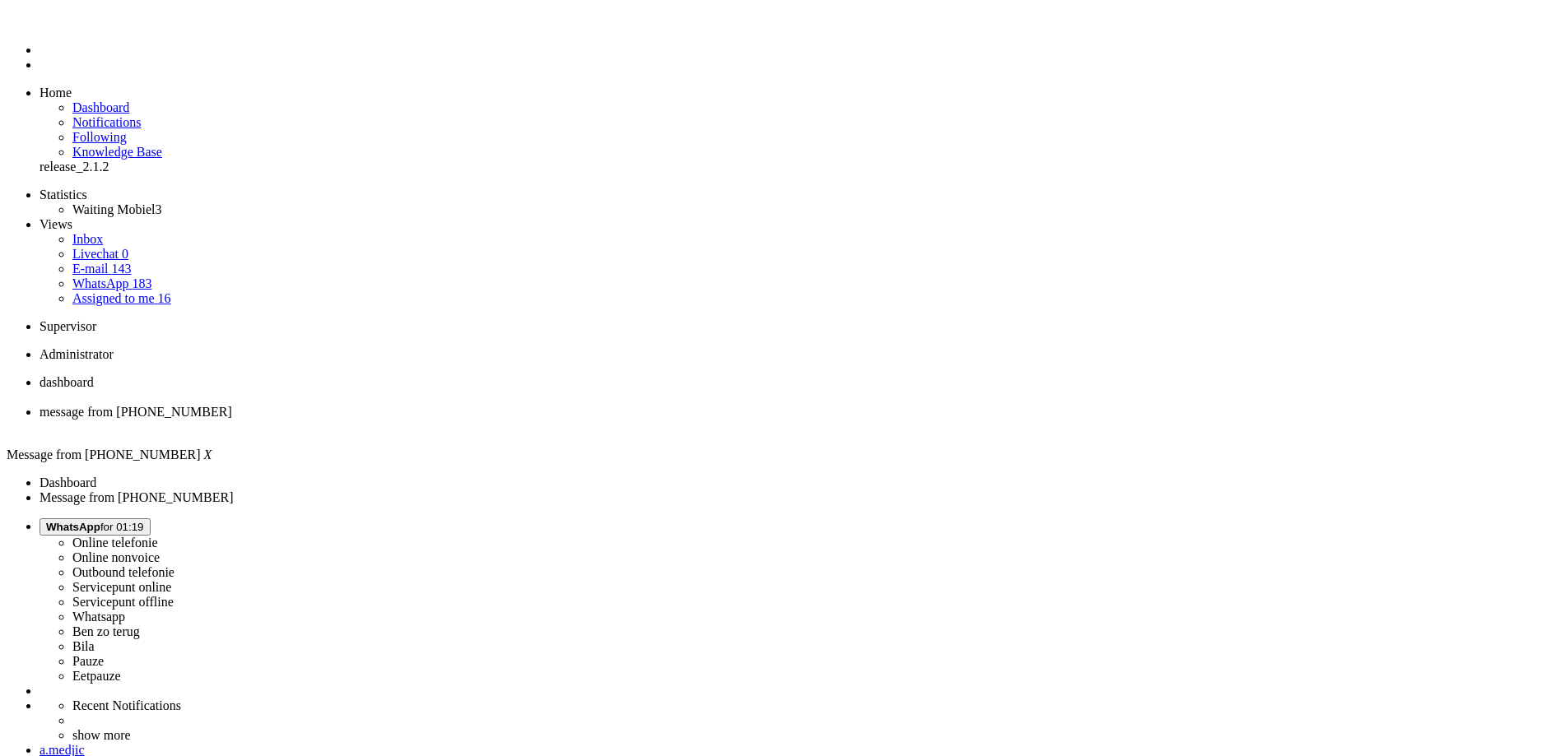
drag, startPoint x: 572, startPoint y: 349, endPoint x: 522, endPoint y: 355, distance: 50.4
copy div "4654174"
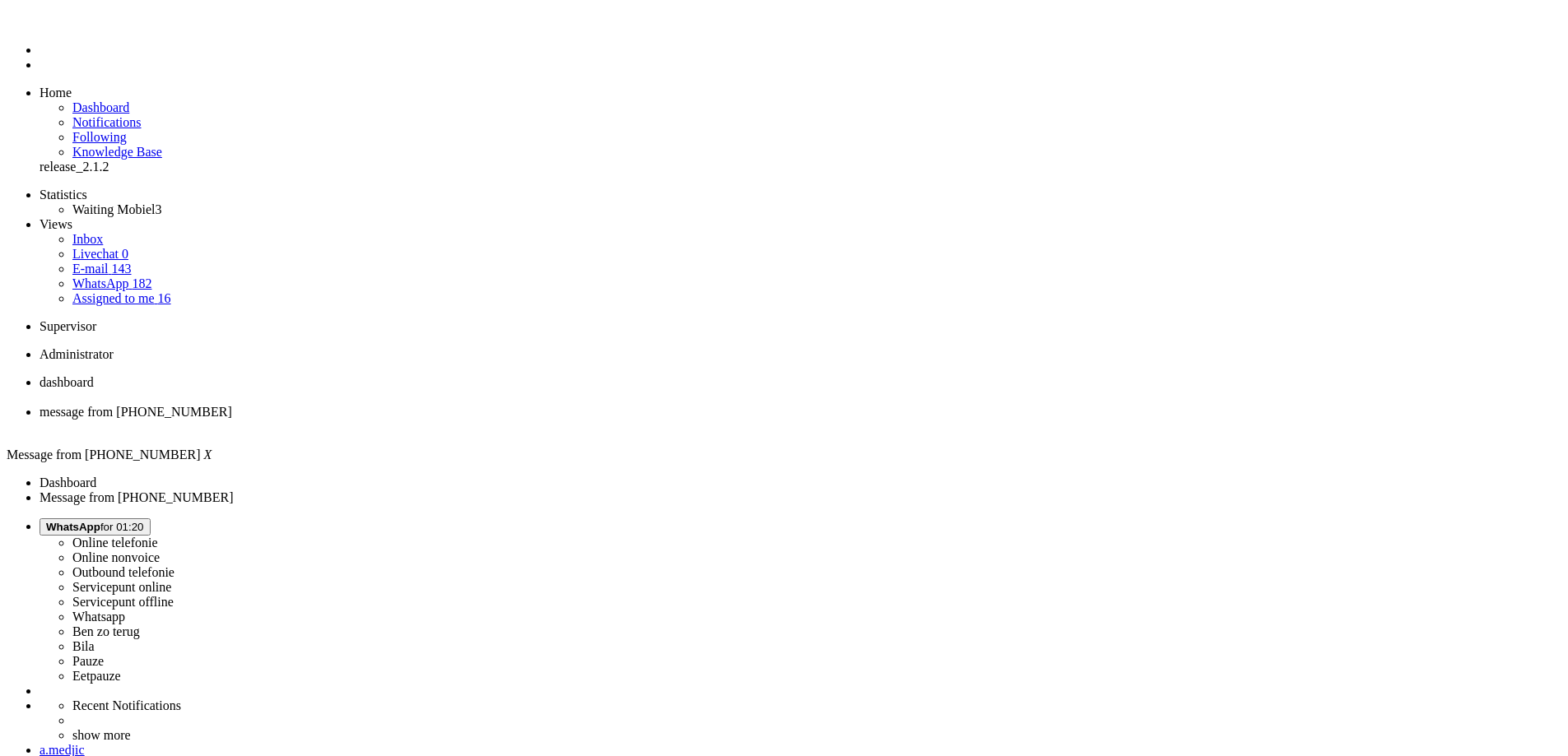
drag, startPoint x: 567, startPoint y: 2851, endPoint x: 488, endPoint y: 2854, distance: 79.1
click at [474, 420] on div "Close tab" at bounding box center [800, 427] width 1522 height 15
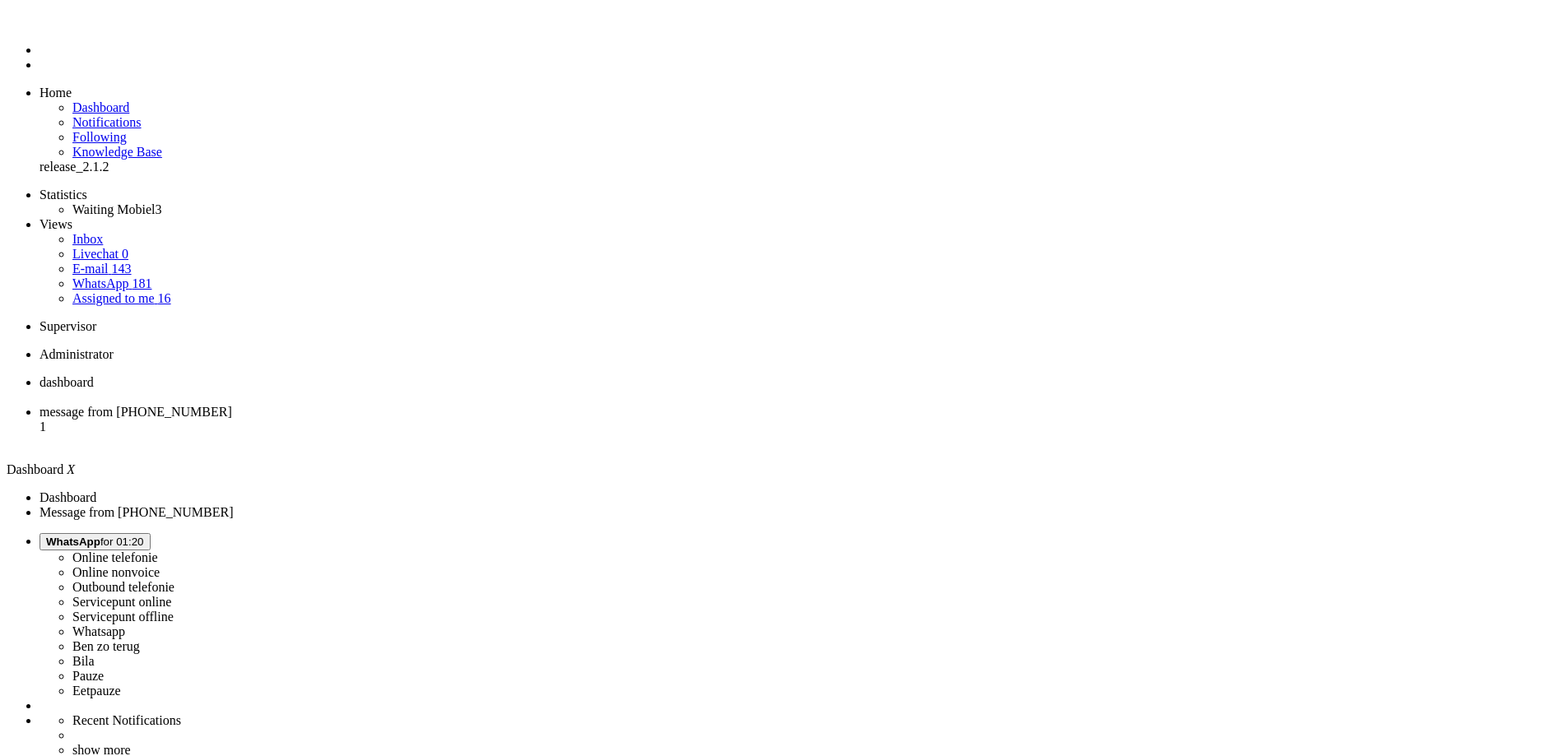
click at [427, 405] on li "message from +31685002515 1" at bounding box center [800, 427] width 1522 height 44
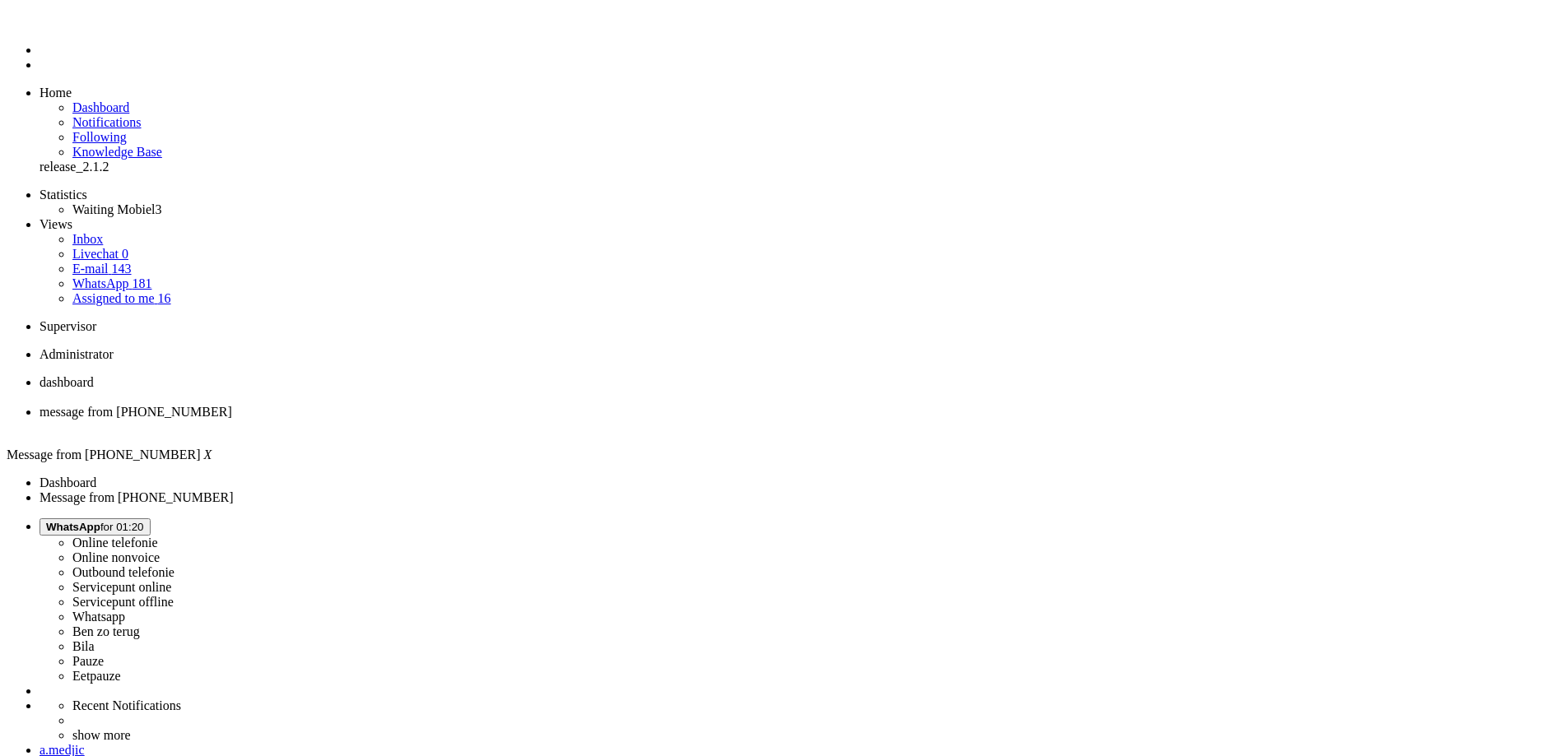
drag, startPoint x: 662, startPoint y: 3193, endPoint x: 654, endPoint y: 2923, distance: 270.1
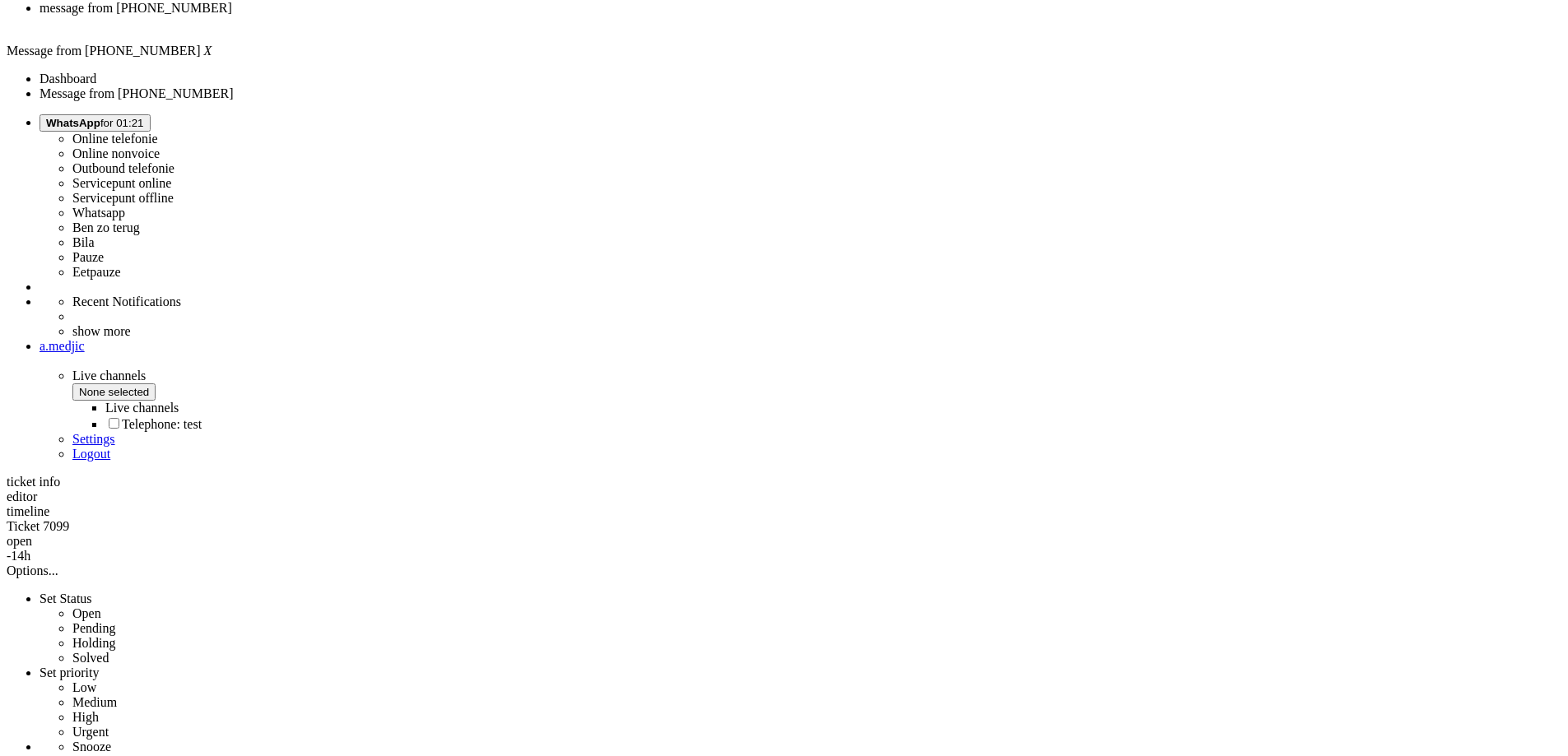
scroll to position [412, 0]
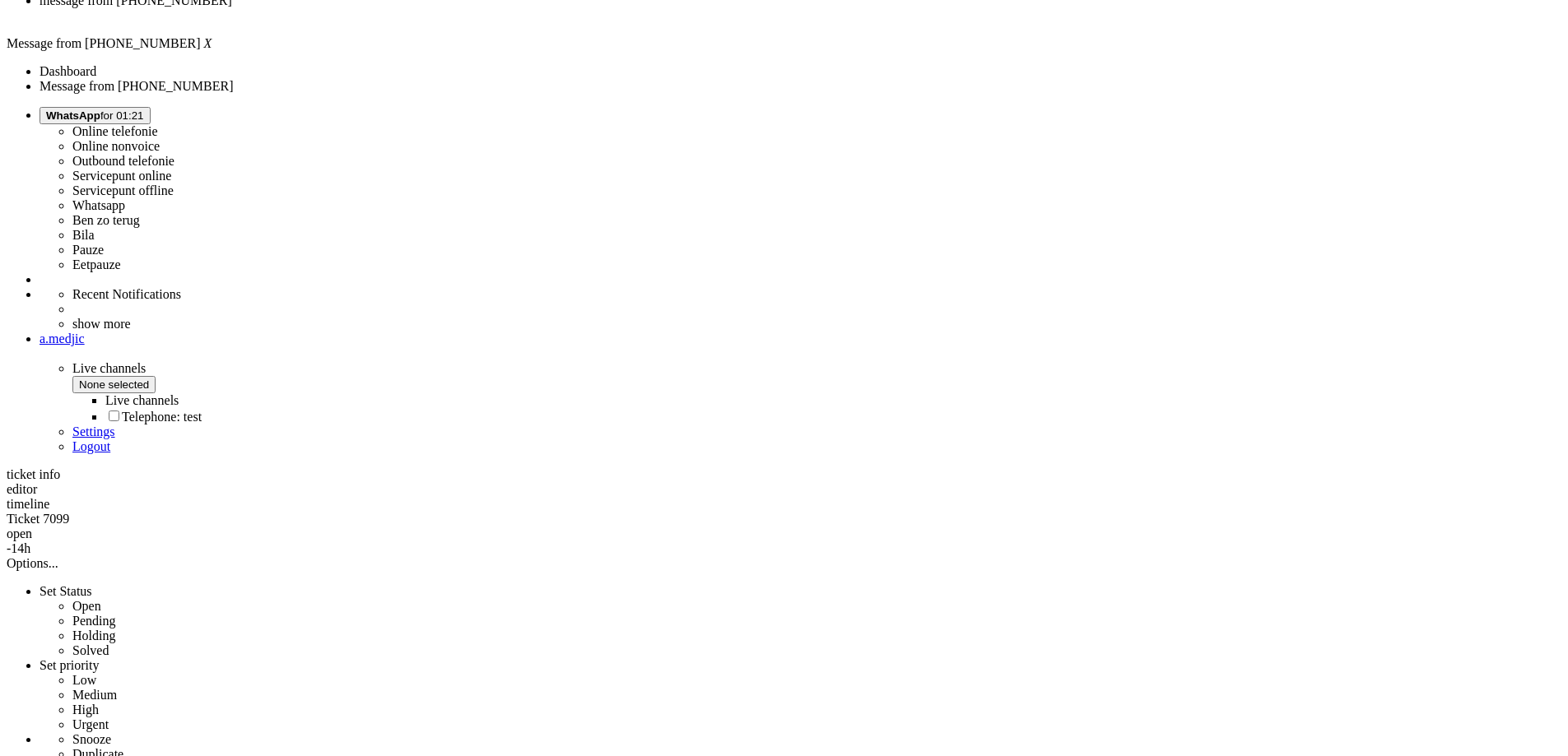
drag, startPoint x: 548, startPoint y: 384, endPoint x: 450, endPoint y: 391, distance: 98.2
copy div "km450k@gmail.com"
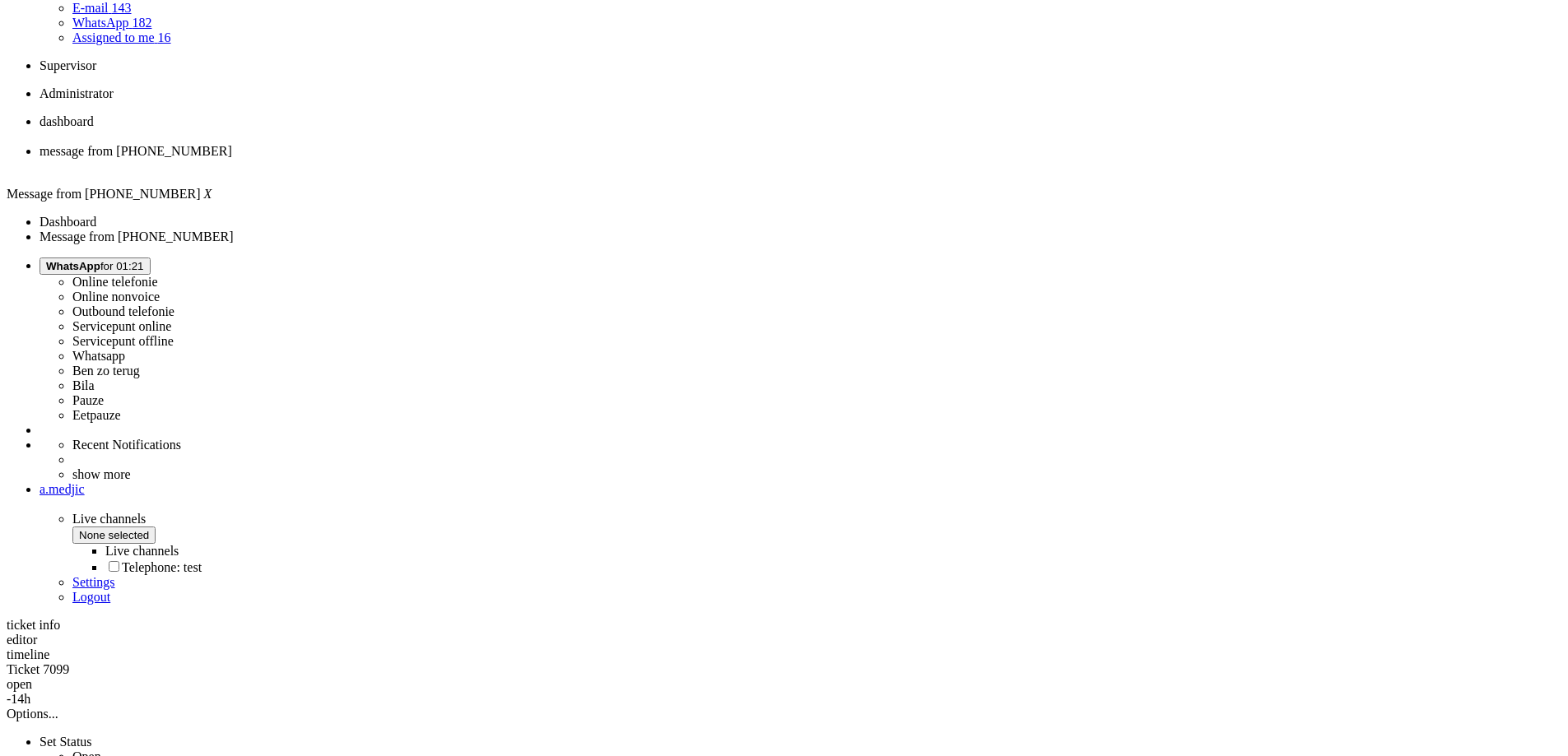
scroll to position [0, 0]
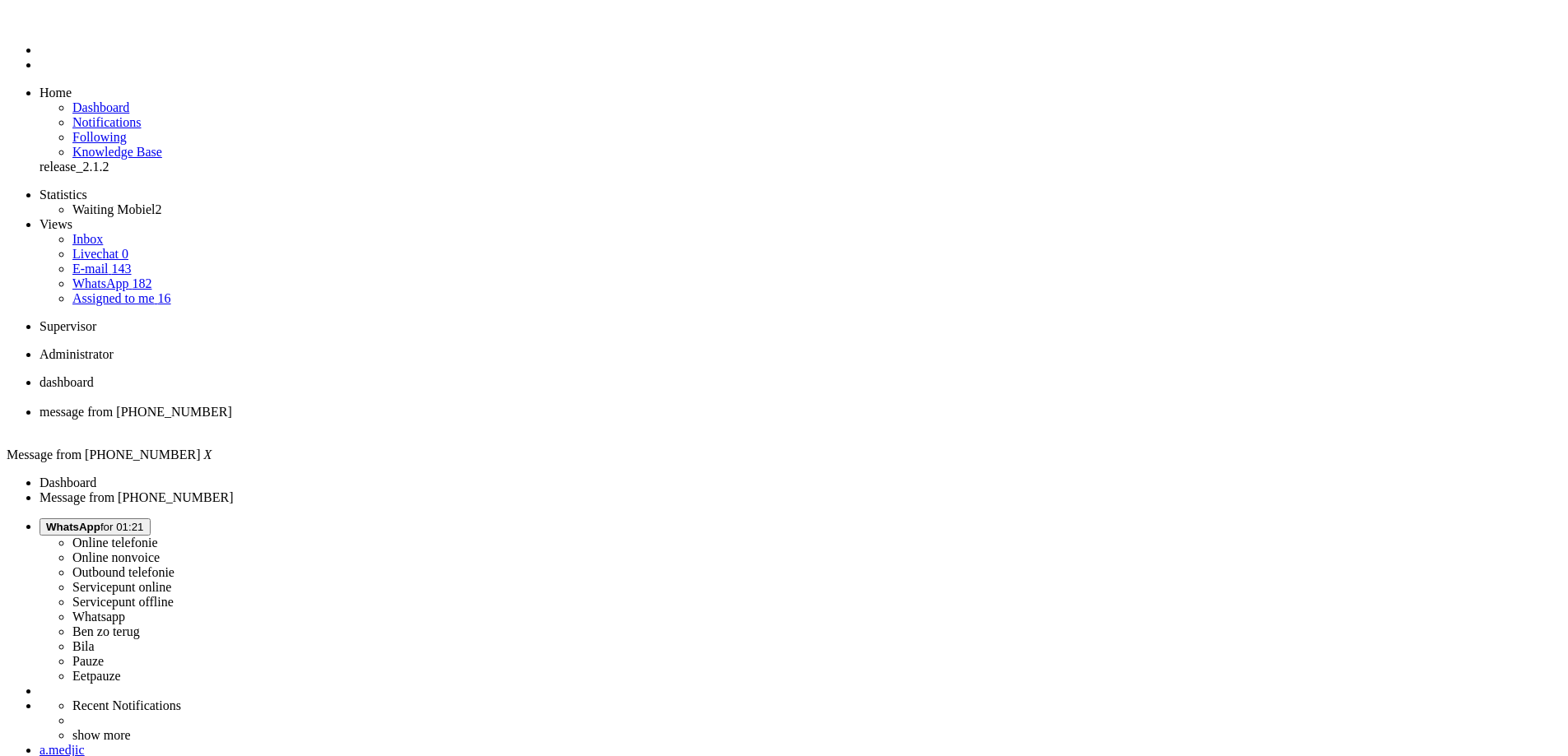
drag, startPoint x: 826, startPoint y: 2852, endPoint x: 750, endPoint y: 2855, distance: 76.1
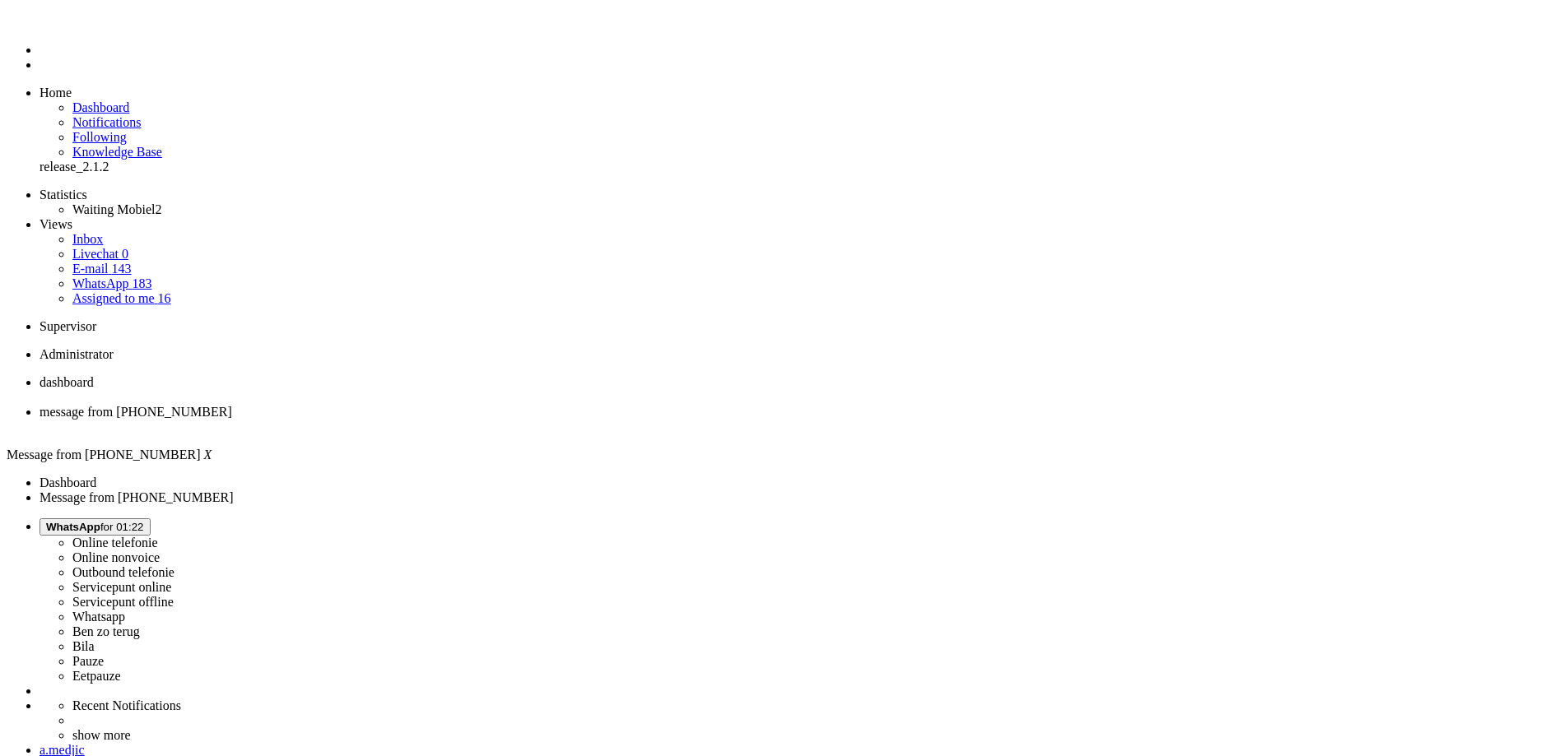
click at [477, 420] on div "Close tab" at bounding box center [800, 427] width 1522 height 15
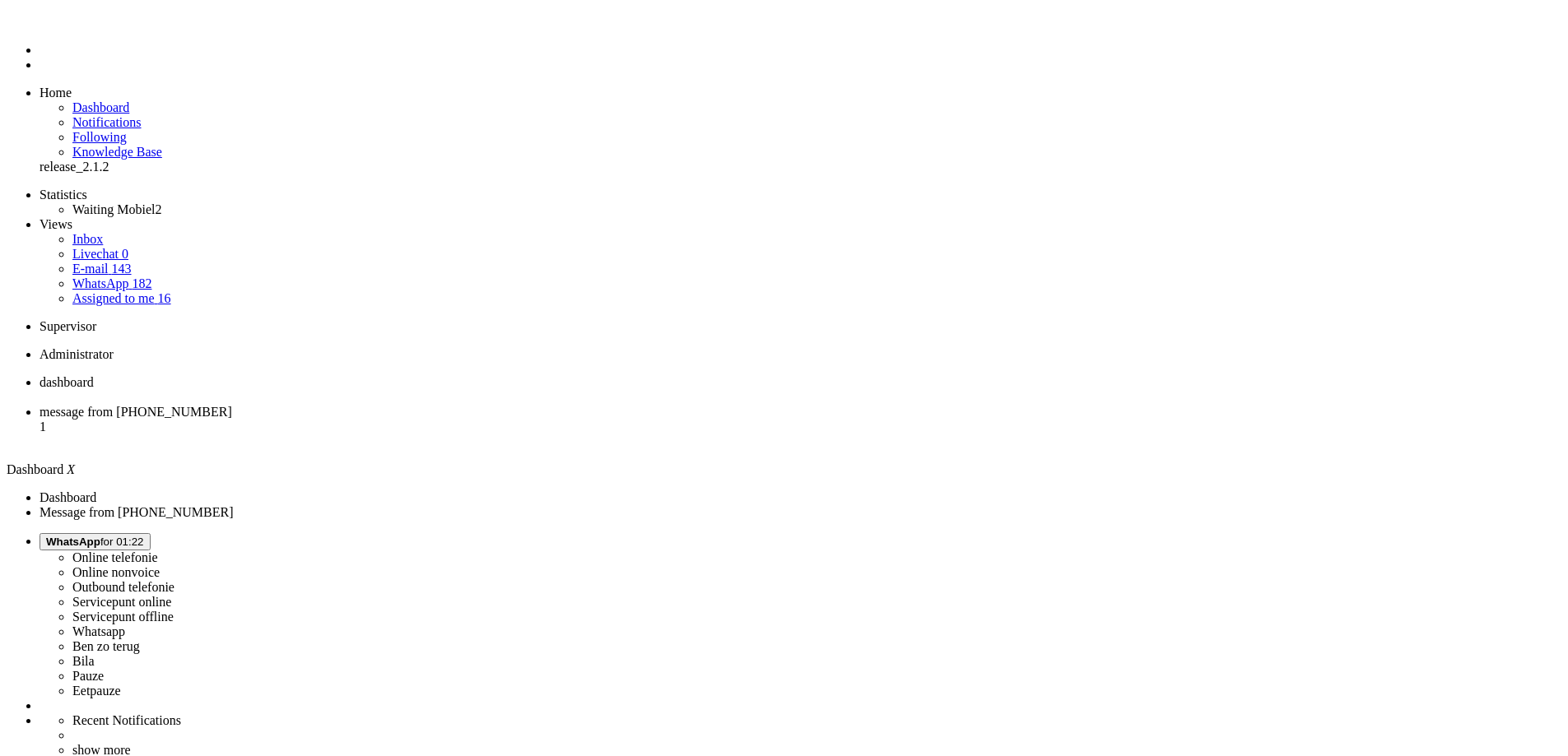
click at [232, 405] on span "message from +31610525785" at bounding box center [136, 412] width 193 height 14
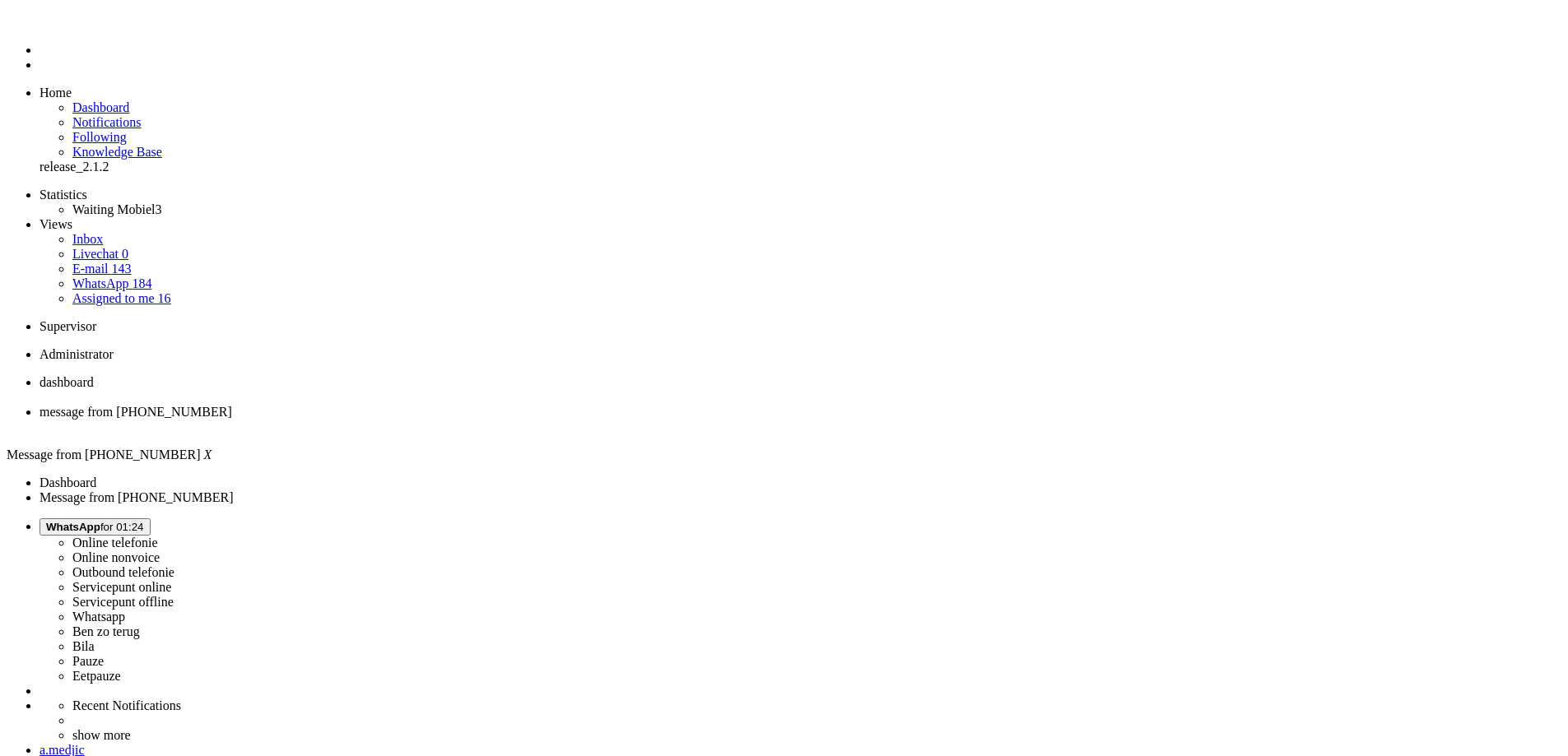
drag, startPoint x: 534, startPoint y: 529, endPoint x: 497, endPoint y: 534, distance: 37.3
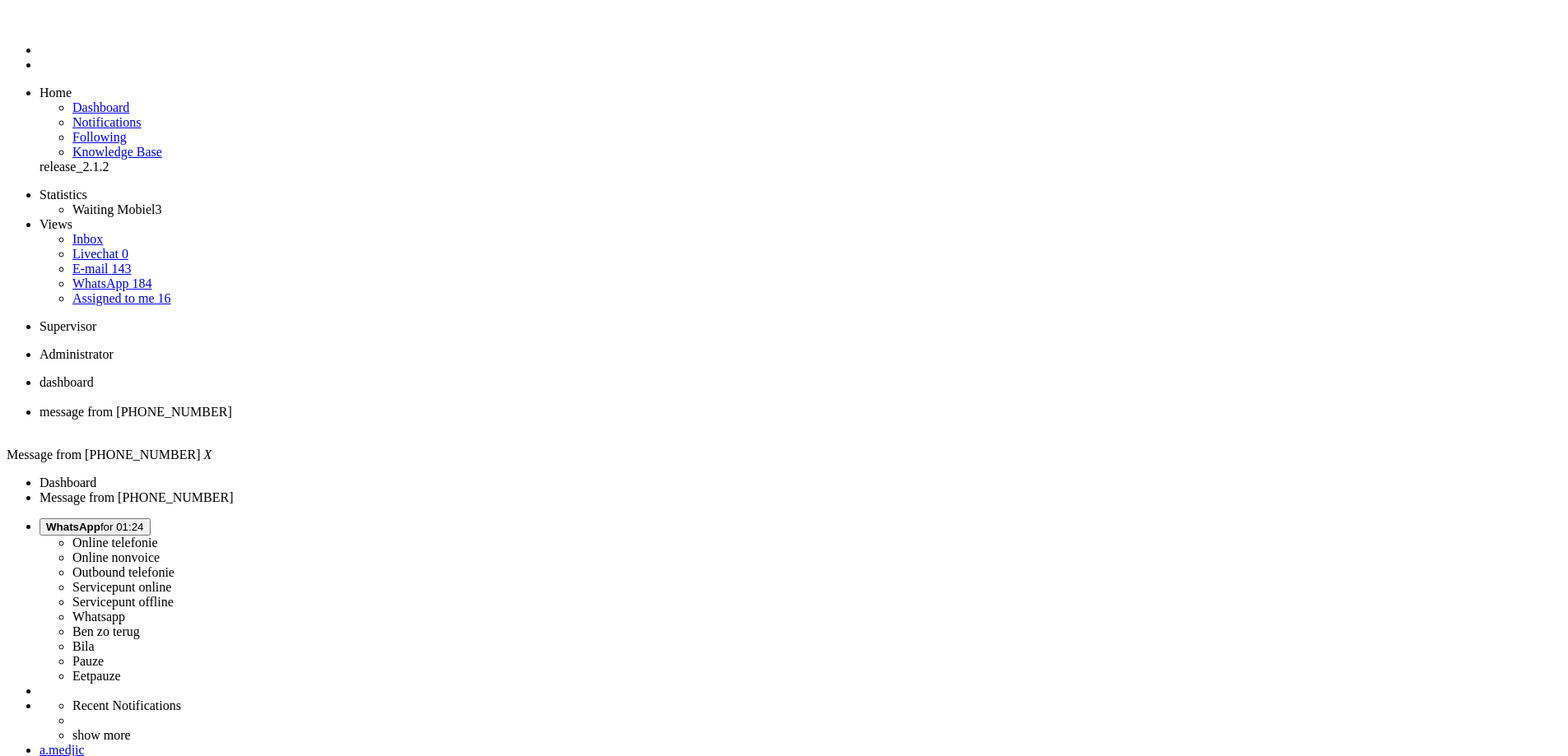
copy div "9299hj"
click at [144, 521] on span "WhatsApp for 01:27" at bounding box center [95, 527] width 98 height 13
click at [104, 655] on label "Pauze" at bounding box center [87, 661] width 31 height 14
click at [121, 521] on span "Pauze for 00:15" at bounding box center [83, 527] width 75 height 13
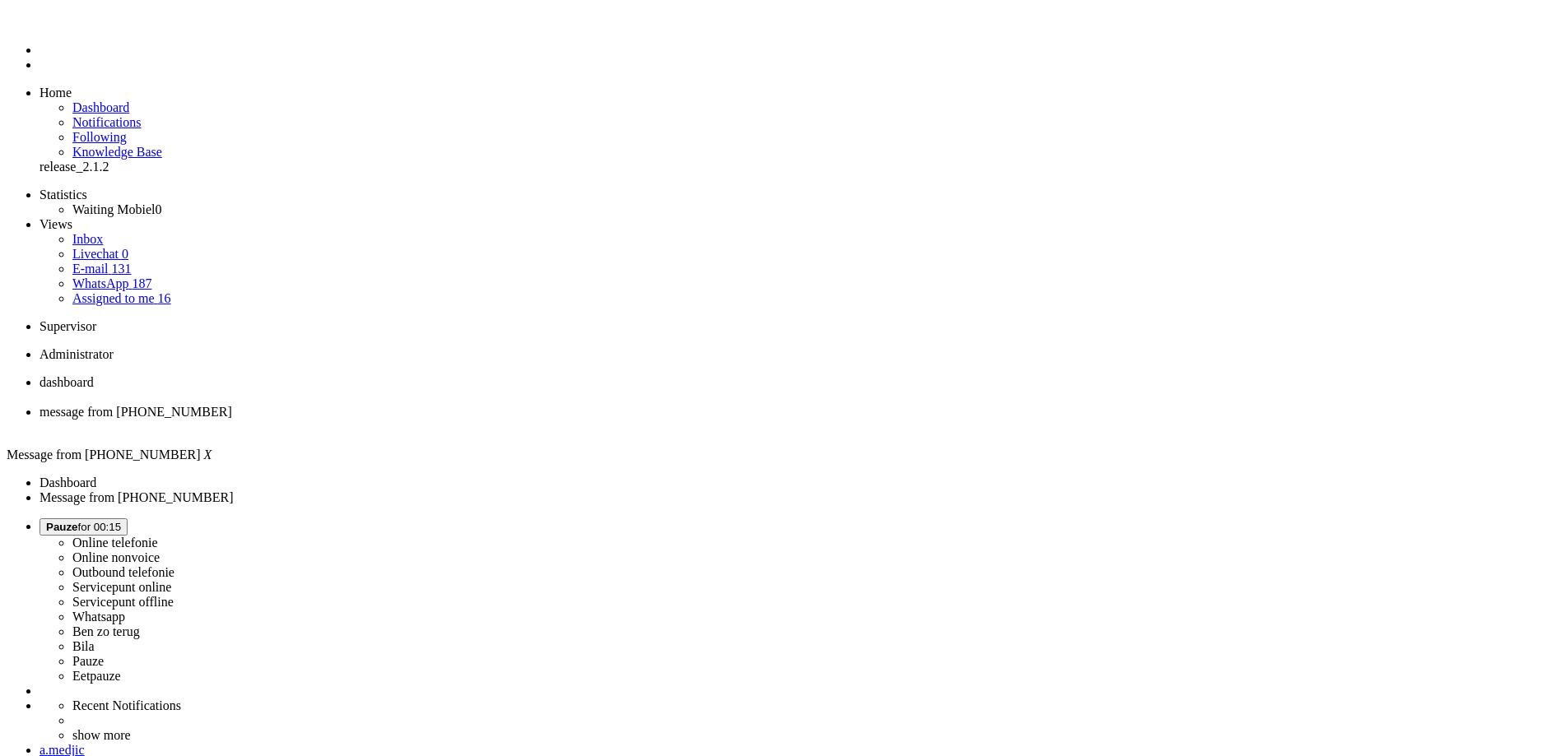
click at [125, 610] on label "Whatsapp" at bounding box center [98, 617] width 53 height 14
click at [39, 203] on link "Quick ticket" at bounding box center [39, 203] width 0 height 0
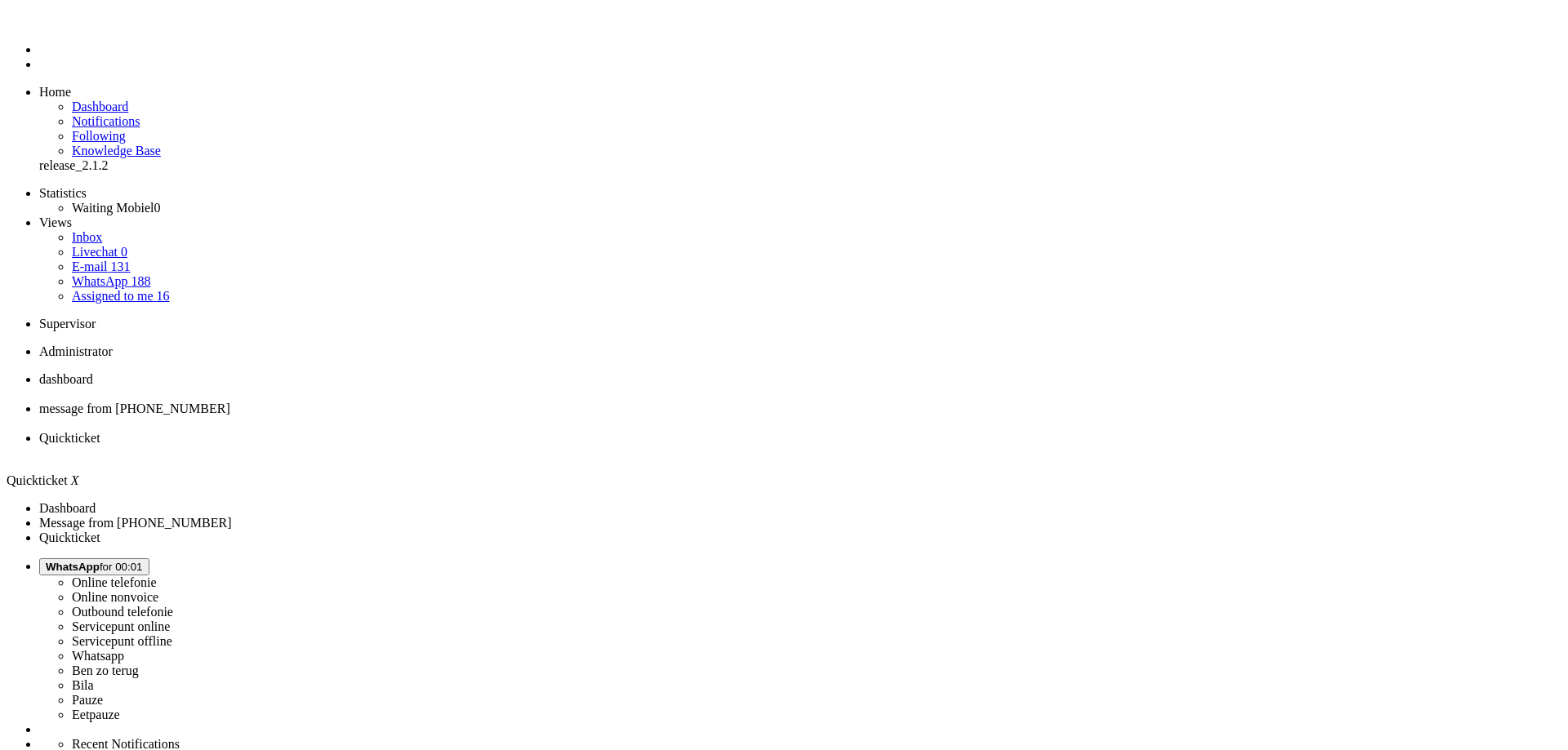
drag, startPoint x: 278, startPoint y: 230, endPoint x: 266, endPoint y: 234, distance: 12.6
type input "+31648423205"
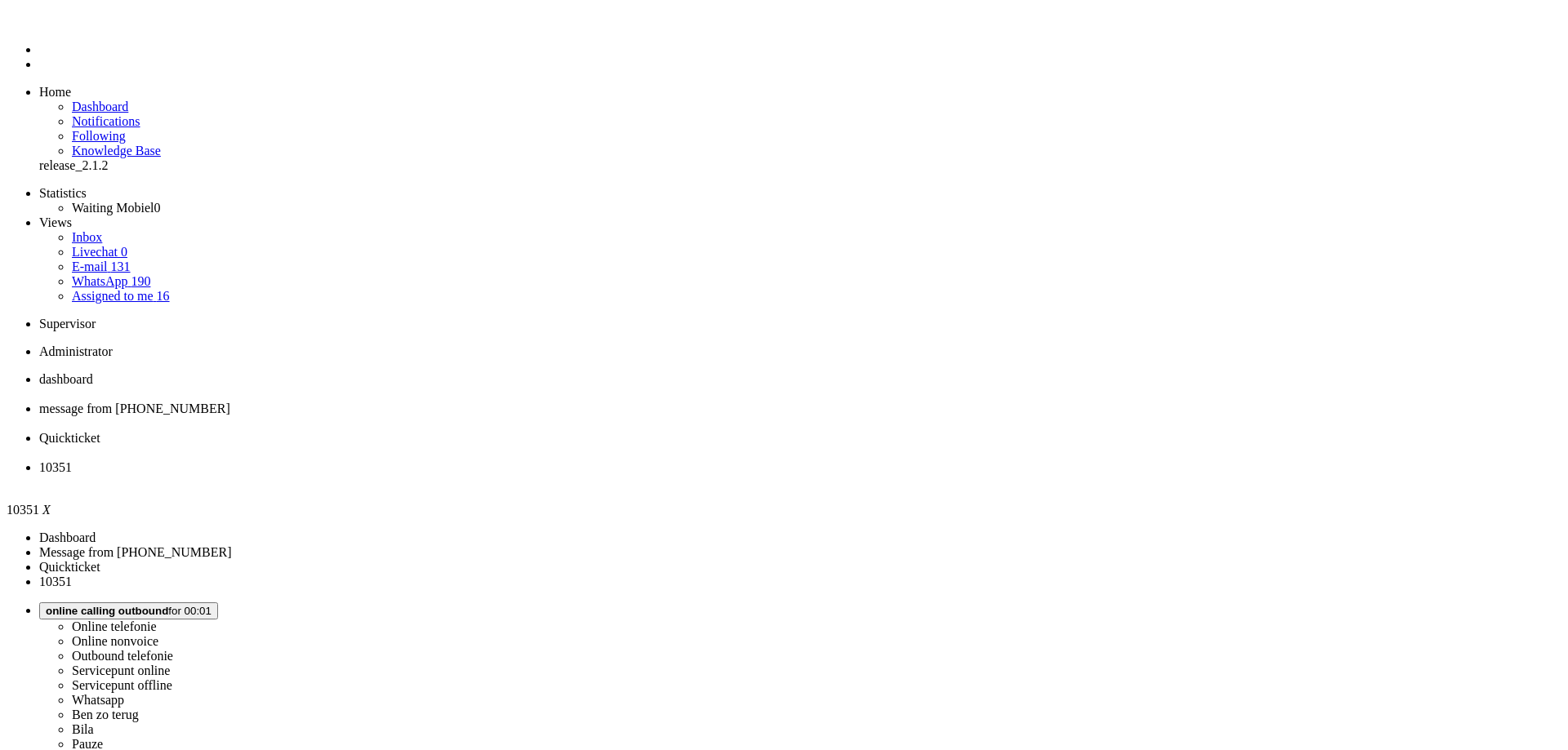
type input "+31648423205"
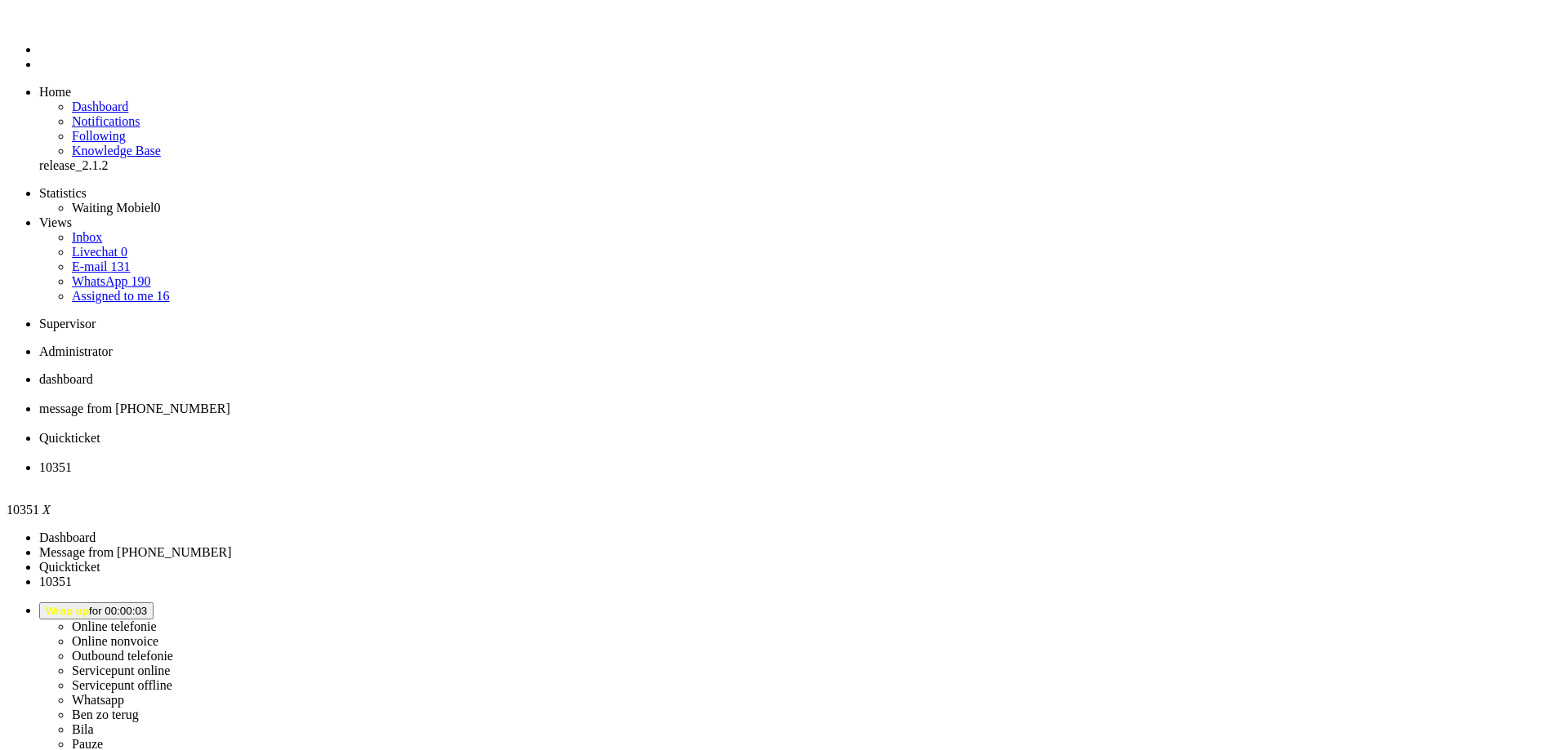
click at [747, 476] on div "Close tab" at bounding box center [800, 483] width 1522 height 15
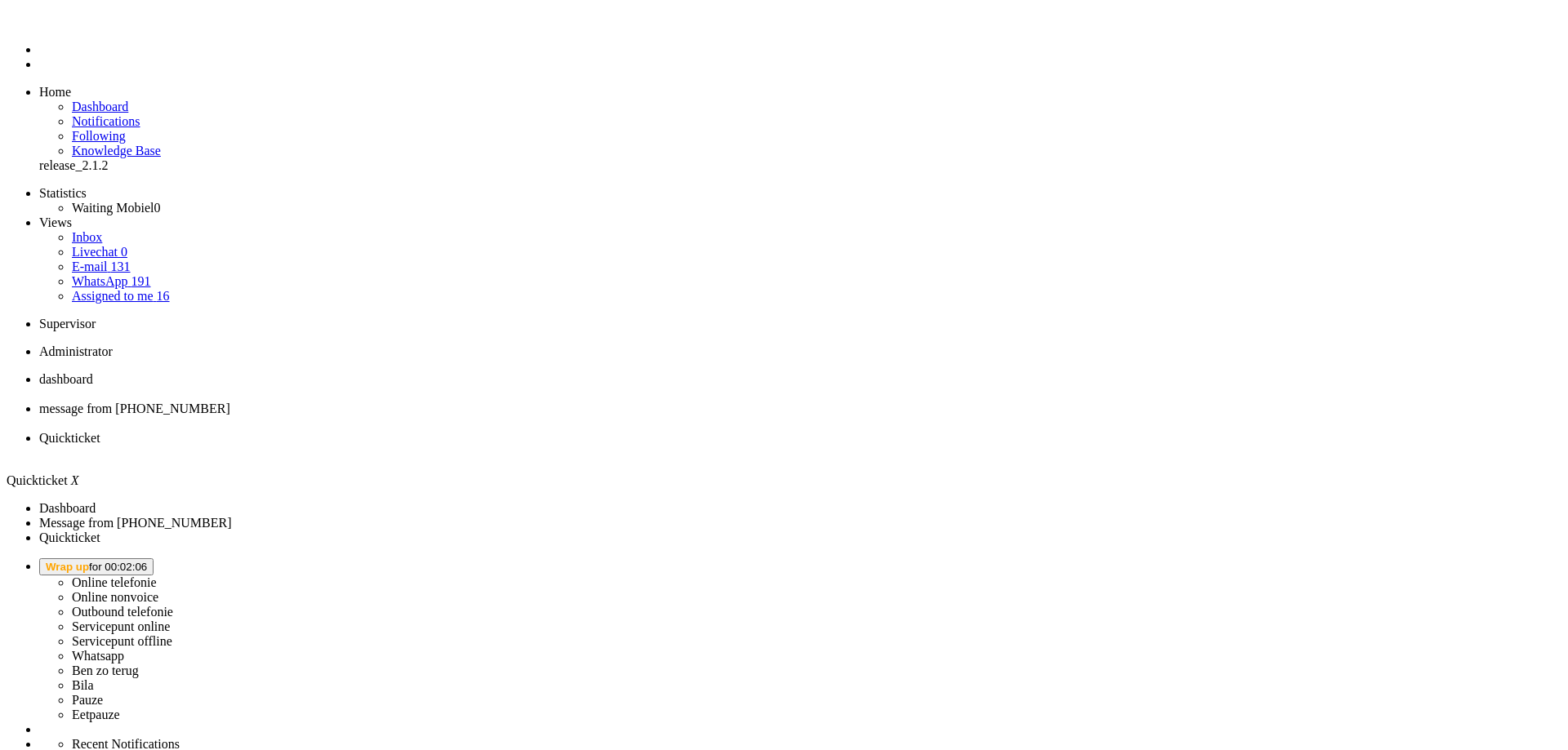
click at [606, 431] on li "Quickticket" at bounding box center [800, 445] width 1522 height 29
click at [154, 559] on button "Wrap up for 00:02:06" at bounding box center [96, 567] width 114 height 17
click at [124, 649] on label "Whatsapp" at bounding box center [97, 656] width 52 height 14
click at [611, 446] on div "Close tab" at bounding box center [800, 453] width 1522 height 15
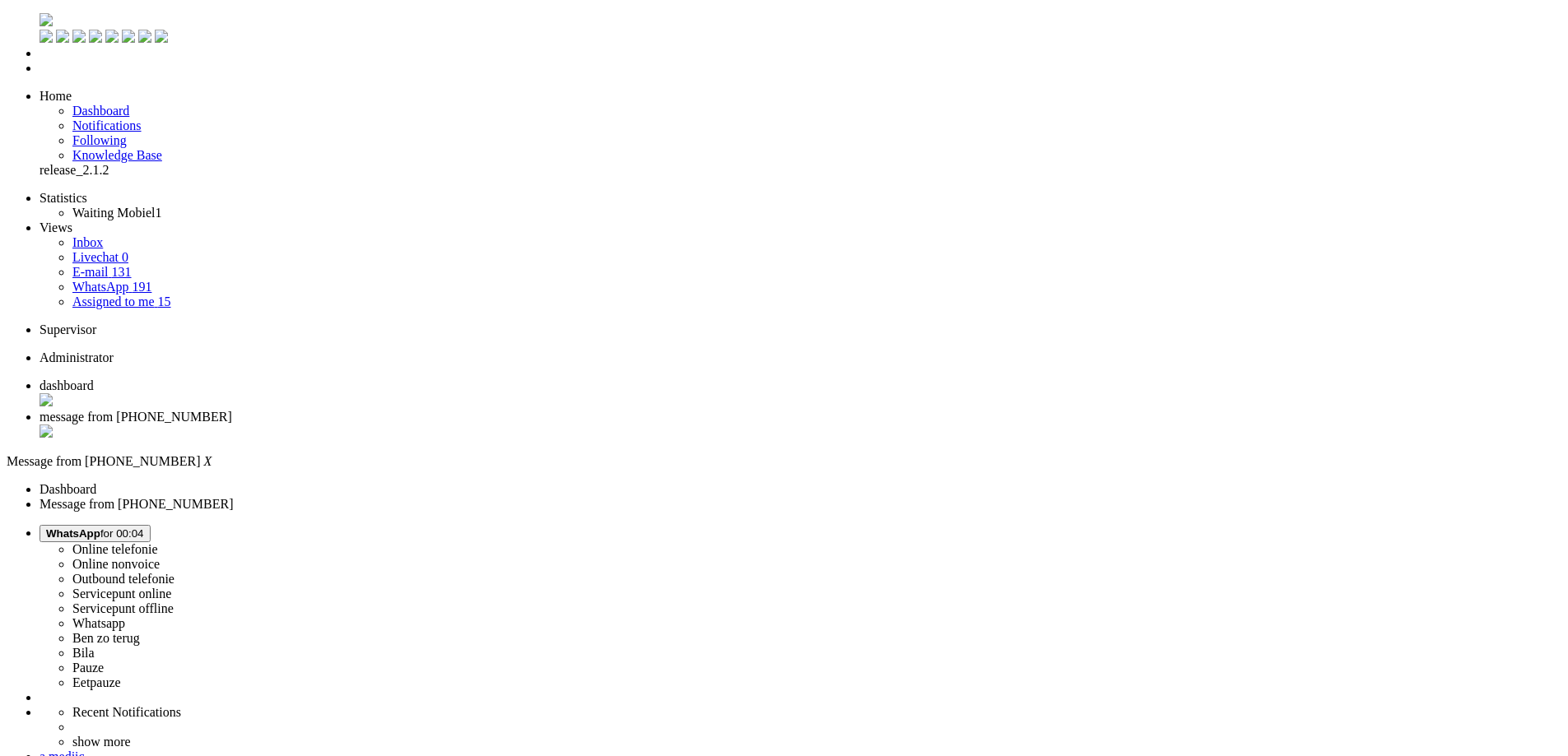
drag, startPoint x: 680, startPoint y: 453, endPoint x: 700, endPoint y: 453, distance: 20.0
drag, startPoint x: 699, startPoint y: 452, endPoint x: 681, endPoint y: 452, distance: 18.0
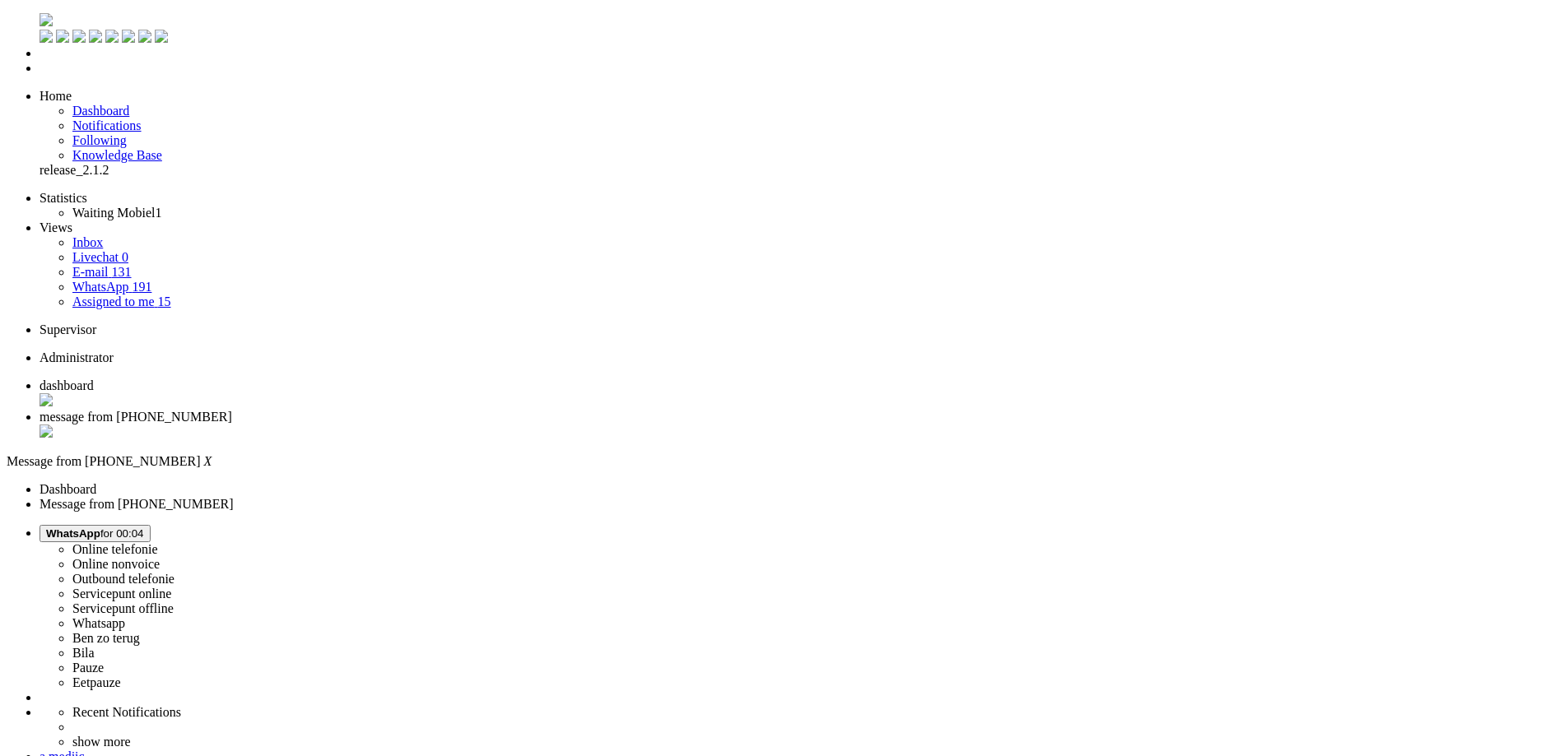
copy span "9337"
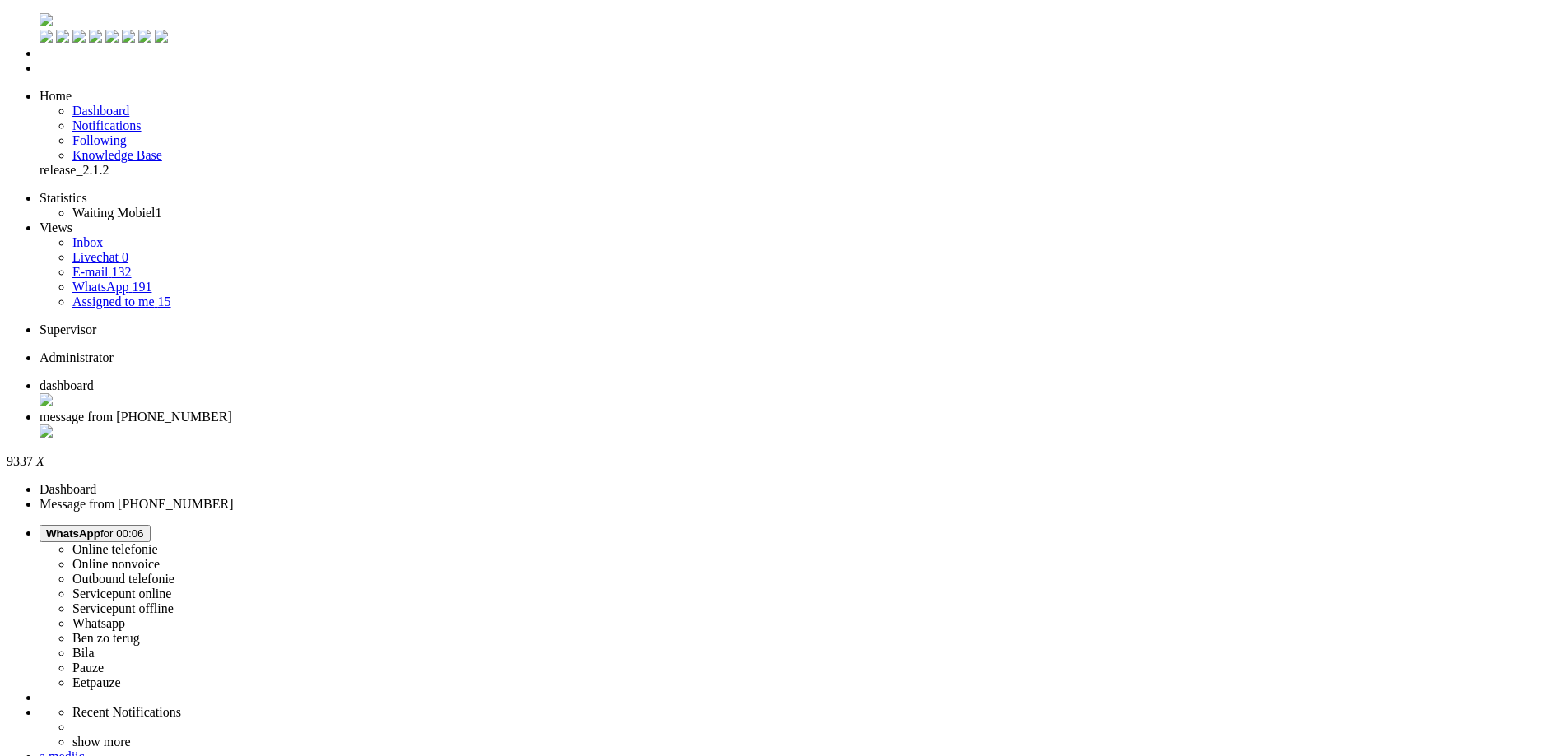
click at [475, 425] on div "Close tab" at bounding box center [800, 433] width 1522 height 17
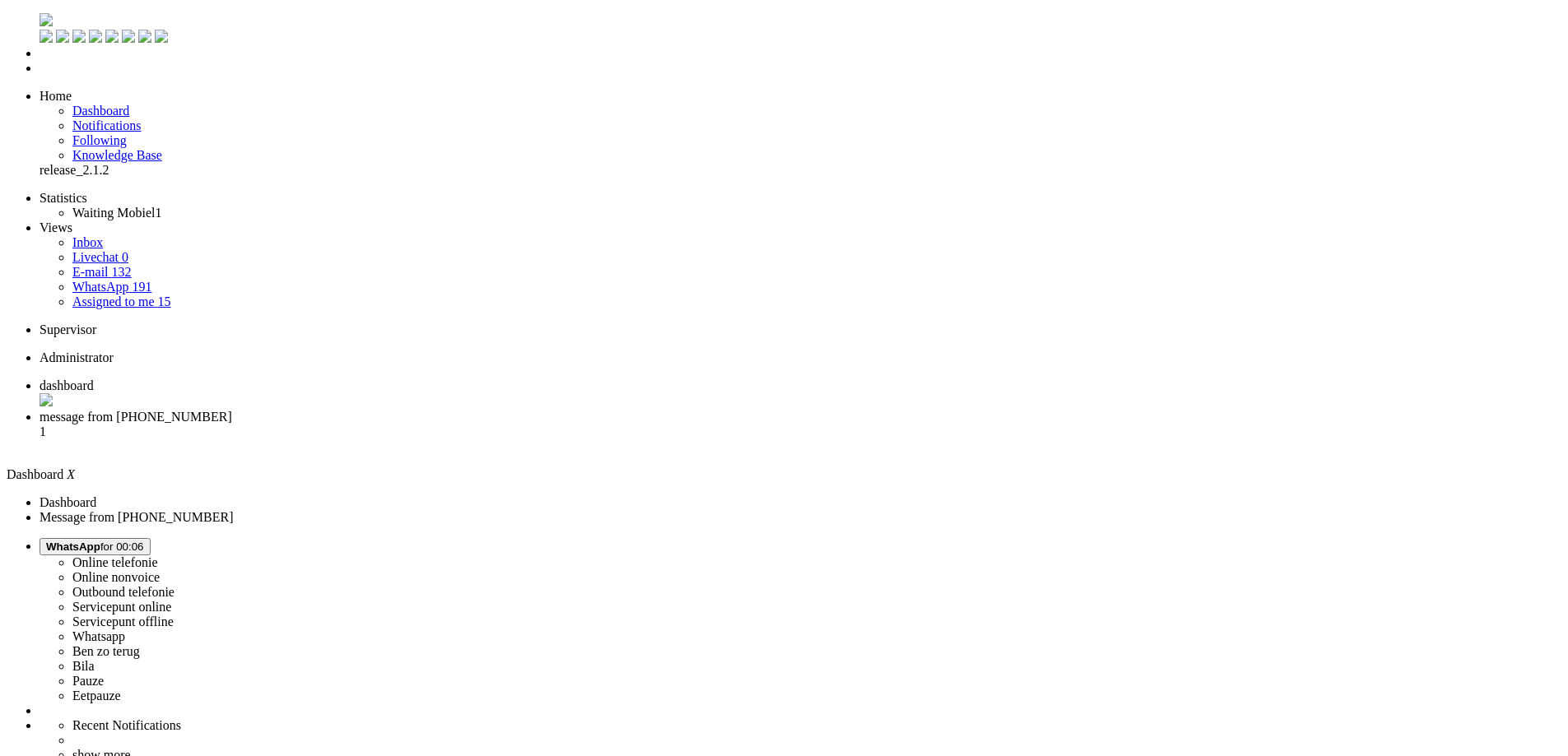
click at [232, 410] on span "message from +31628186633" at bounding box center [136, 417] width 193 height 14
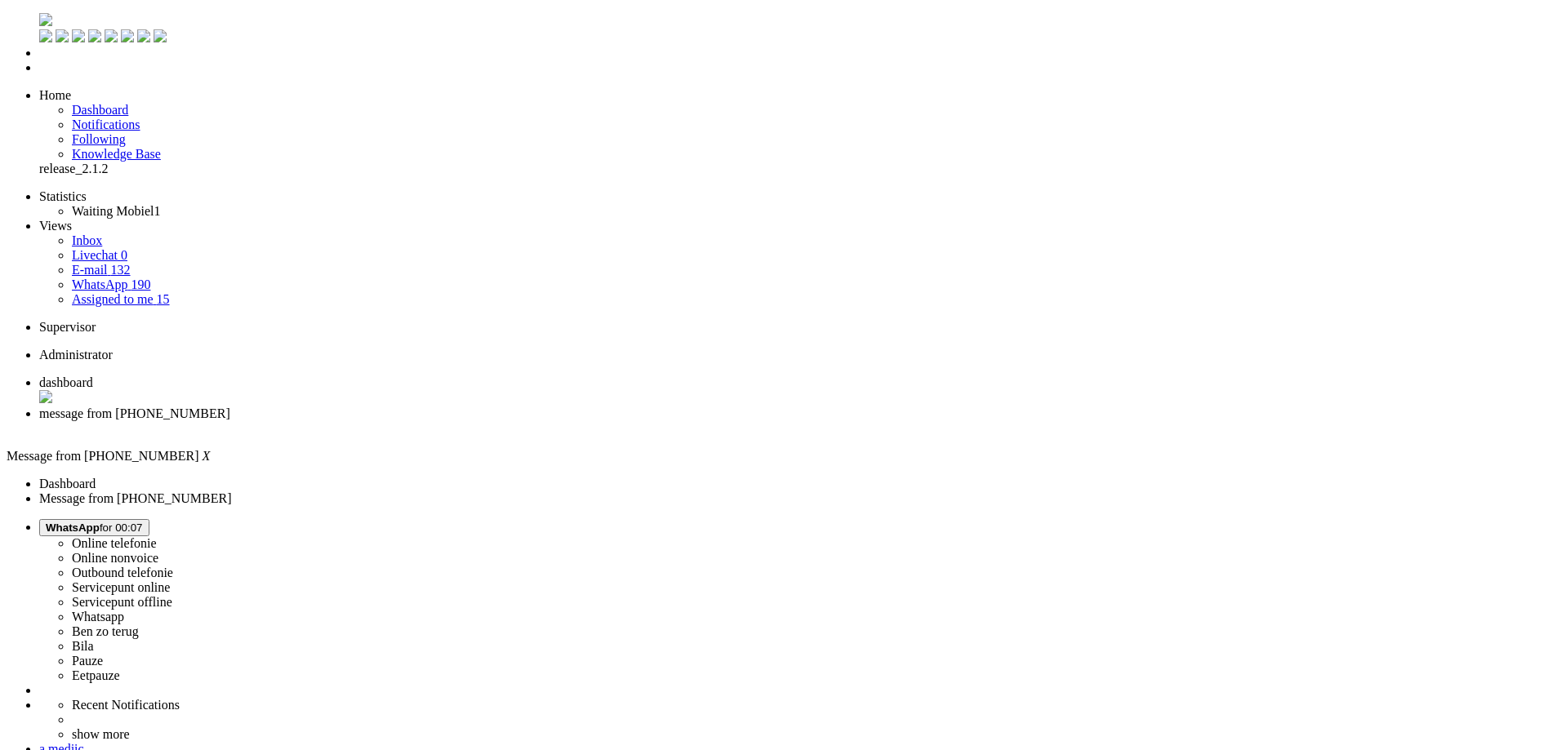
click at [474, 422] on div "Close tab" at bounding box center [800, 429] width 1522 height 15
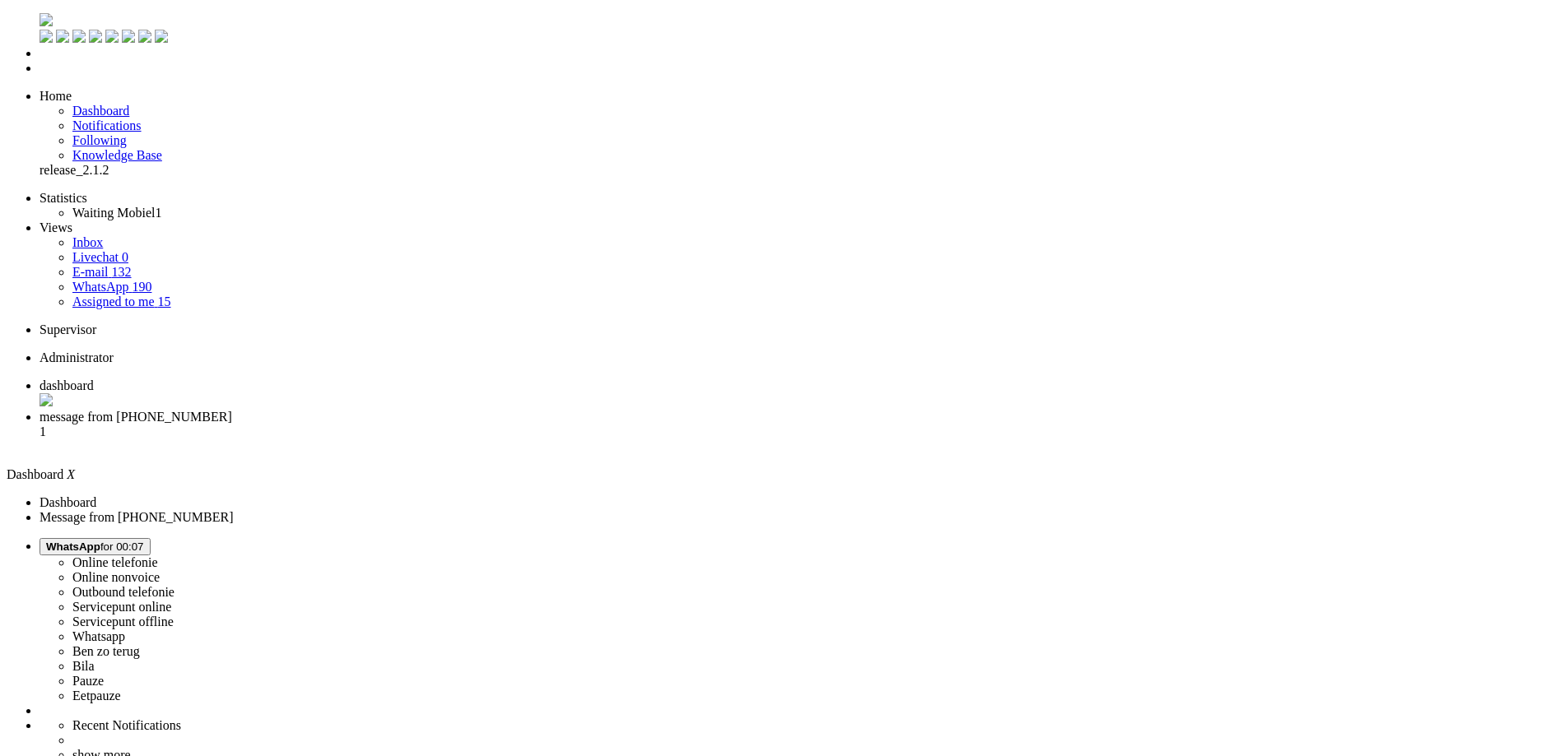
click at [232, 410] on span "message from +31626008134" at bounding box center [136, 417] width 193 height 14
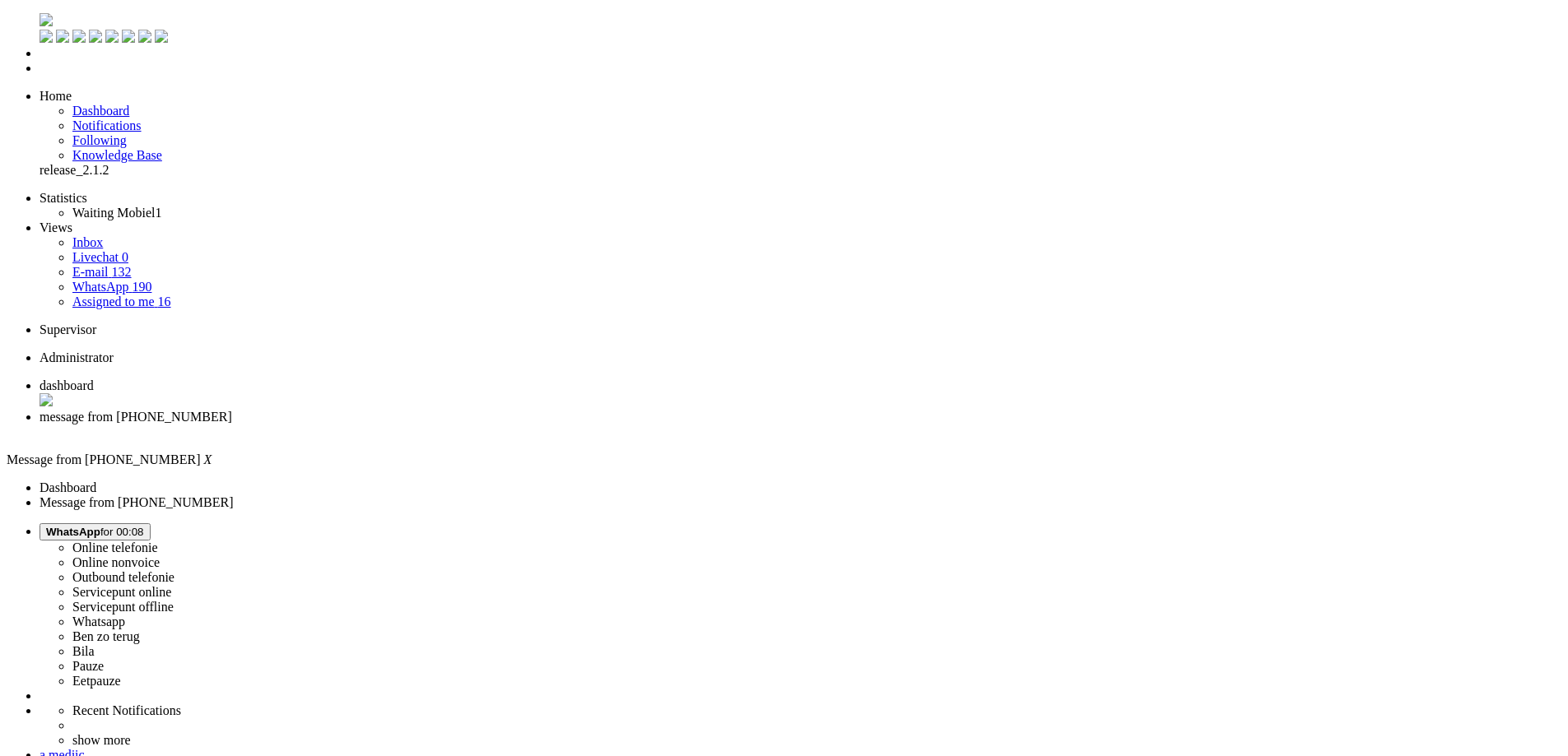
copy div "4654684"
drag, startPoint x: 580, startPoint y: 337, endPoint x: 638, endPoint y: 337, distance: 58.0
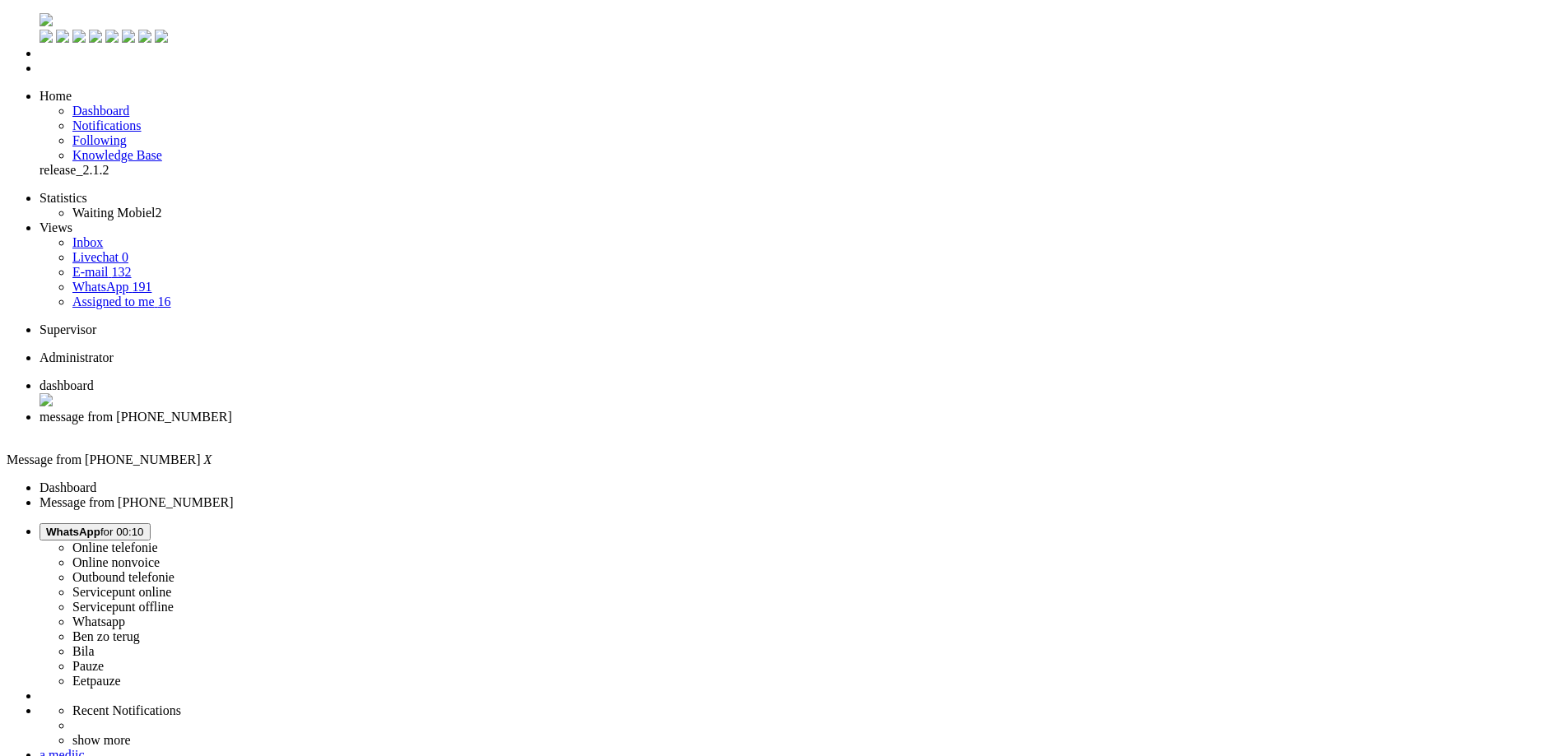
click at [474, 425] on div "Close tab" at bounding box center [800, 432] width 1522 height 15
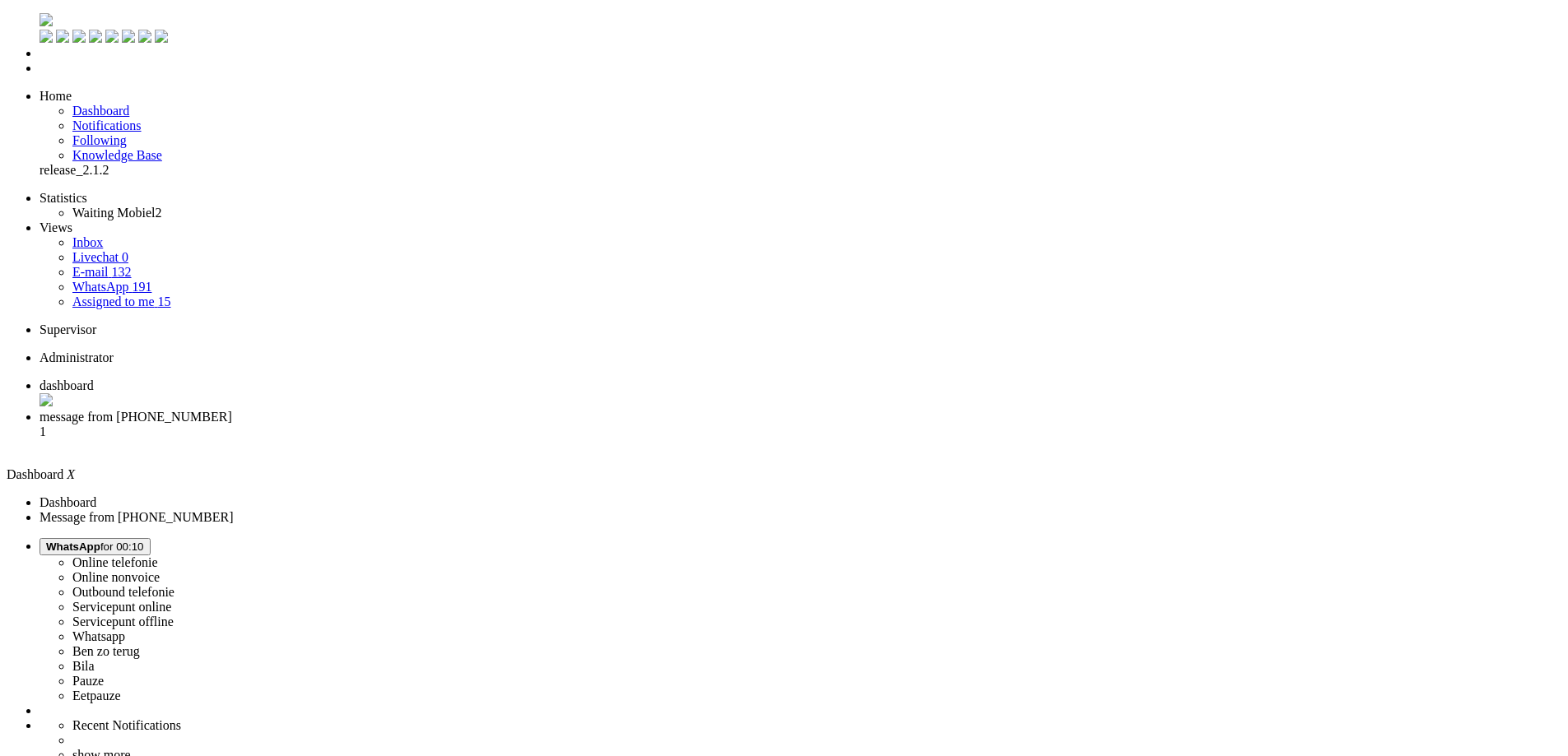
click at [404, 410] on li "message from +31634180069 1" at bounding box center [800, 432] width 1522 height 44
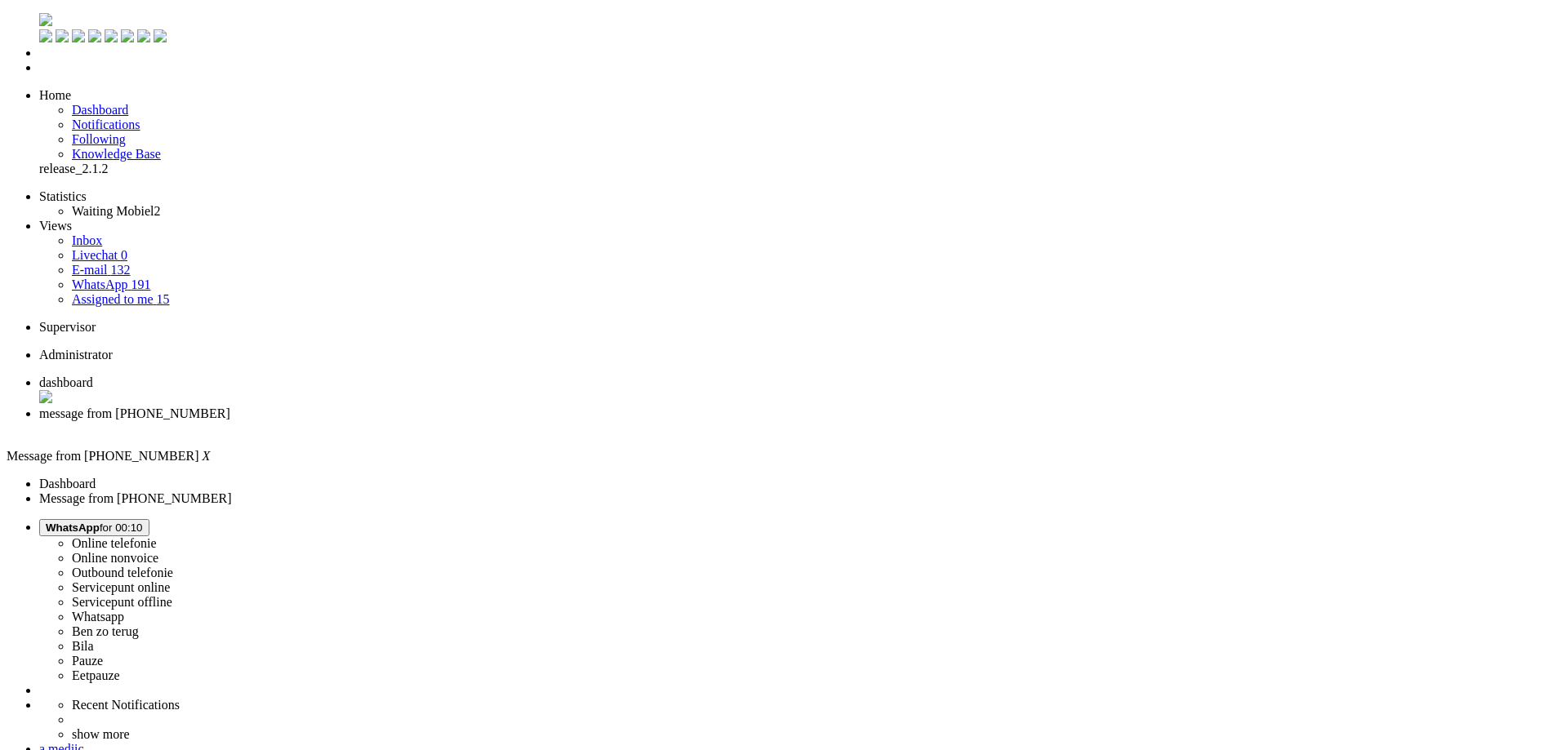
click at [39, 204] on link "Quick ticket" at bounding box center [39, 204] width 0 height 0
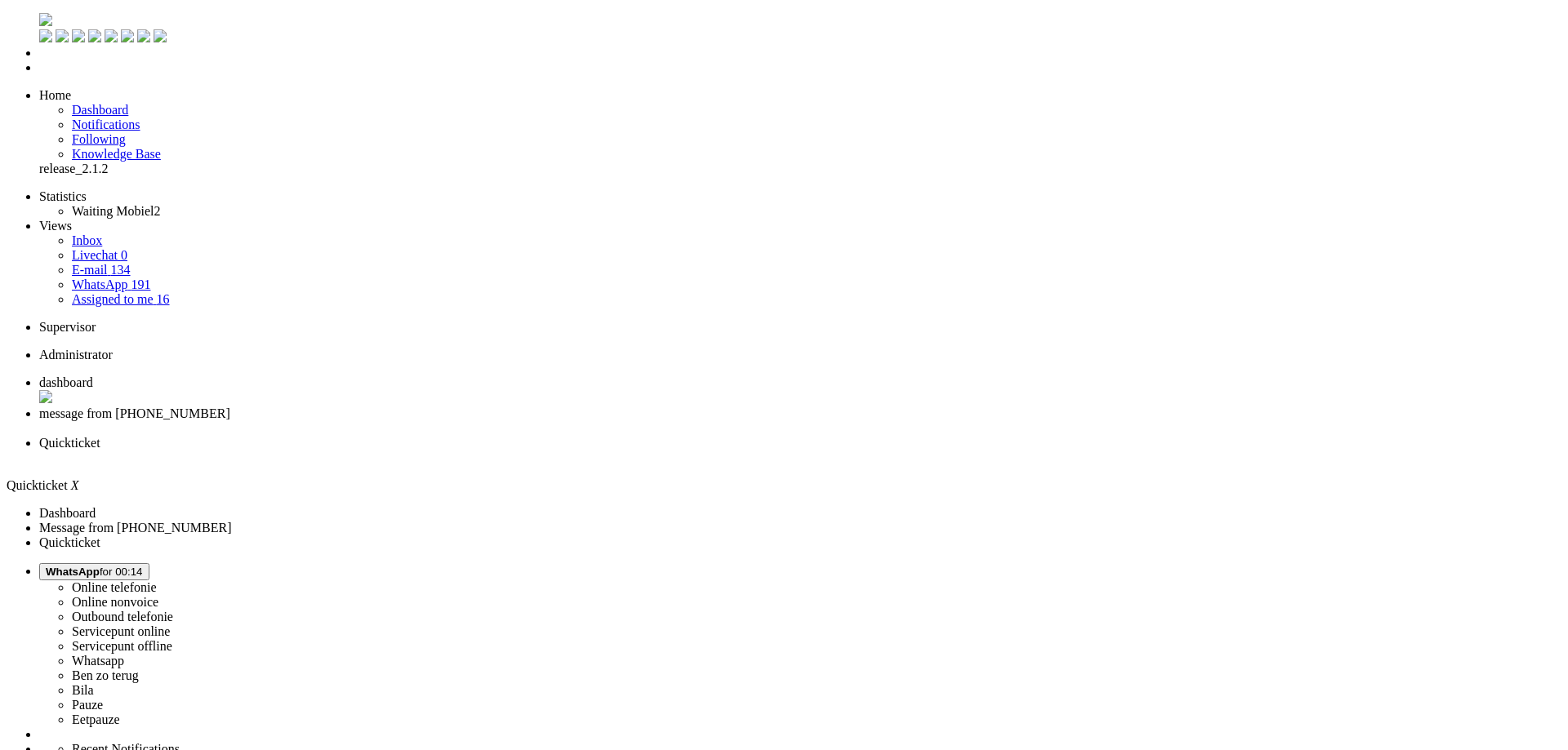
type input "+31643700290"
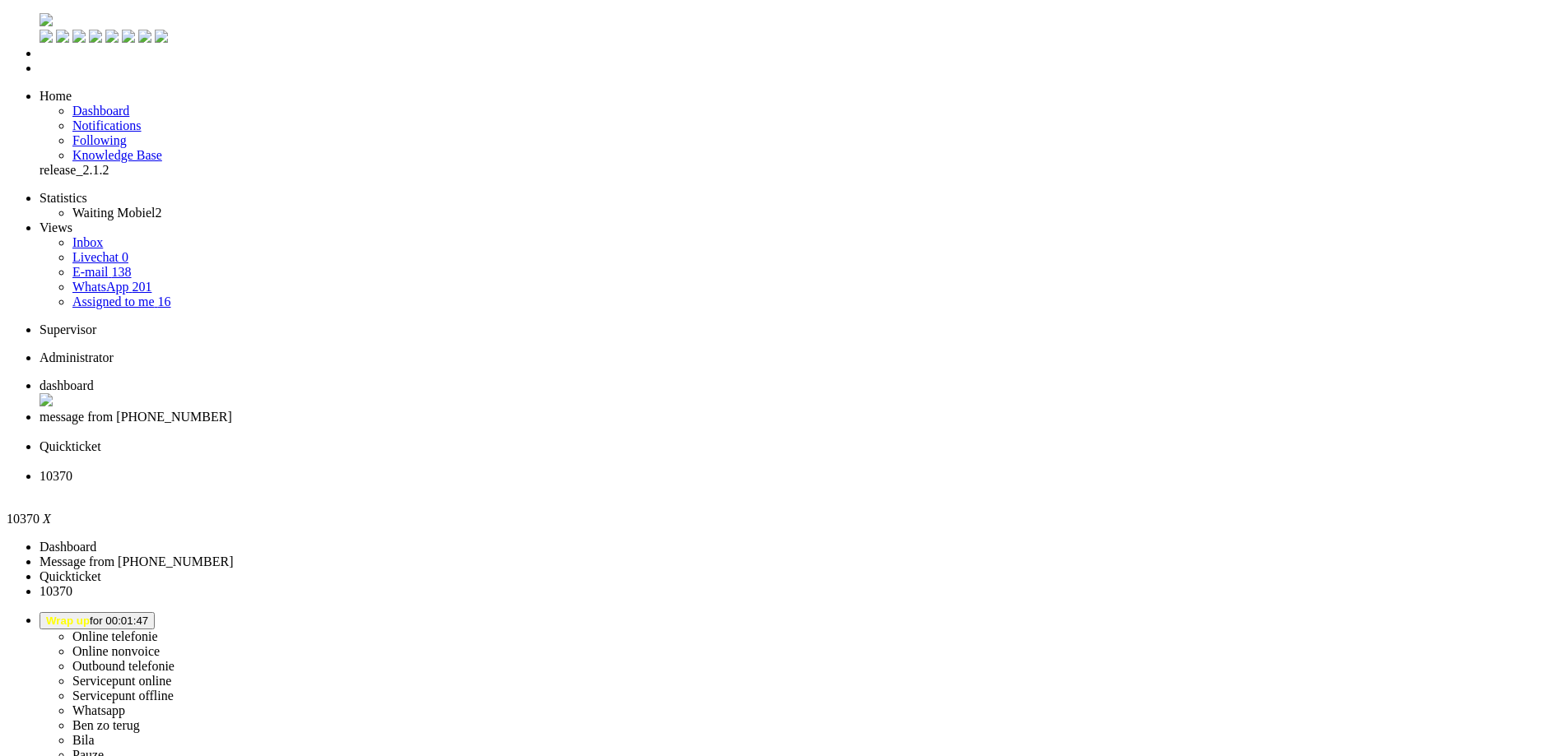
click at [148, 615] on span "Wrap up for 00:07:43" at bounding box center [97, 621] width 102 height 13
click at [125, 704] on label "Whatsapp" at bounding box center [98, 711] width 53 height 14
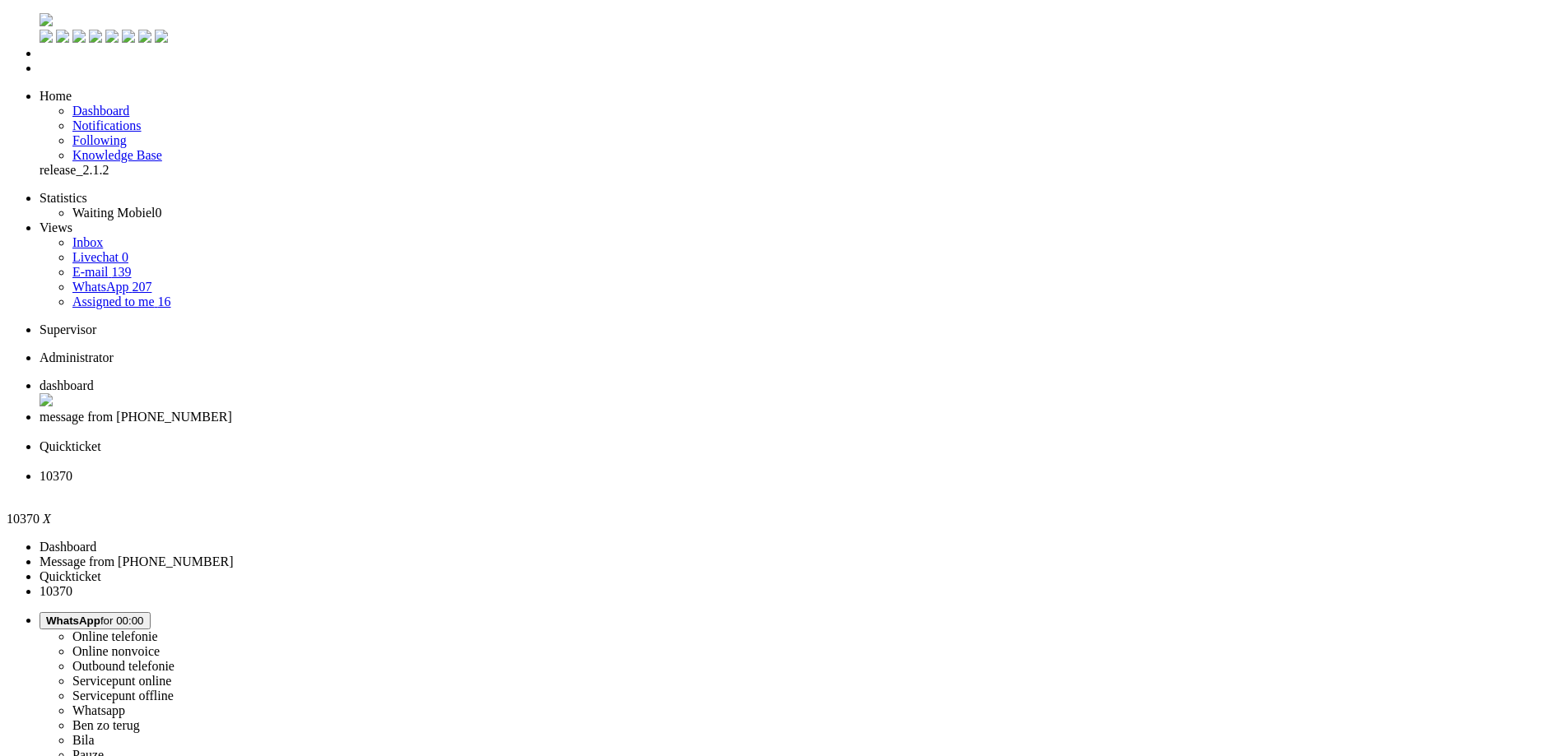
click at [753, 484] on div "Close tab" at bounding box center [800, 491] width 1522 height 15
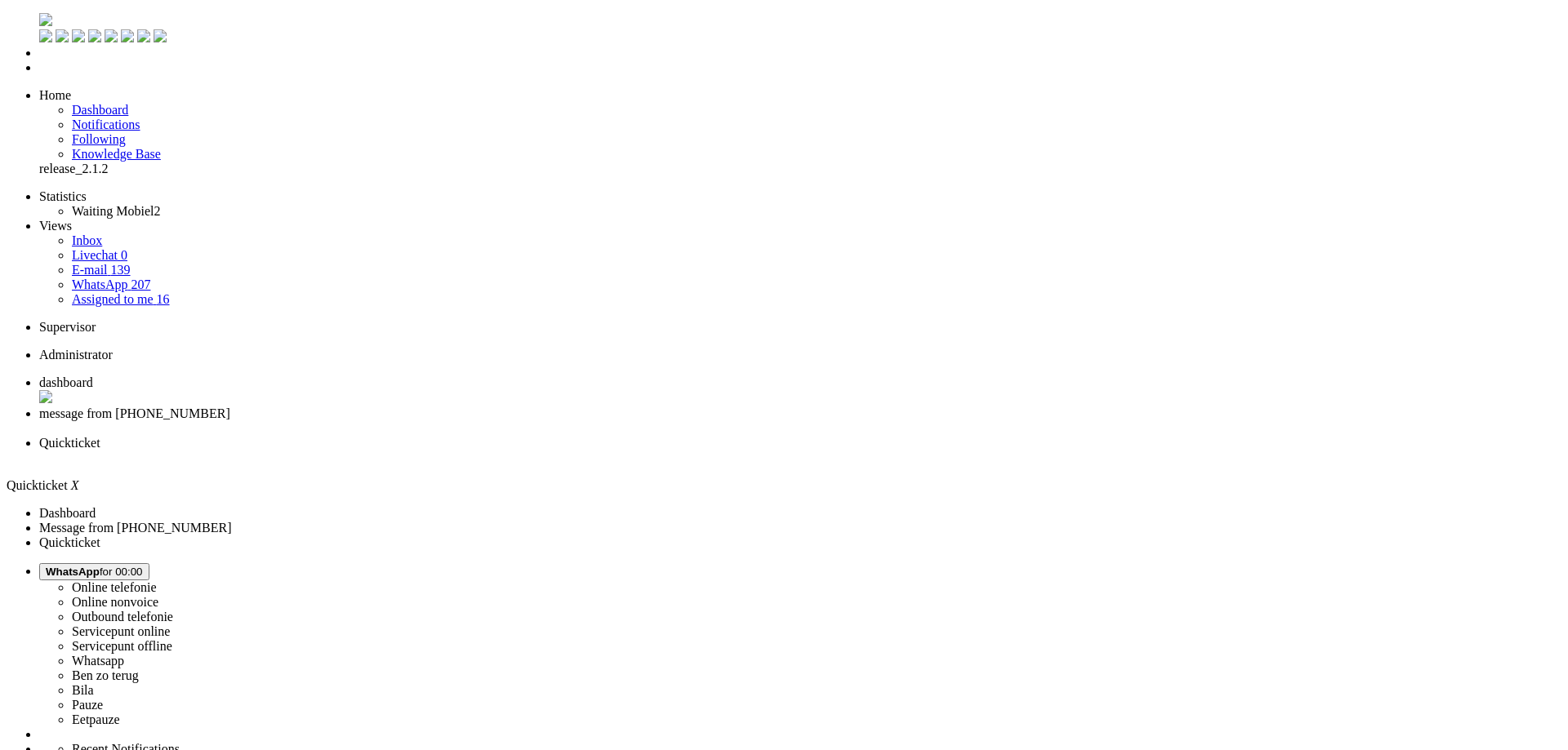
click at [101, 436] on span "Quickticket" at bounding box center [70, 442] width 62 height 14
click at [606, 451] on div "Close tab" at bounding box center [800, 458] width 1522 height 15
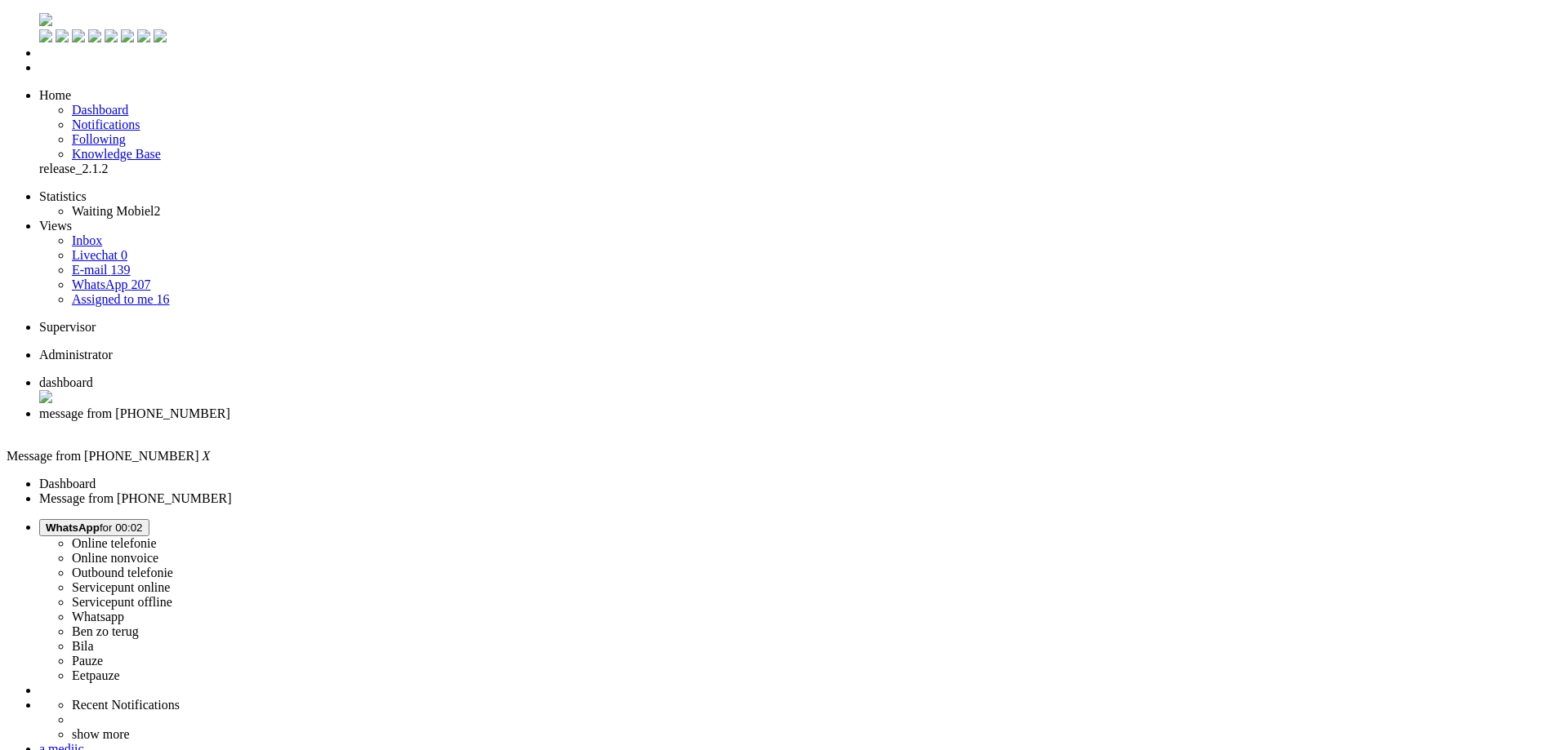
paste body "Rich Text Area. Press ALT-0 for help."
drag, startPoint x: 55, startPoint y: 2825, endPoint x: 175, endPoint y: 2828, distance: 120.0
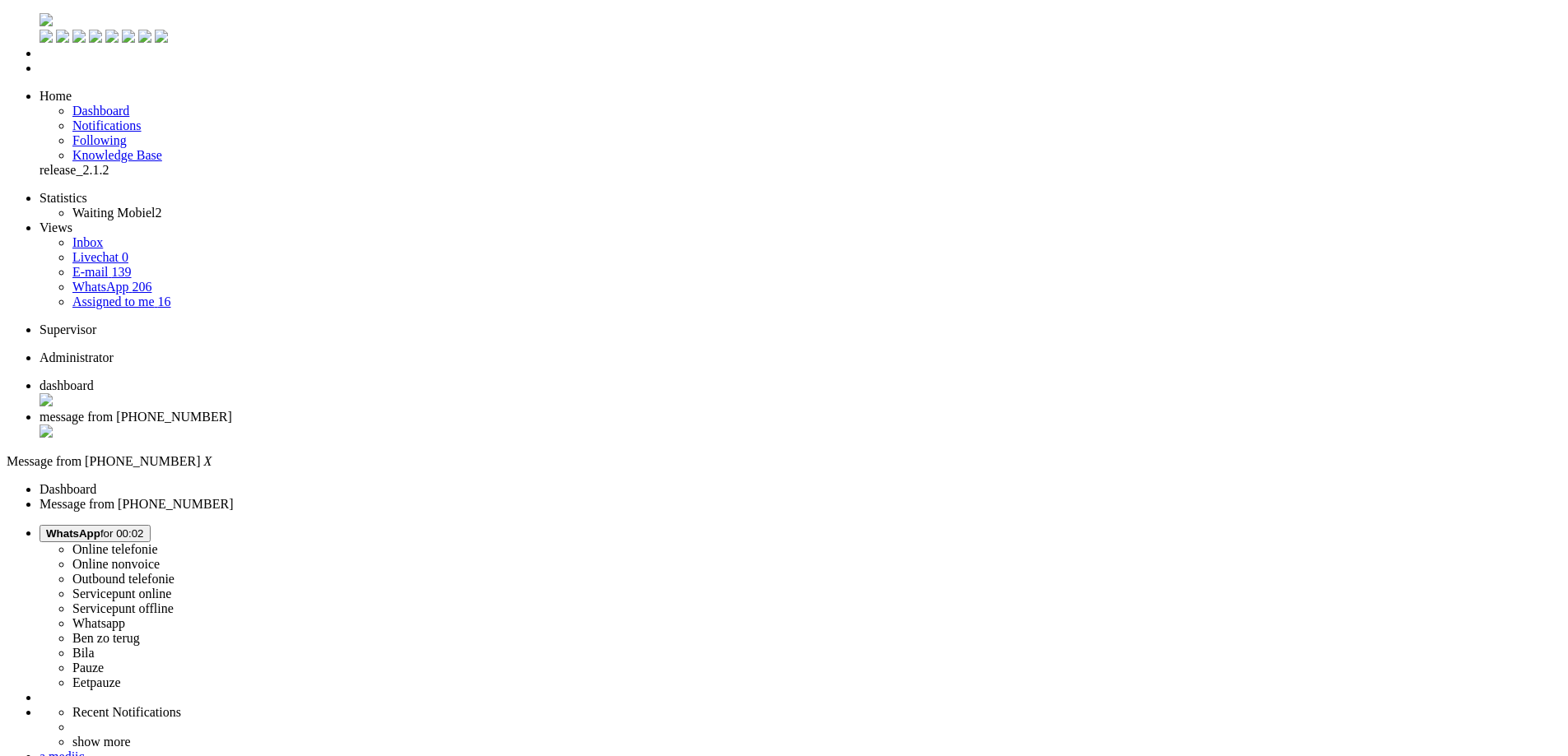
scroll to position [114, 0]
click at [474, 425] on div "Close tab" at bounding box center [800, 433] width 1522 height 17
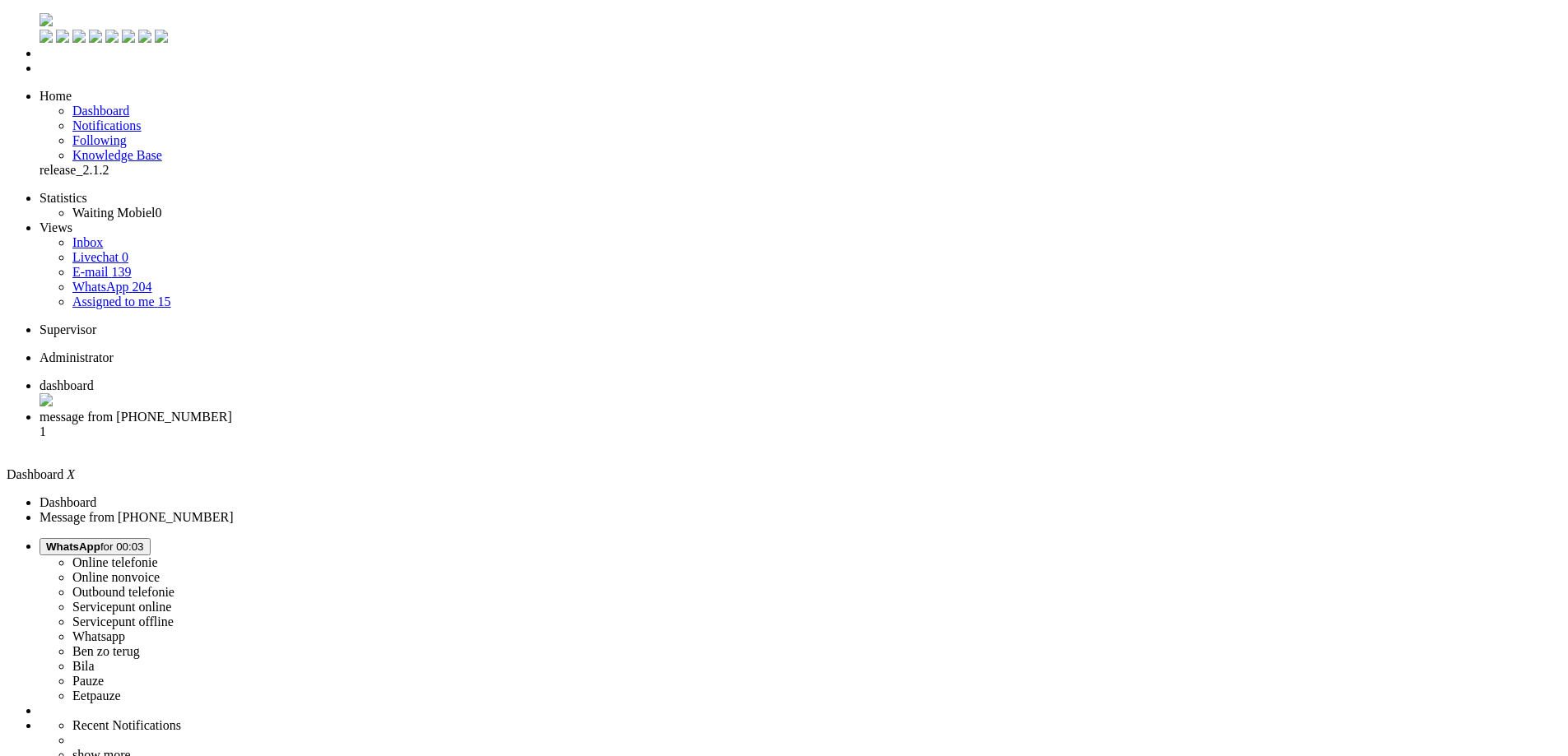
click at [232, 410] on span "message from +31645835201" at bounding box center [136, 417] width 193 height 14
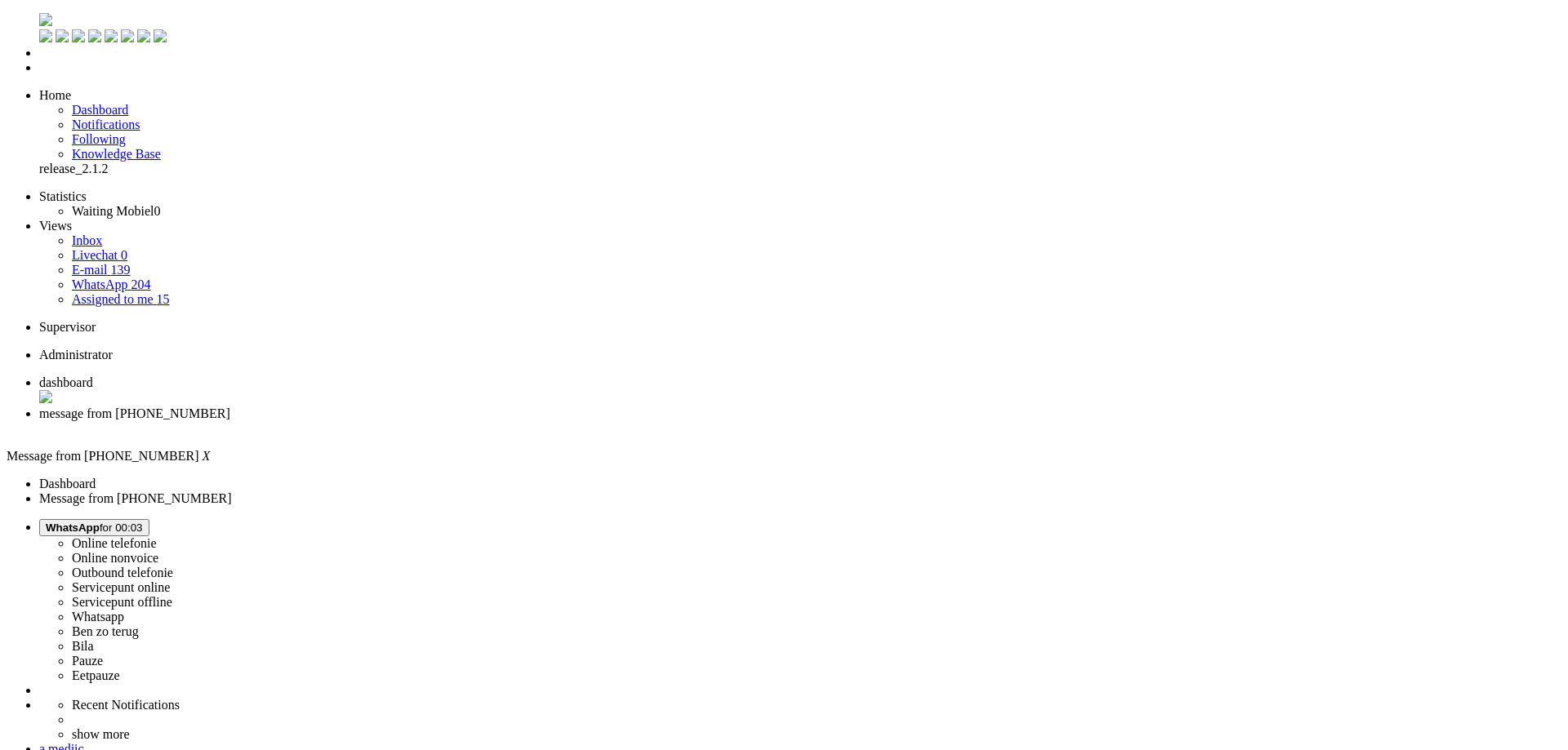
copy div "4650357"
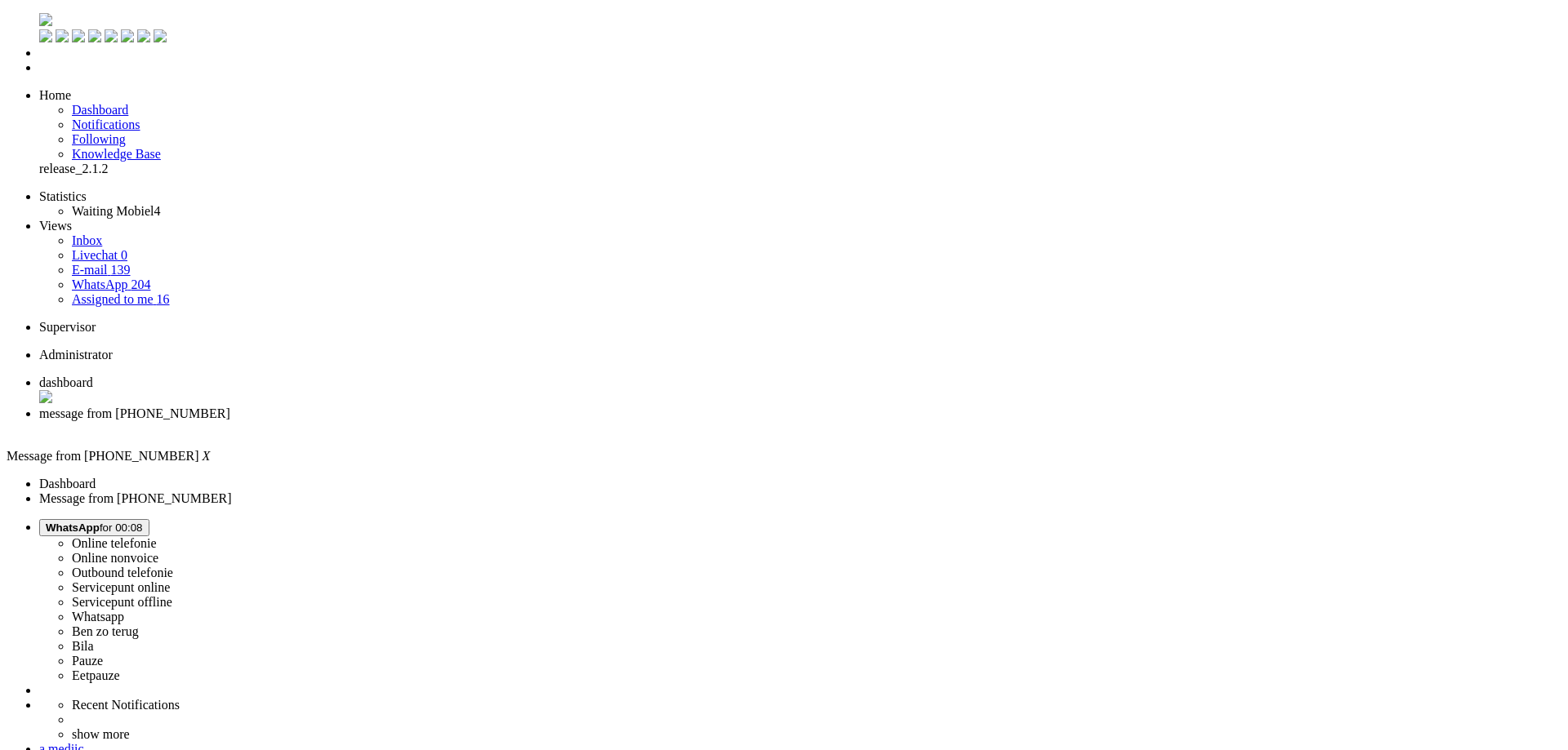
click at [476, 422] on div "Close tab" at bounding box center [800, 429] width 1522 height 15
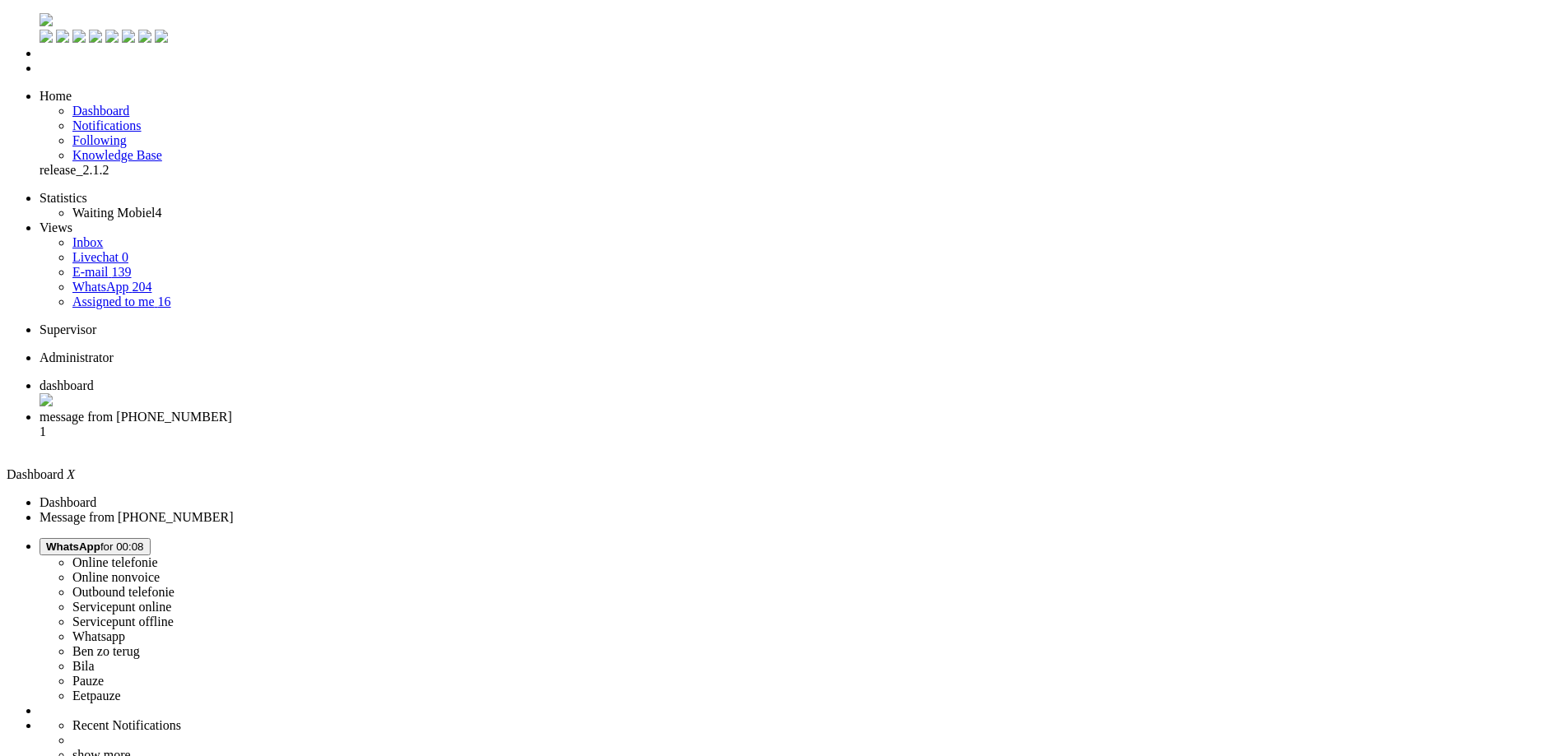
click at [454, 410] on li "message from +31645774266 1" at bounding box center [800, 432] width 1522 height 44
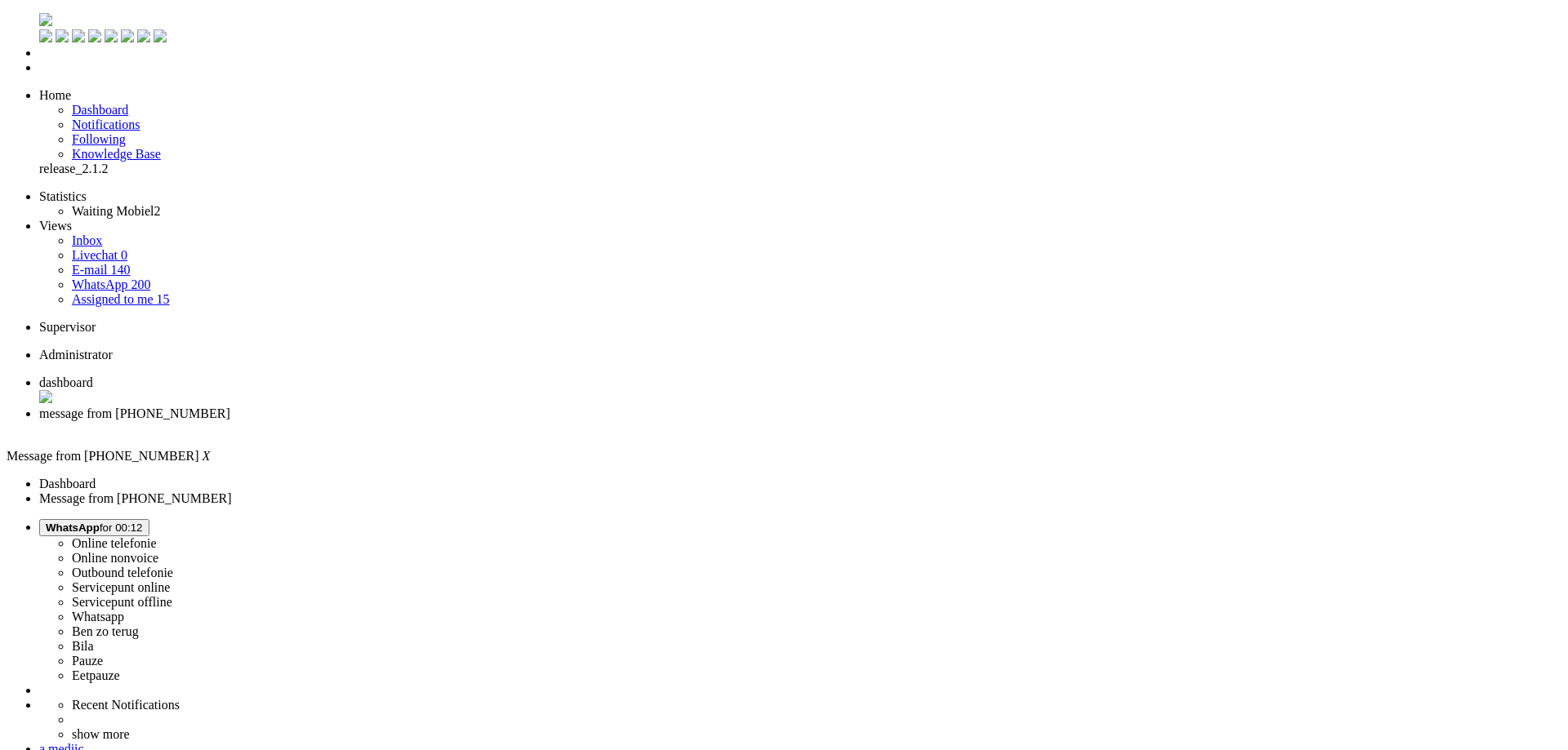
drag, startPoint x: 267, startPoint y: 602, endPoint x: 277, endPoint y: 584, distance: 20.6
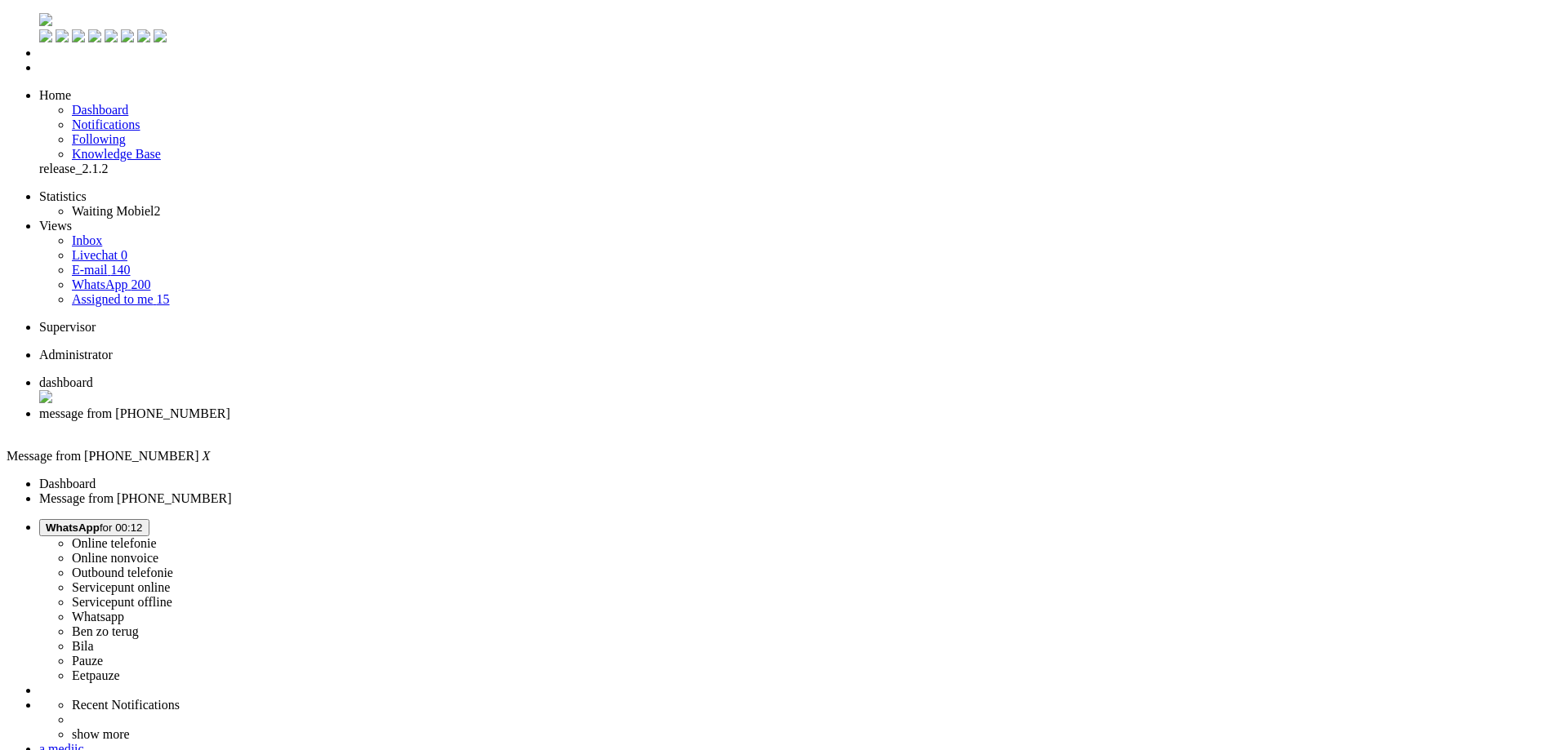
click at [475, 422] on div "Close tab" at bounding box center [800, 429] width 1522 height 15
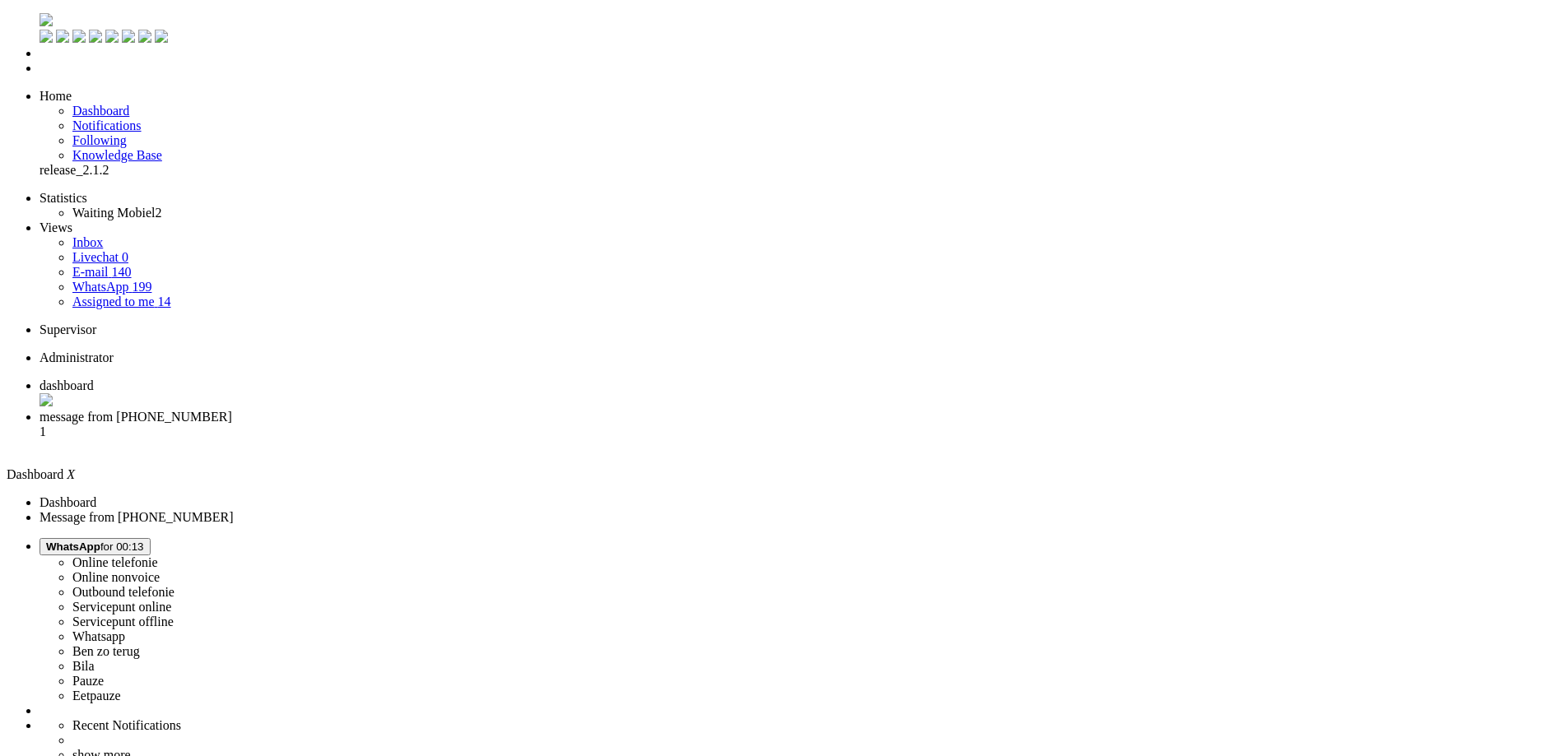
click at [232, 410] on span "message from +31623450974" at bounding box center [136, 417] width 193 height 14
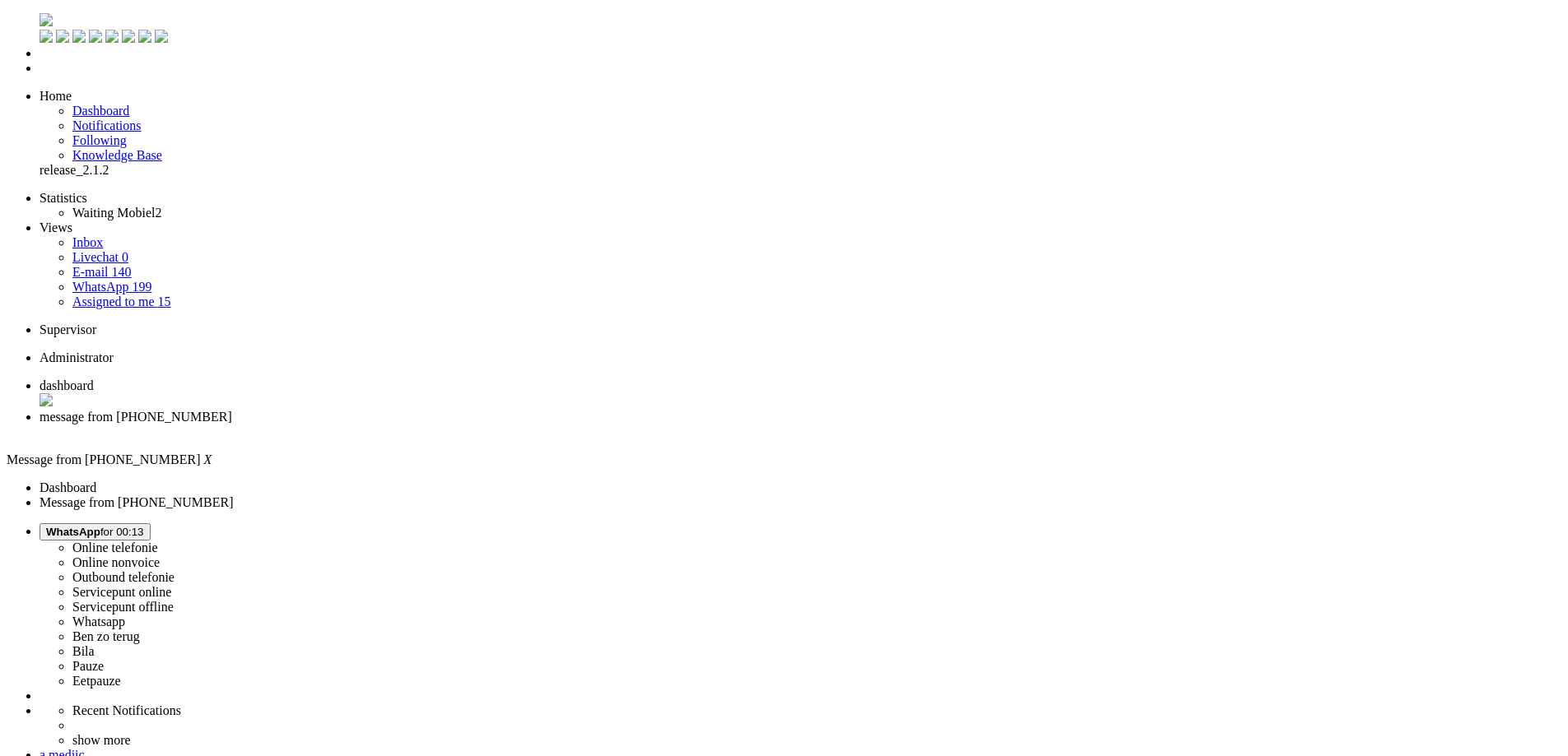
drag, startPoint x: 496, startPoint y: 340, endPoint x: 450, endPoint y: 337, distance: 46.1
copy div "4658778"
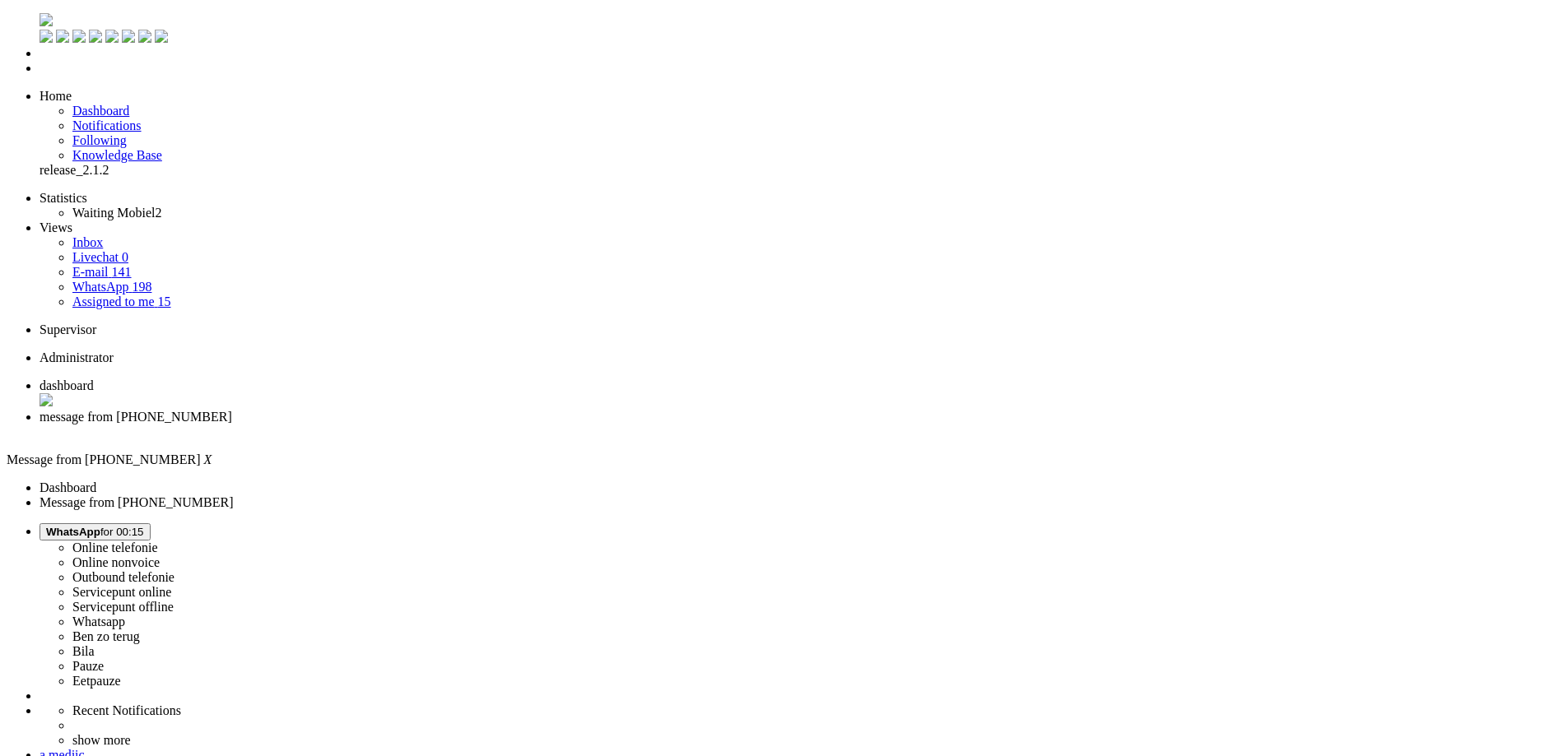
drag, startPoint x: 486, startPoint y: 2845, endPoint x: 407, endPoint y: 2840, distance: 79.2
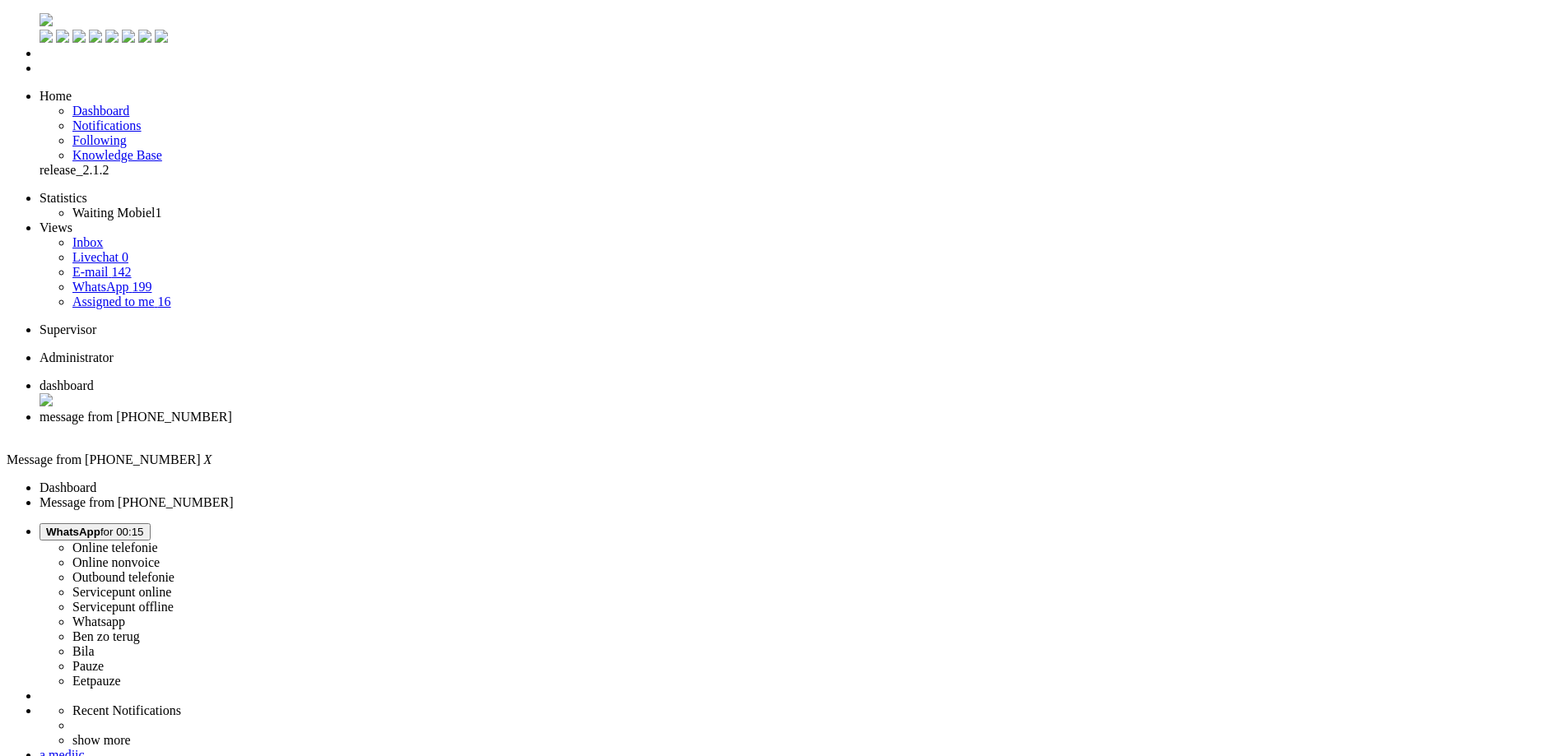
click at [474, 425] on div "Close tab" at bounding box center [800, 432] width 1522 height 15
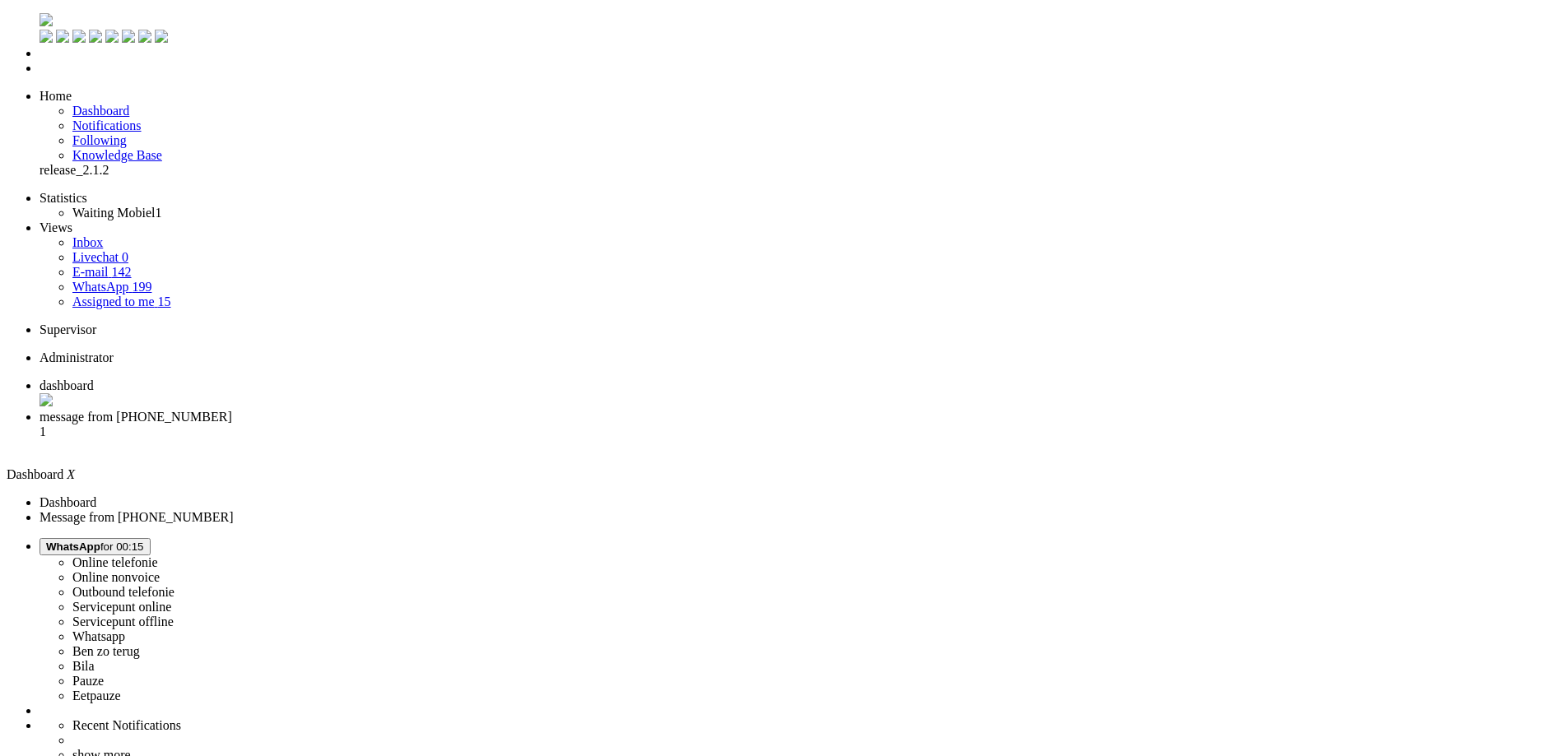
click at [39, 22] on img "Omnidesk" at bounding box center [46, 20] width 13 height 13
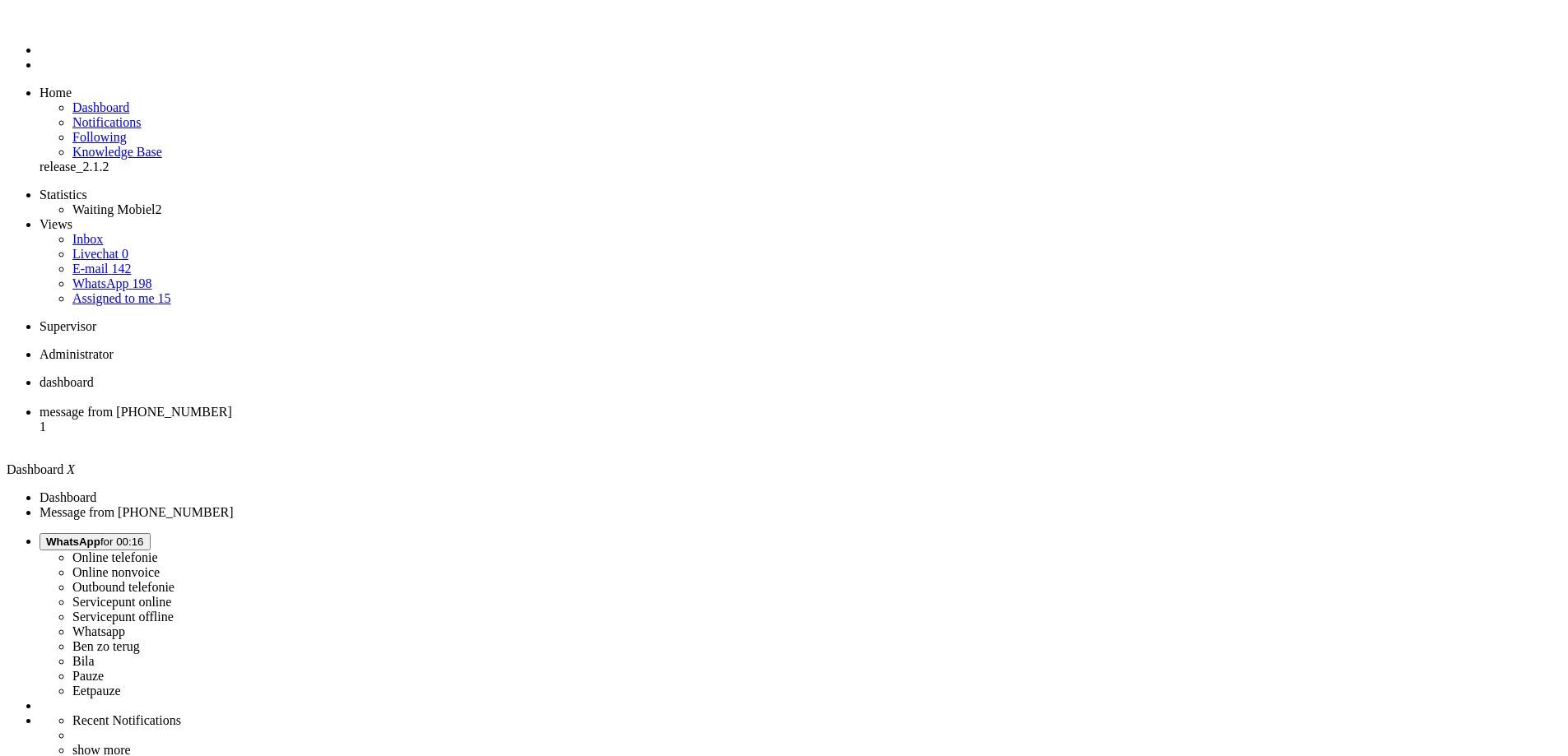
click at [417, 405] on li "message from +31650560907 1" at bounding box center [800, 427] width 1522 height 44
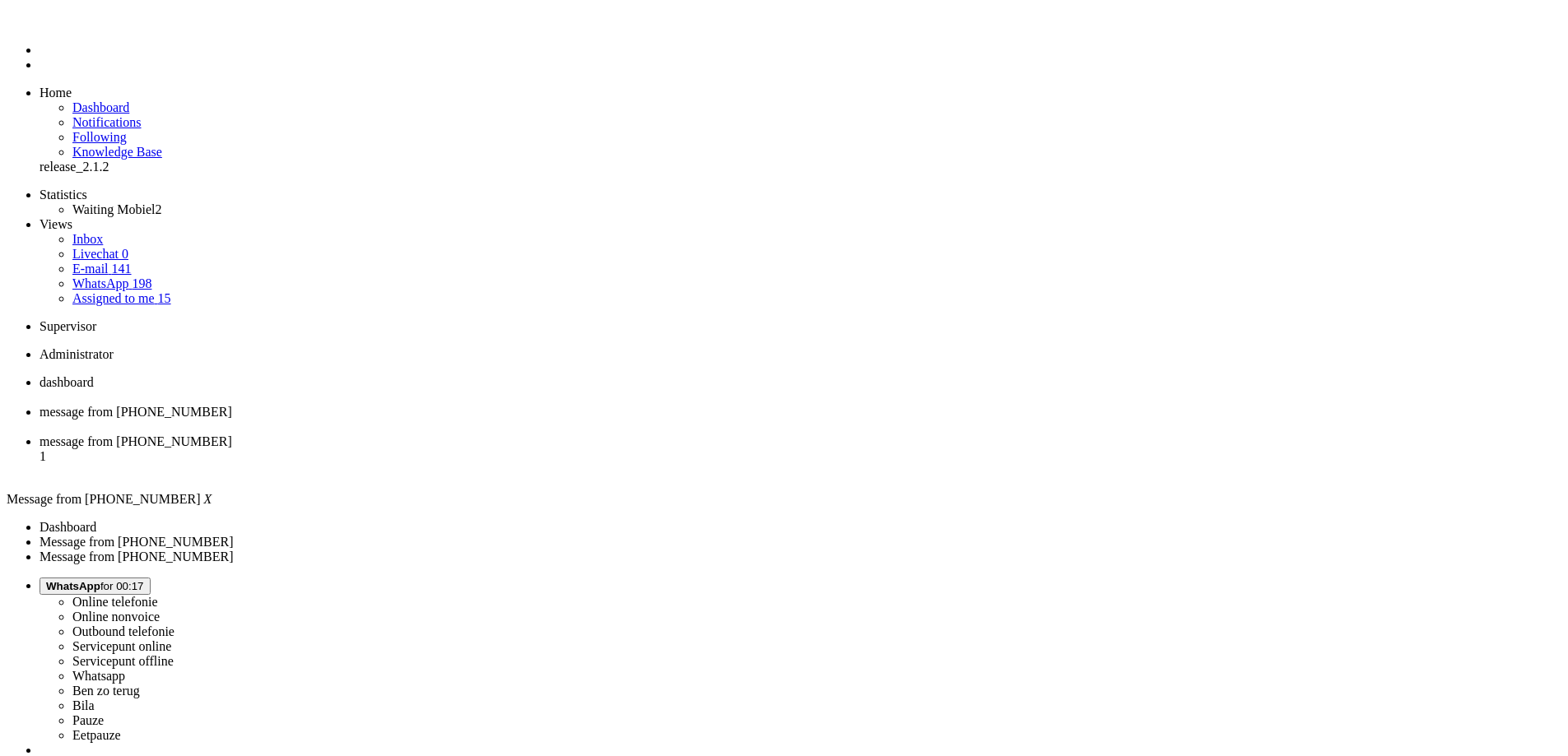
click at [478, 420] on div "Close tab" at bounding box center [800, 427] width 1522 height 15
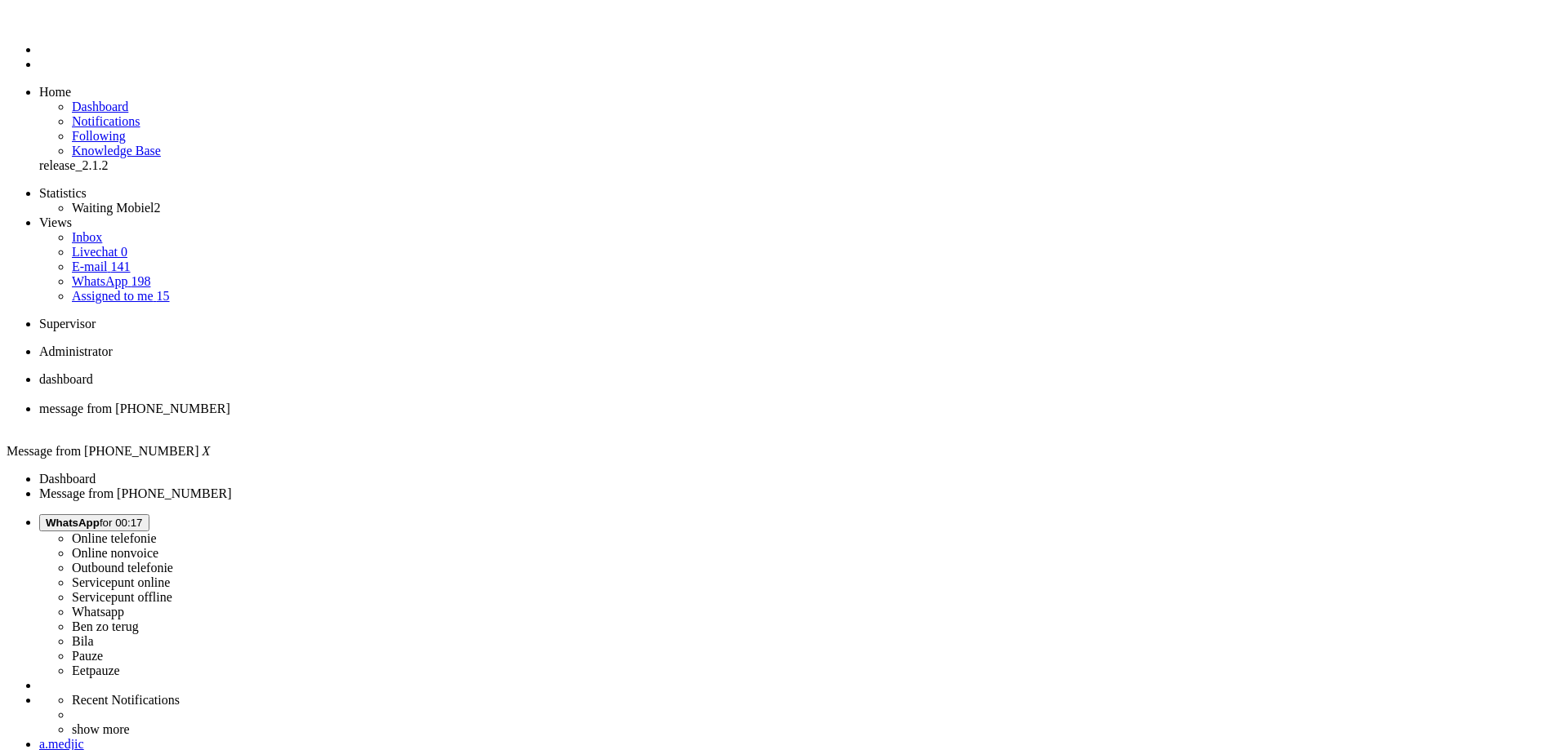
copy div "4658816"
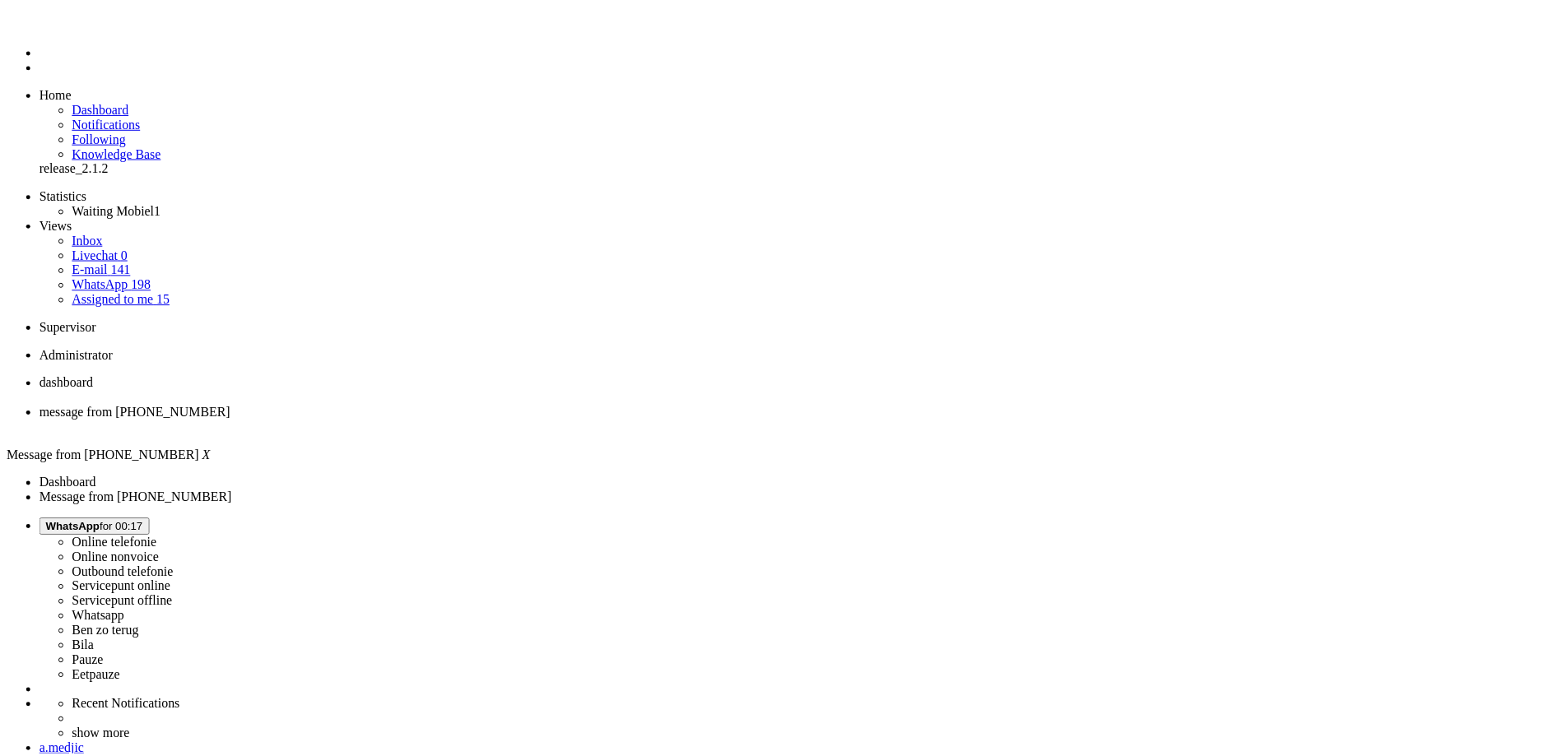
scroll to position [823, 0]
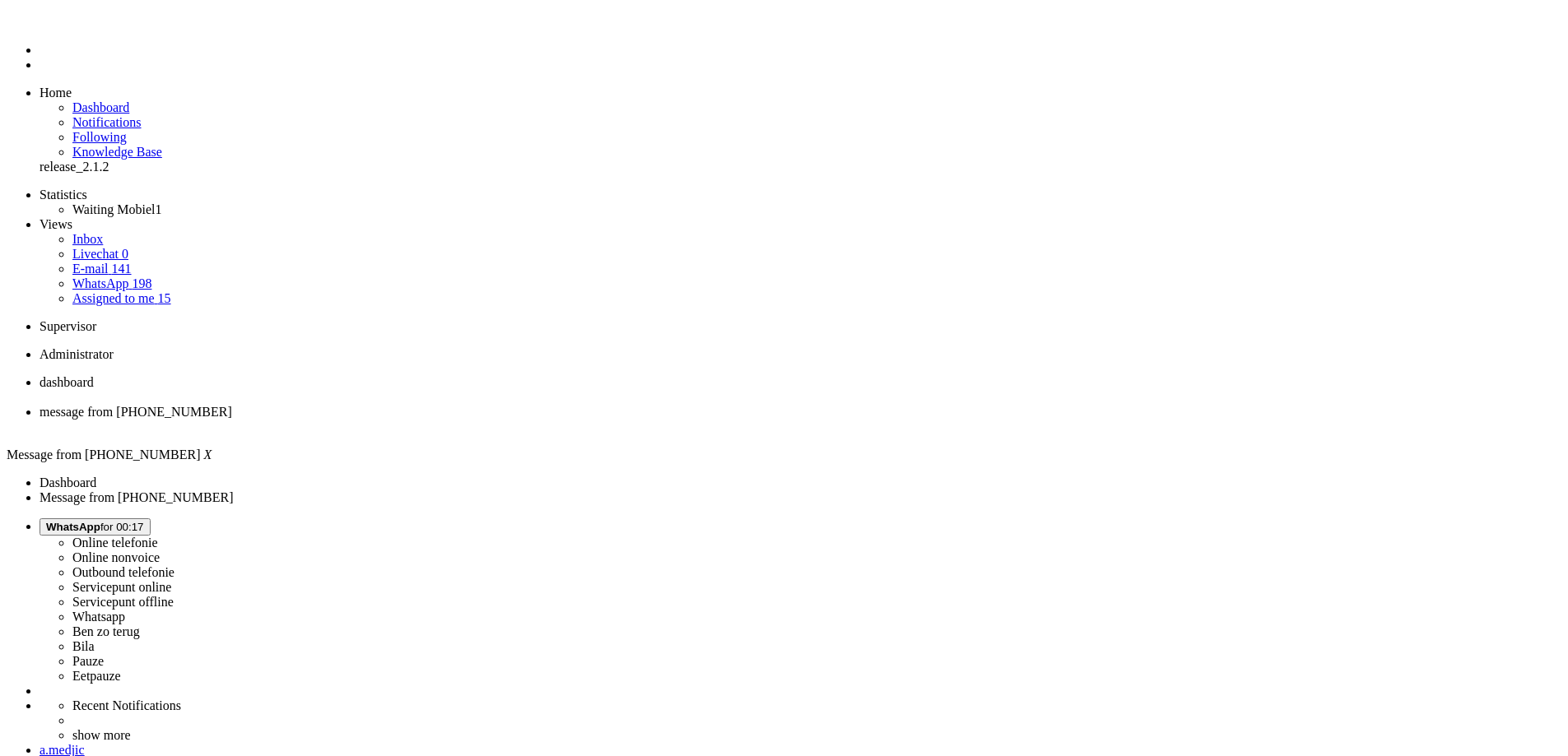
drag, startPoint x: 1364, startPoint y: 263, endPoint x: 1387, endPoint y: 309, distance: 51.4
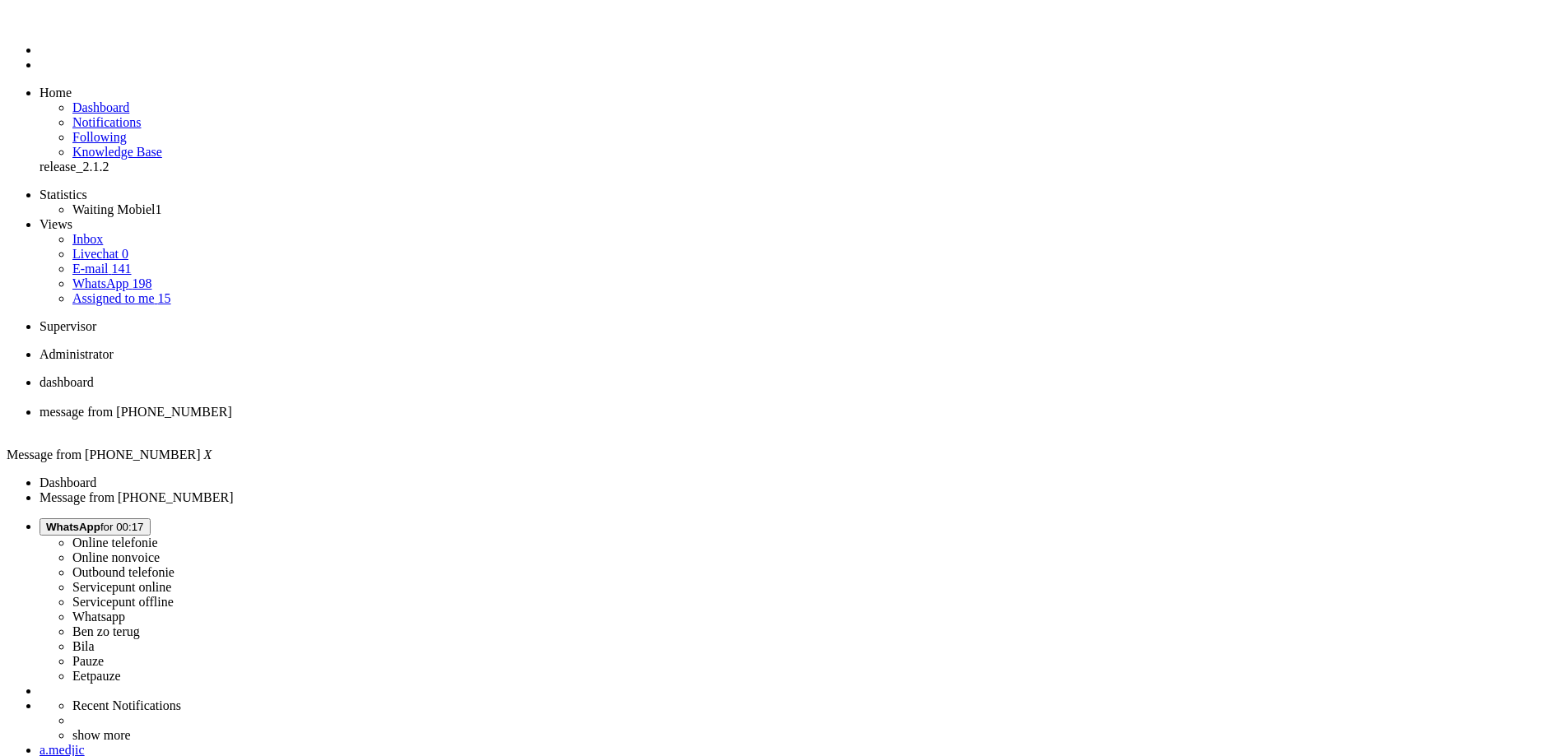
click at [479, 420] on div "Close tab" at bounding box center [800, 427] width 1522 height 15
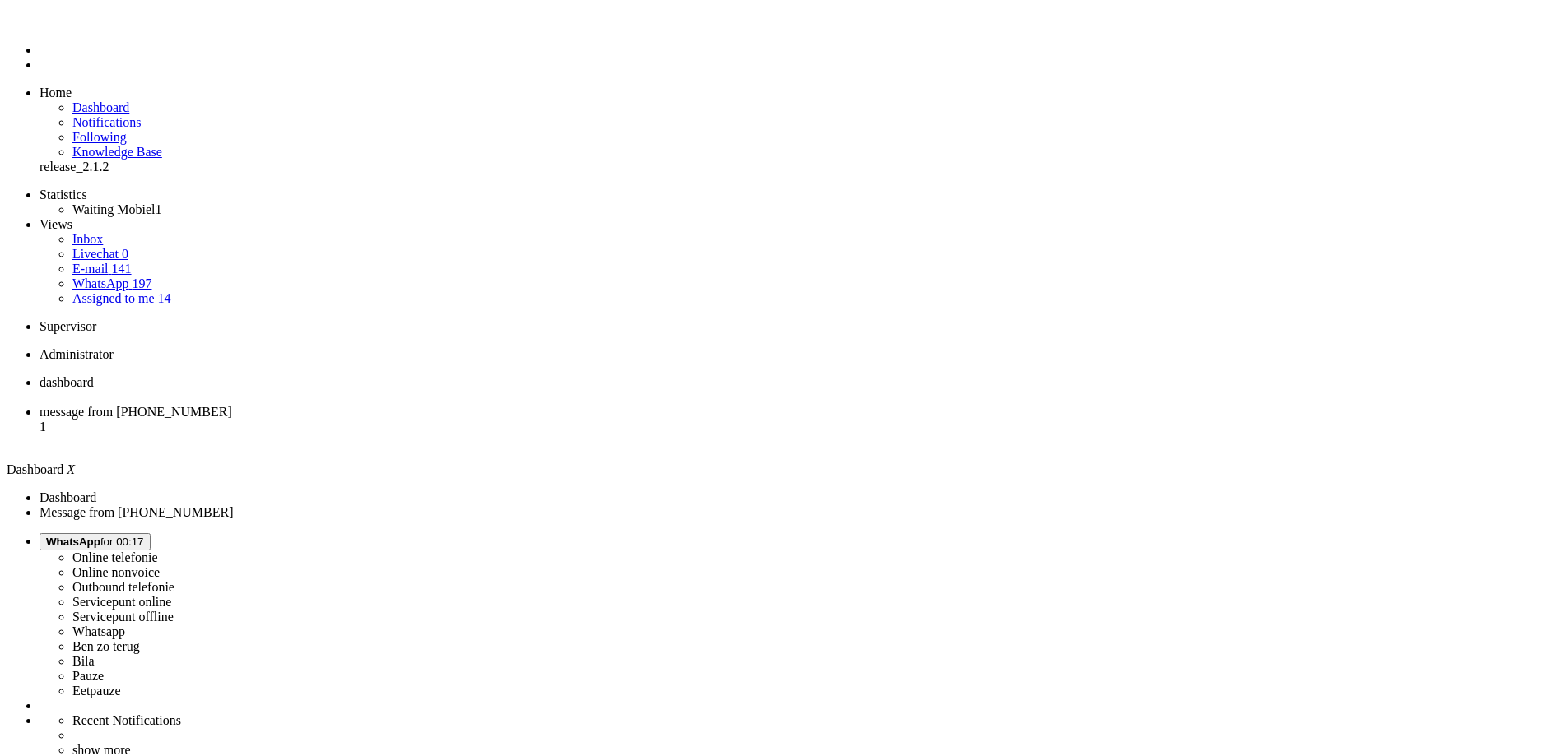
click at [39, 24] on img "Omnidesk" at bounding box center [54, 24] width 28 height 0
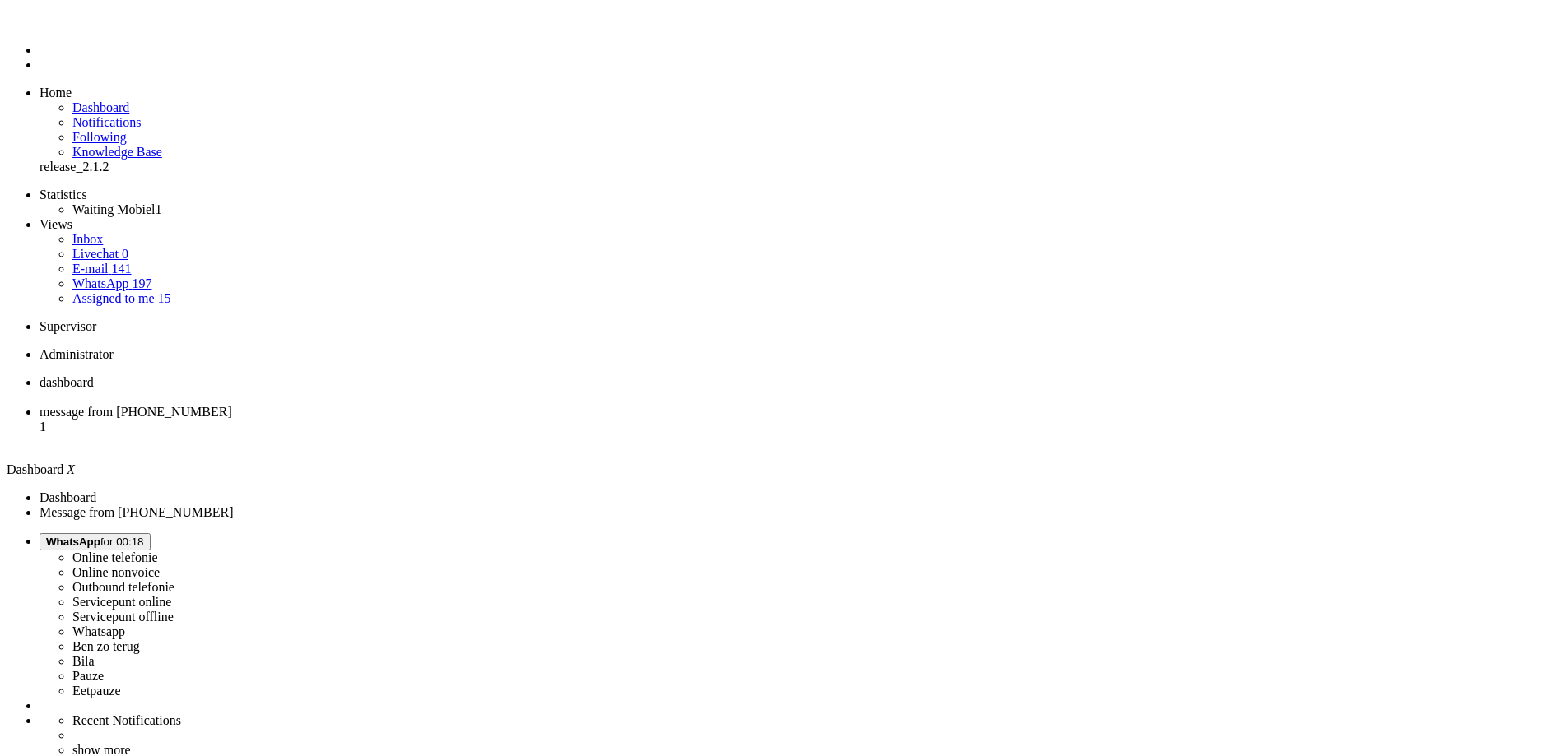
click at [382, 405] on li "message from [PHONE_NUMBER] 1" at bounding box center [800, 427] width 1522 height 44
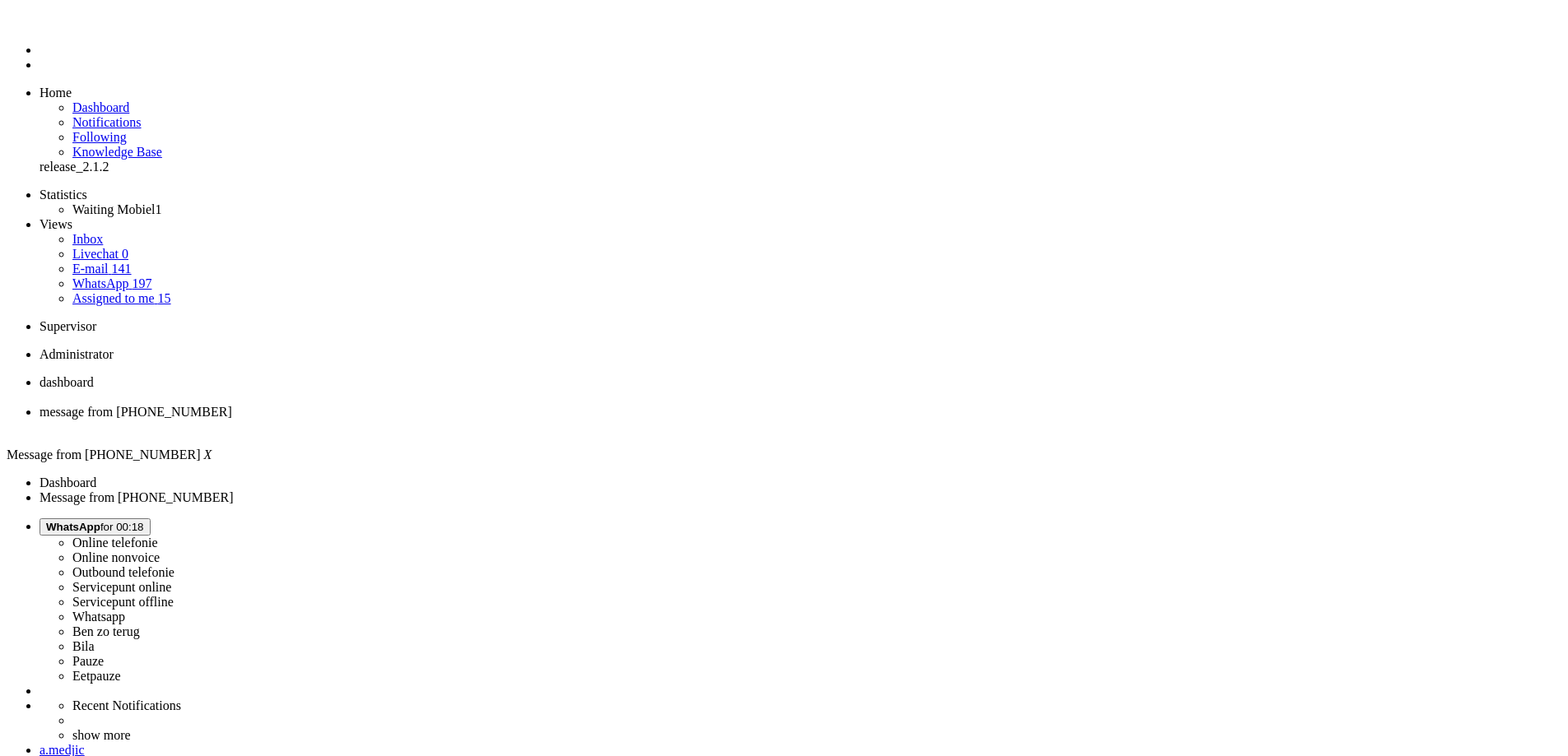
click at [232, 405] on span "message from [PHONE_NUMBER]" at bounding box center [136, 412] width 193 height 14
drag, startPoint x: 678, startPoint y: 356, endPoint x: 893, endPoint y: 350, distance: 215.1
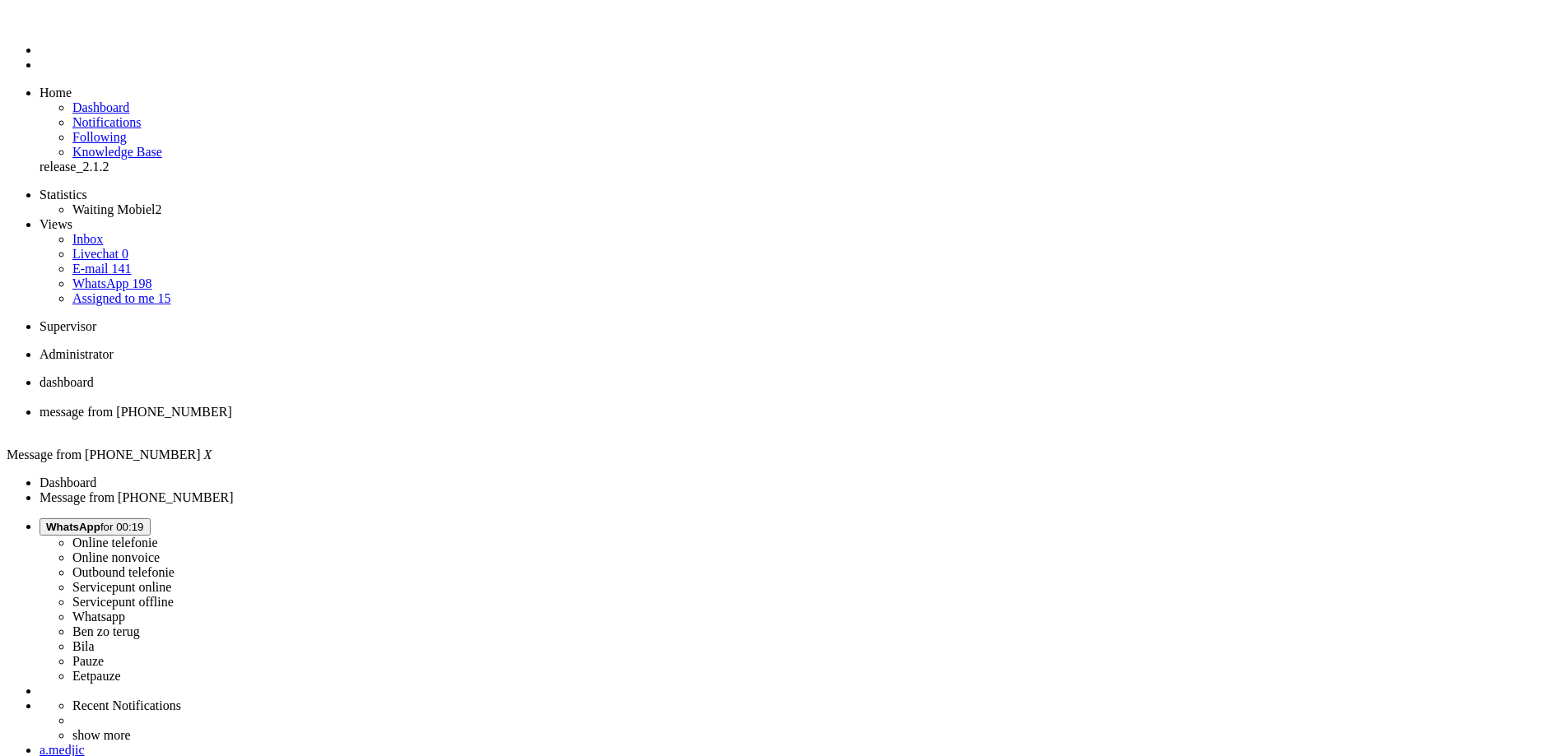
drag, startPoint x: 939, startPoint y: 351, endPoint x: 447, endPoint y: 354, distance: 492.0
drag, startPoint x: 451, startPoint y: 365, endPoint x: 732, endPoint y: 363, distance: 281.0
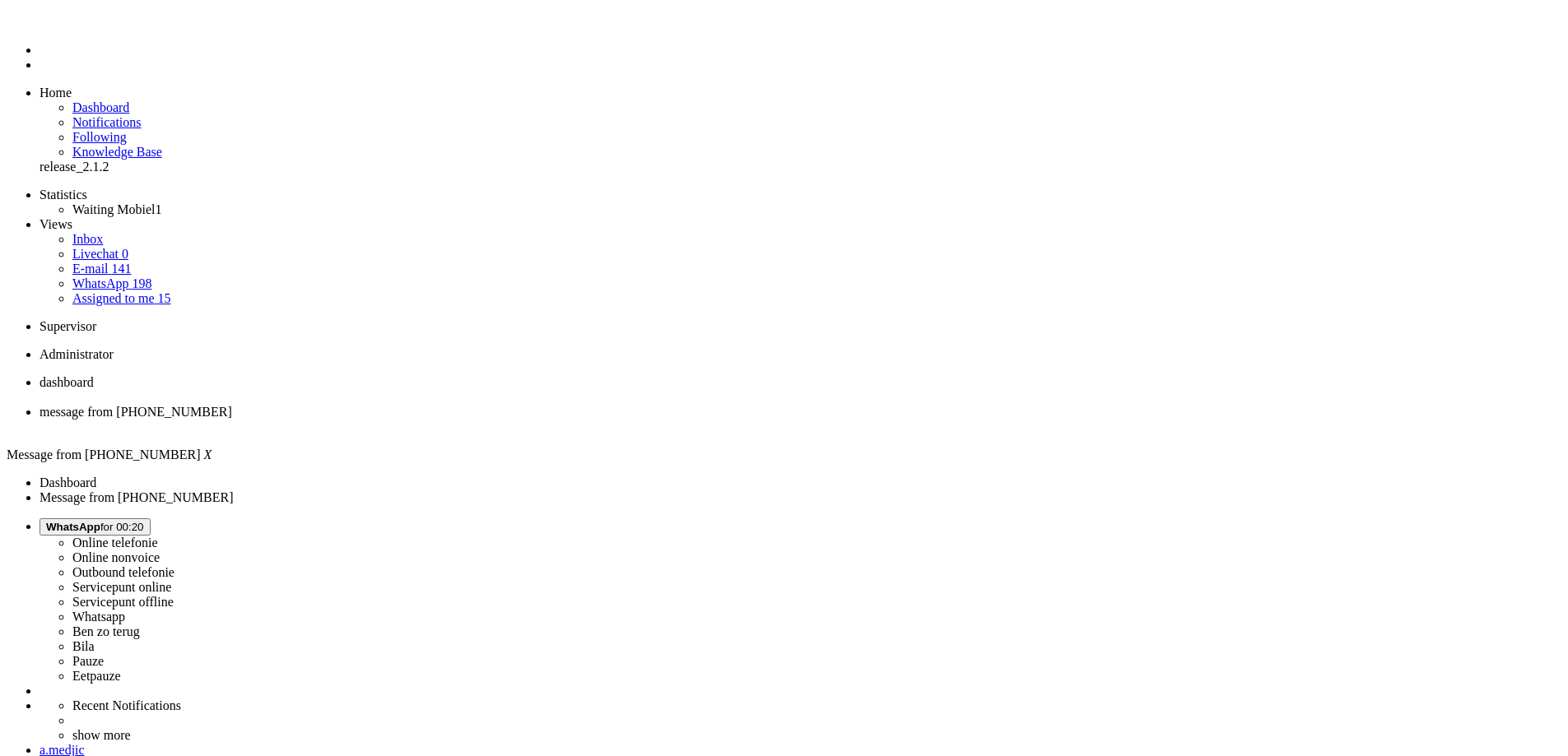
drag, startPoint x: 587, startPoint y: 379, endPoint x: 997, endPoint y: 387, distance: 410.1
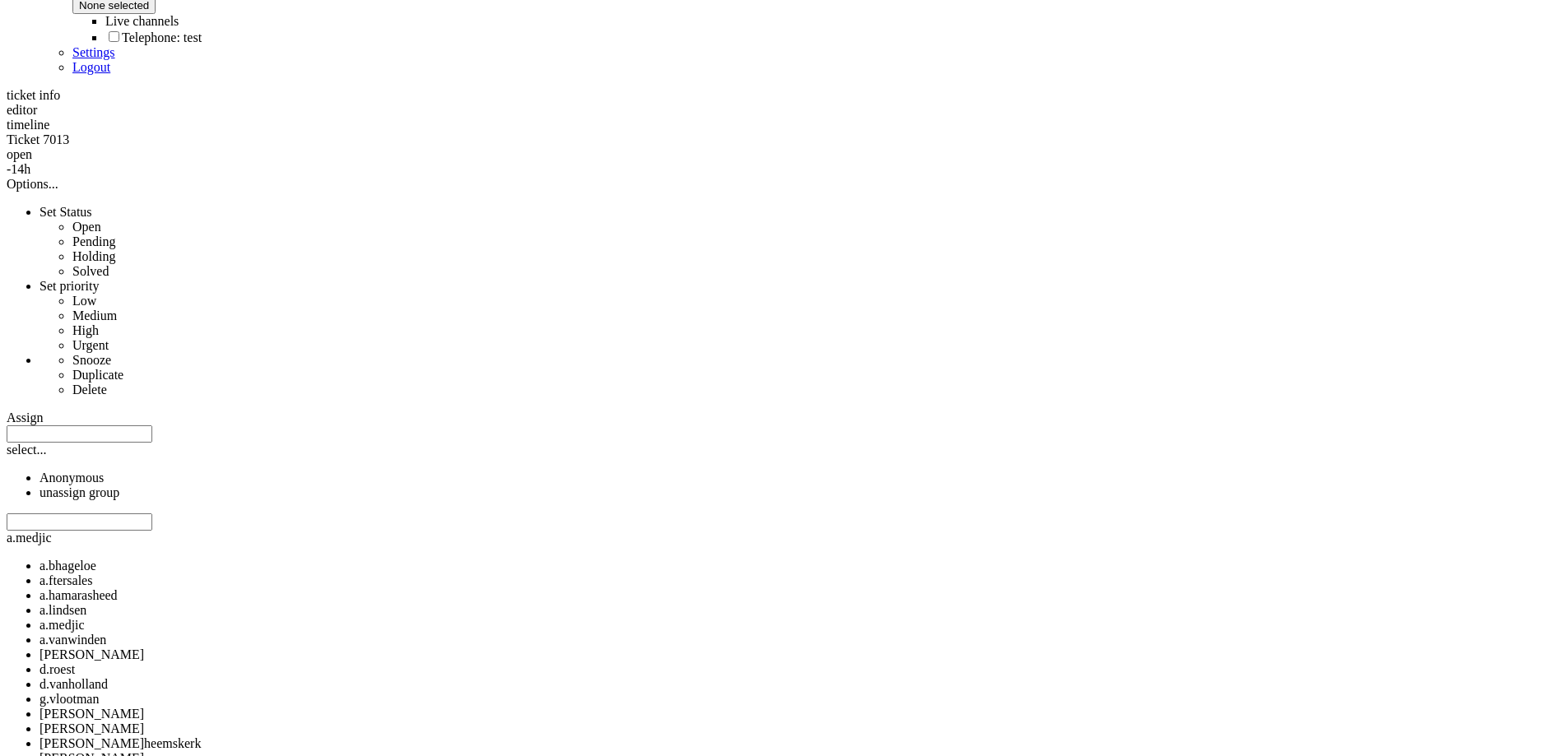
scroll to position [544, 0]
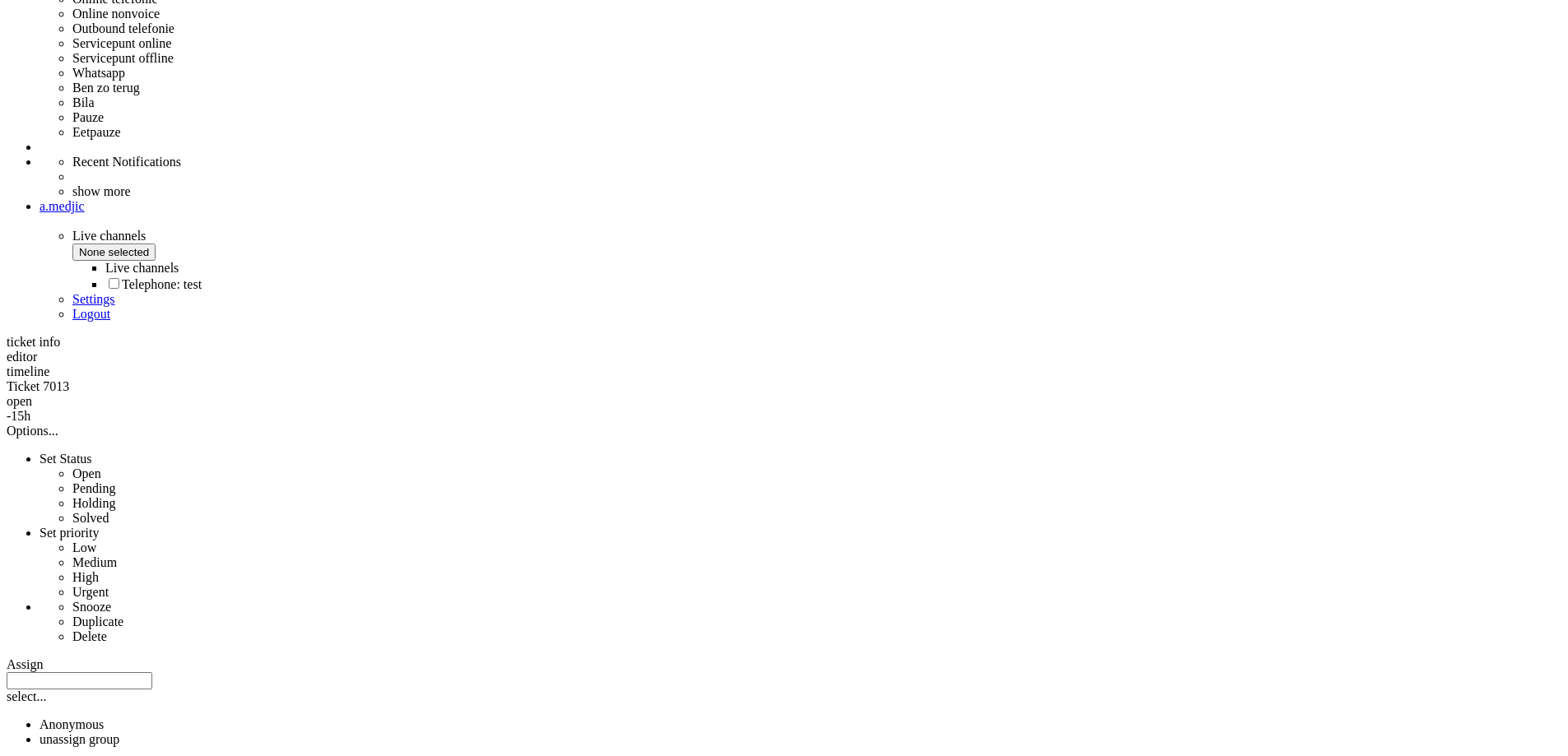
drag, startPoint x: 652, startPoint y: 422, endPoint x: 674, endPoint y: 422, distance: 22.0
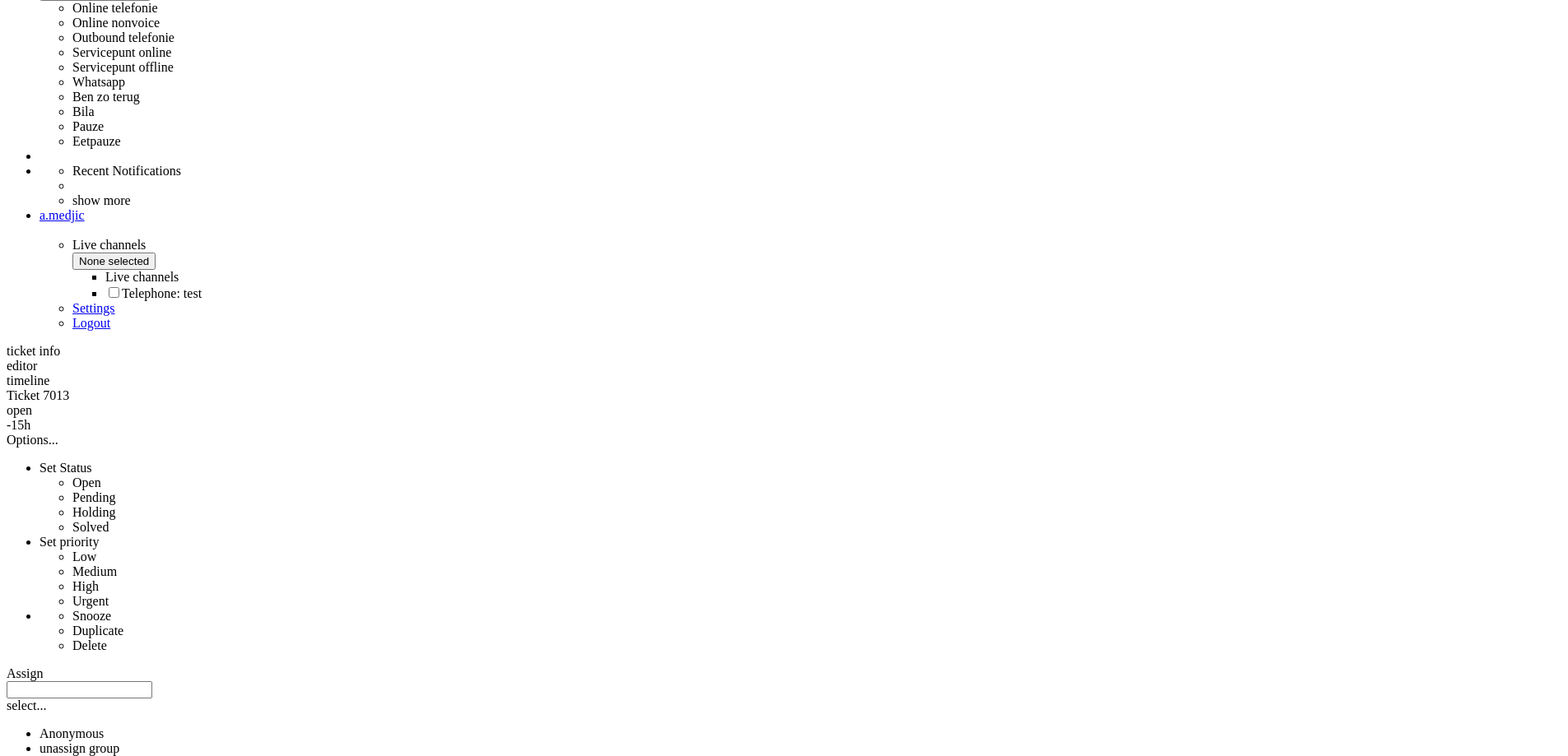
scroll to position [412, 0]
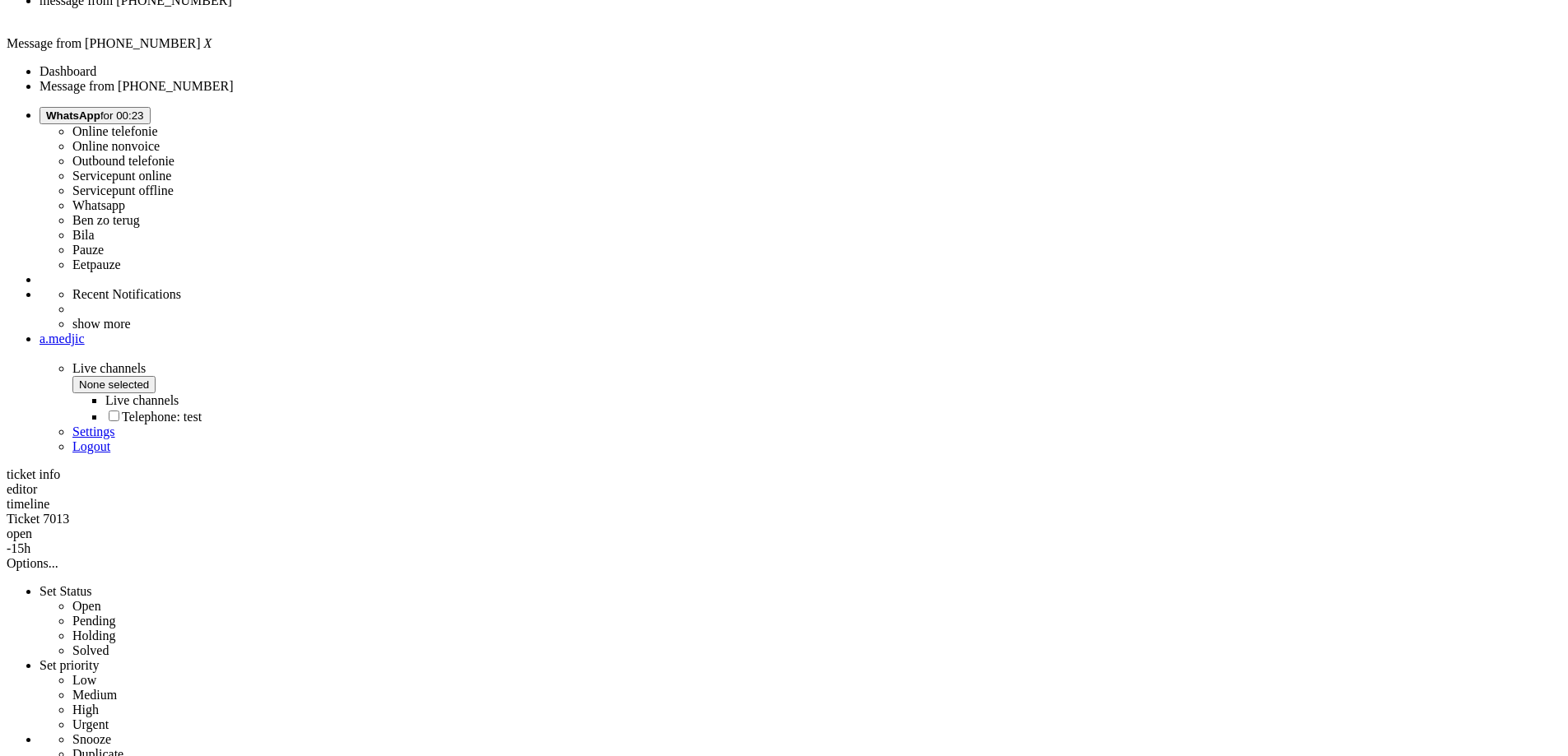
drag, startPoint x: 677, startPoint y: 469, endPoint x: 448, endPoint y: 451, distance: 229.7
drag, startPoint x: 505, startPoint y: 240, endPoint x: 775, endPoint y: 243, distance: 270.0
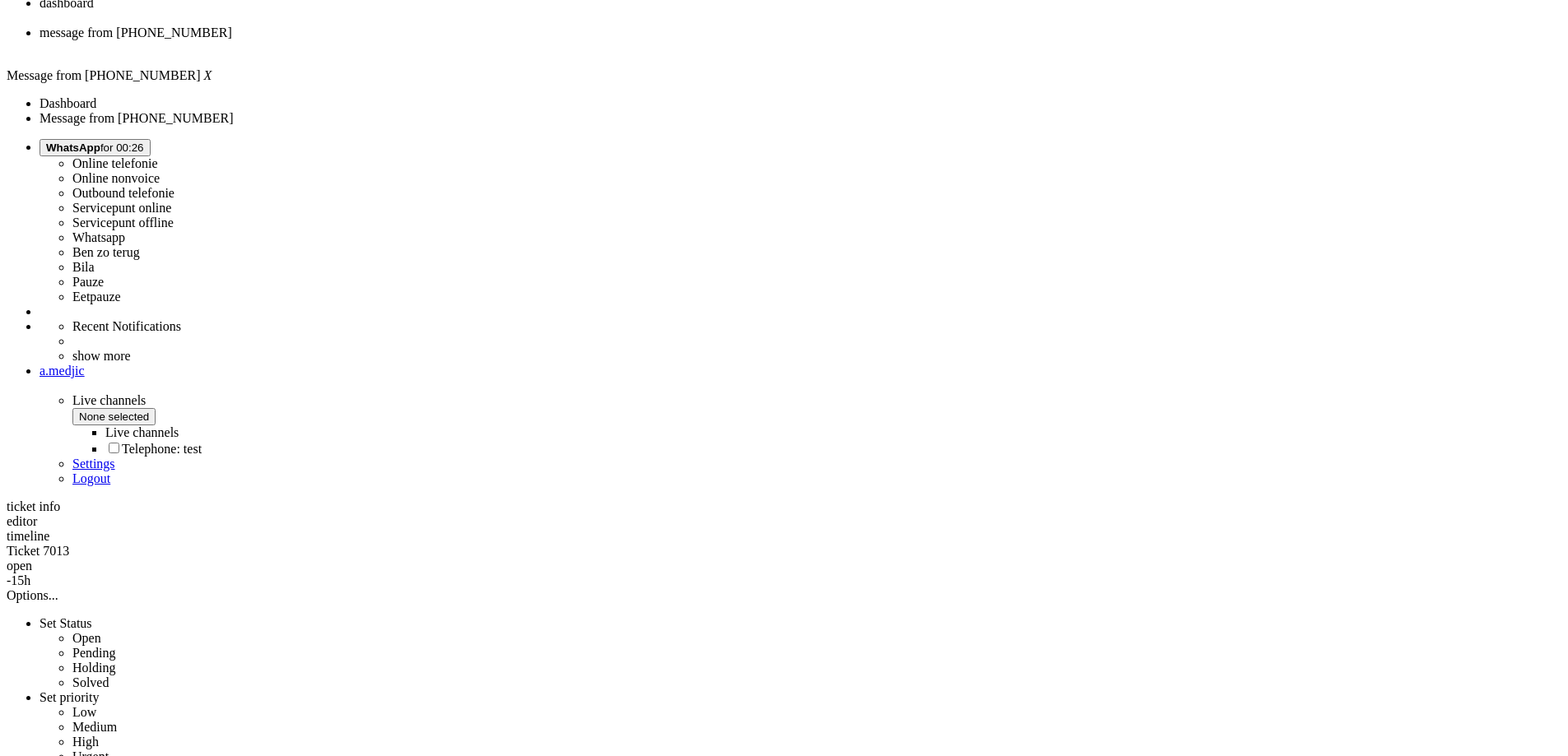
scroll to position [0, 0]
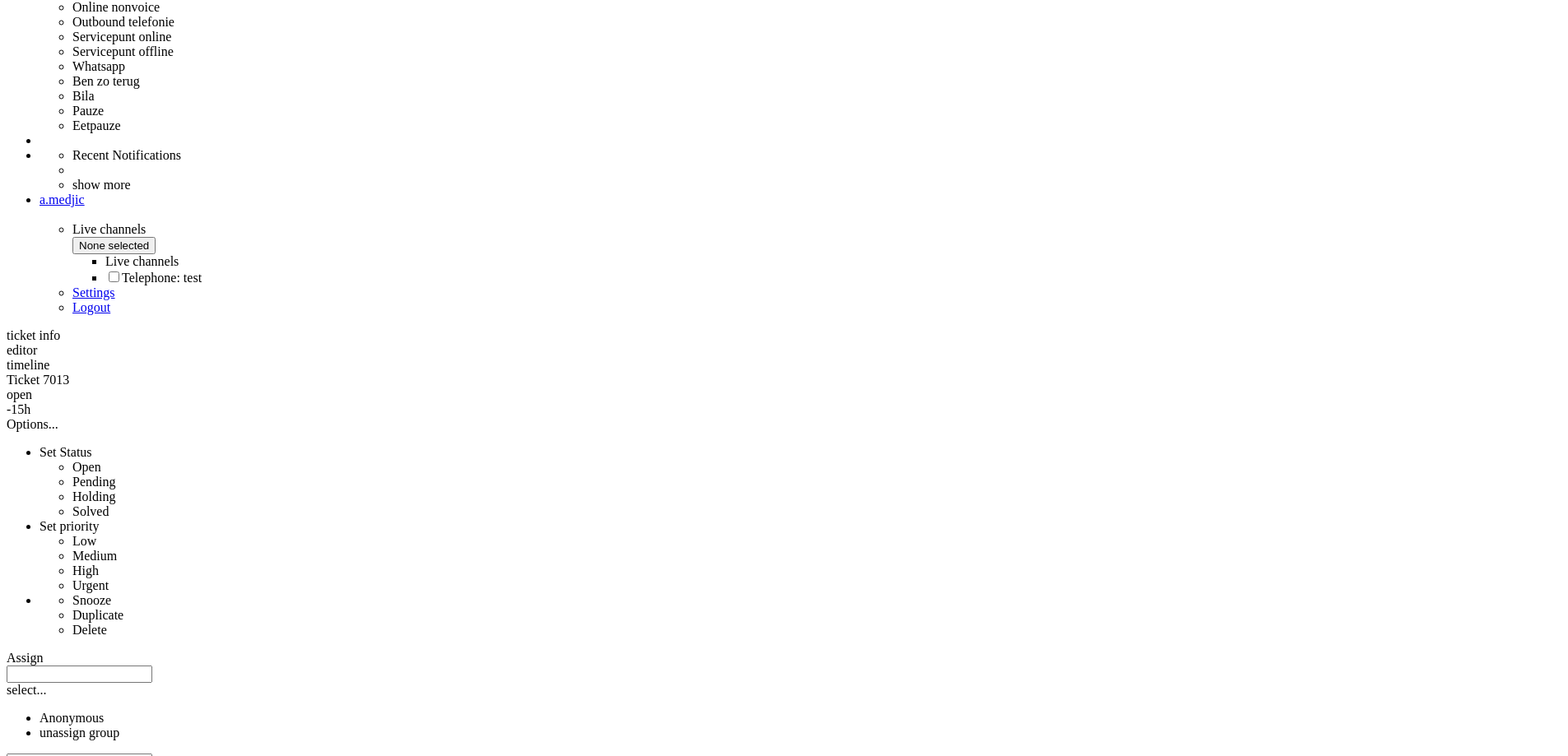
scroll to position [873, 0]
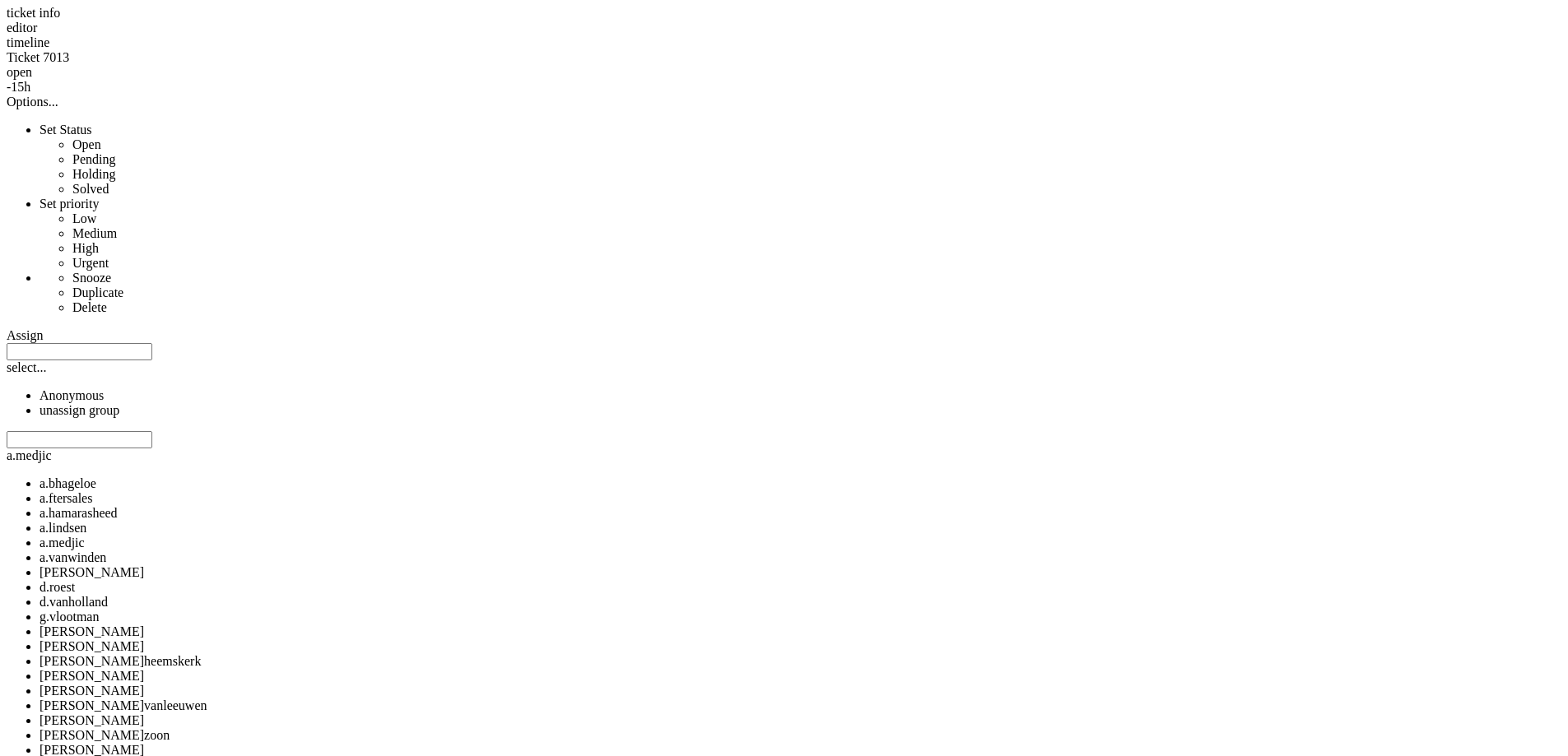
drag, startPoint x: 450, startPoint y: 324, endPoint x: 891, endPoint y: 570, distance: 505.0
copy div "Lo ips dolor sit amet, co adi eli sedd eiu tempor inci utl etd magn aliqua eni …"
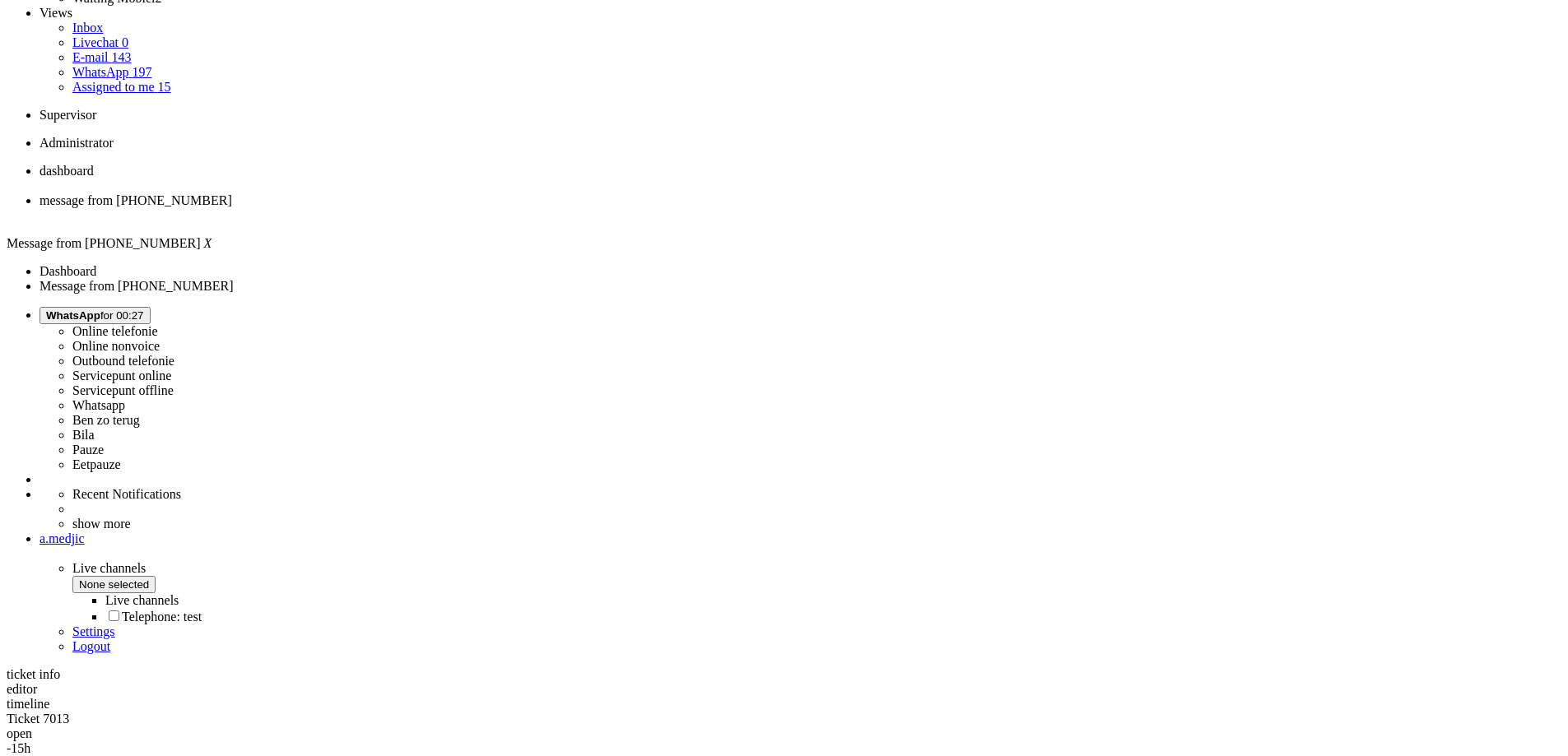
scroll to position [0, 0]
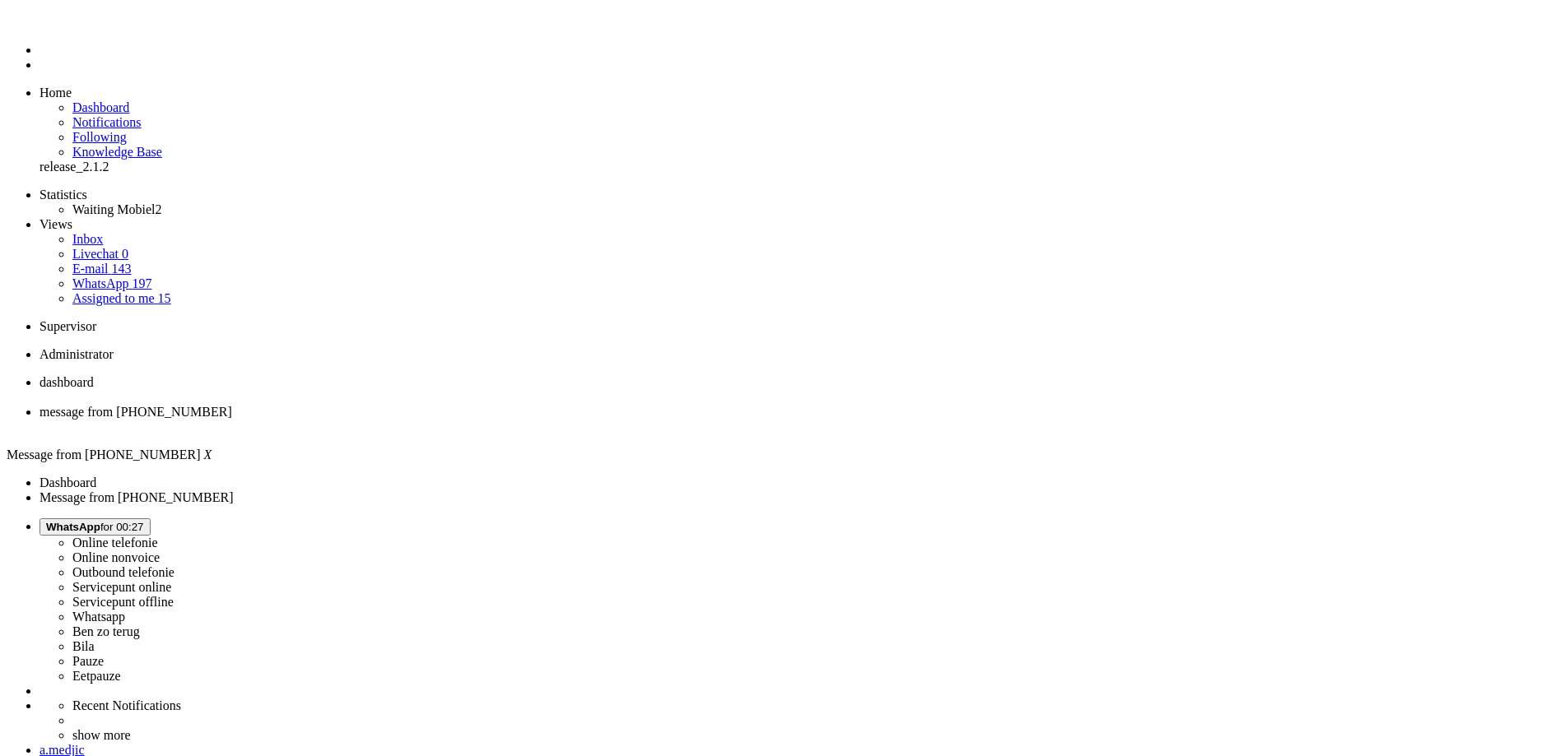
drag, startPoint x: 718, startPoint y: 389, endPoint x: 454, endPoint y: 329, distance: 270.7
copy div "Ok dit klopt dus niet, ok dan een fout van jullie kant dus hoe gaan jullie dit …"
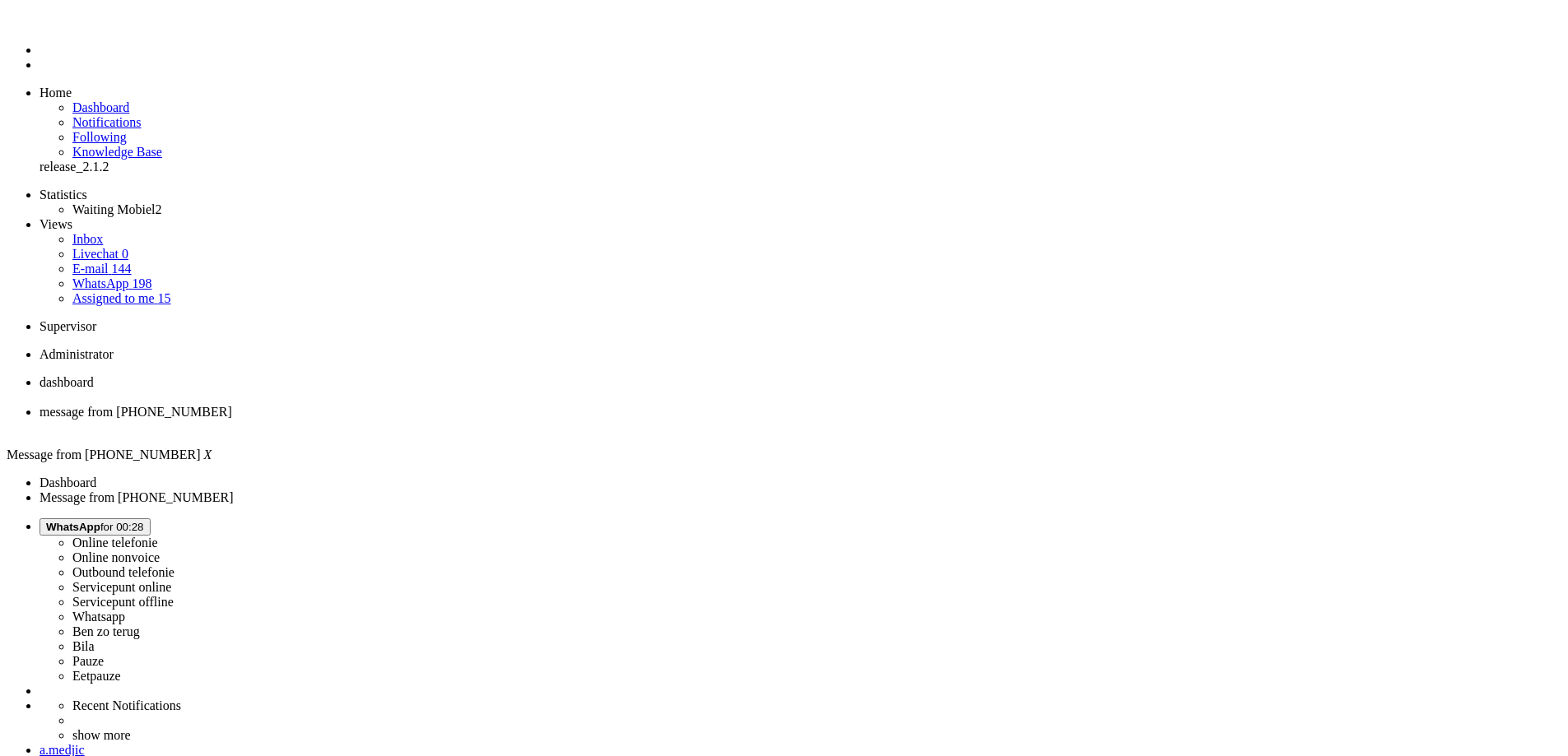
paste body "Rich Text Area. Press ALT-0 for help."
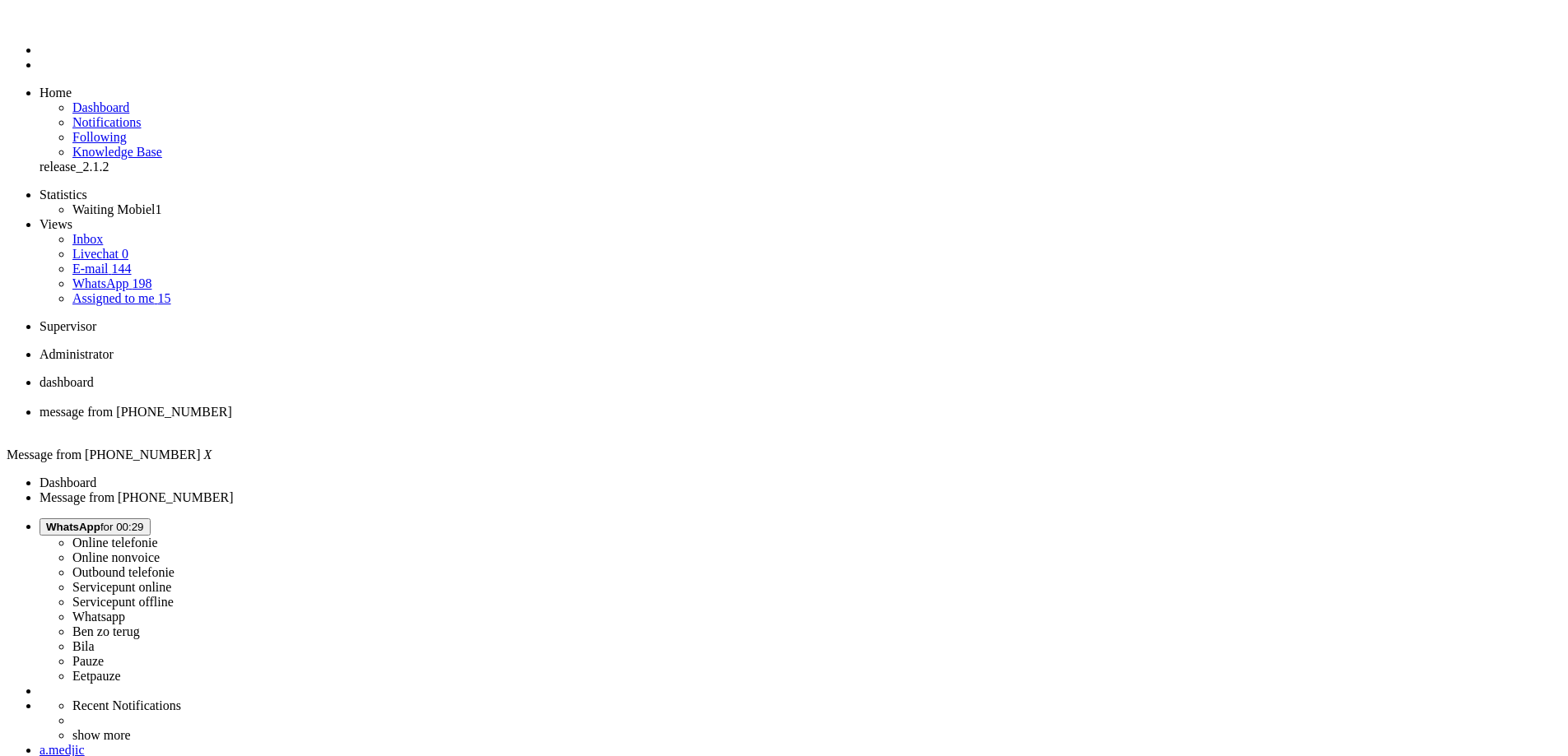
type input "a"
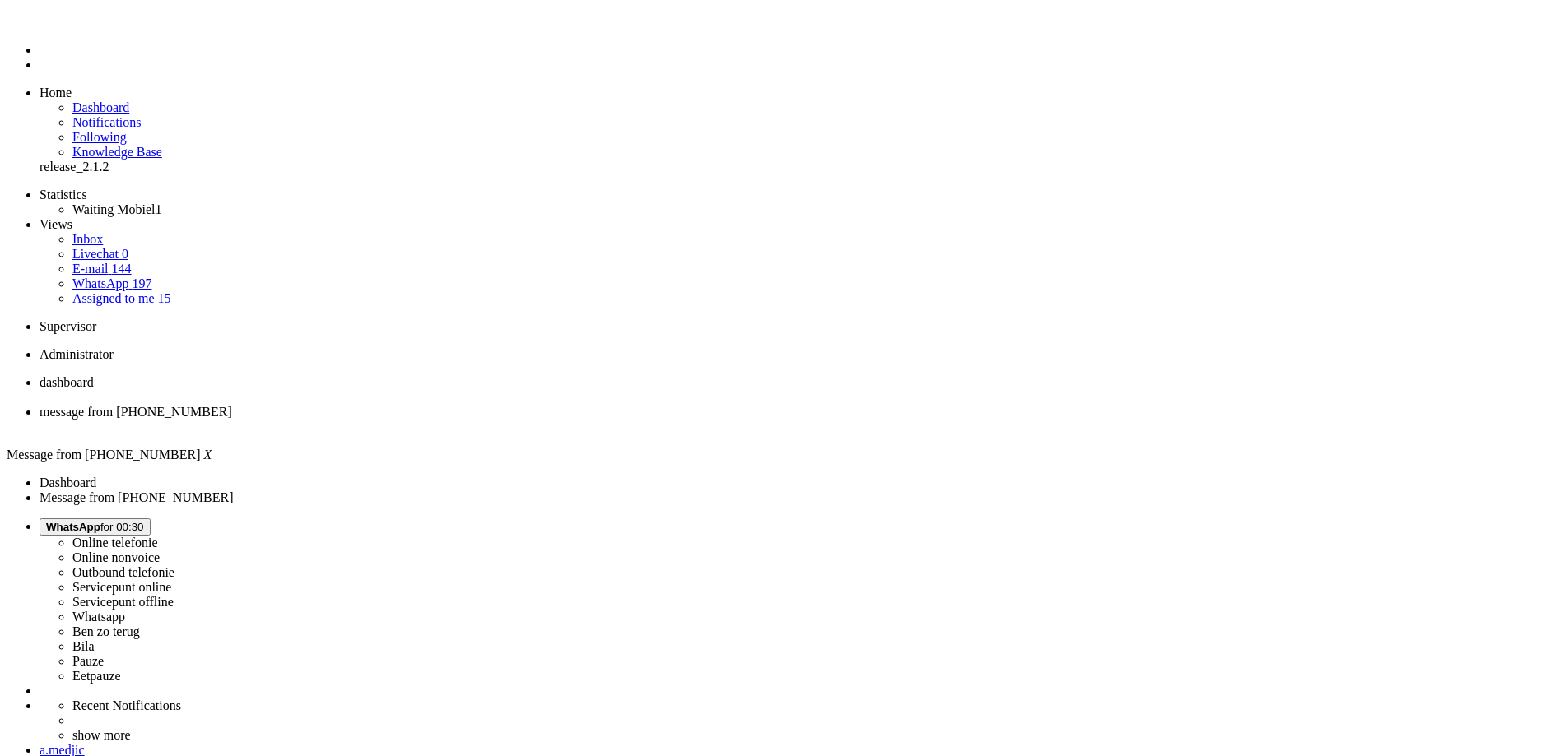
drag, startPoint x: 222, startPoint y: 2854, endPoint x: 42, endPoint y: 2835, distance: 181.0
drag, startPoint x: 978, startPoint y: 377, endPoint x: 451, endPoint y: 331, distance: 529.0
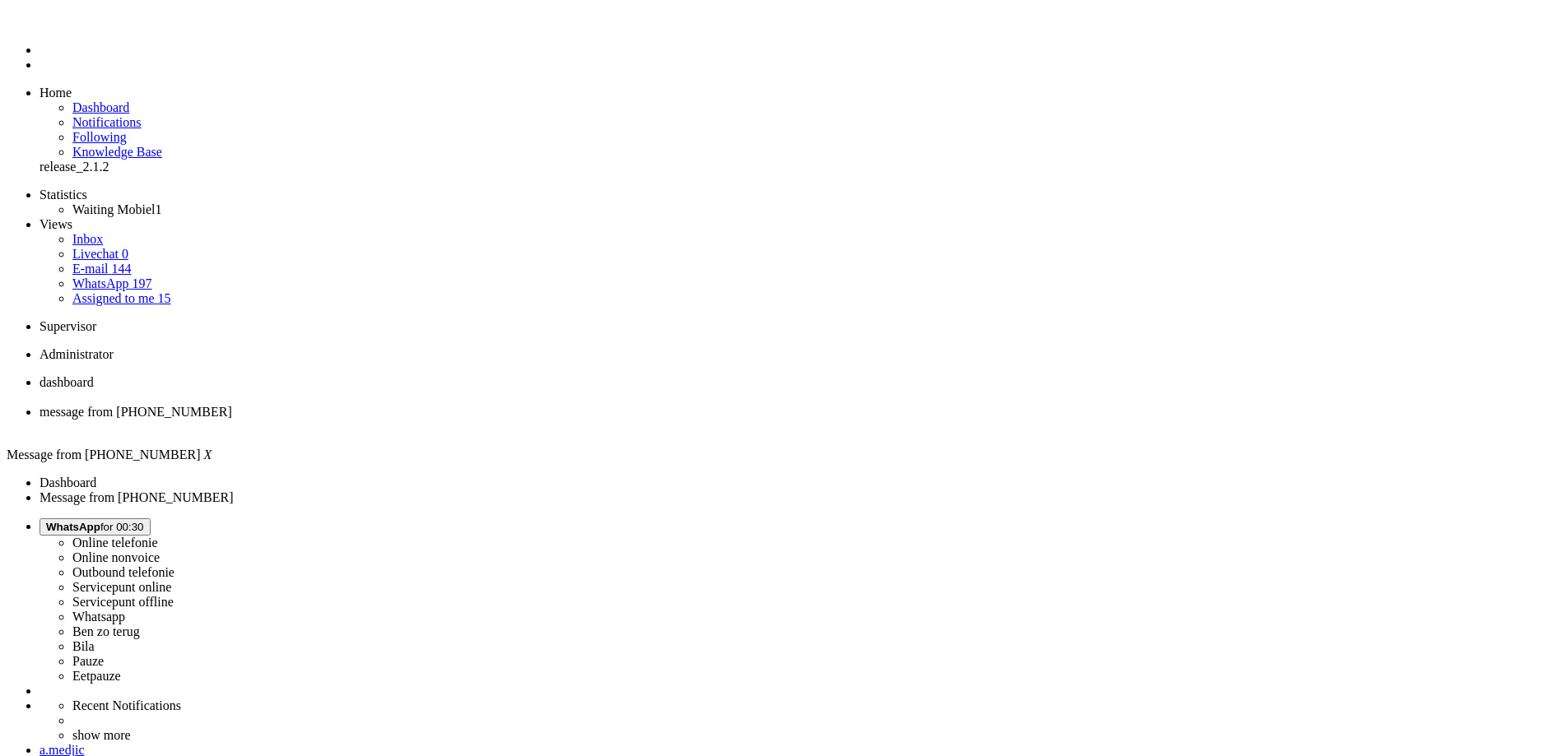
copy div "Helaas is het niet mogelijk om het abonnement eerder te activeren. Bij nummerbe…"
click at [479, 420] on div "Close tab" at bounding box center [800, 427] width 1522 height 15
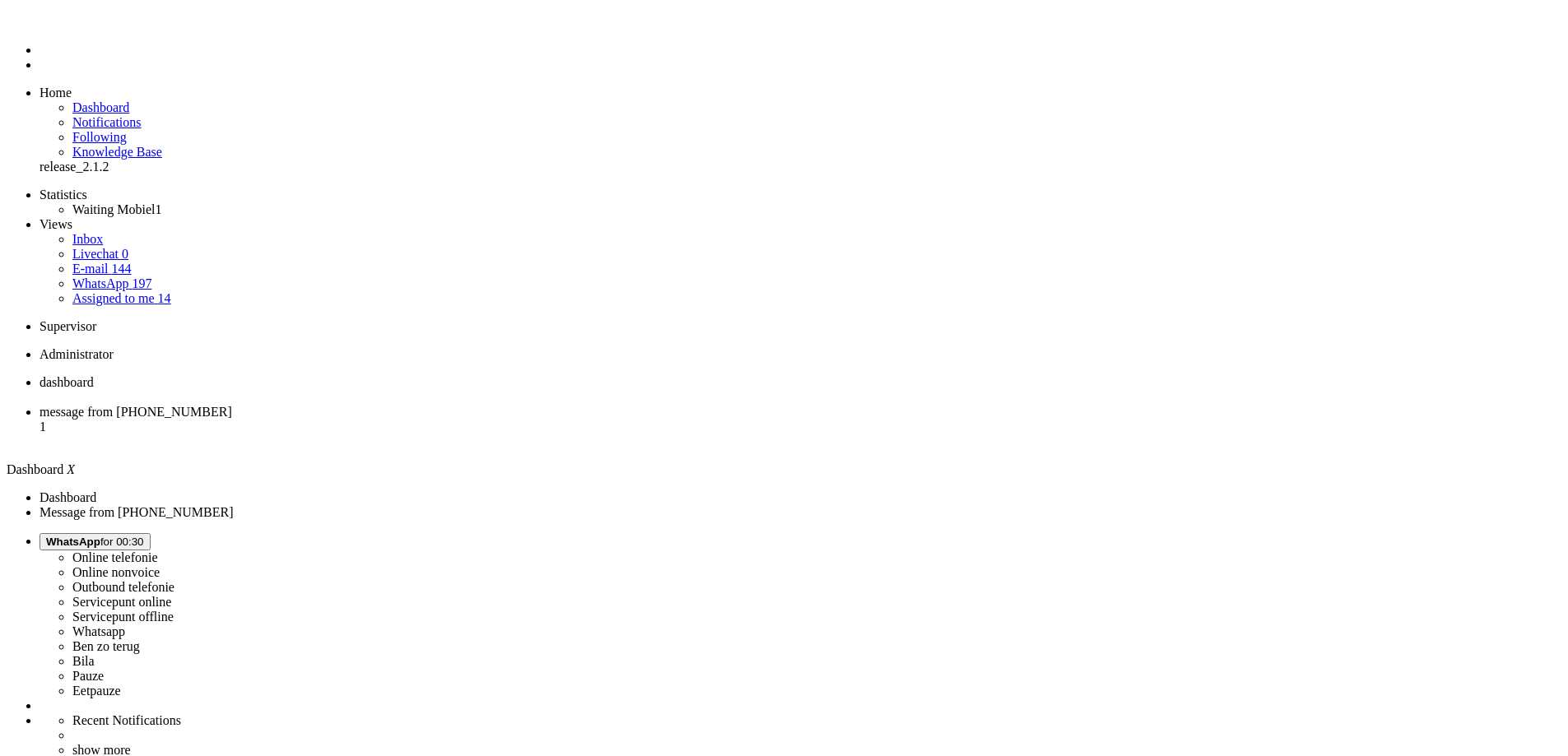
click at [232, 405] on span "message from [PHONE_NUMBER]" at bounding box center [136, 412] width 193 height 14
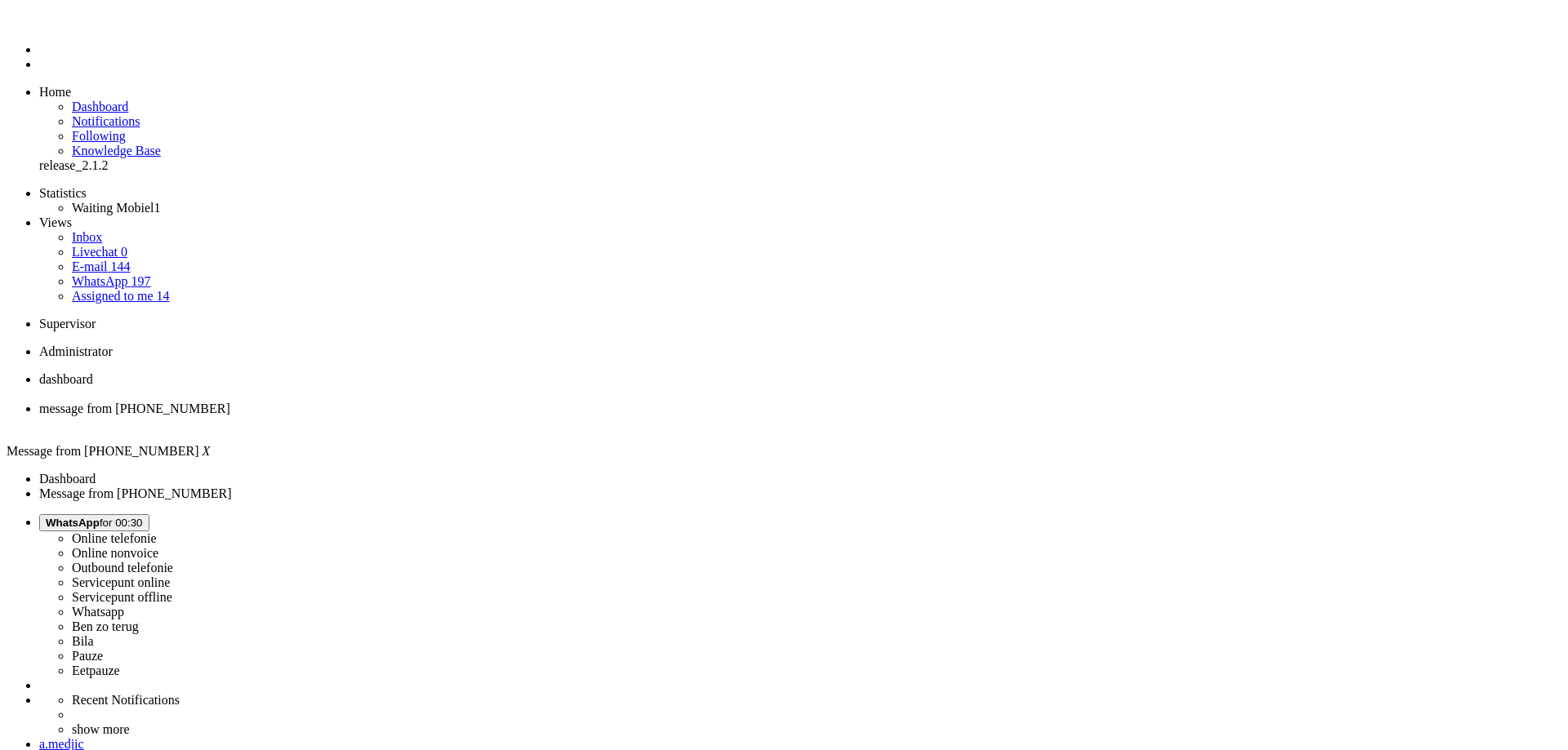
copy div "4641739"
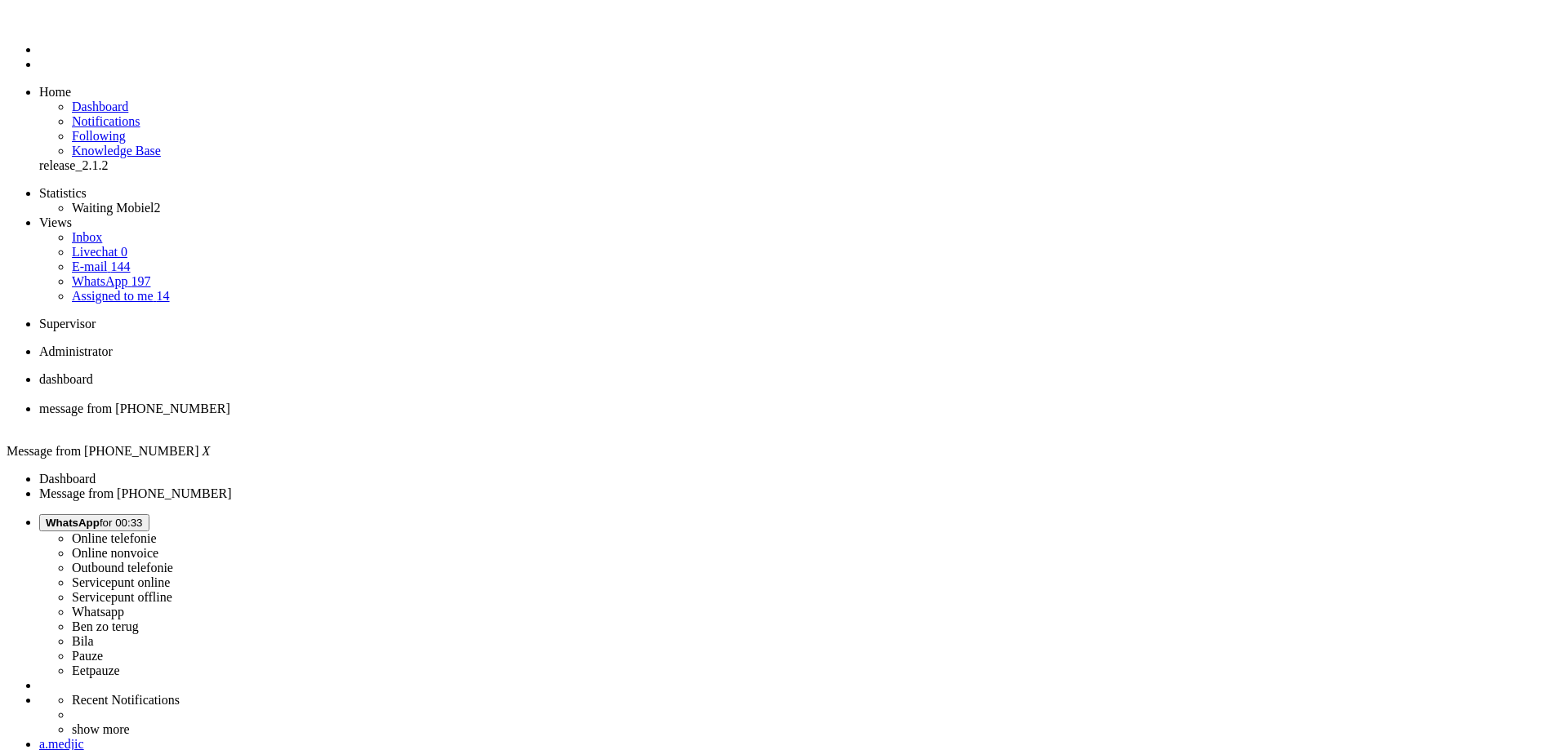
click at [473, 417] on div "Close tab" at bounding box center [800, 424] width 1522 height 15
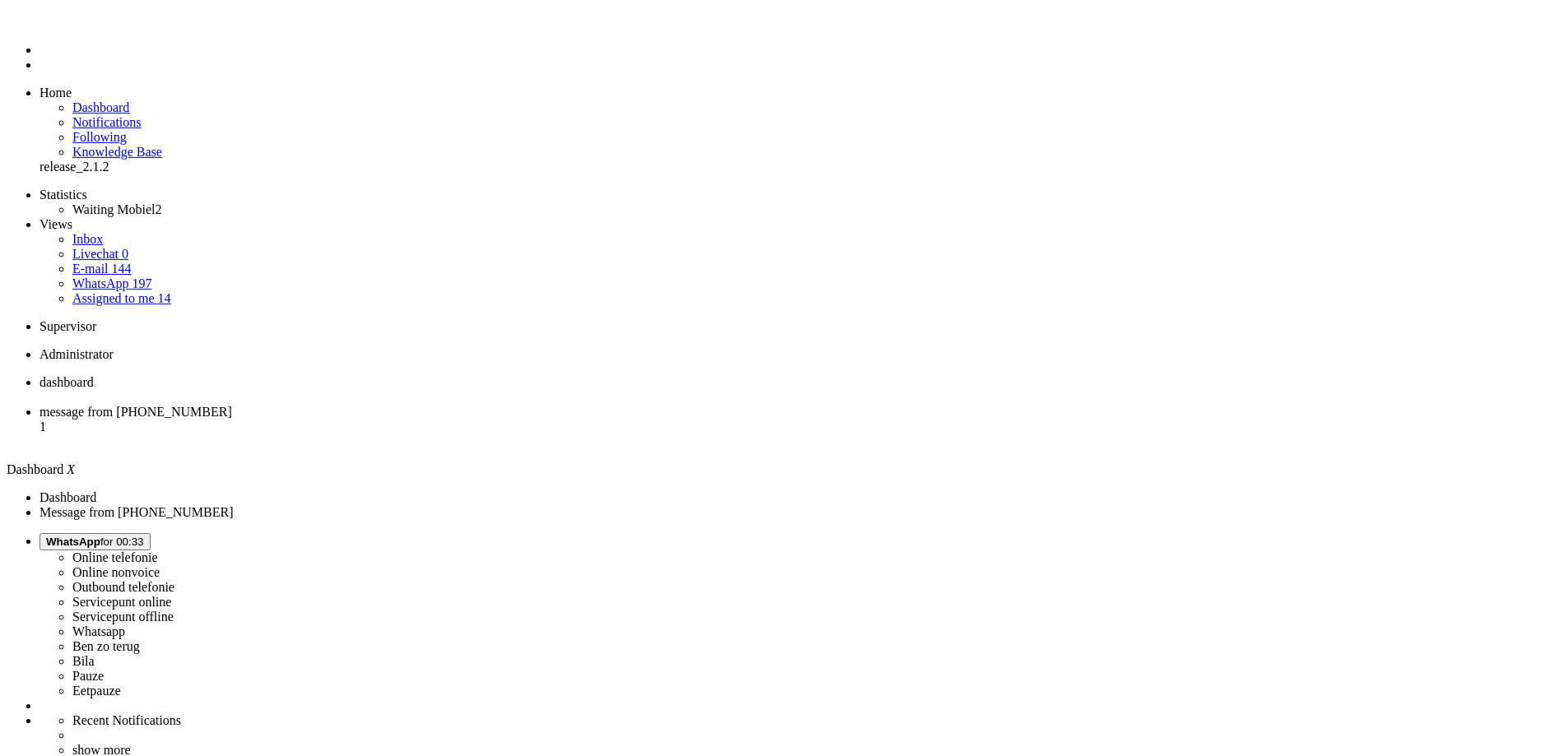
click at [232, 405] on span "message from [PHONE_NUMBER]" at bounding box center [136, 412] width 193 height 14
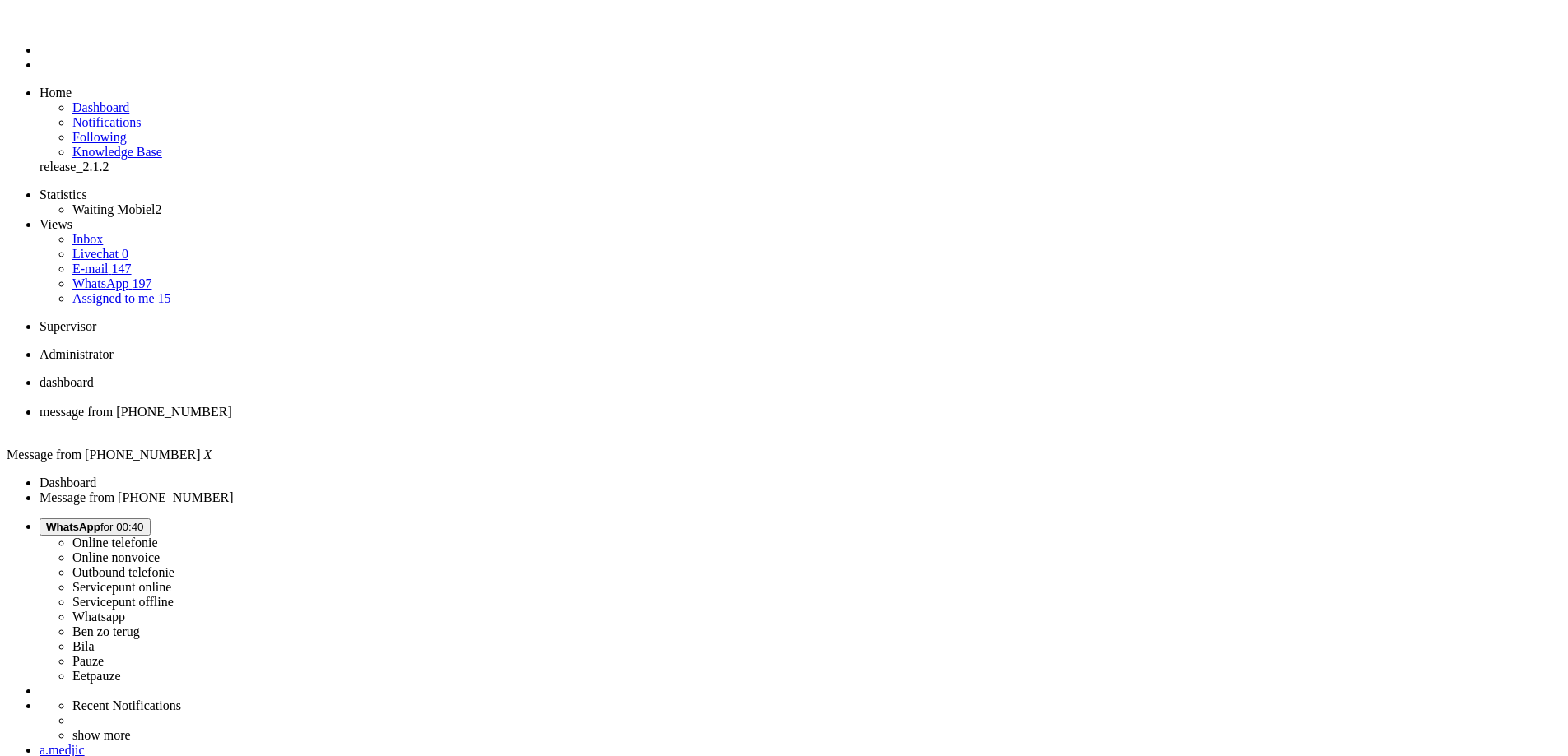
copy div "4656902"
drag, startPoint x: 262, startPoint y: 2847, endPoint x: 180, endPoint y: 2851, distance: 82.1
drag, startPoint x: 721, startPoint y: 2856, endPoint x: 479, endPoint y: 2851, distance: 242.1
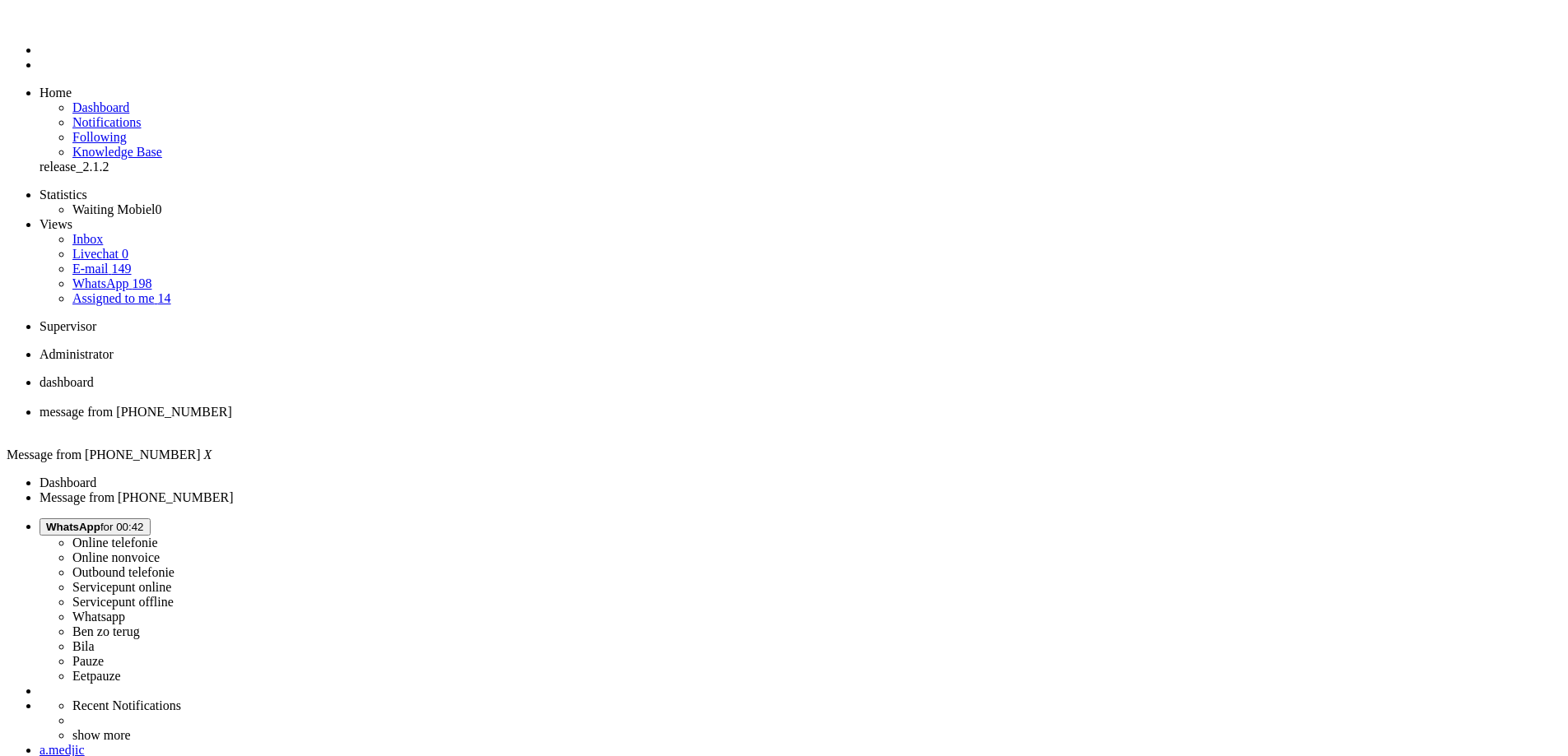
click at [479, 420] on div "Close tab" at bounding box center [800, 427] width 1522 height 15
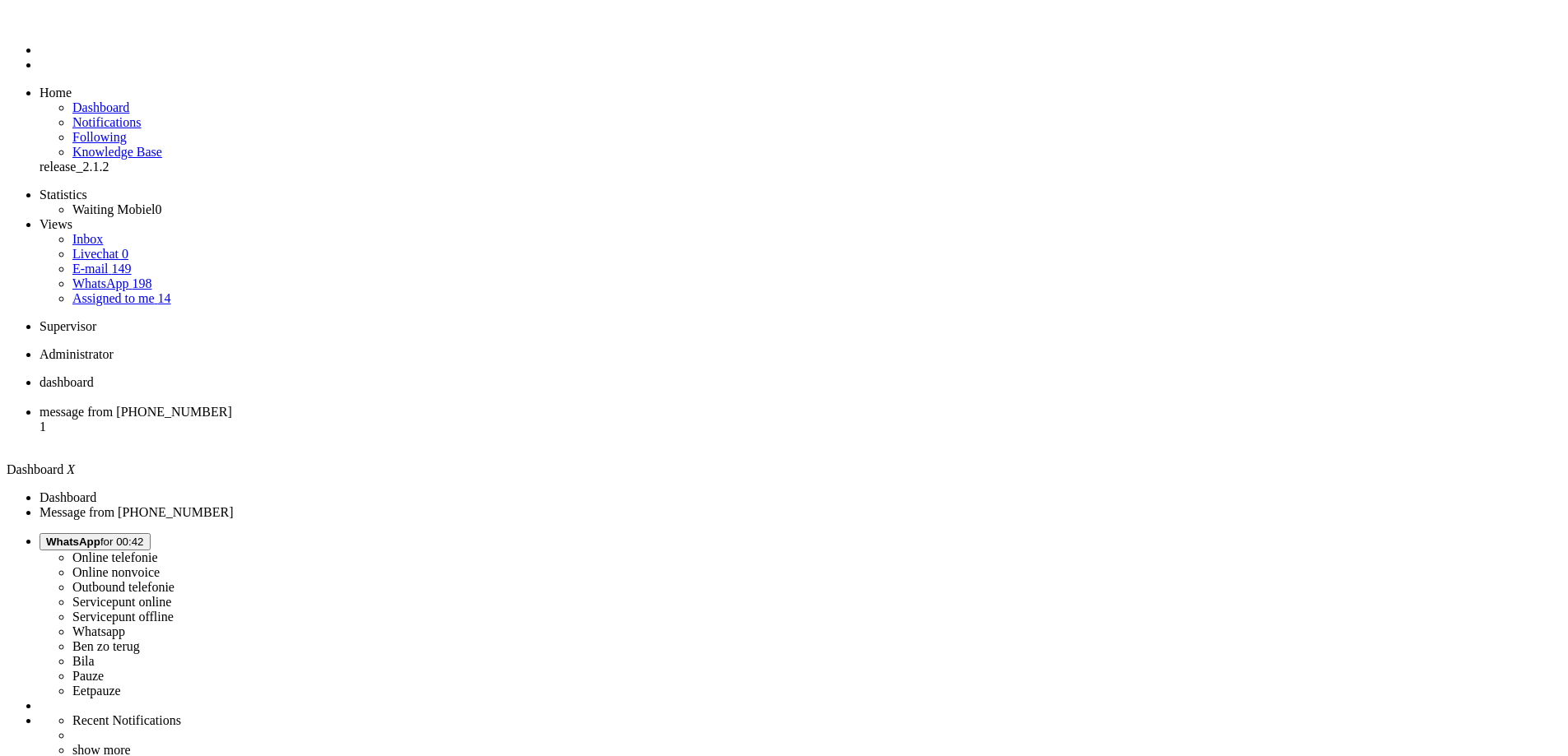
click at [232, 405] on span "message from [PHONE_NUMBER]" at bounding box center [136, 412] width 193 height 14
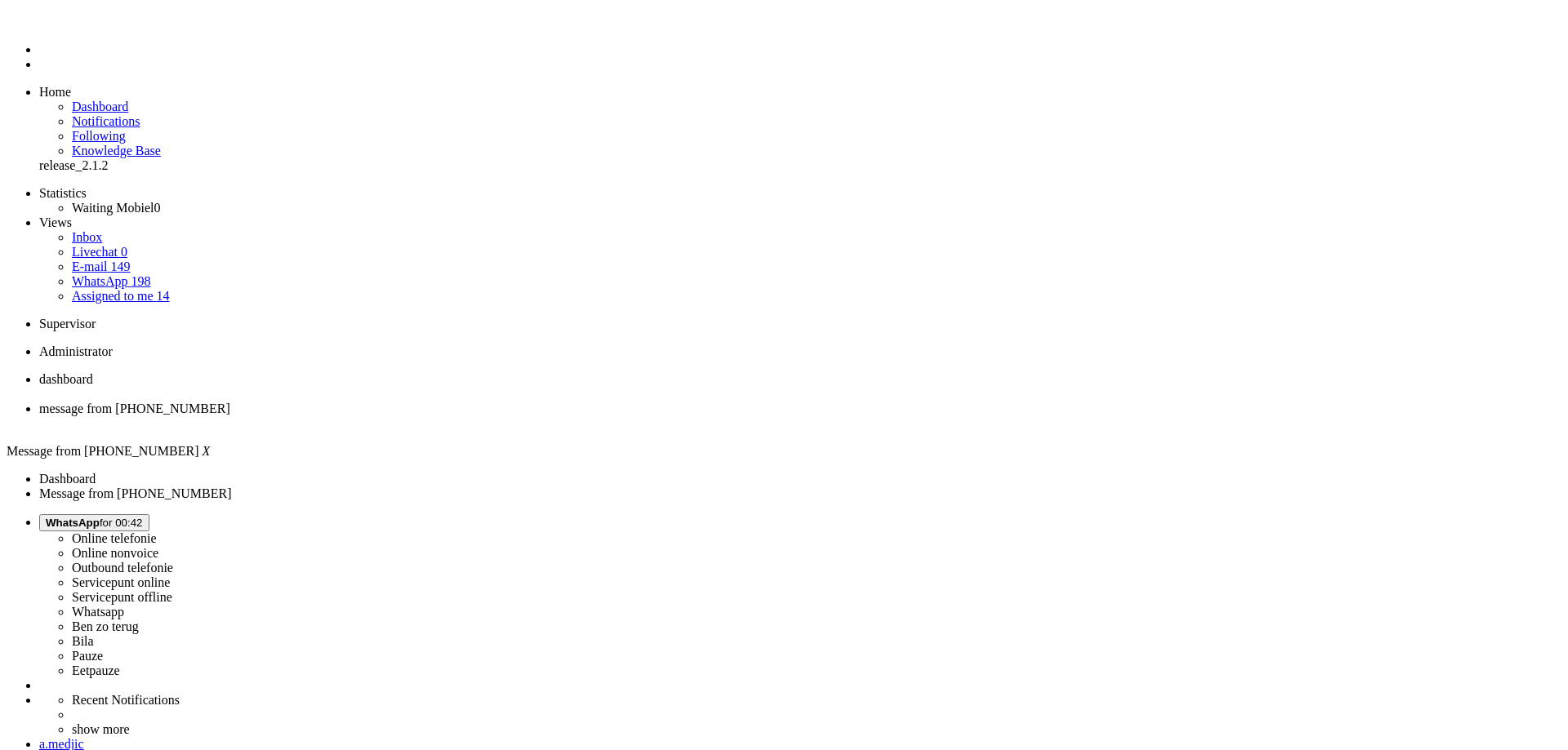
copy div "4658904"
drag, startPoint x: 749, startPoint y: 376, endPoint x: 804, endPoint y: 376, distance: 55.0
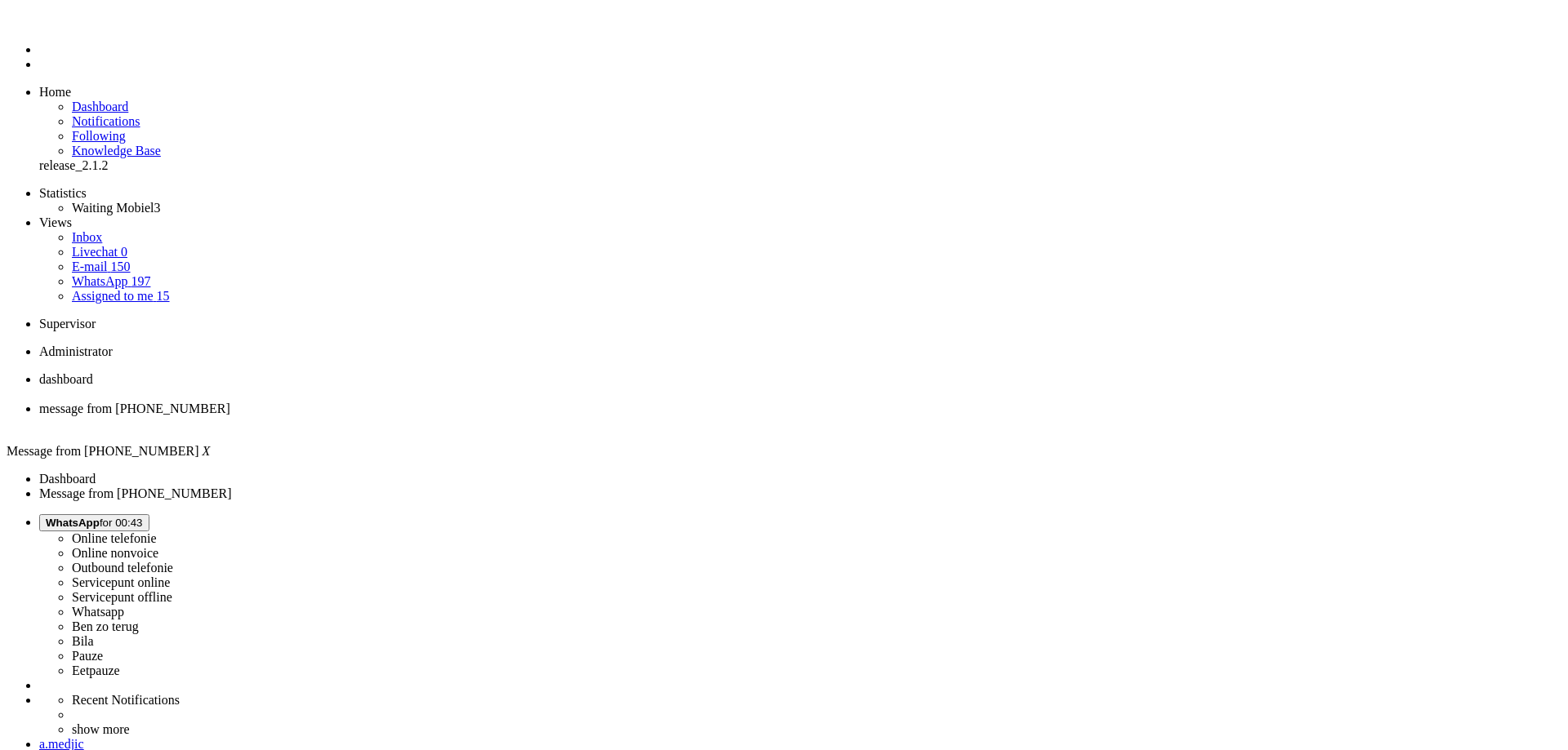
drag, startPoint x: 817, startPoint y: 379, endPoint x: 754, endPoint y: 378, distance: 63.0
copy div "06 21 34 62 00"
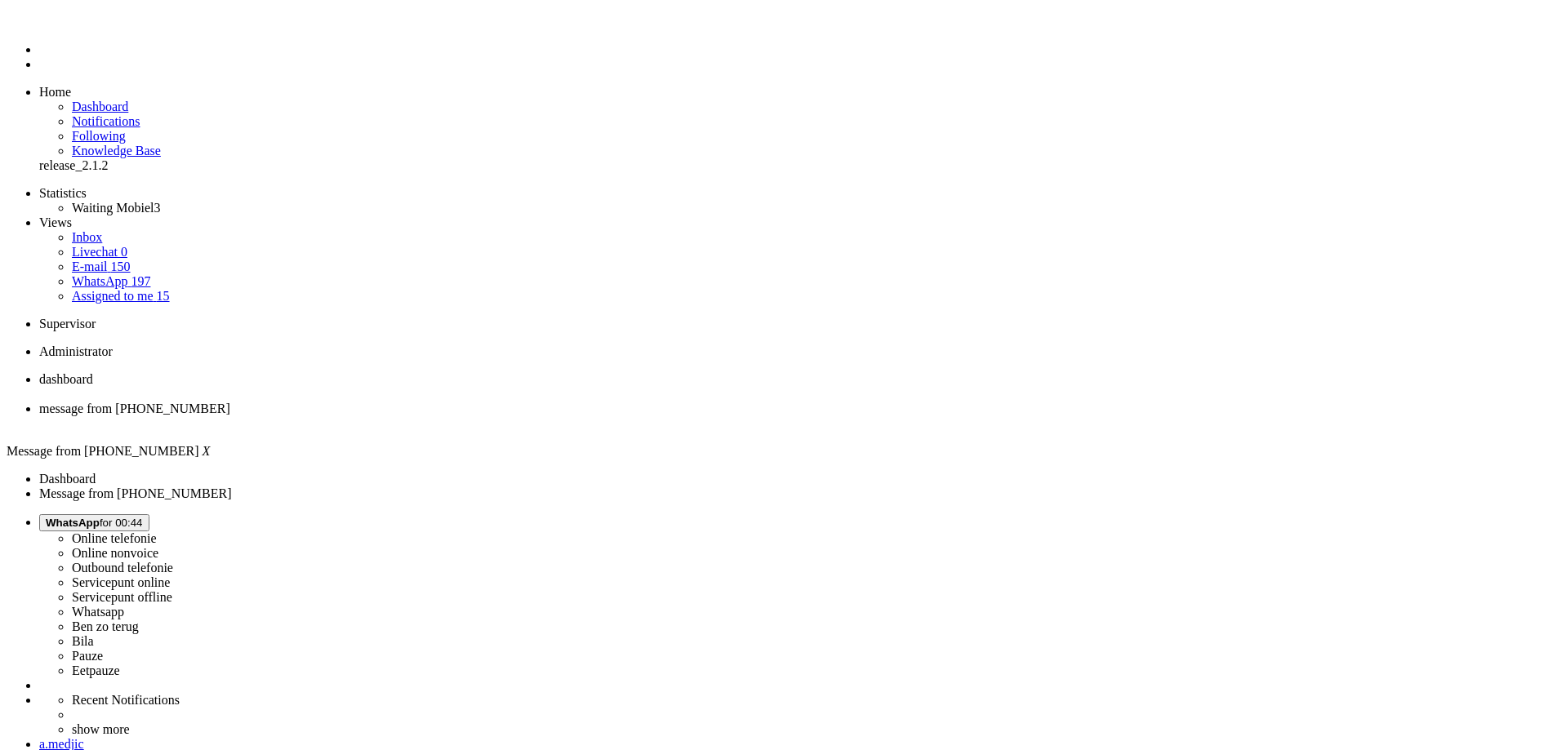
drag, startPoint x: 601, startPoint y: 2817, endPoint x: 526, endPoint y: 2812, distance: 75.2
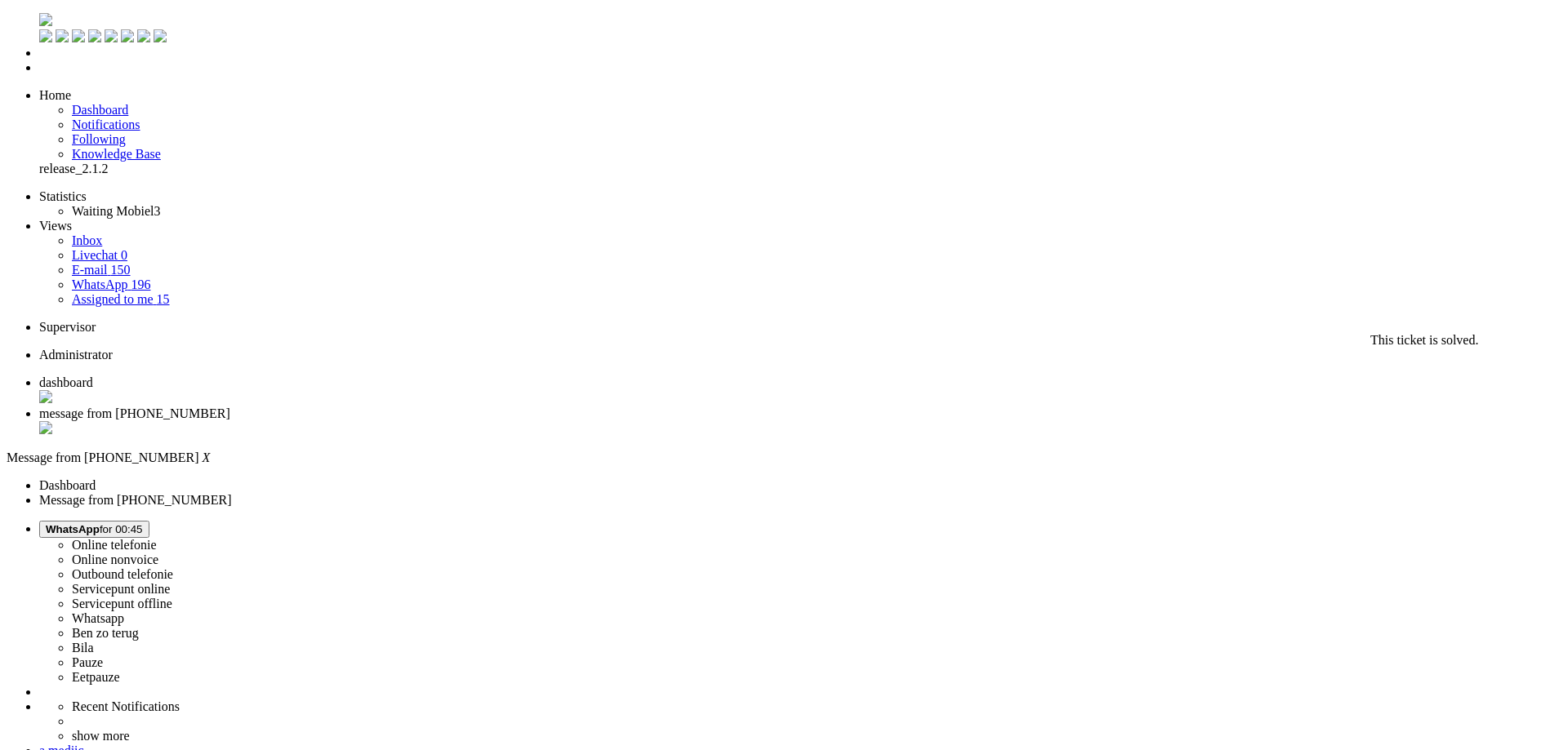
click at [470, 422] on div "Close tab" at bounding box center [800, 430] width 1522 height 17
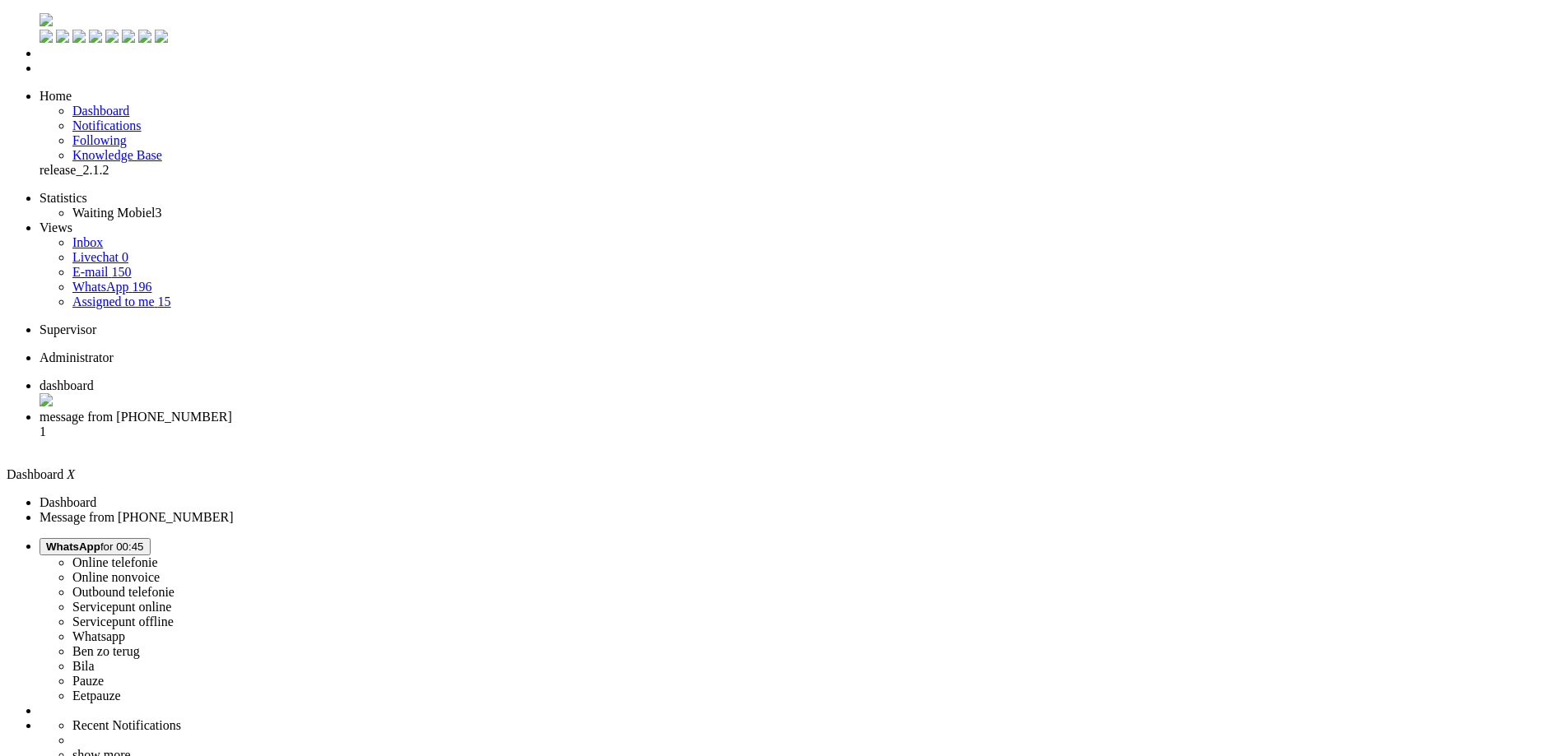
click at [418, 410] on li "message from [PHONE_NUMBER] 1" at bounding box center [800, 432] width 1522 height 44
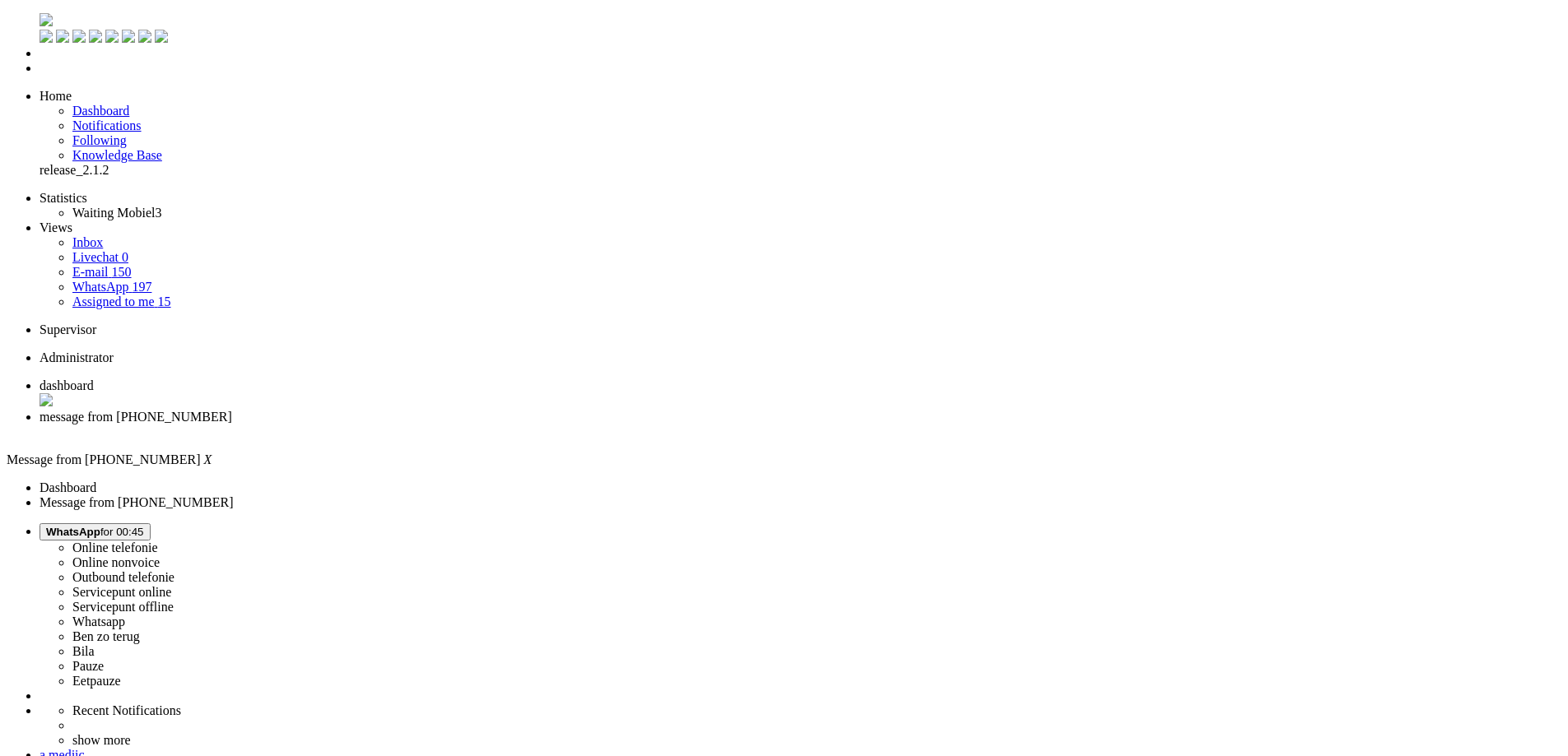
drag, startPoint x: 547, startPoint y: 326, endPoint x: 508, endPoint y: 321, distance: 39.3
copy div "[PERSON_NAME]"
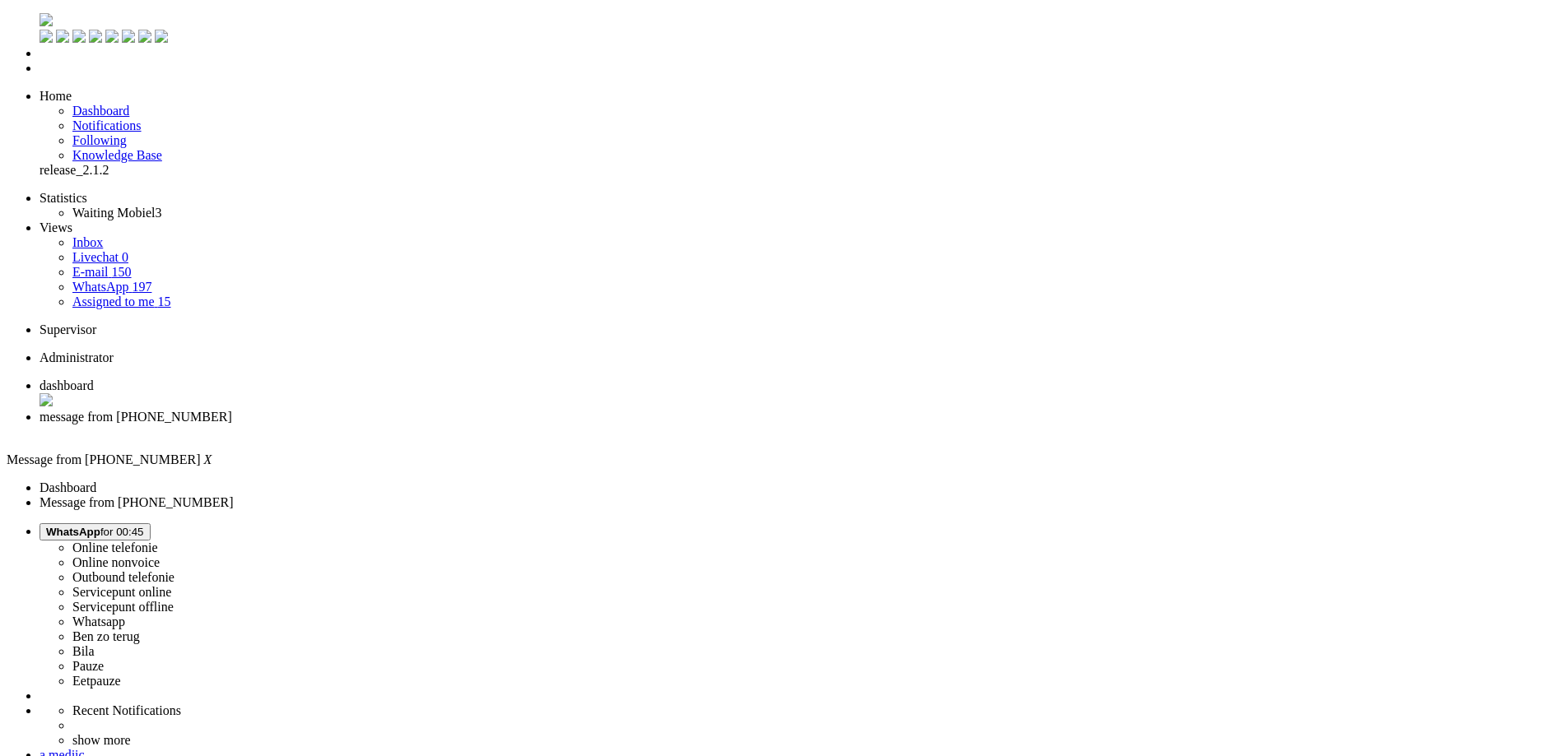
drag, startPoint x: 563, startPoint y: 335, endPoint x: 512, endPoint y: 338, distance: 51.1
copy div "Aarts"
drag, startPoint x: 587, startPoint y: 347, endPoint x: 531, endPoint y: 354, distance: 56.4
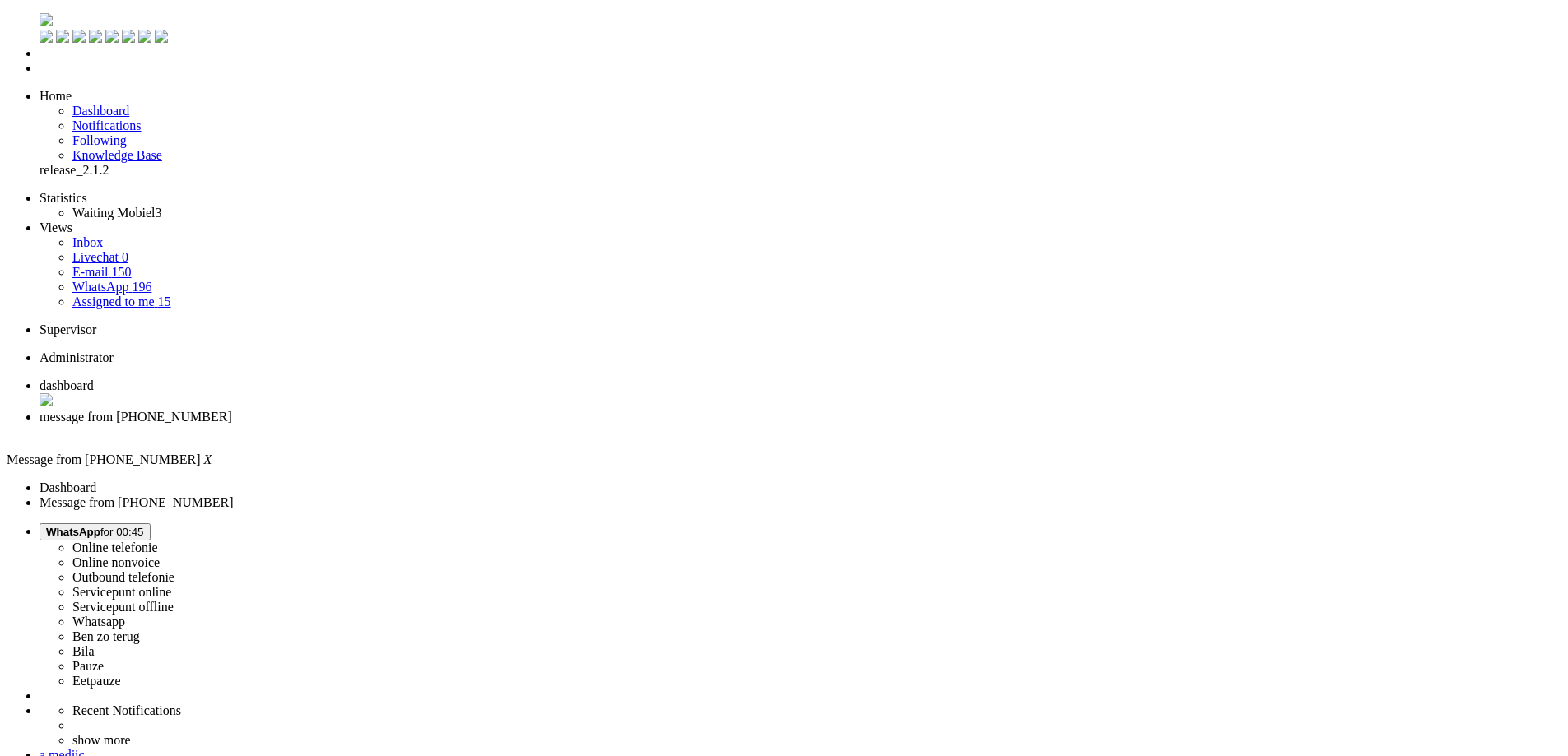
drag, startPoint x: 593, startPoint y: 348, endPoint x: 529, endPoint y: 354, distance: 64.3
copy div "[DATE]"
drag, startPoint x: 686, startPoint y: 367, endPoint x: 615, endPoint y: 365, distance: 71.0
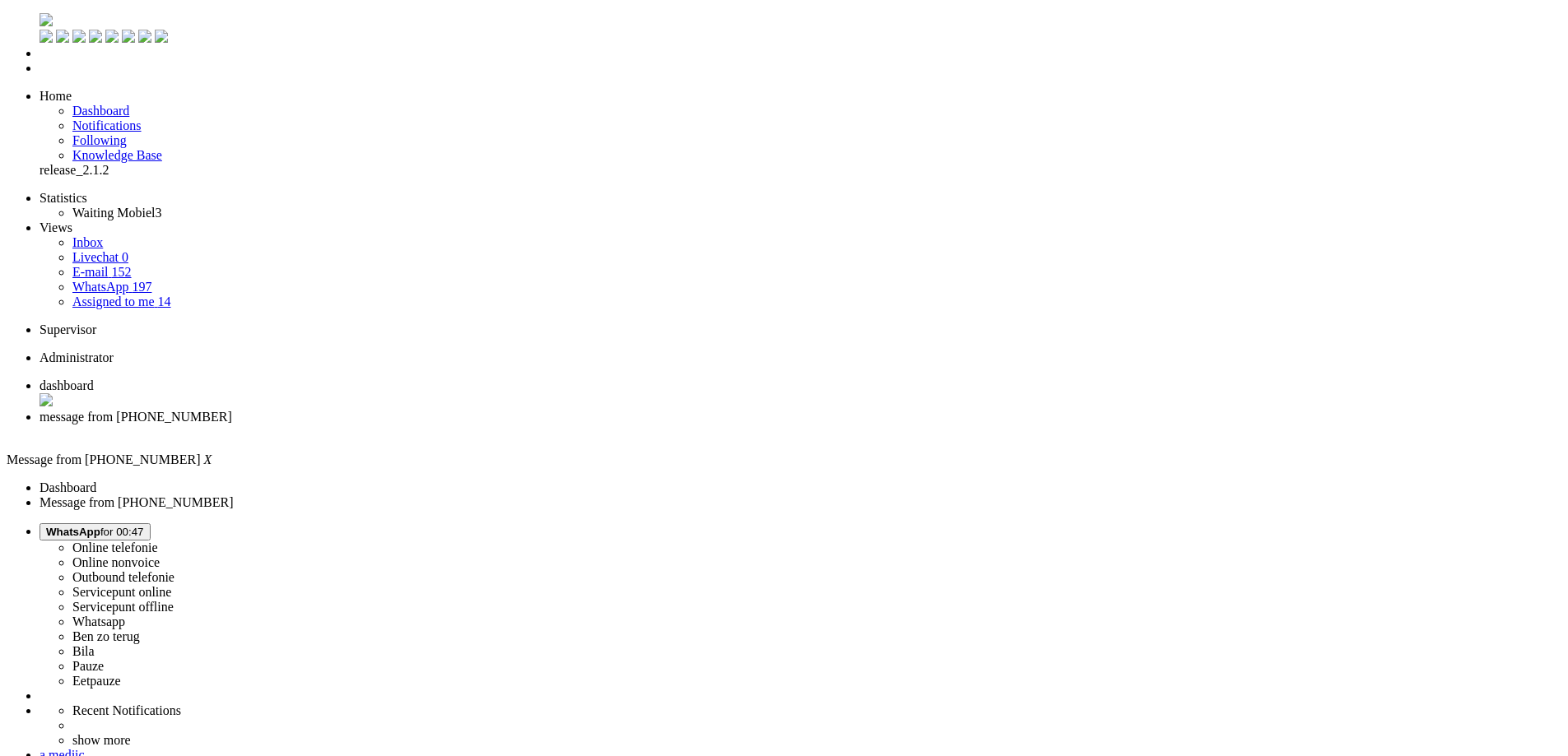
click at [478, 425] on div "Close tab" at bounding box center [800, 432] width 1522 height 15
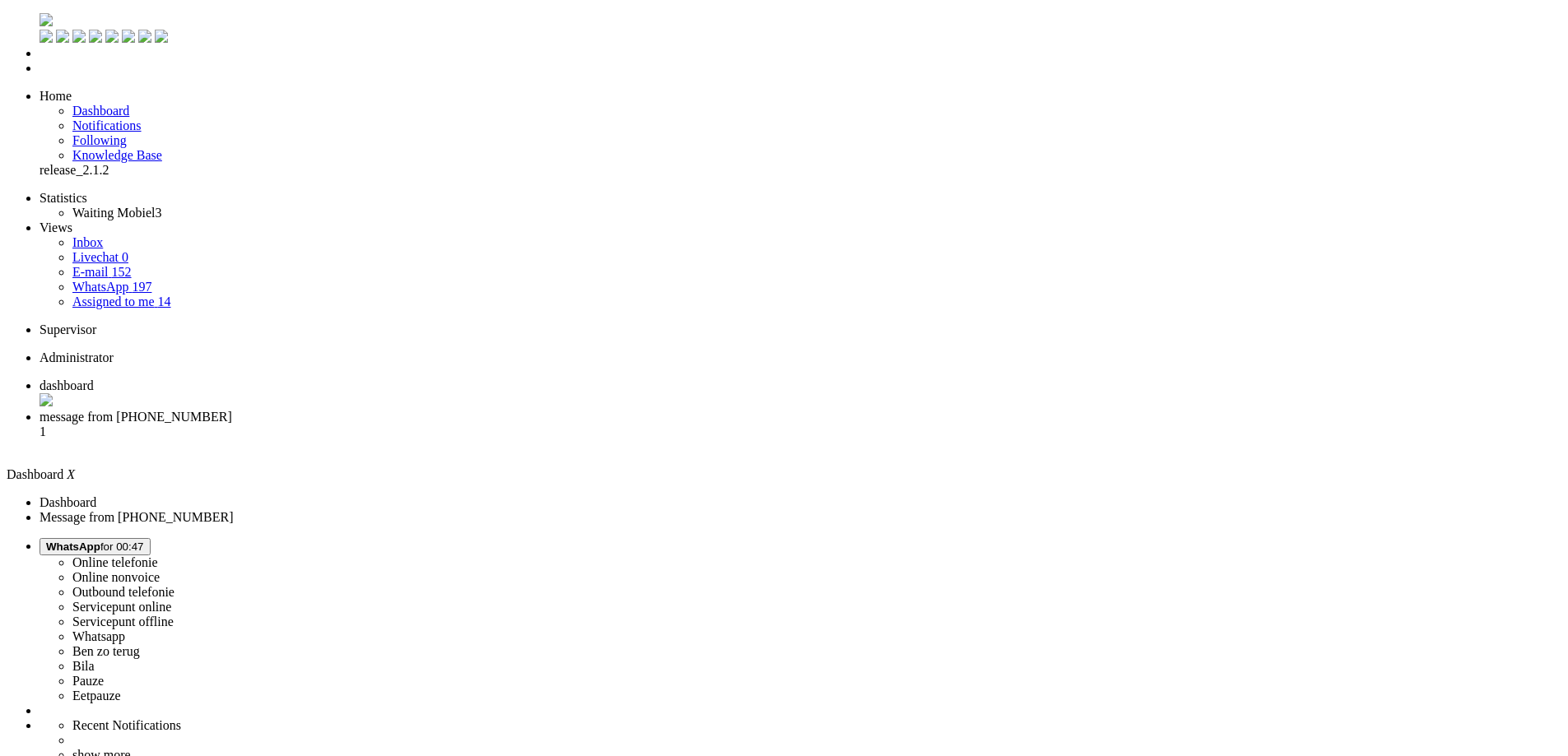
click at [425, 410] on li "message from [PHONE_NUMBER] 1" at bounding box center [800, 432] width 1522 height 44
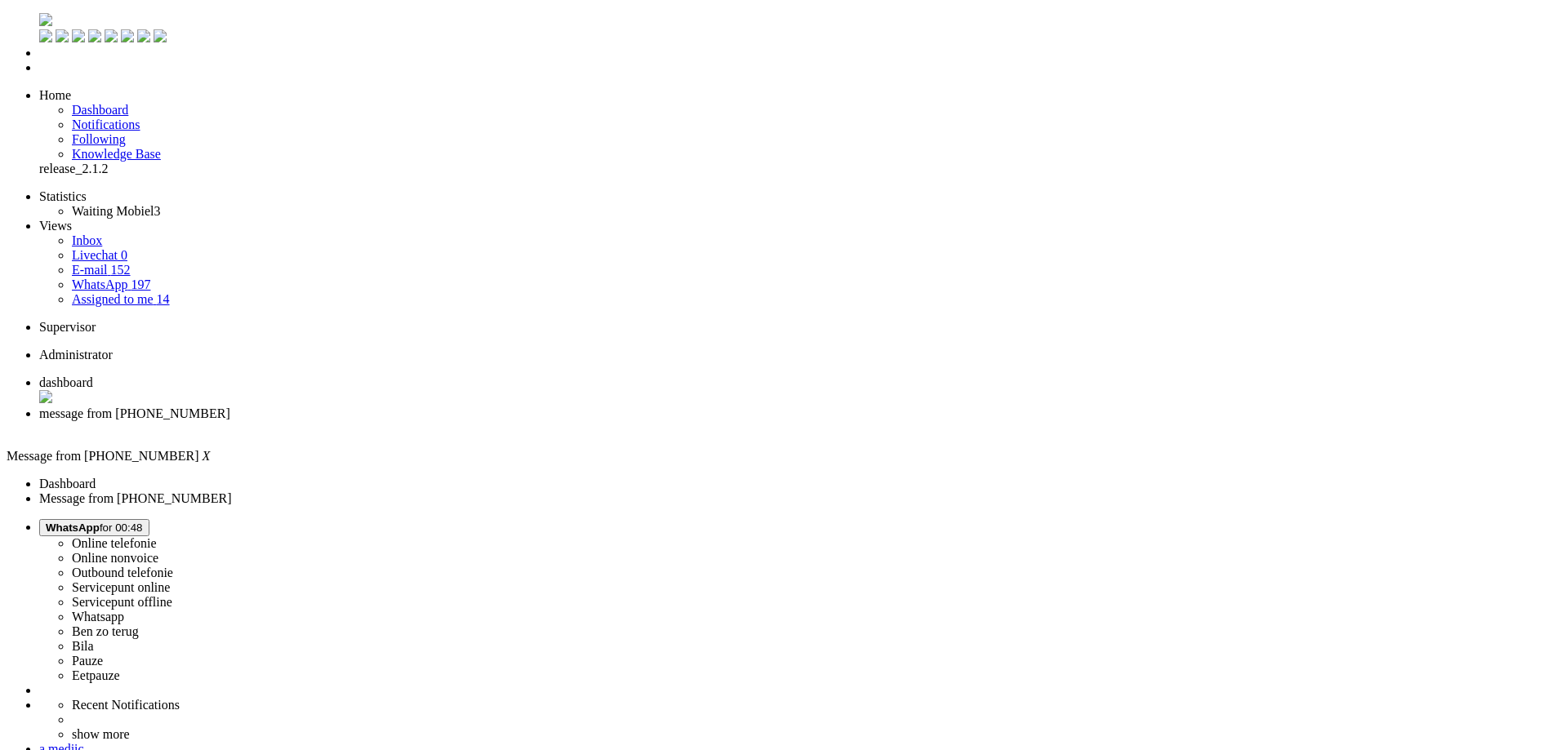
click at [150, 520] on button "WhatsApp for 00:48" at bounding box center [94, 528] width 111 height 17
click at [120, 669] on label "Eetpauze" at bounding box center [96, 675] width 48 height 14
